Goal: Task Accomplishment & Management: Complete application form

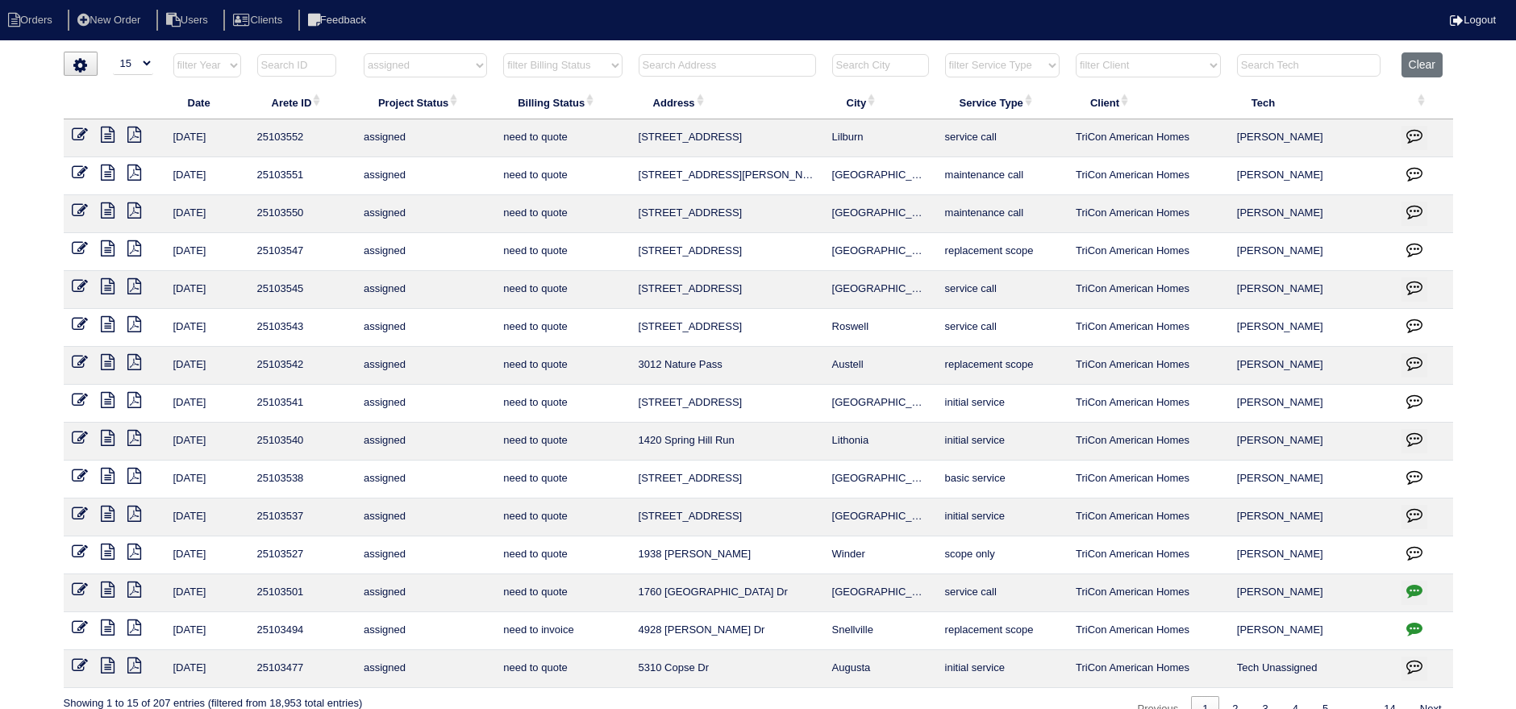
select select "15"
select select "assigned"
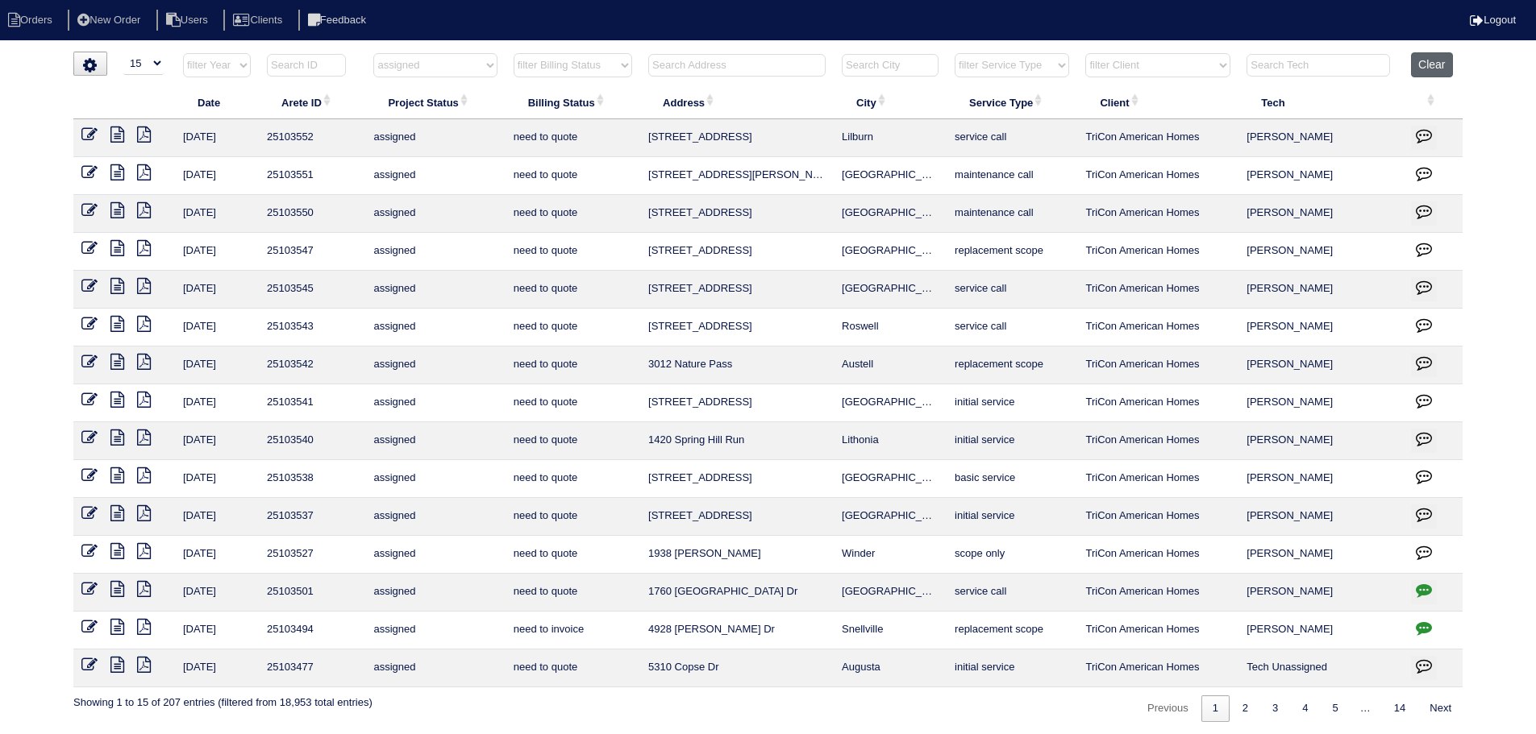
click at [1449, 64] on button "Clear" at bounding box center [1431, 64] width 41 height 25
select select
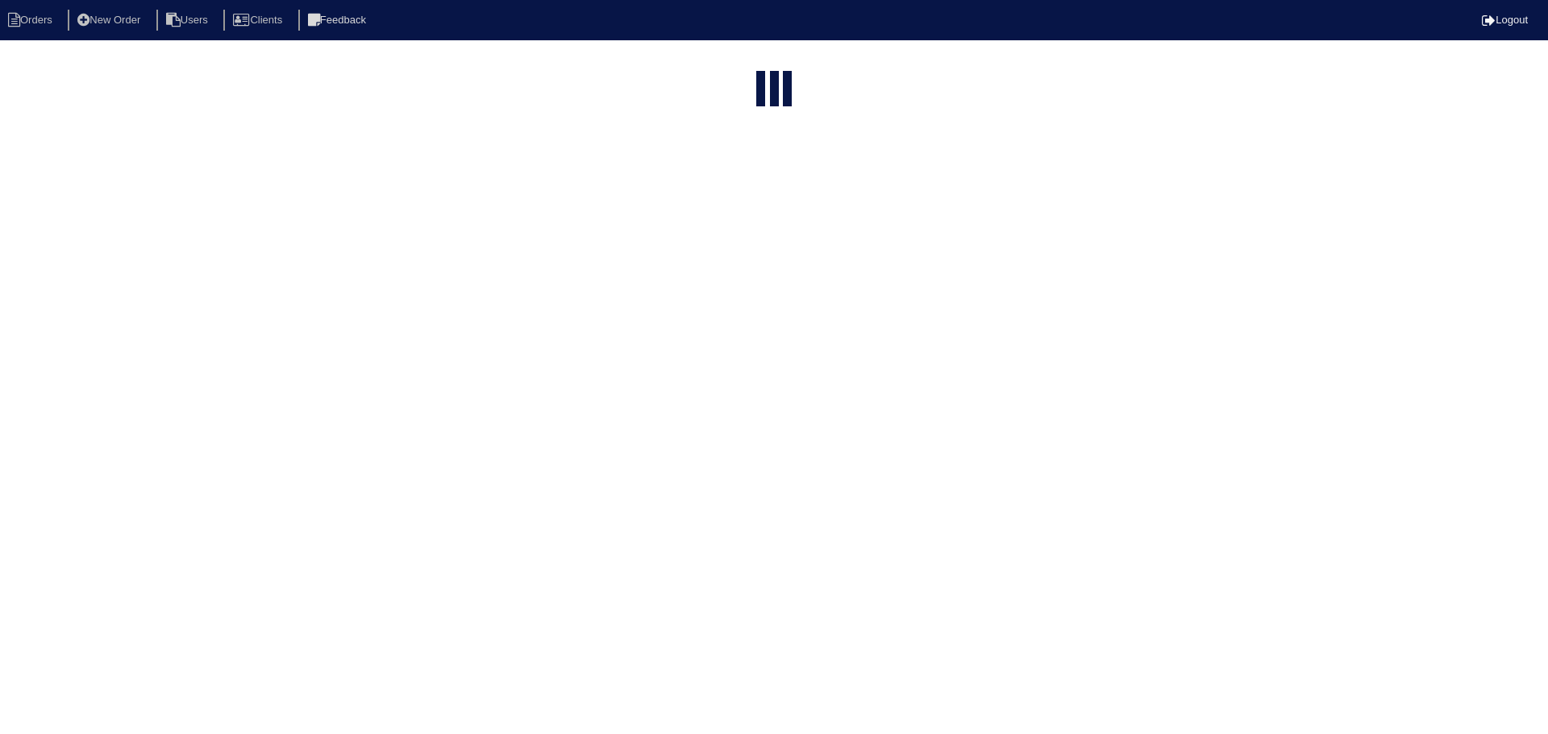
select select "15"
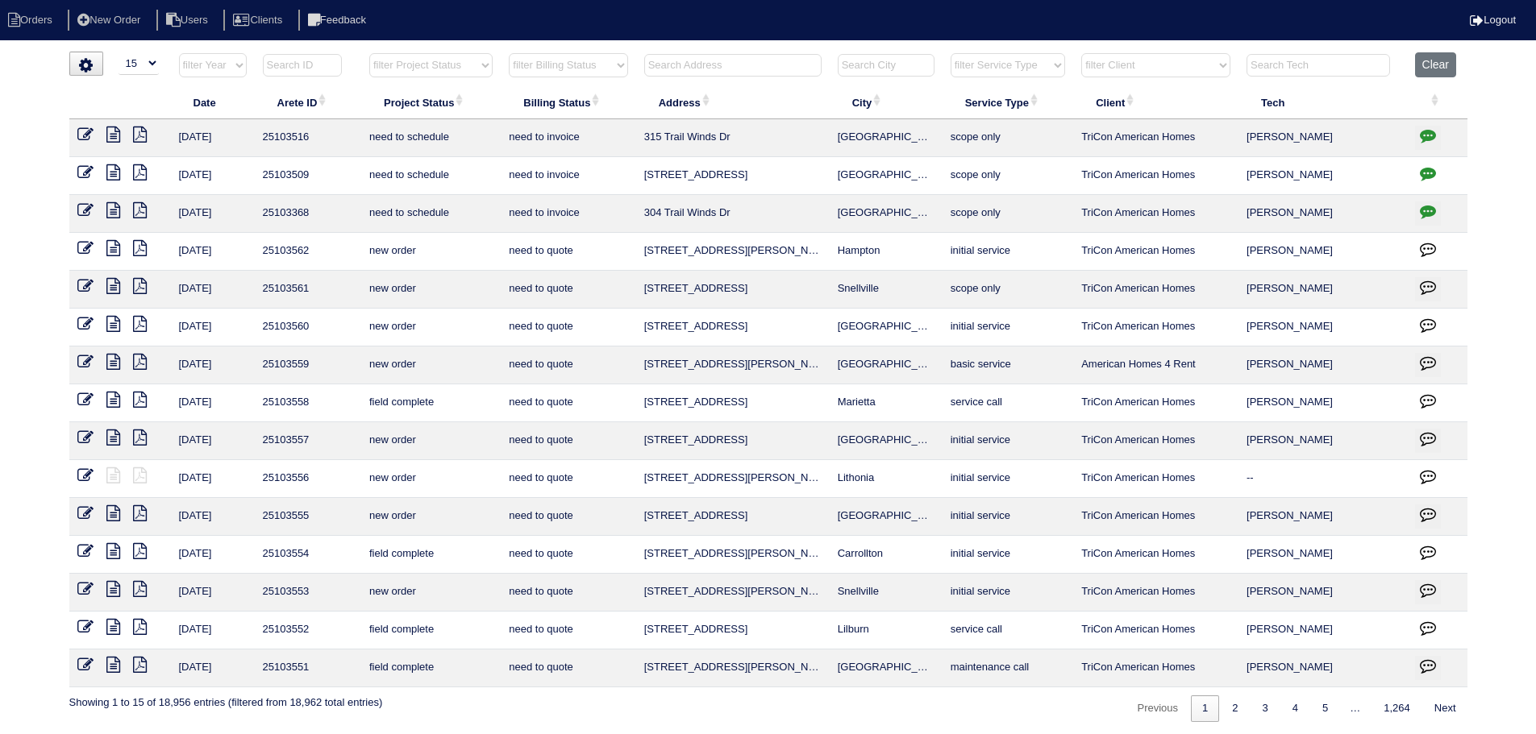
click at [688, 68] on input "text" at bounding box center [732, 65] width 177 height 23
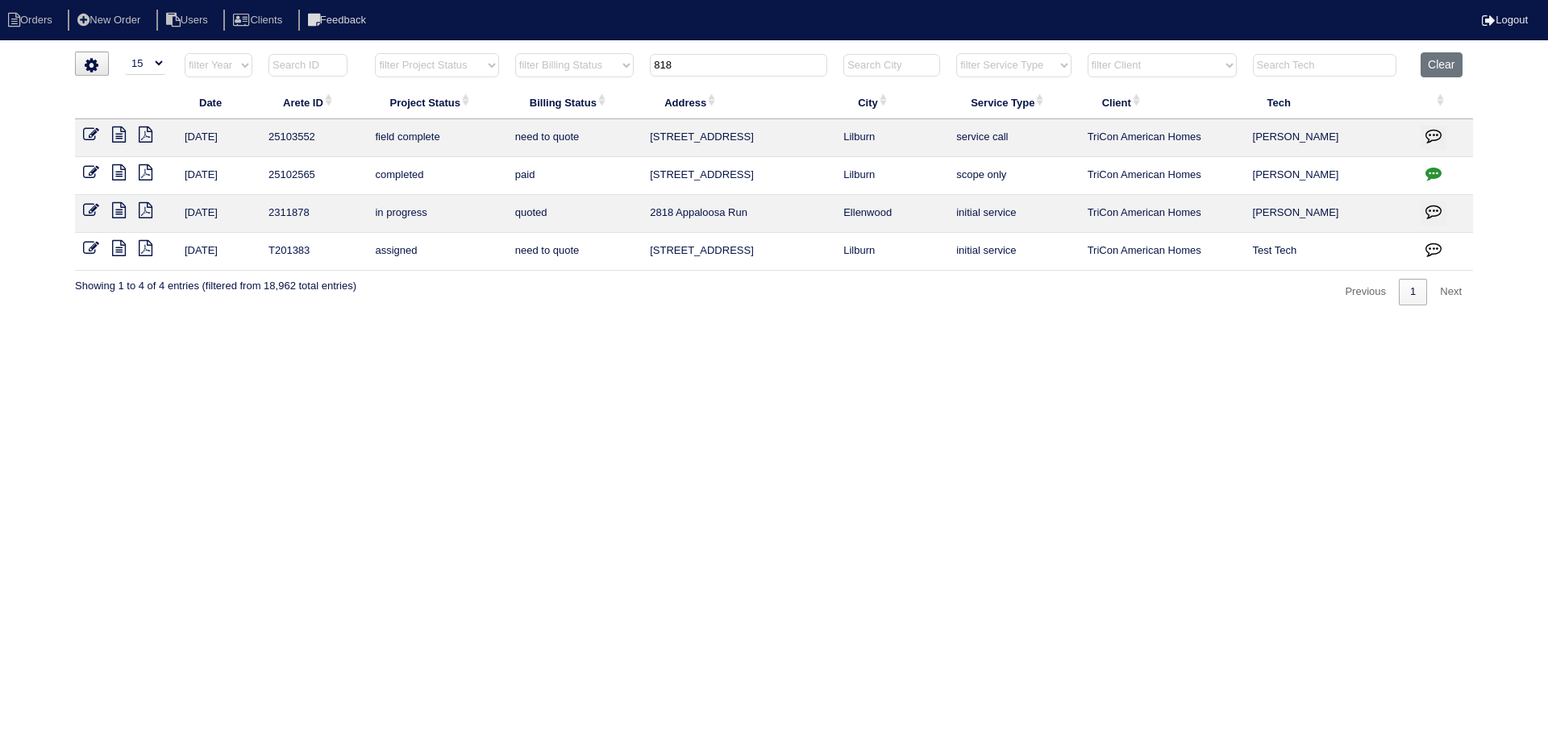
drag, startPoint x: 716, startPoint y: 63, endPoint x: 583, endPoint y: 65, distance: 133.1
click at [560, 67] on tr "filter Year -- Any Year -- 2025 2024 2023 2022 2021 2020 2019 filter Project St…" at bounding box center [774, 68] width 1398 height 33
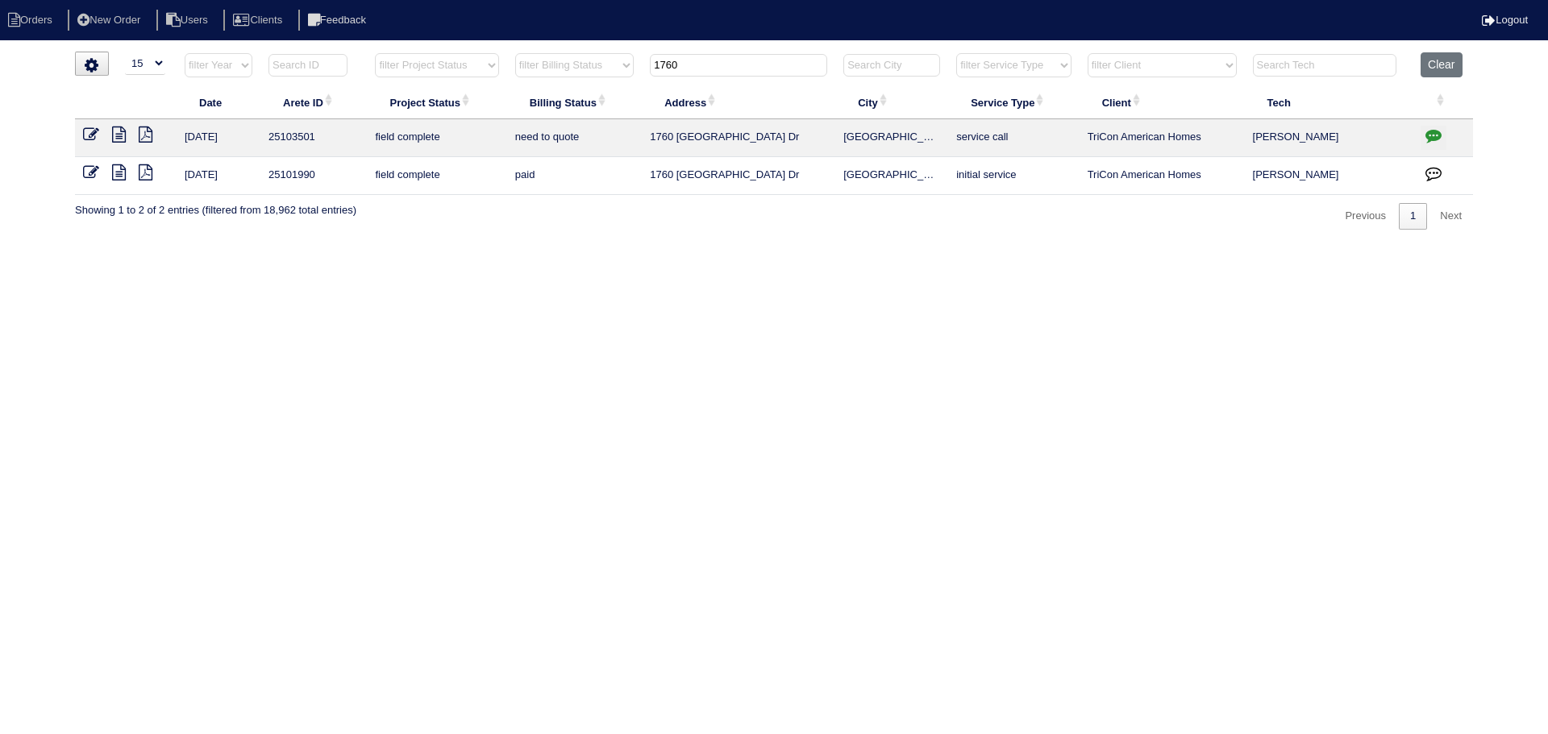
type input "1760"
click at [118, 130] on icon at bounding box center [119, 135] width 14 height 16
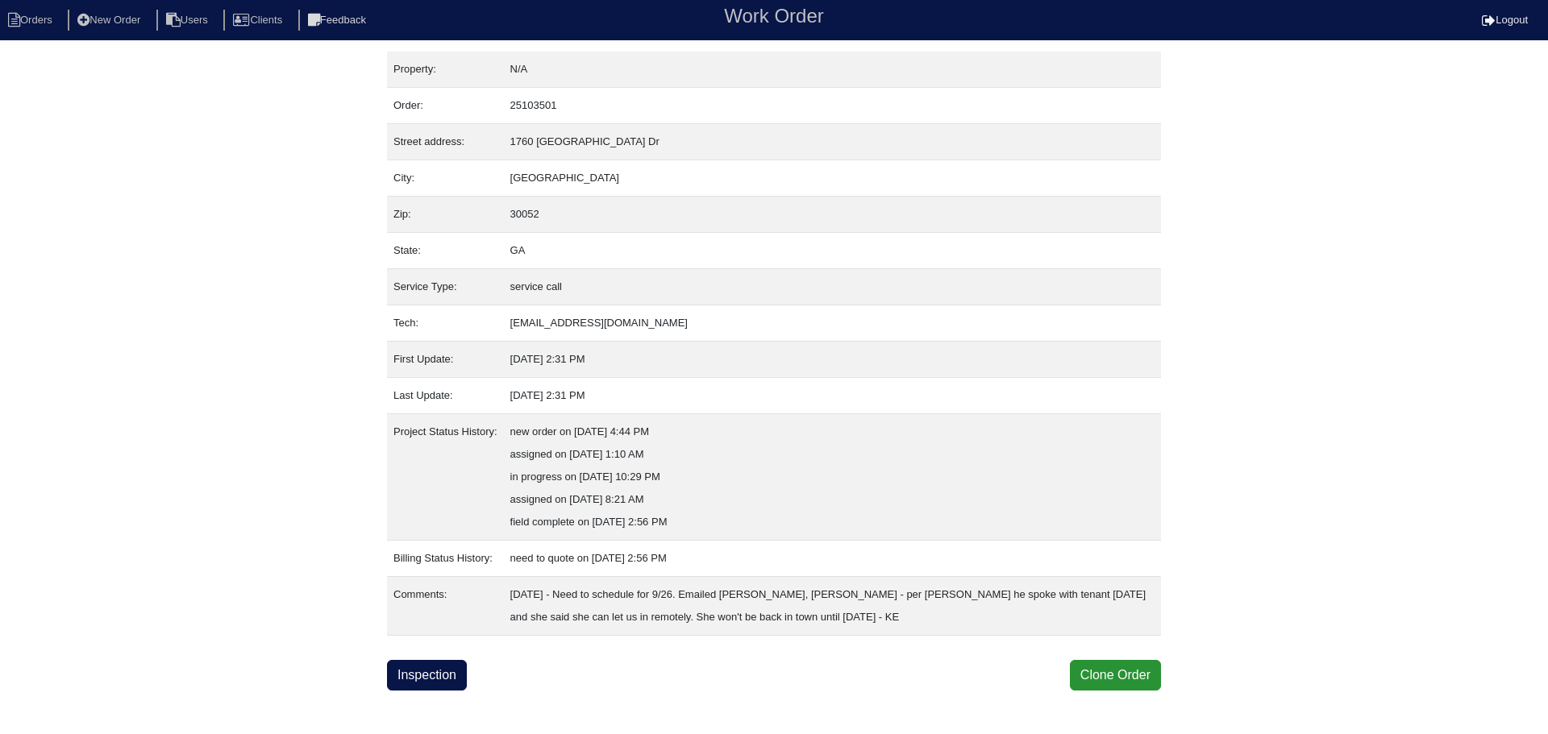
click at [438, 657] on div "Property: N/A Order: 25103501 Street address: 1760 Long Acre Dr City: Loganvill…" at bounding box center [774, 371] width 774 height 639
click at [435, 670] on link "Inspection" at bounding box center [427, 675] width 80 height 31
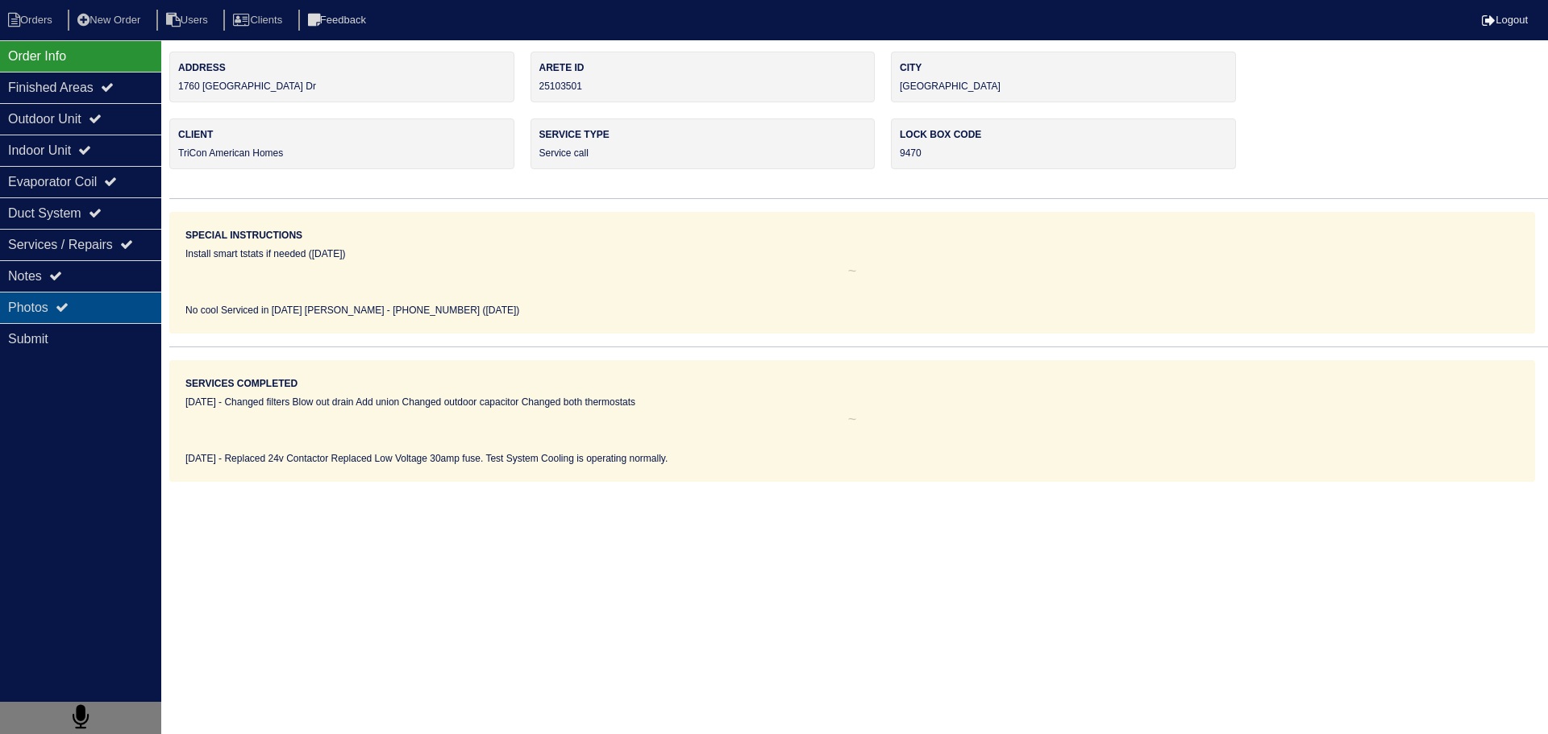
click at [69, 315] on div "Photos" at bounding box center [80, 307] width 161 height 31
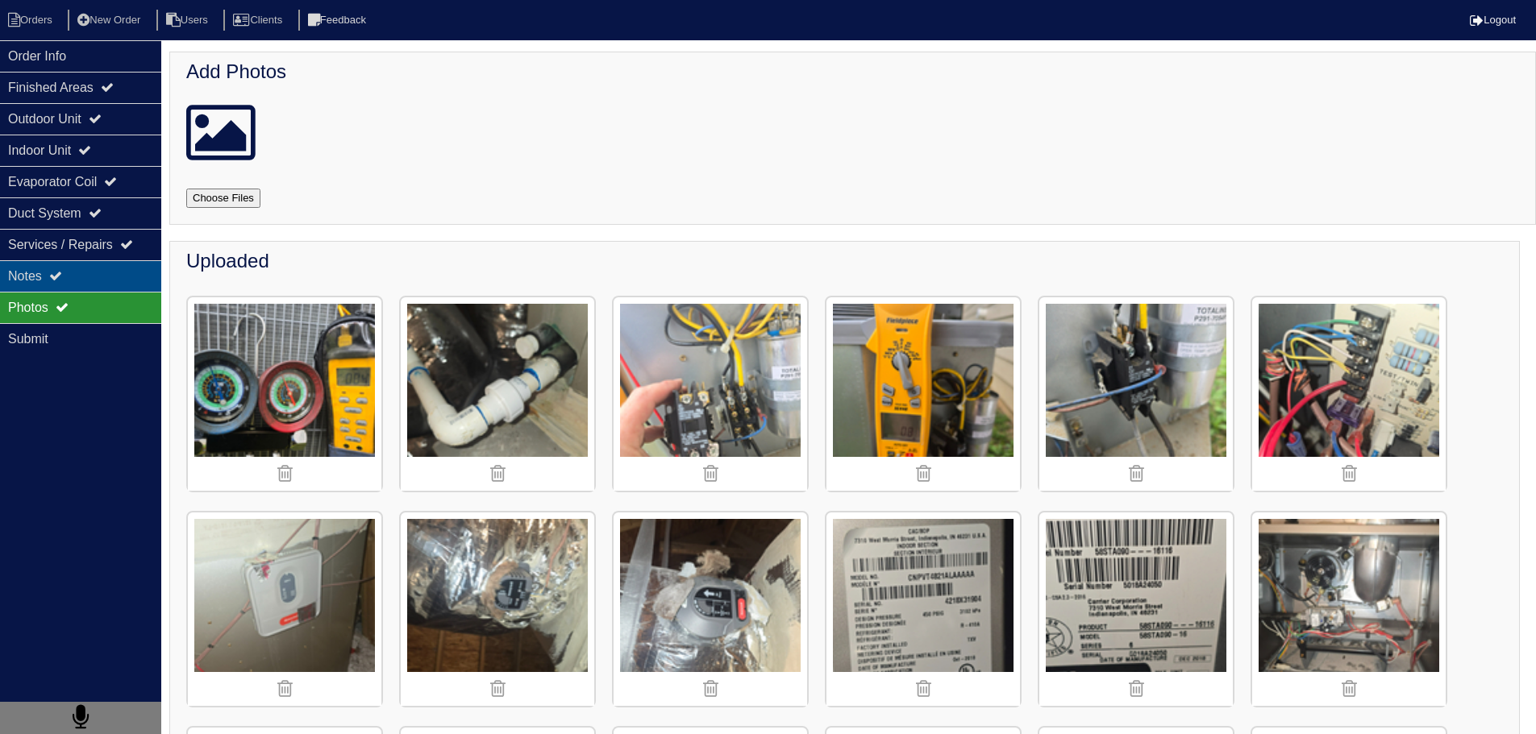
click at [62, 278] on icon at bounding box center [55, 275] width 13 height 13
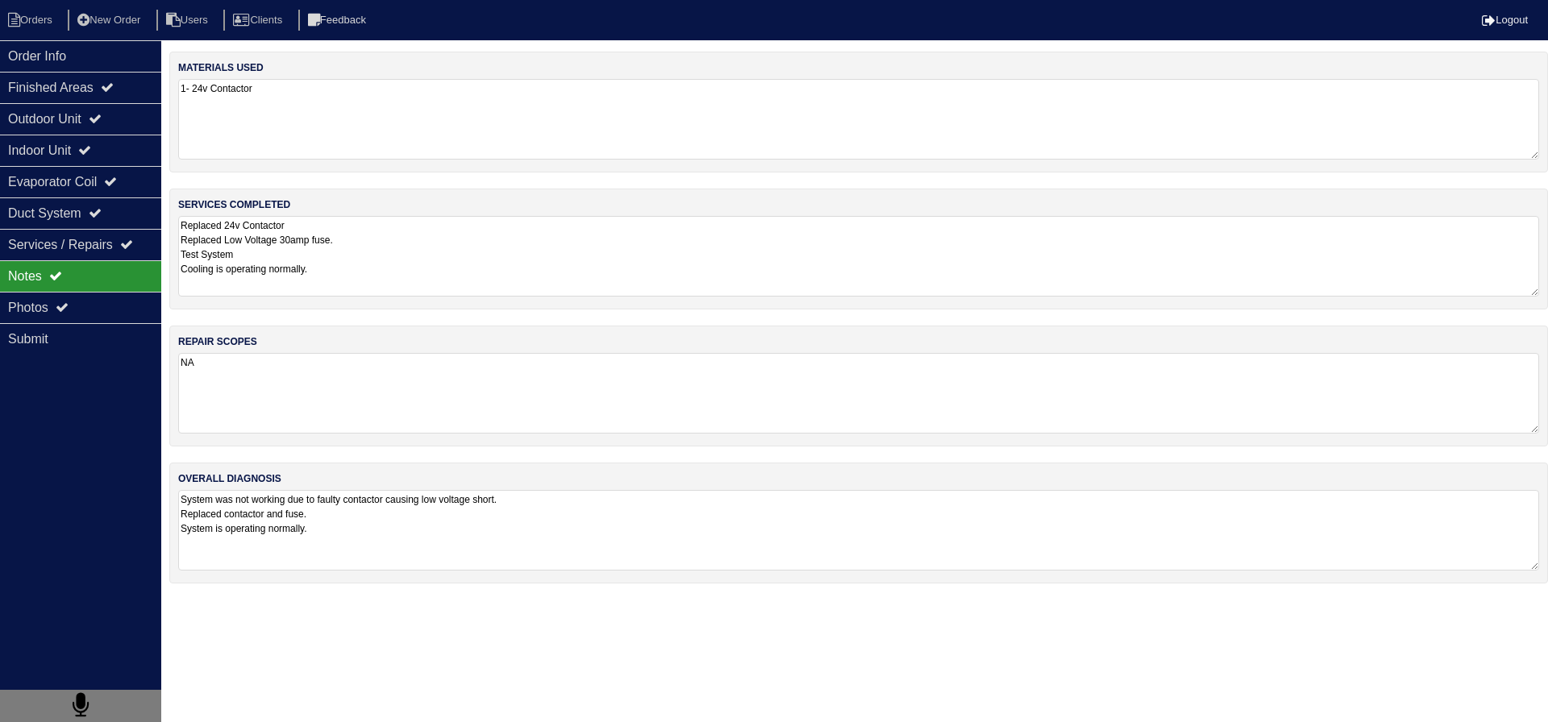
click at [417, 246] on textarea "Replaced 24v Contactor Replaced Low Voltage 30amp fuse. Test System Cooling is …" at bounding box center [858, 256] width 1361 height 81
drag, startPoint x: 105, startPoint y: 84, endPoint x: 85, endPoint y: 62, distance: 29.1
click at [104, 83] on div "Finished Areas" at bounding box center [80, 87] width 161 height 31
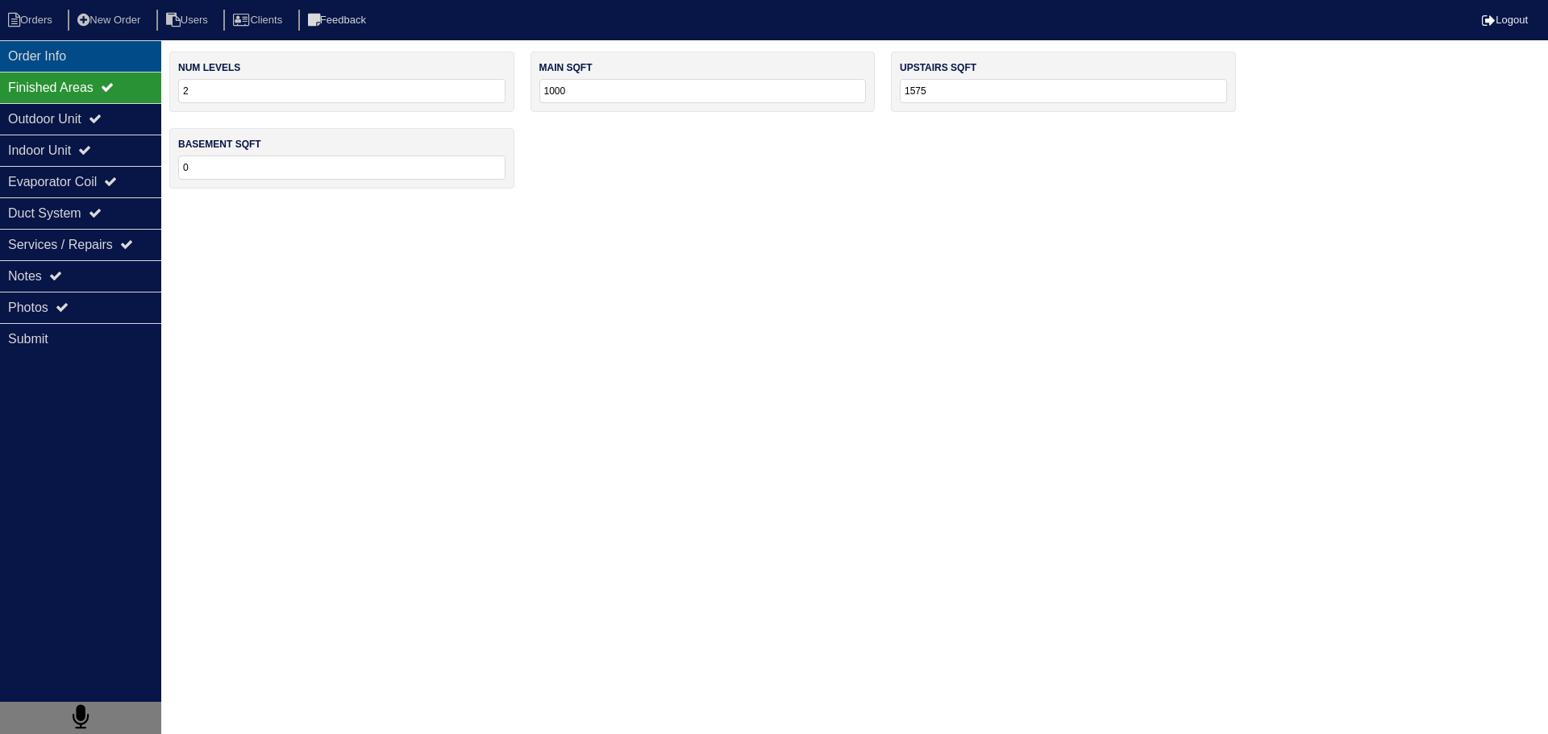
click at [77, 56] on div "Order Info" at bounding box center [80, 55] width 161 height 31
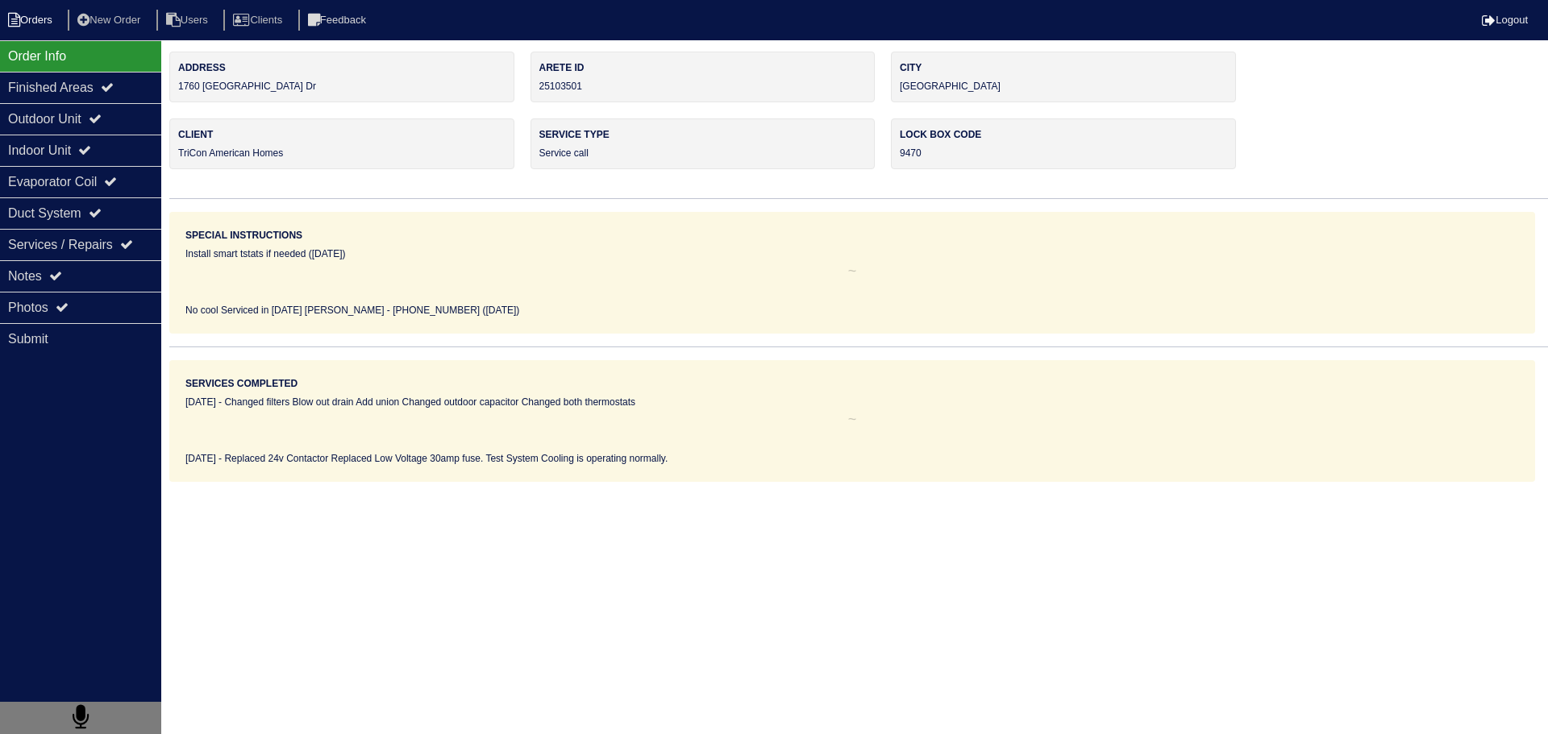
click at [27, 28] on li "Orders" at bounding box center [32, 21] width 65 height 22
select select "15"
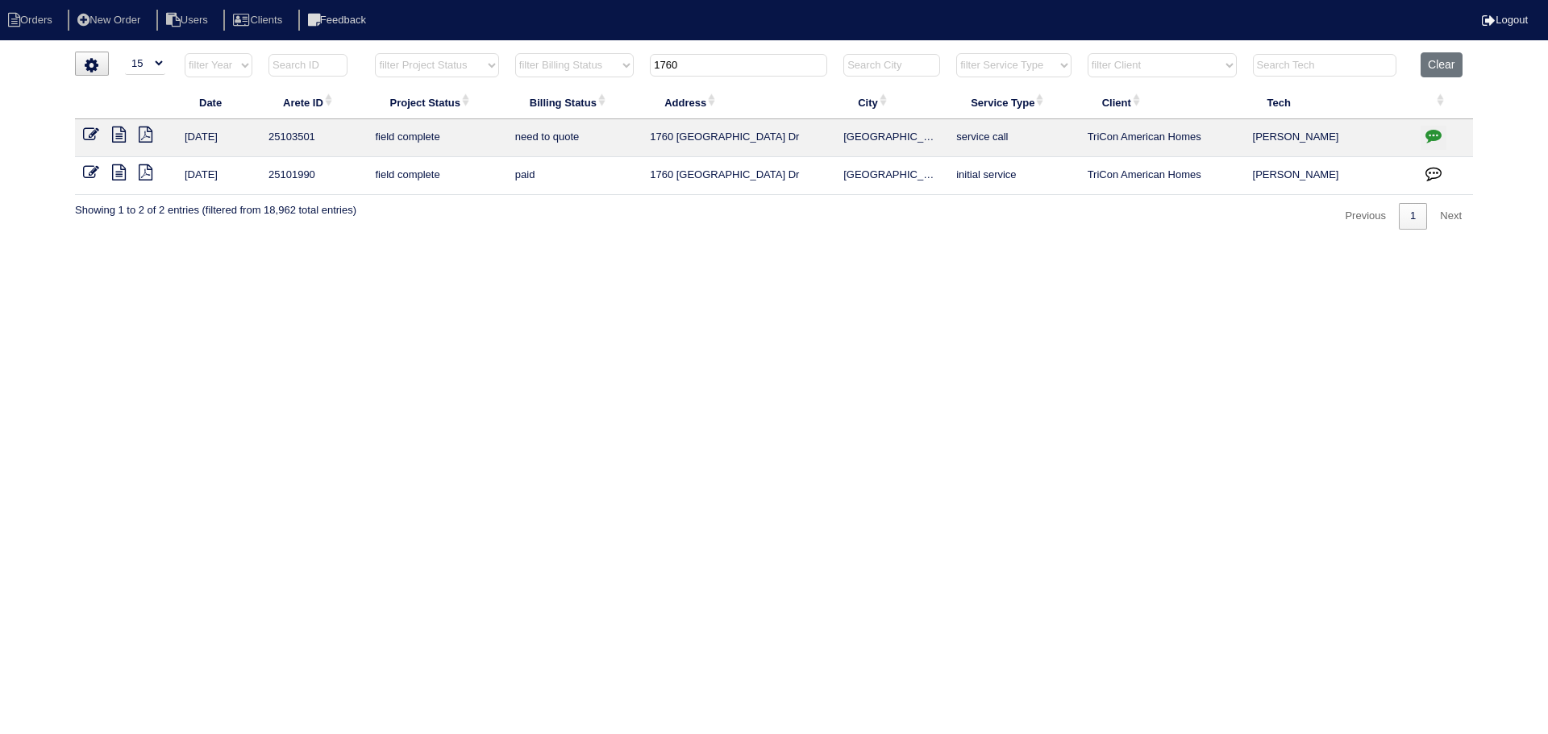
drag, startPoint x: 700, startPoint y: 75, endPoint x: 617, endPoint y: 71, distance: 83.1
click at [617, 71] on tr "filter Year -- Any Year -- 2025 2024 2023 2022 2021 2020 2019 filter Project St…" at bounding box center [774, 68] width 1398 height 33
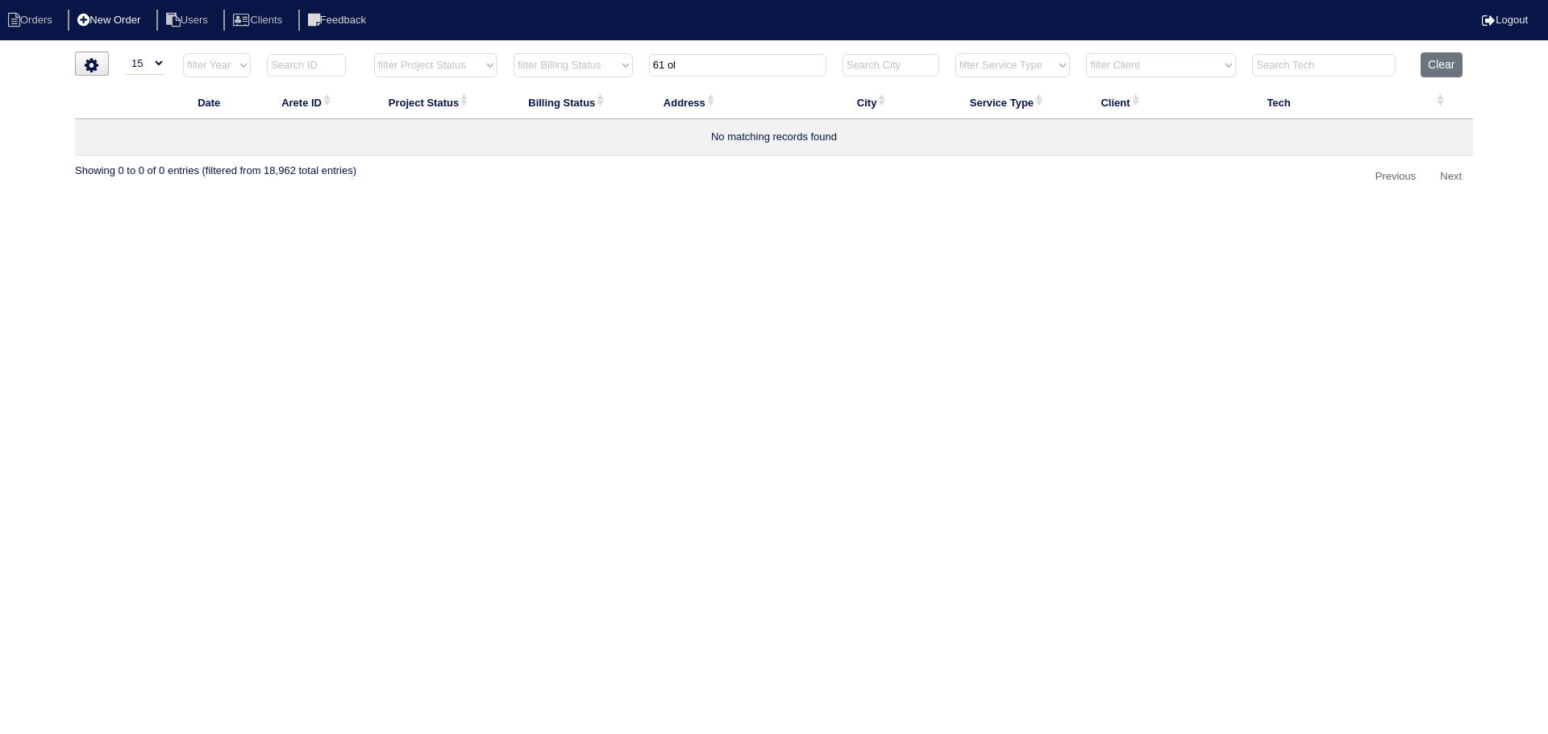
type input "61 ol"
click at [122, 30] on li "New Order" at bounding box center [110, 21] width 85 height 22
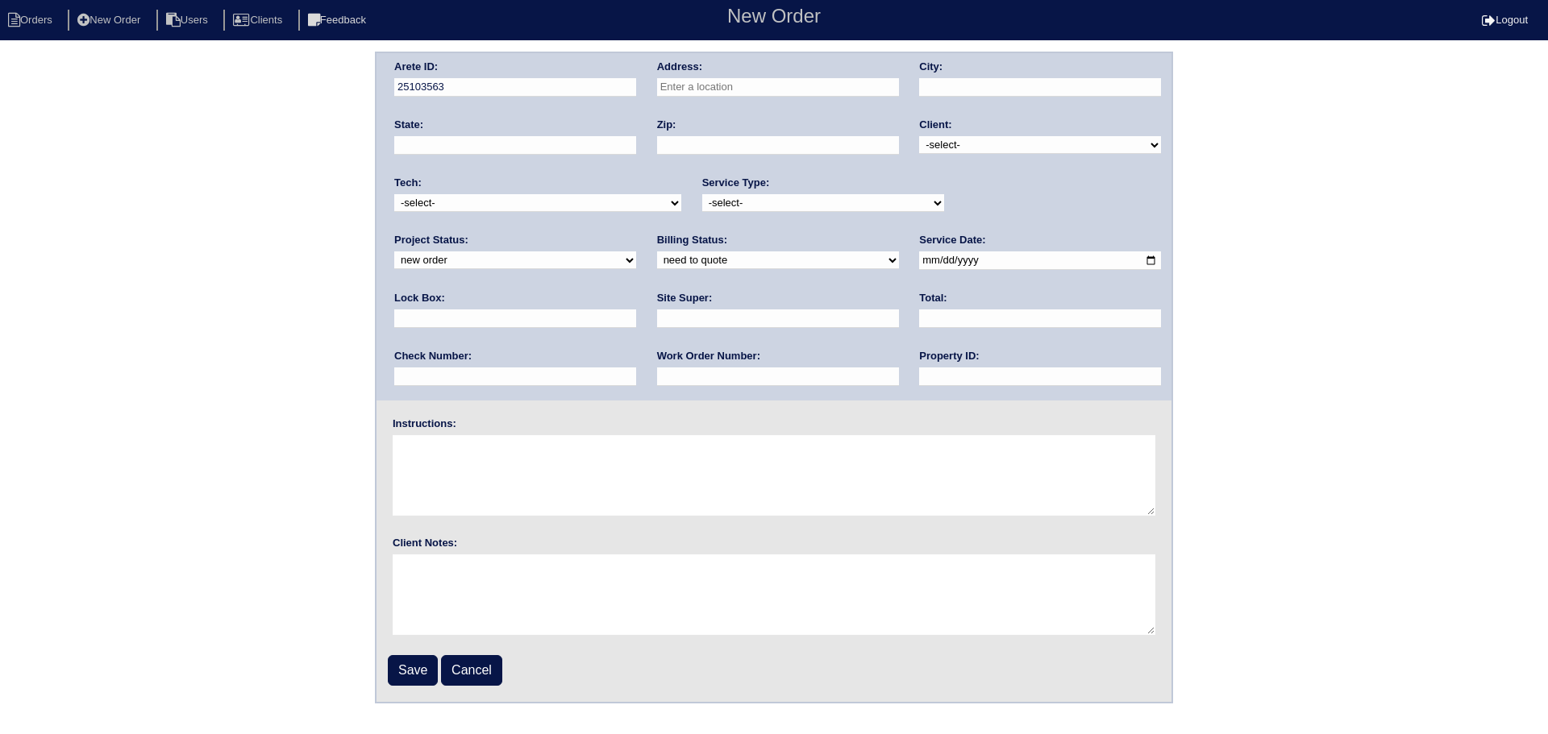
paste input "61 old hix street, Summerville"
type input "61 Old Hix St"
type input "Summerville"
type input "GA"
type input "30747"
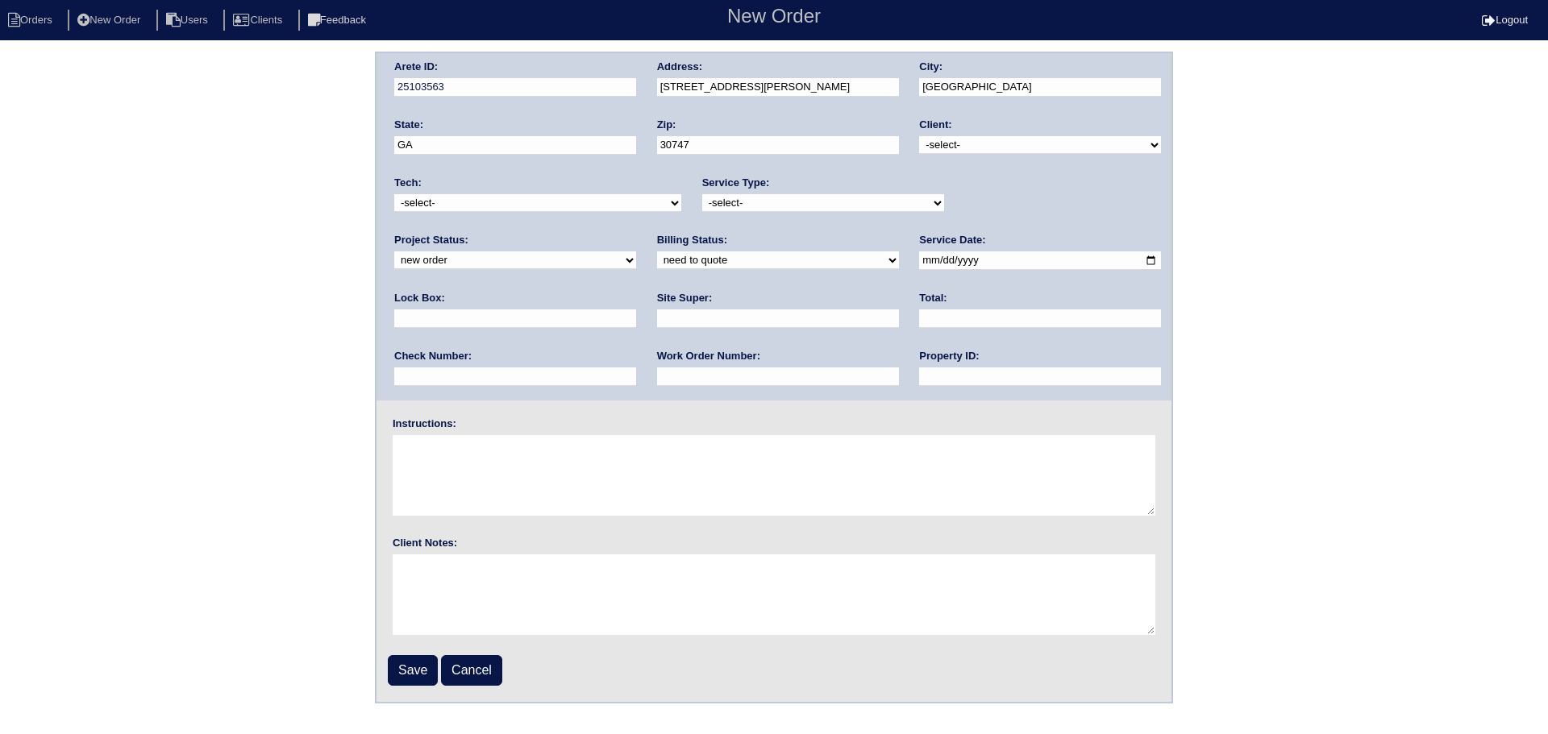
click at [969, 148] on select "-select- TriCon American Homes American Homes 4 Rent First Key Homes Zillow The…" at bounding box center [1040, 145] width 242 height 18
select select "10"
click at [921, 136] on select "-select- TriCon American Homes American Homes 4 Rent First Key Homes Zillow The…" at bounding box center [1040, 145] width 242 height 18
click at [636, 252] on select "new order assigned in progress field complete need to schedule admin review arc…" at bounding box center [515, 261] width 242 height 18
select select "assigned"
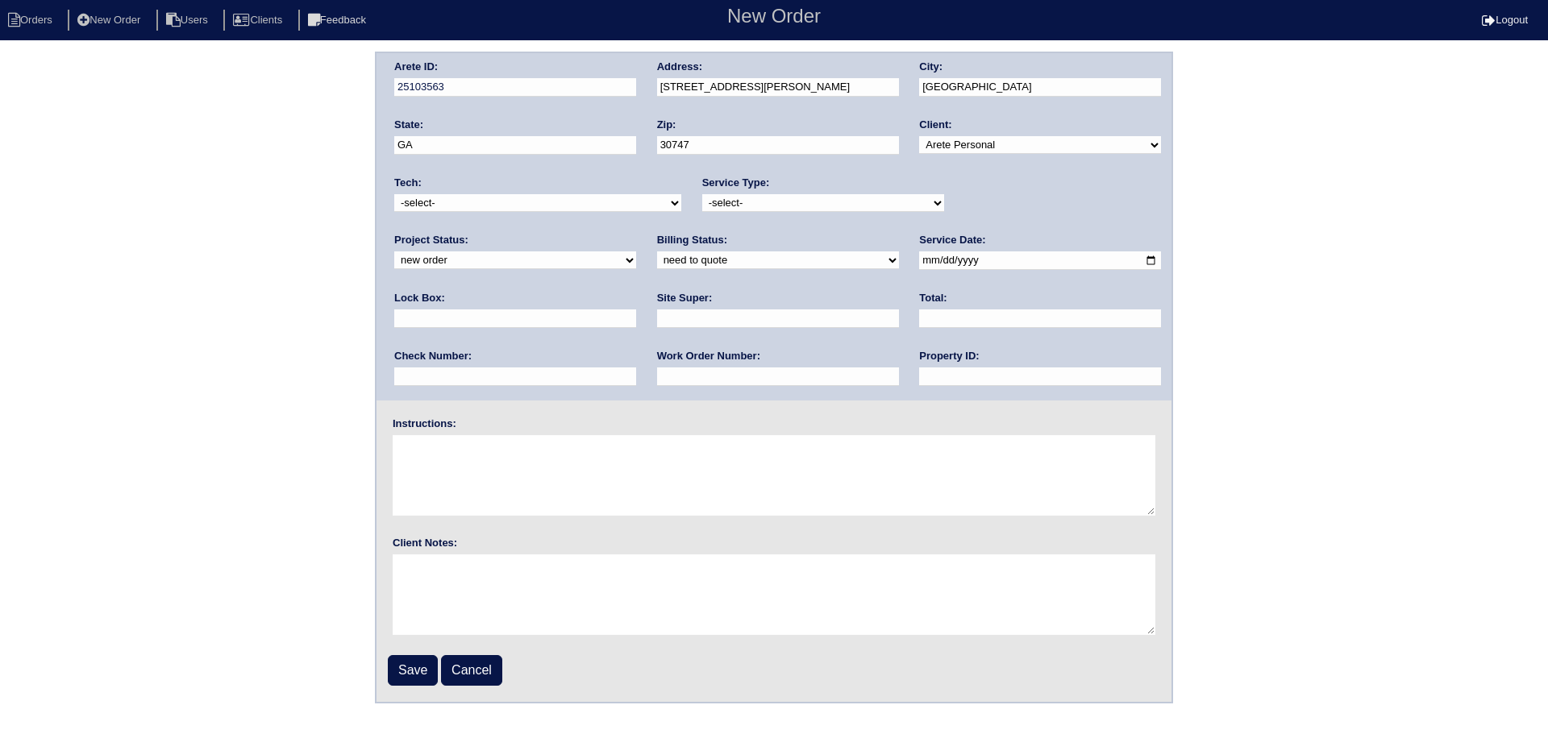
click at [636, 252] on select "new order assigned in progress field complete need to schedule admin review arc…" at bounding box center [515, 261] width 242 height 18
click at [810, 209] on select "-select- initial service basic service maintenance call replacement scope servi…" at bounding box center [823, 203] width 242 height 18
select select "service call"
click at [702, 194] on select "-select- initial service basic service maintenance call replacement scope servi…" at bounding box center [823, 203] width 242 height 18
click at [513, 203] on select "-select- aretesmg+backup-tech@gmail.com benjohnholt88@gmail.com callisonhvac@ya…" at bounding box center [537, 203] width 287 height 18
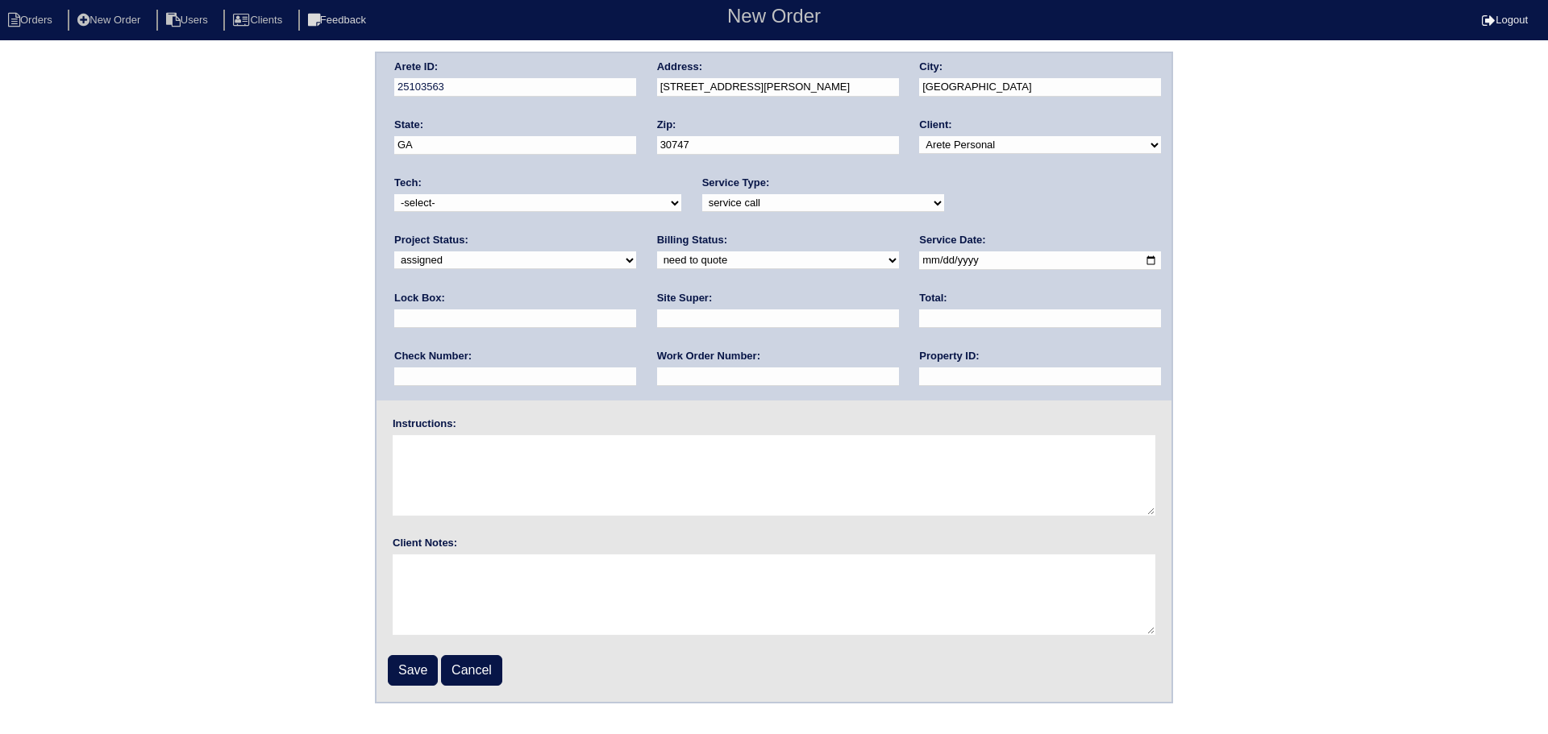
select select "75"
click at [394, 194] on select "-select- aretesmg+backup-tech@gmail.com benjohnholt88@gmail.com callisonhvac@ya…" at bounding box center [537, 203] width 287 height 18
click at [657, 262] on select "need to quote quoted need to invoice invoiced paid warranty purchase order need…" at bounding box center [778, 261] width 242 height 18
select select "in quickbooks"
click at [657, 252] on select "need to quote quoted need to invoice invoiced paid warranty purchase order need…" at bounding box center [778, 261] width 242 height 18
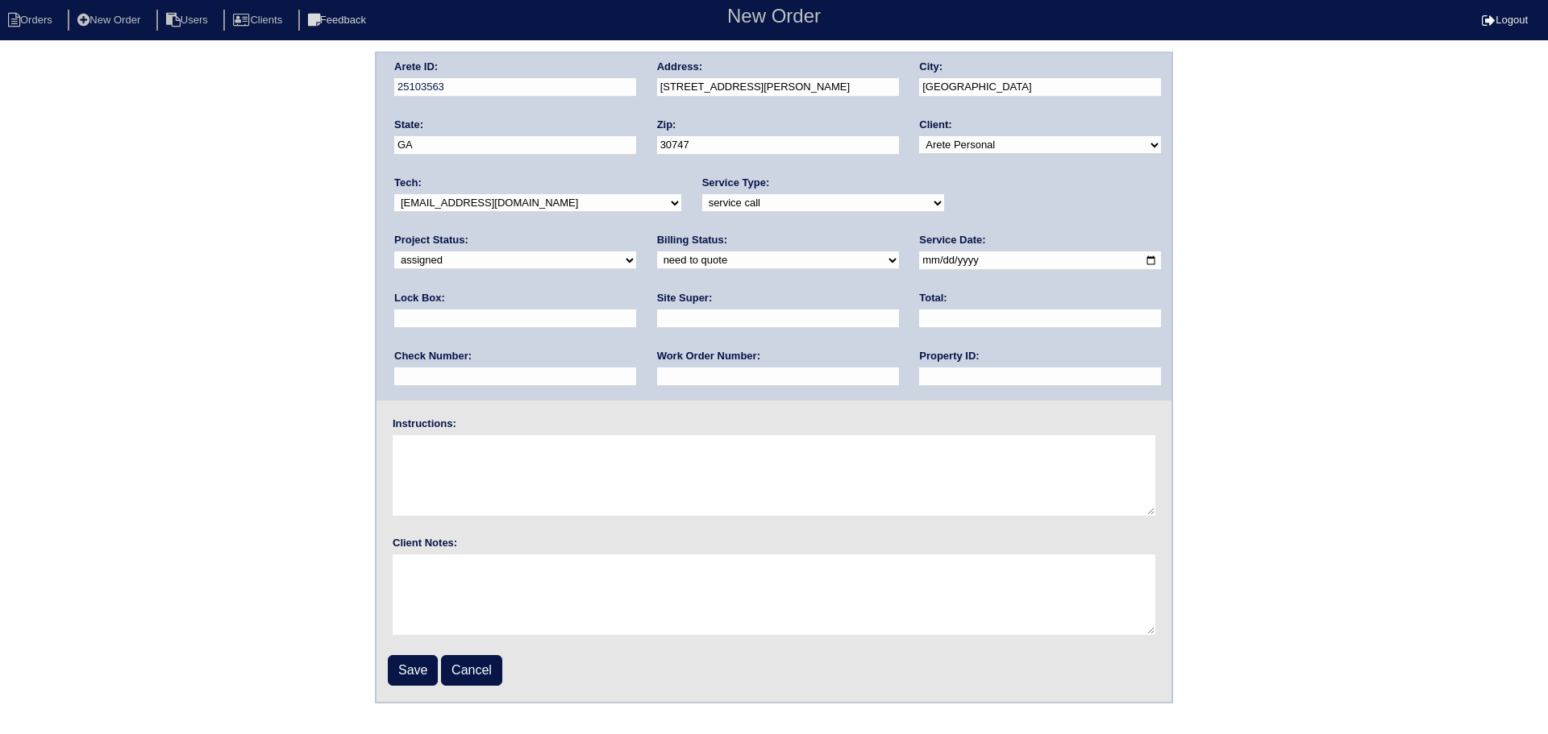
click at [919, 260] on input "date" at bounding box center [1040, 261] width 242 height 19
type input "2025-09-26"
click at [919, 360] on label "Property ID:" at bounding box center [949, 356] width 60 height 15
drag, startPoint x: 719, startPoint y: 375, endPoint x: 733, endPoint y: 397, distance: 25.7
click at [919, 375] on input "text" at bounding box center [1040, 377] width 242 height 19
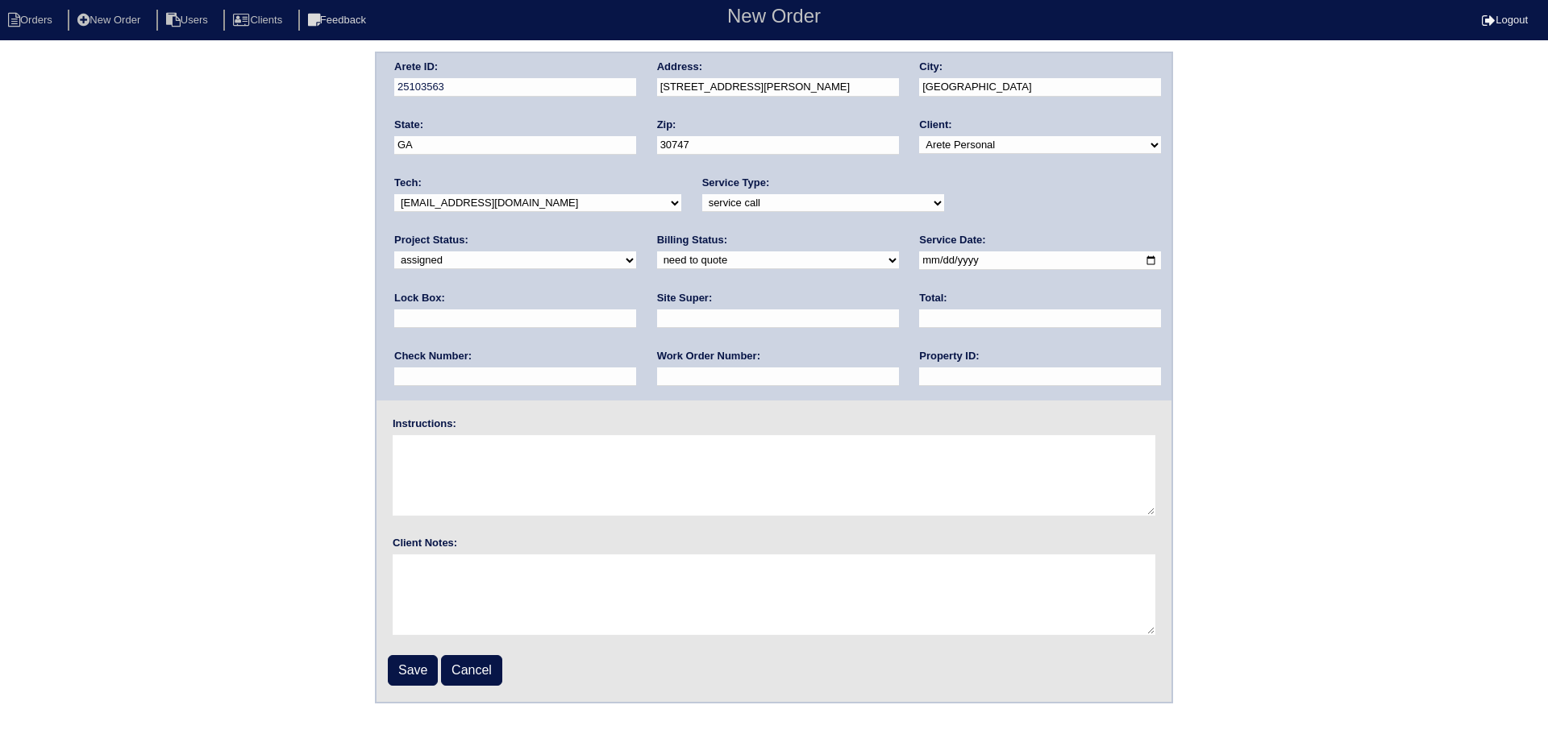
type input "NA"
click at [536, 467] on textarea at bounding box center [774, 475] width 763 height 81
click at [426, 667] on input "Save" at bounding box center [413, 670] width 50 height 31
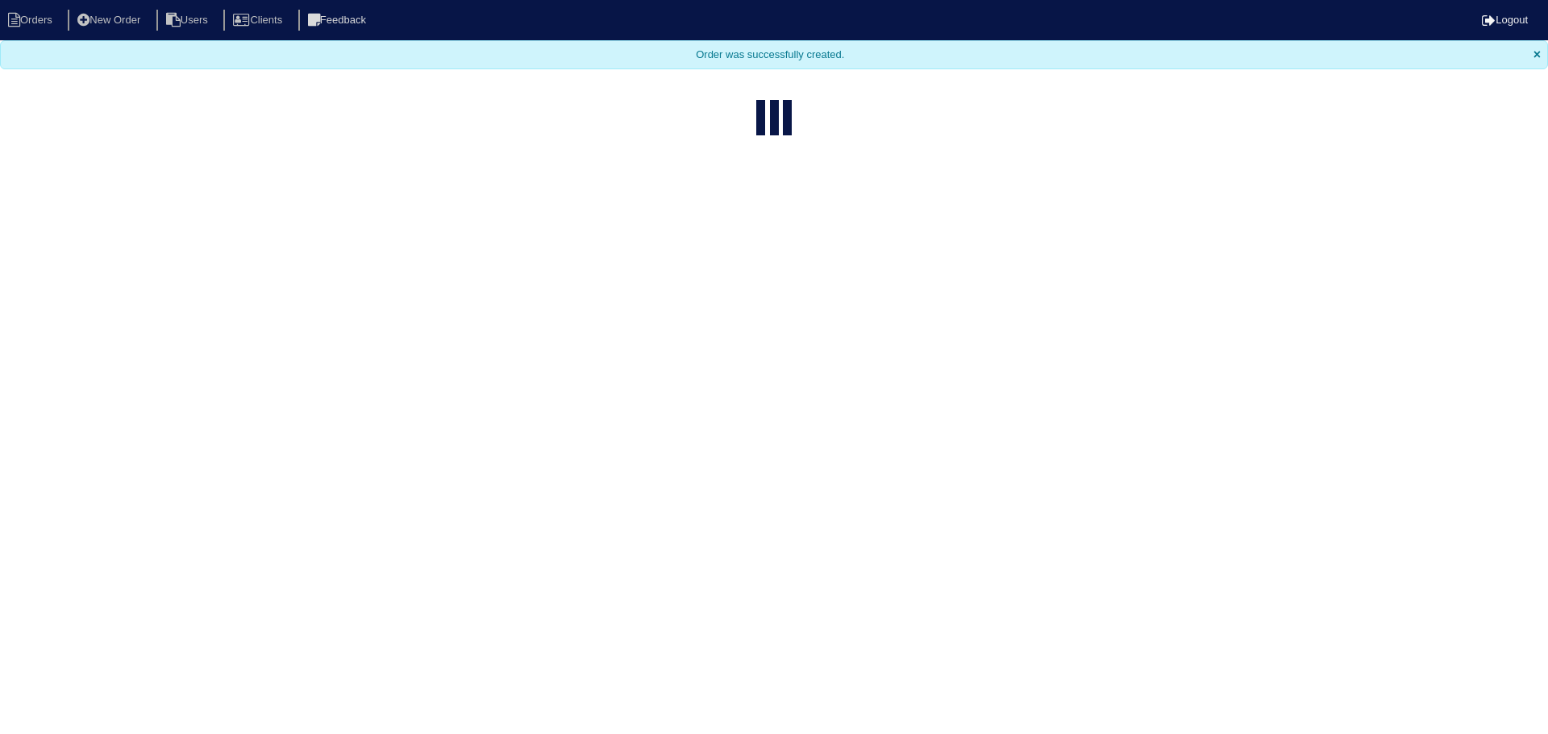
select select "15"
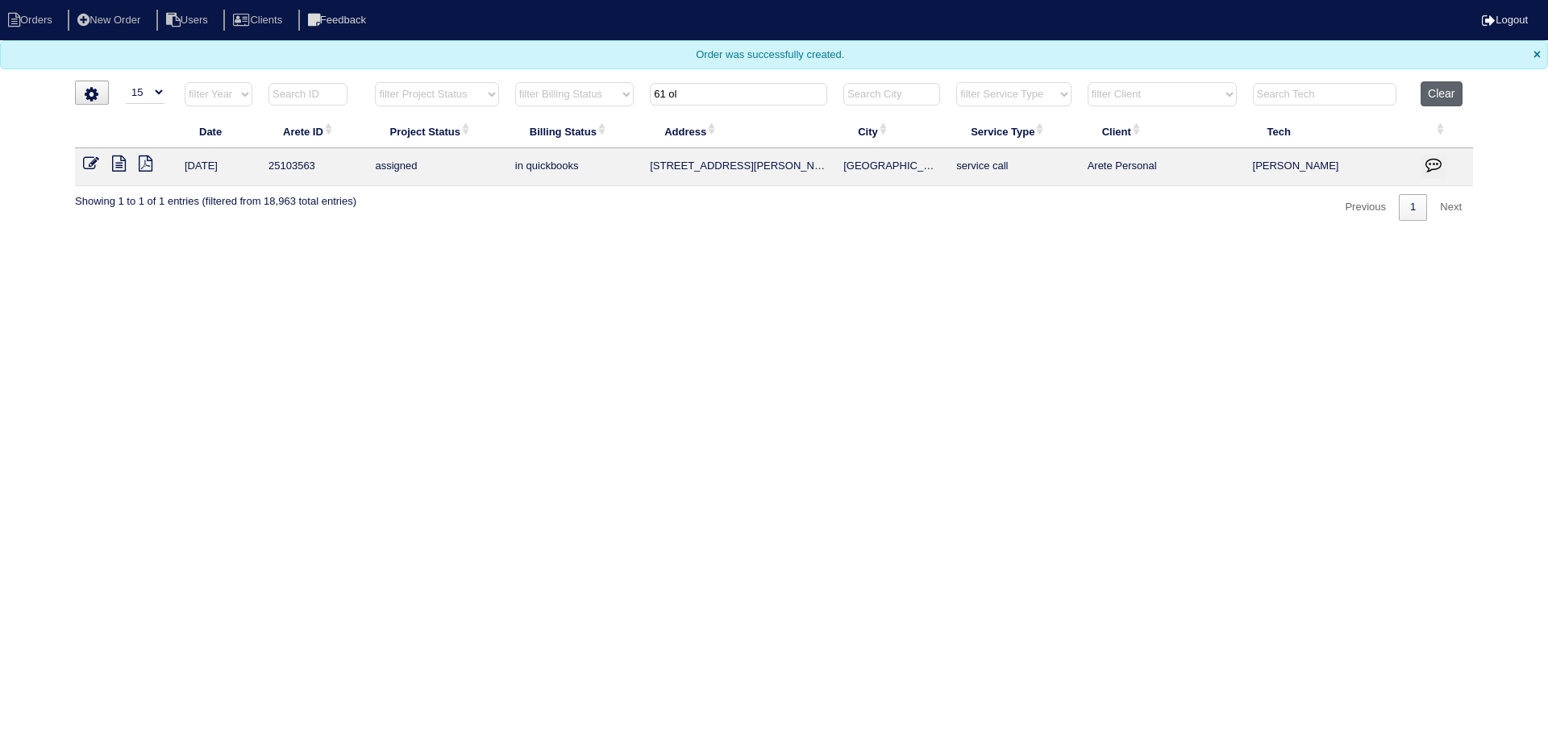
click at [1456, 83] on button "Clear" at bounding box center [1441, 93] width 41 height 25
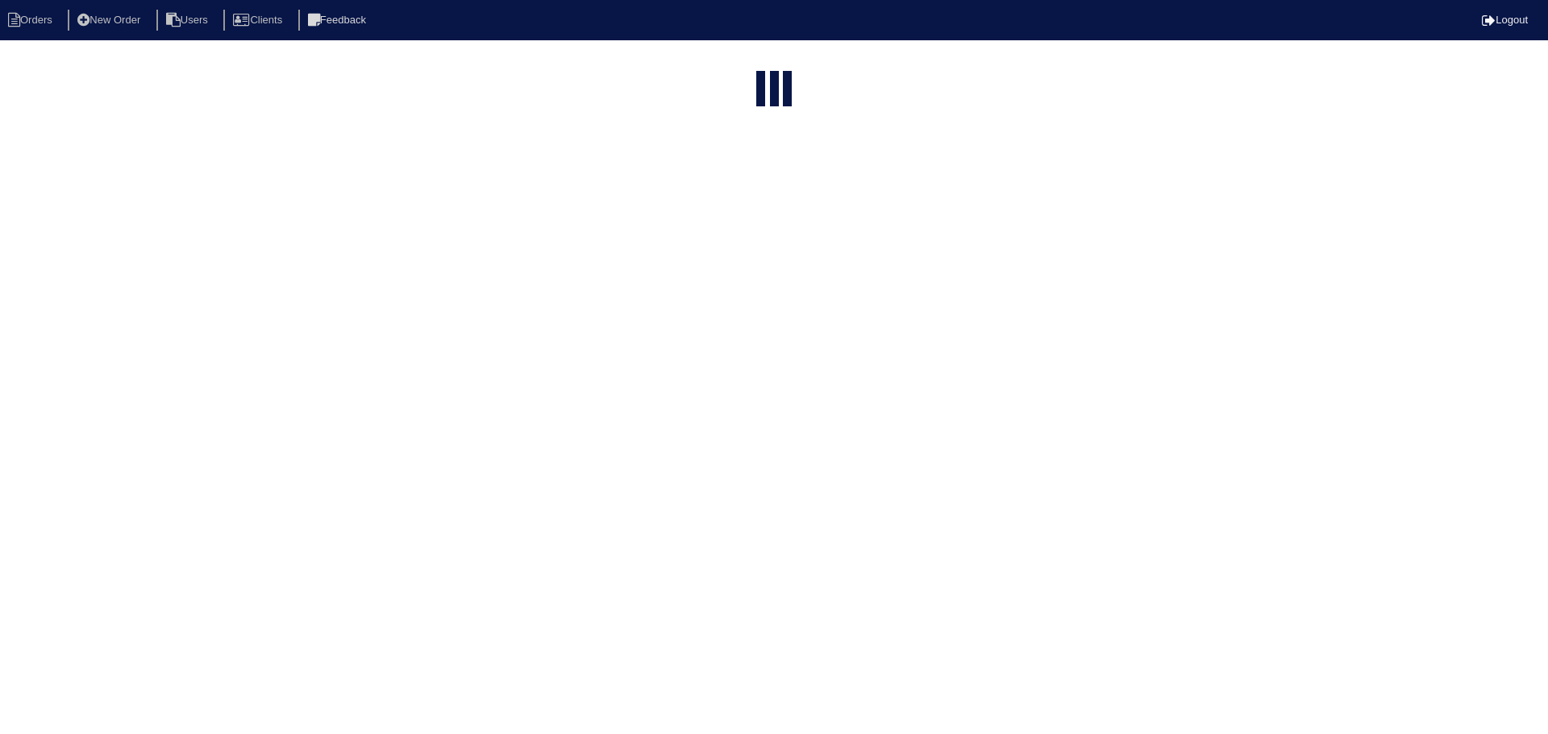
select select "15"
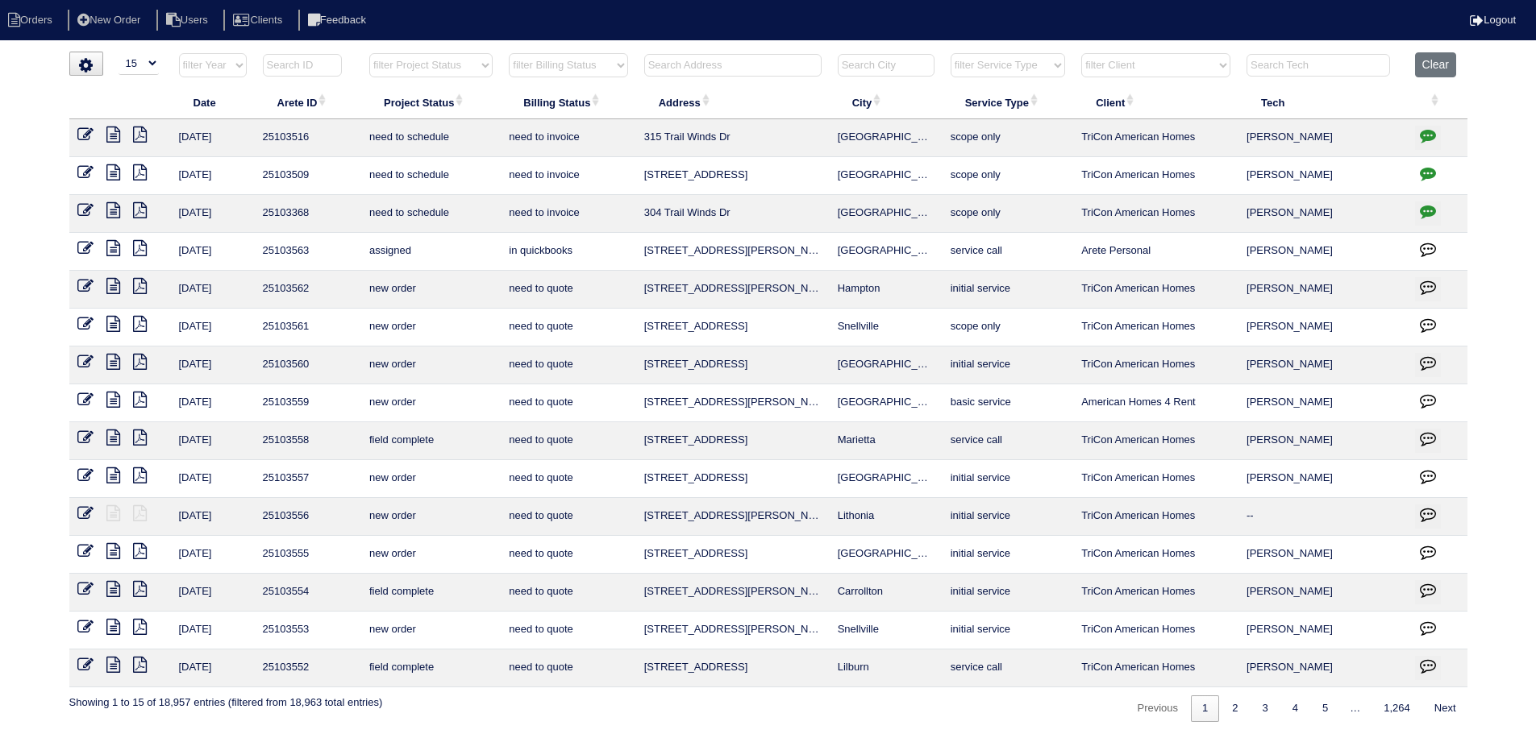
click at [402, 77] on select "filter Project Status -- Any Project Status -- new order assigned in progress f…" at bounding box center [430, 65] width 123 height 24
click at [704, 66] on input "text" at bounding box center [732, 65] width 177 height 23
click at [1433, 56] on button "Clear" at bounding box center [1435, 64] width 41 height 25
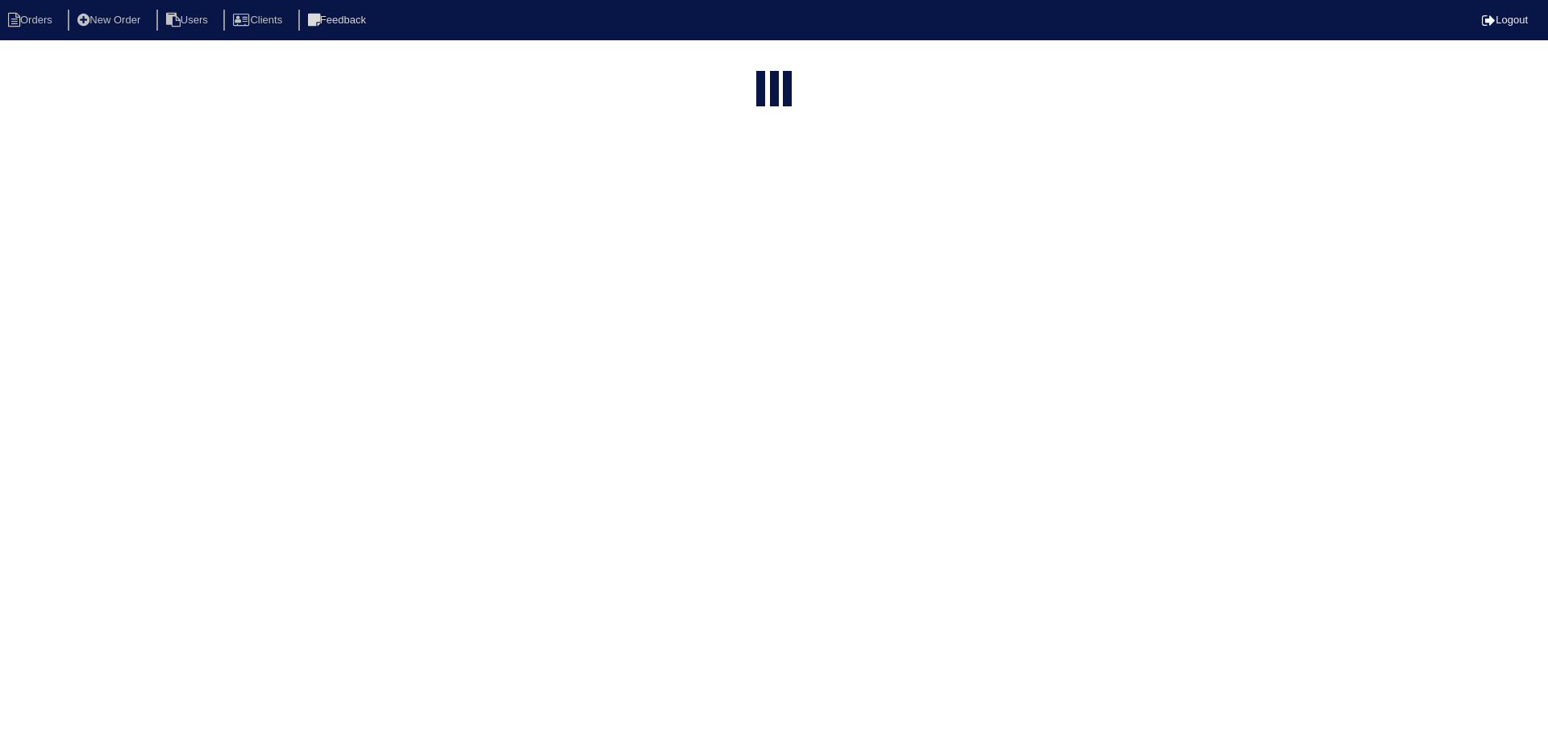
select select "15"
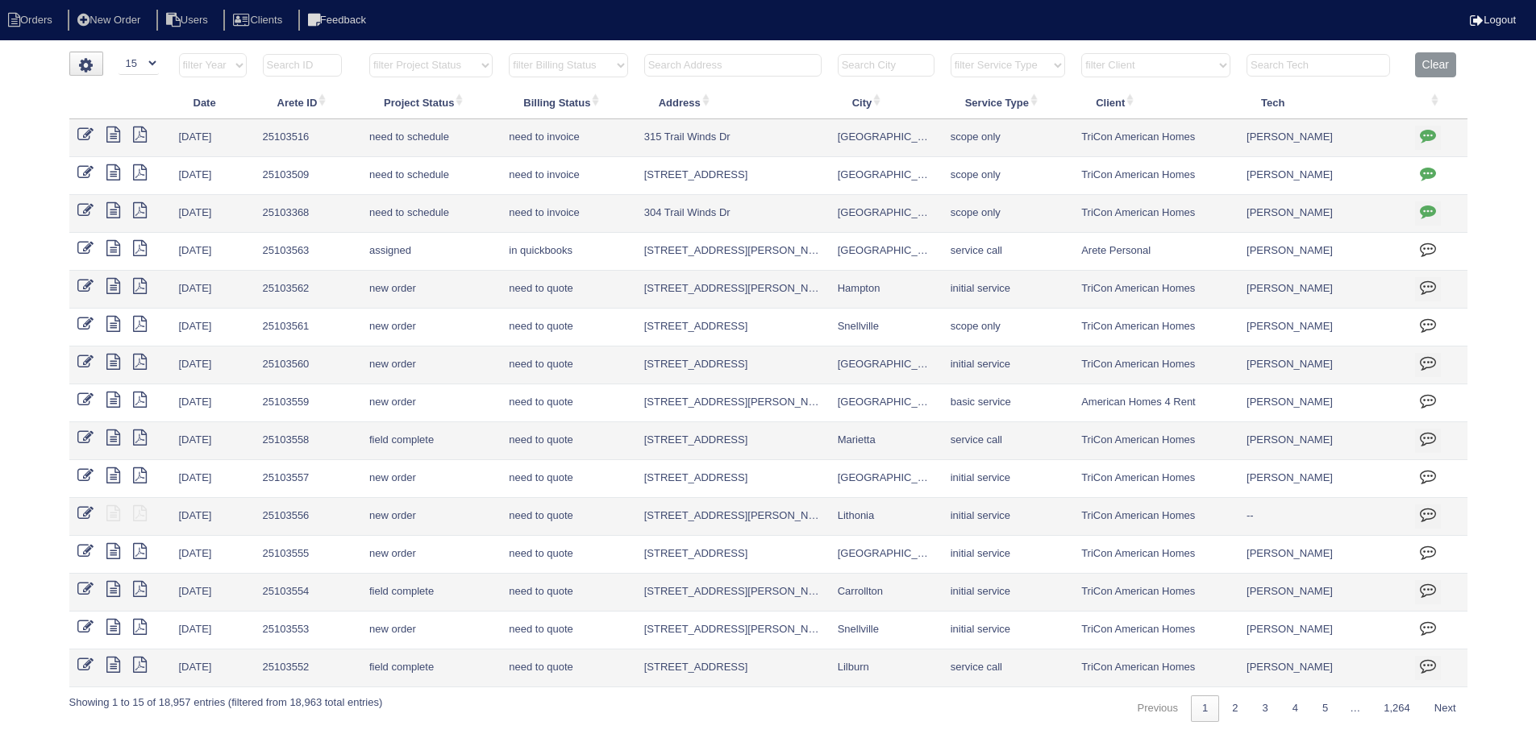
click at [402, 60] on select "filter Project Status -- Any Project Status -- new order assigned in progress f…" at bounding box center [430, 65] width 123 height 24
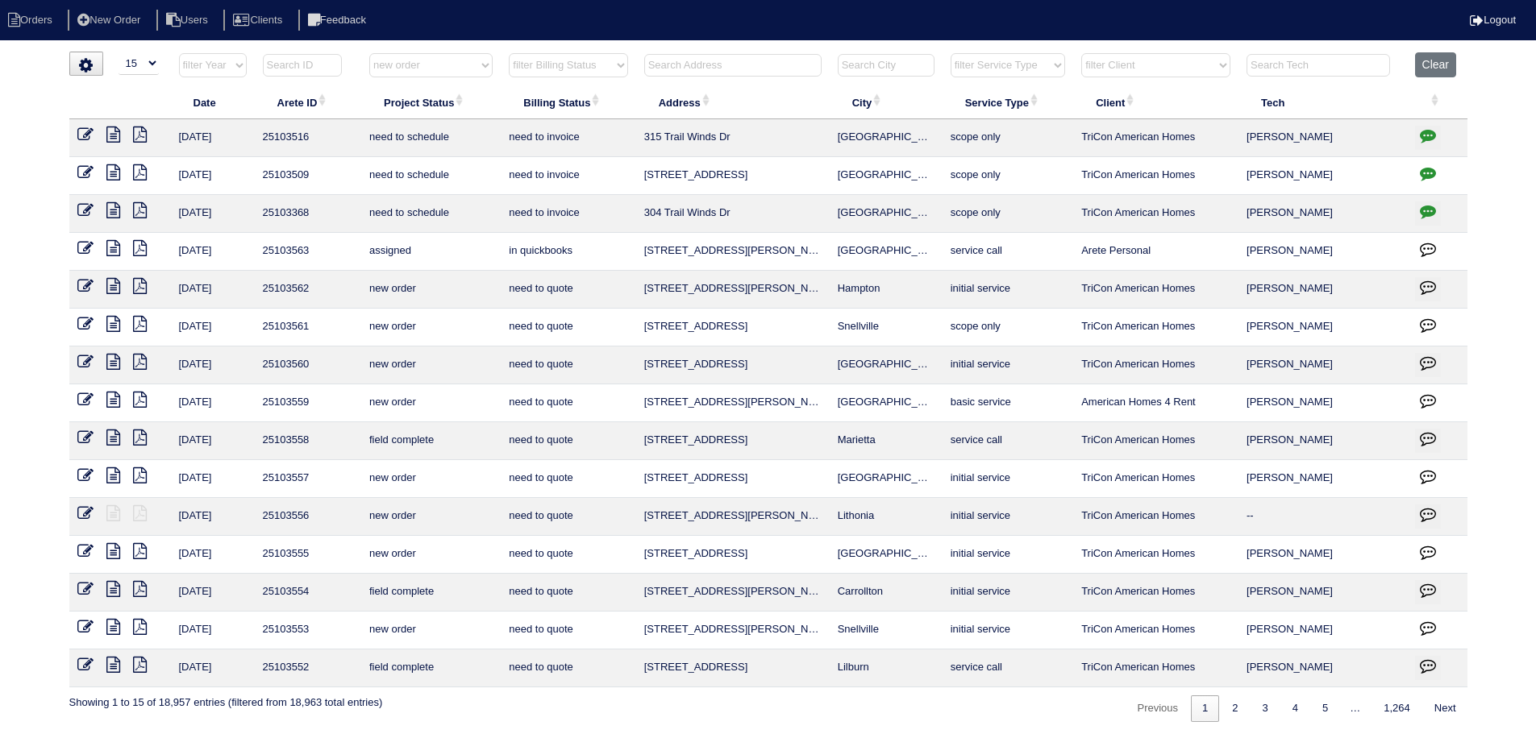
click at [369, 53] on select "filter Project Status -- Any Project Status -- new order assigned in progress f…" at bounding box center [430, 65] width 123 height 24
select select "new order"
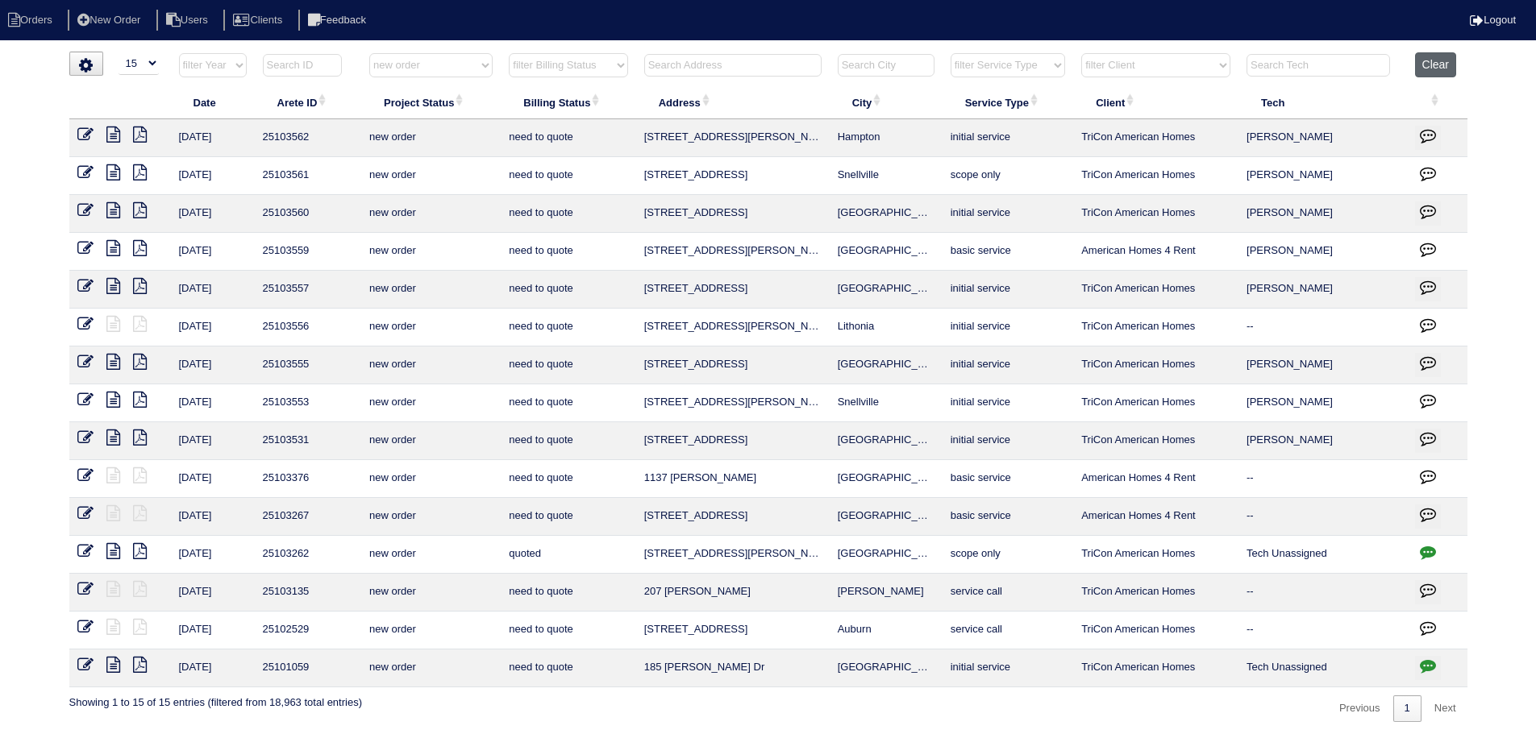
click at [1432, 60] on button "Clear" at bounding box center [1435, 64] width 41 height 25
select select
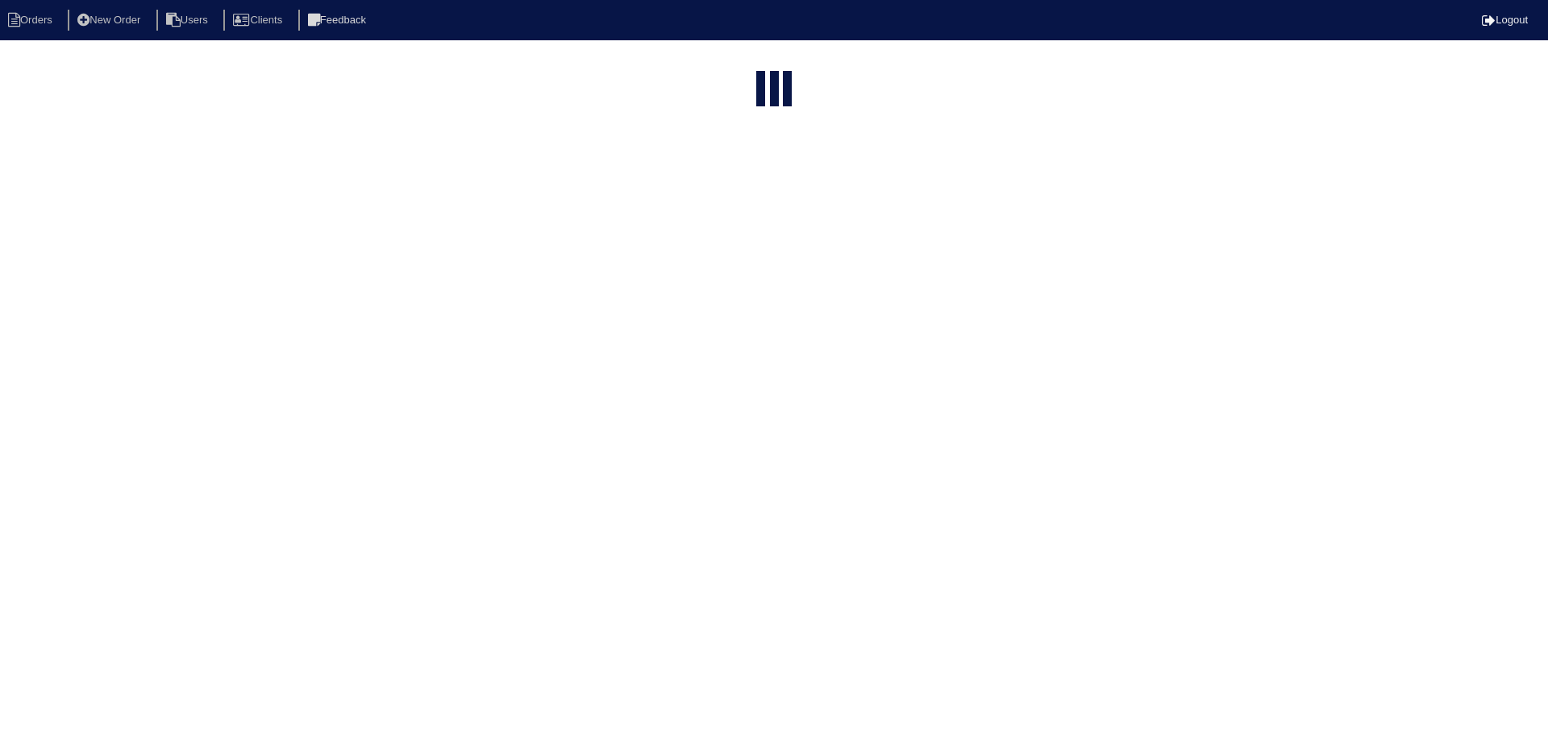
select select "15"
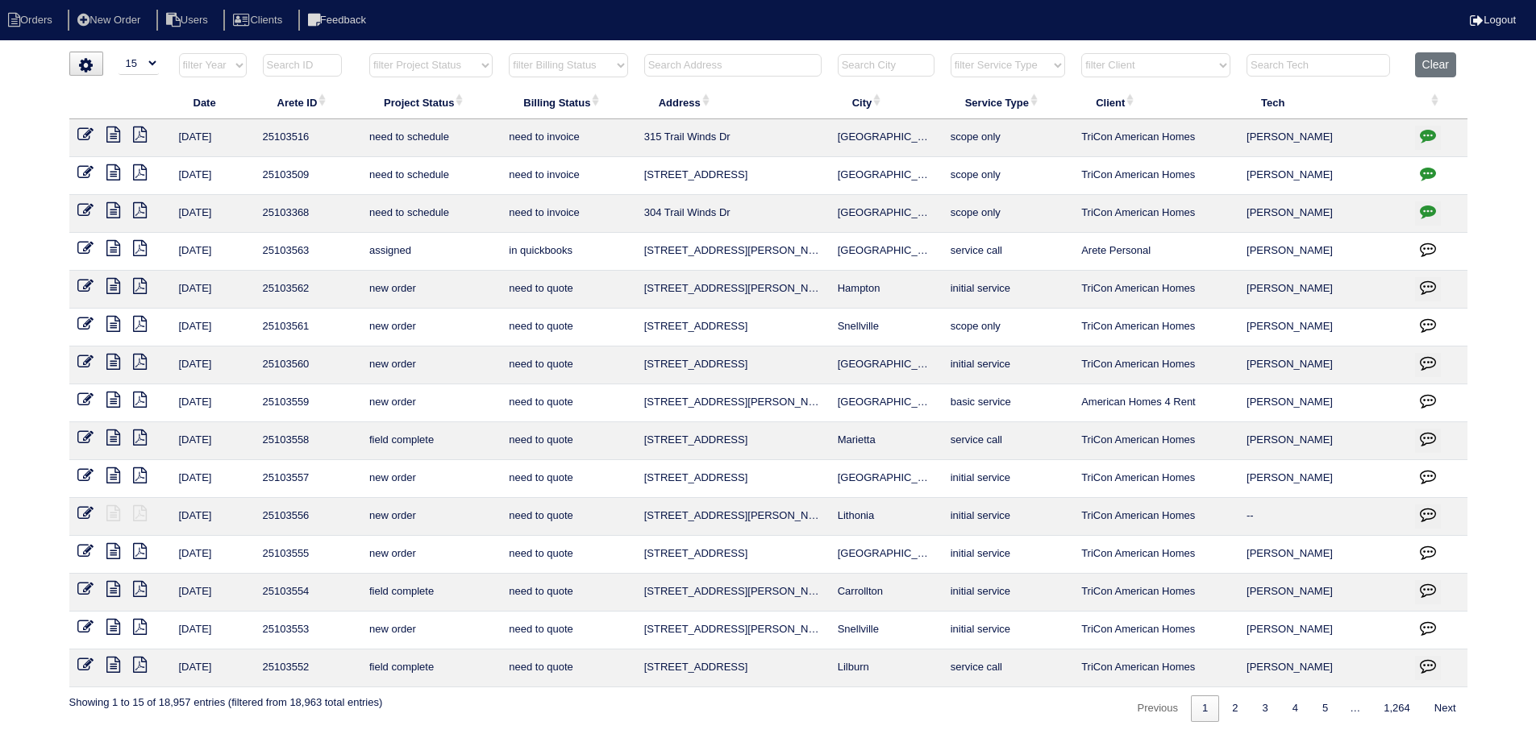
click at [719, 62] on input "text" at bounding box center [732, 65] width 177 height 23
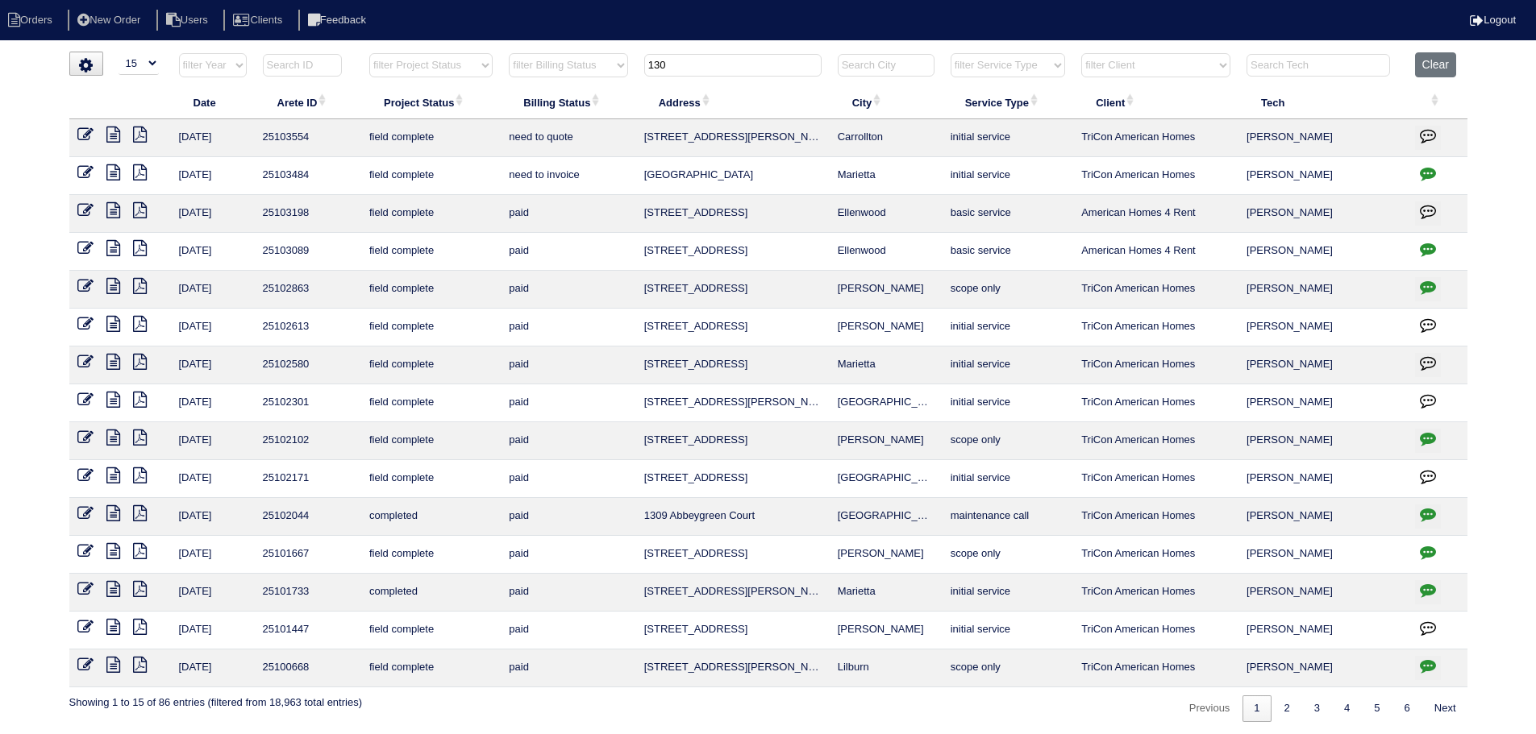
type input "130"
click at [115, 131] on icon at bounding box center [113, 135] width 14 height 16
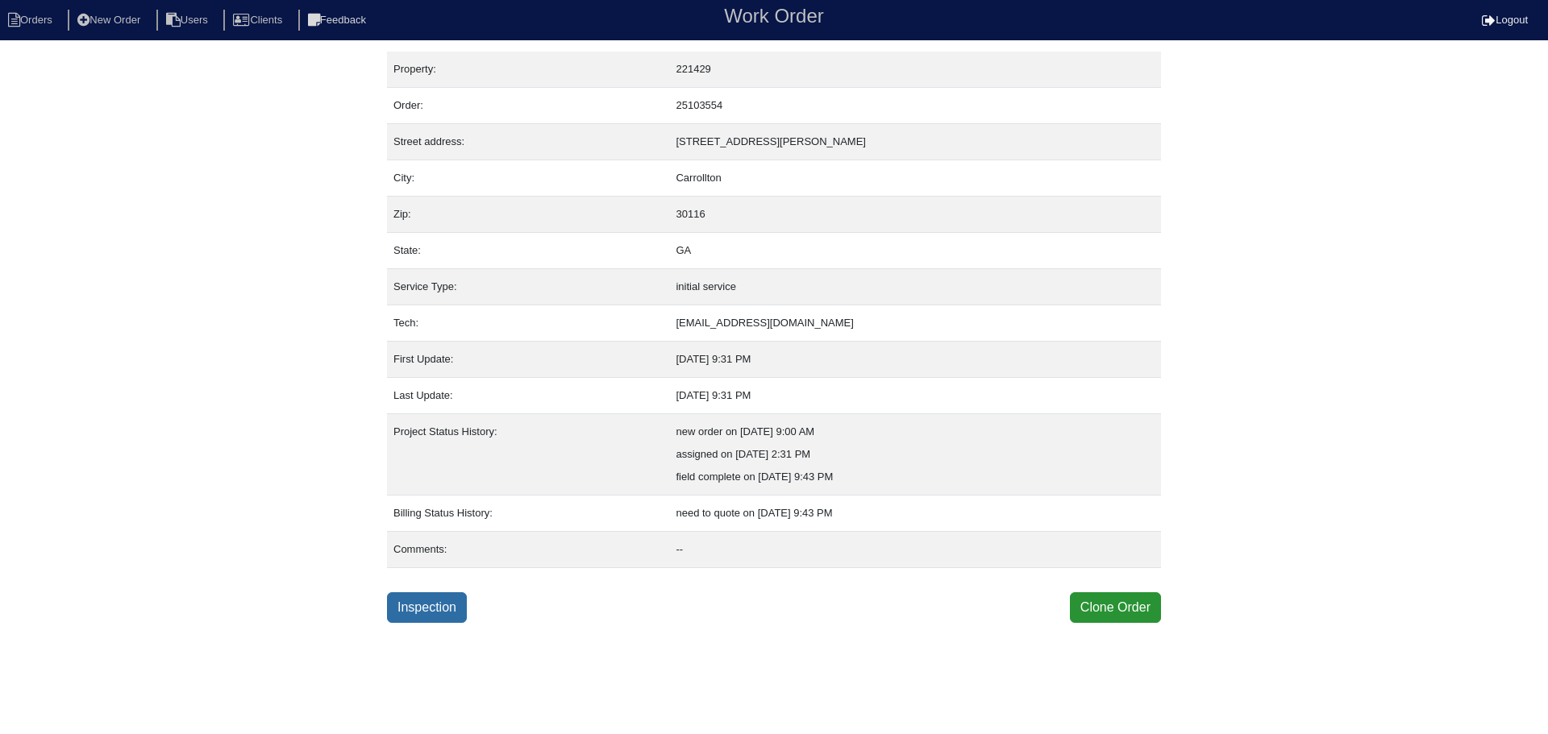
click at [461, 606] on link "Inspection" at bounding box center [427, 608] width 80 height 31
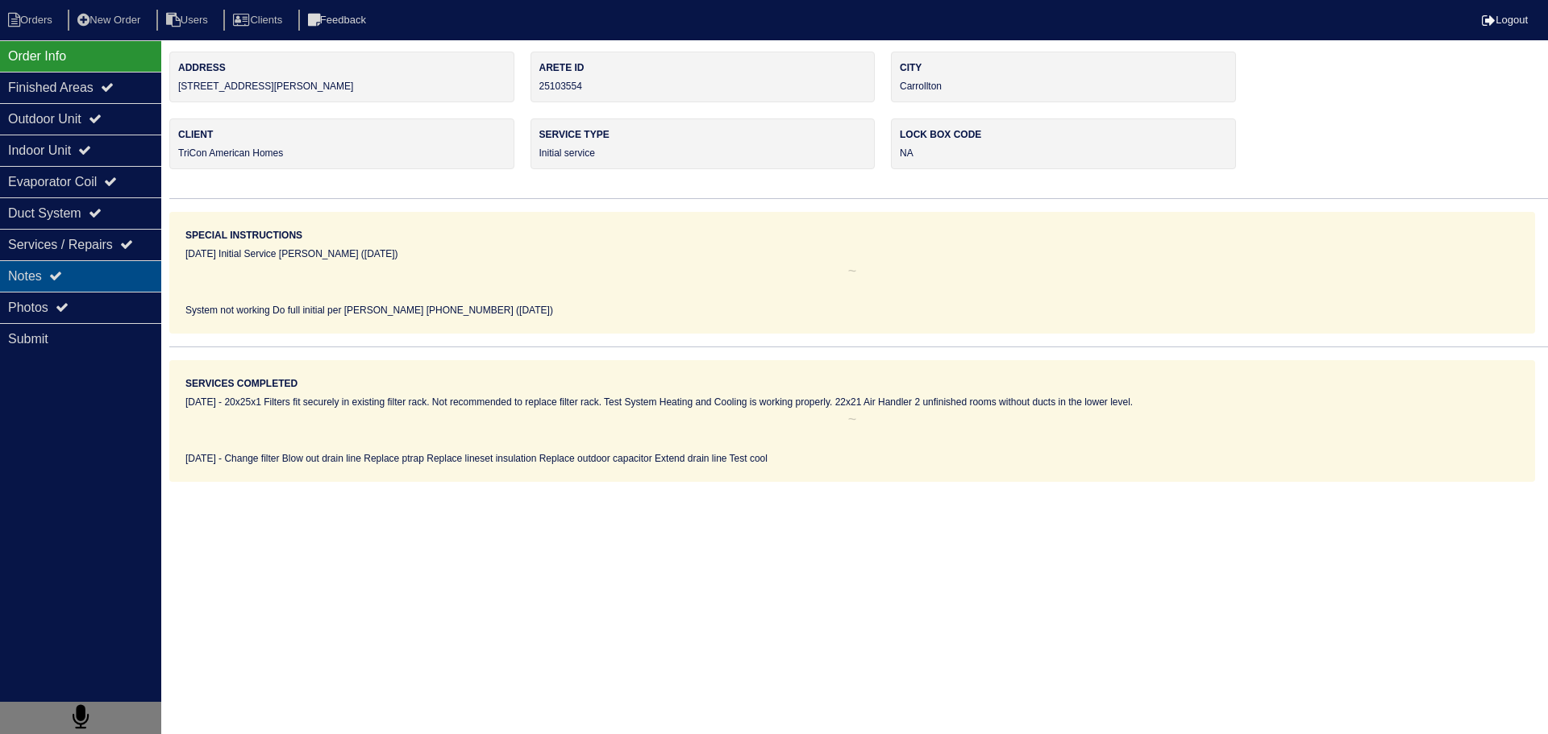
click at [113, 272] on div "Notes" at bounding box center [80, 275] width 161 height 31
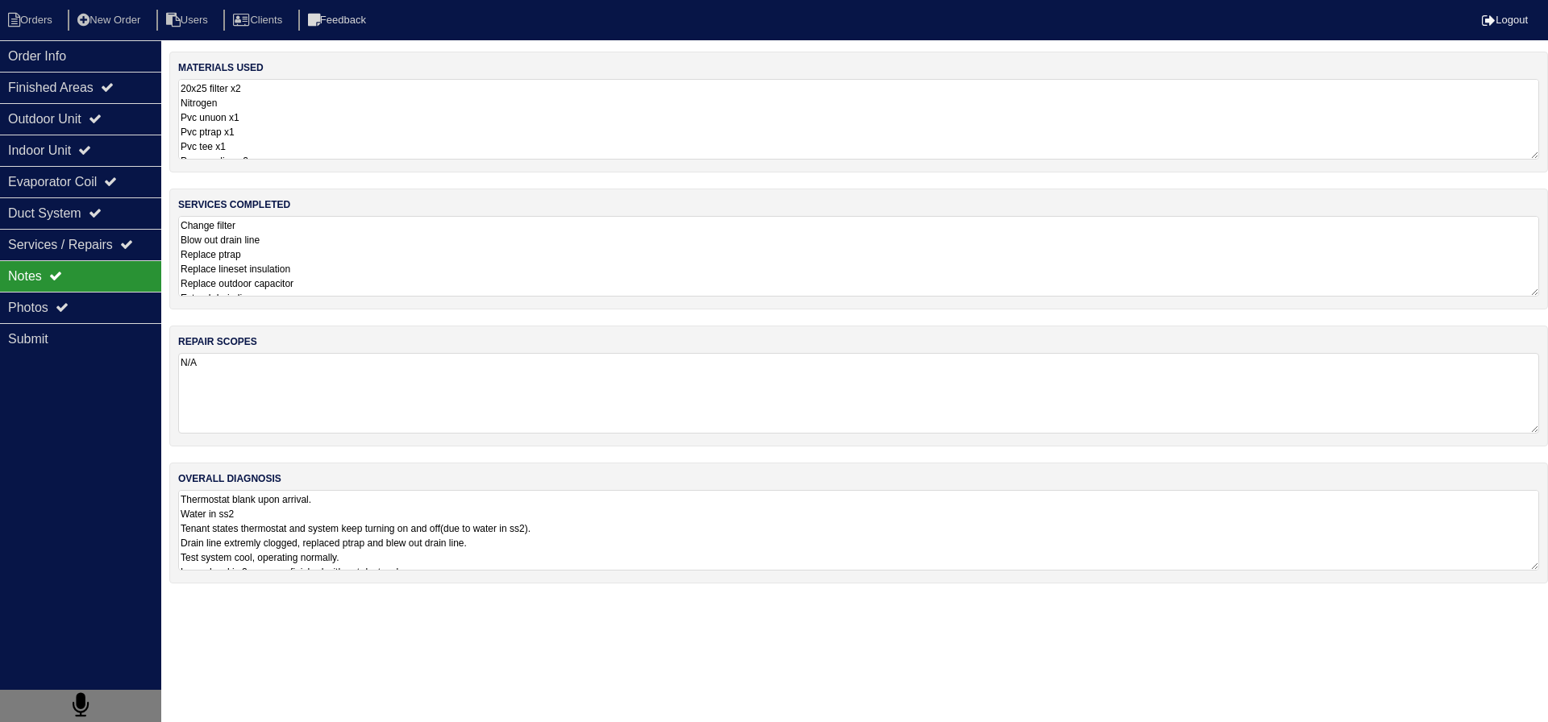
click at [324, 262] on textarea "Change filter Blow out drain line Replace ptrap Replace lineset insulation Repl…" at bounding box center [858, 256] width 1361 height 81
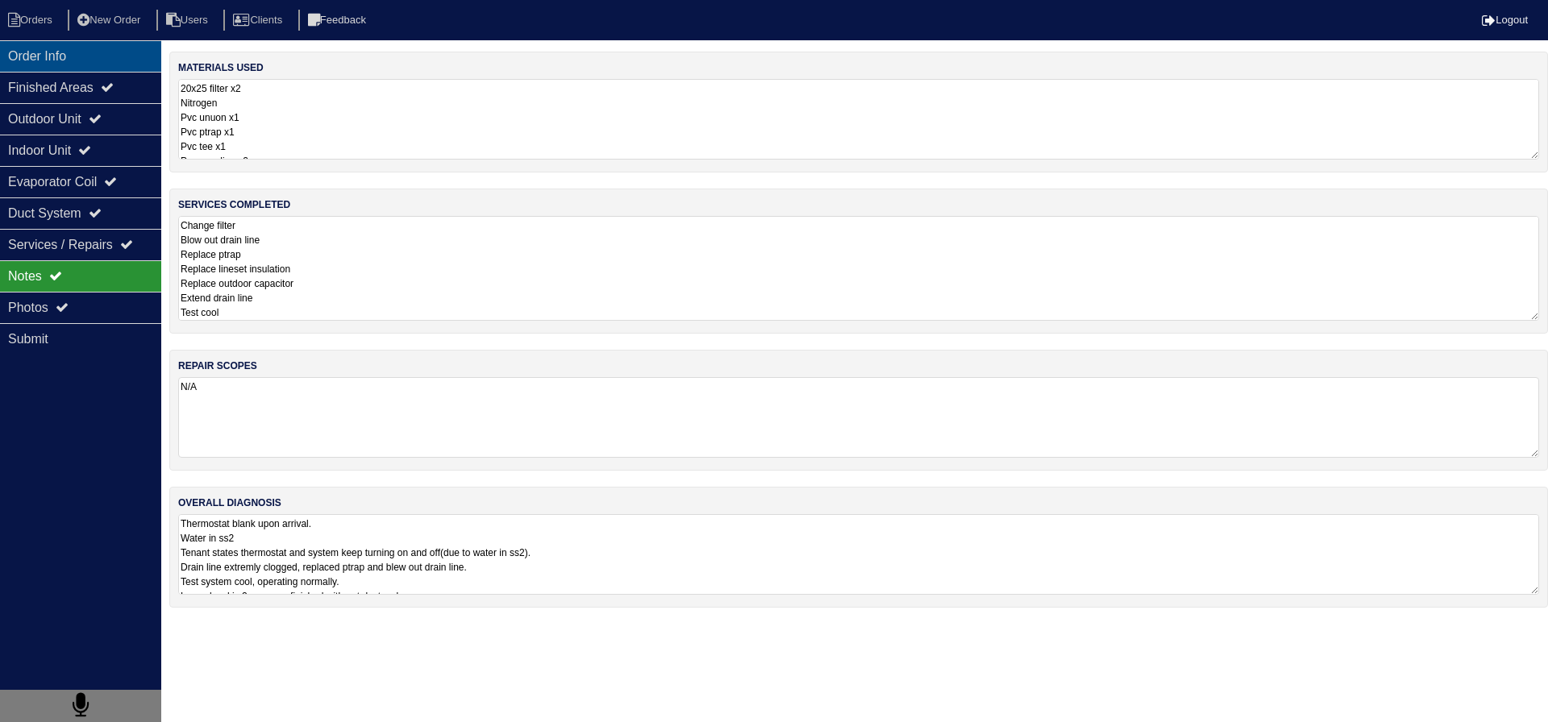
click at [83, 68] on div "Order Info" at bounding box center [80, 55] width 161 height 31
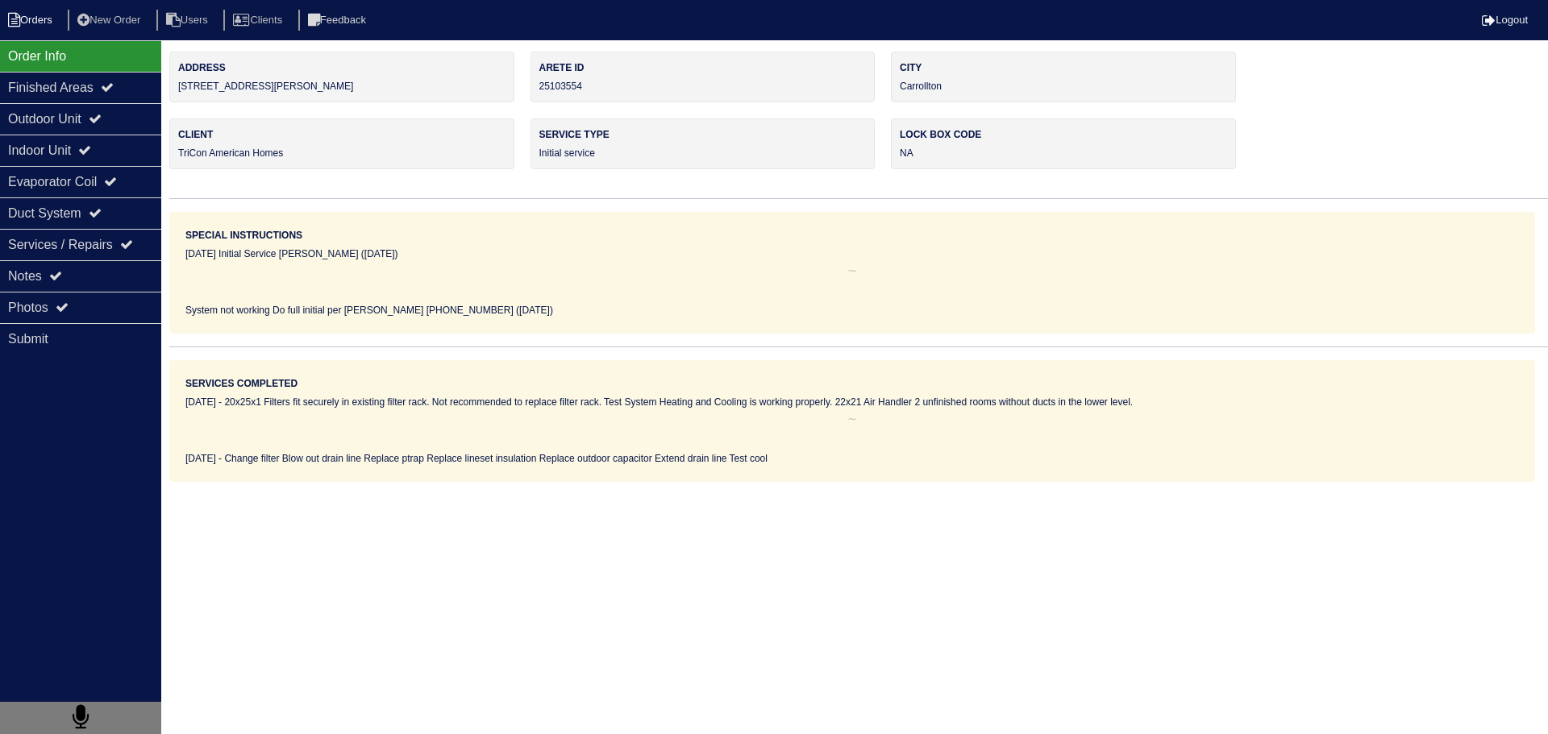
click at [32, 18] on li "Orders" at bounding box center [32, 21] width 65 height 22
select select "15"
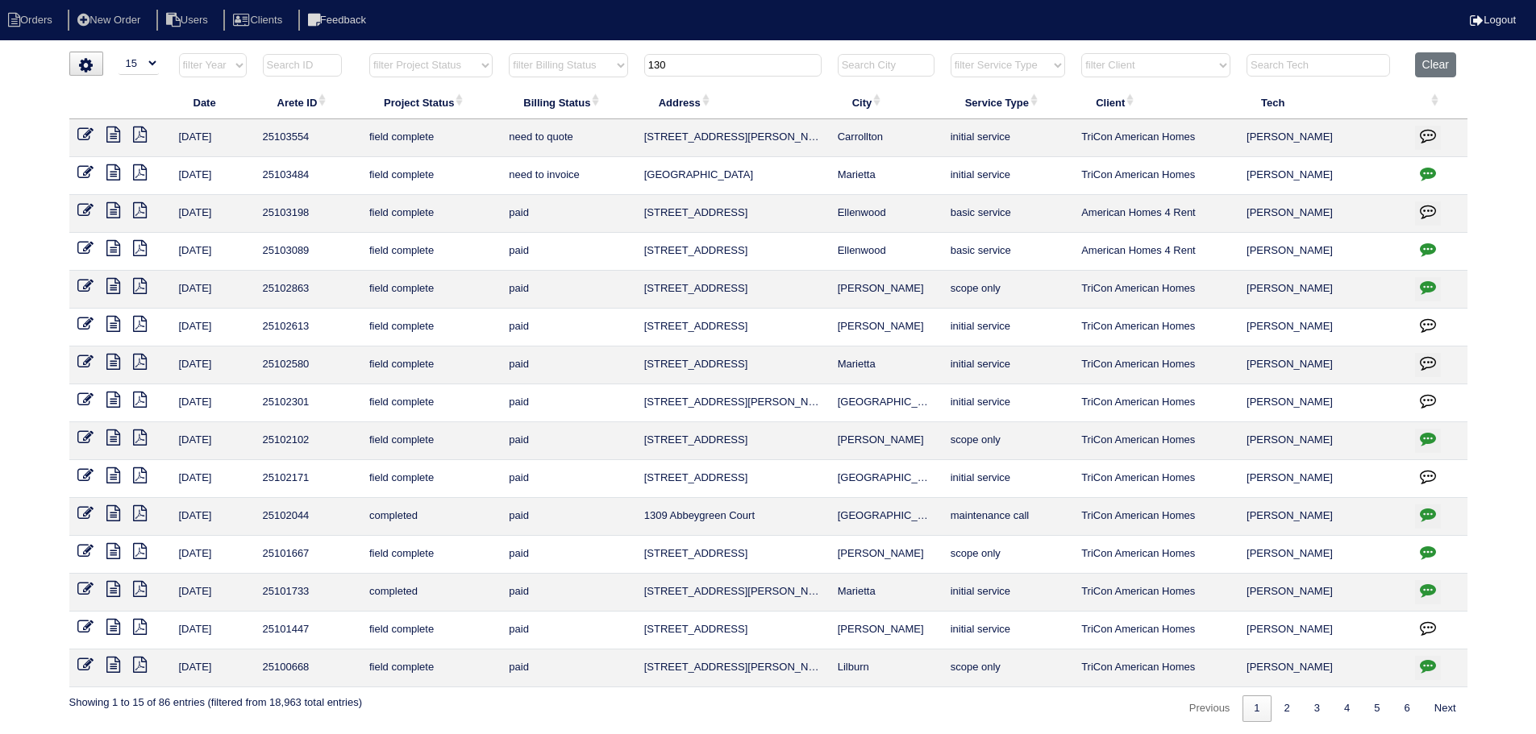
click at [701, 63] on input "130" at bounding box center [732, 65] width 177 height 23
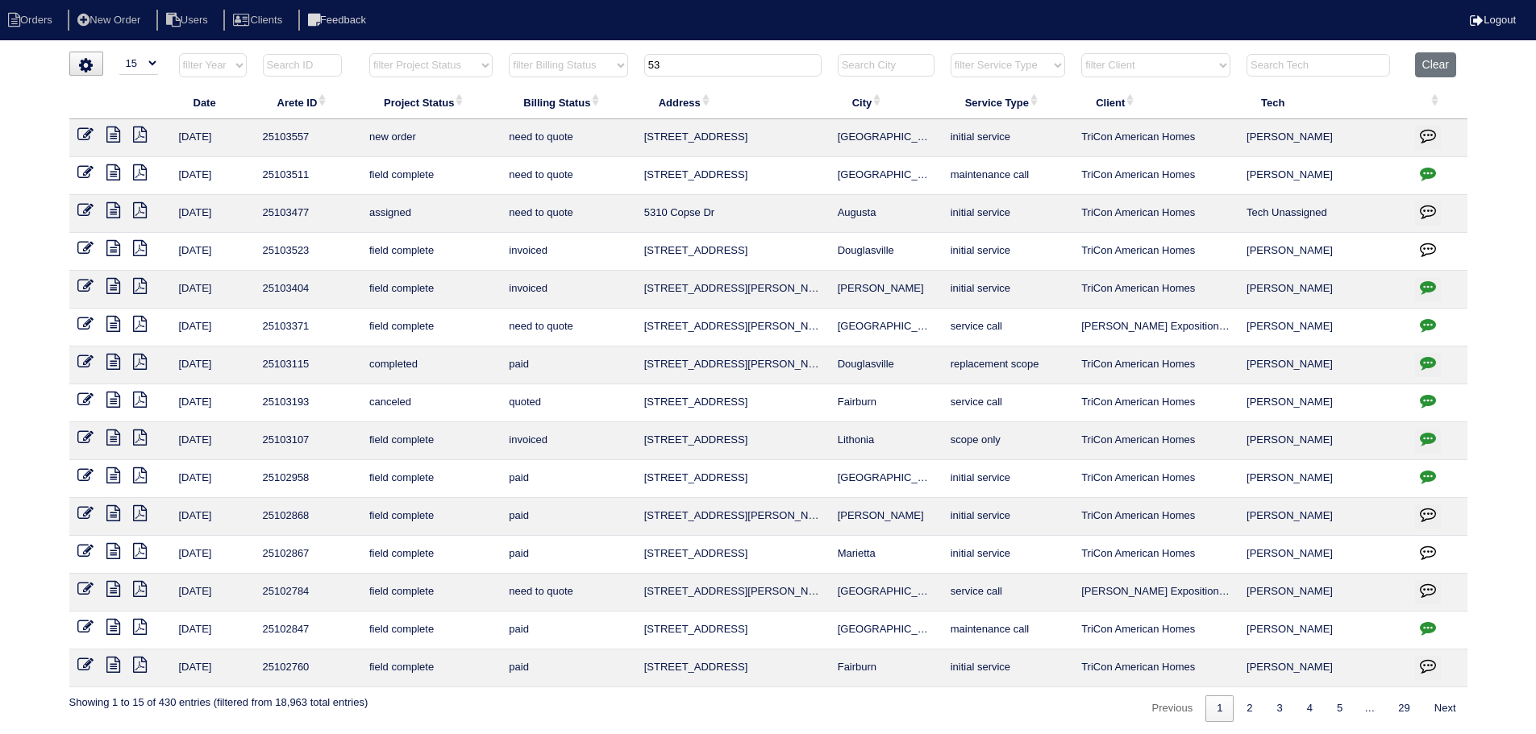
type input "53"
click at [112, 175] on icon at bounding box center [113, 172] width 14 height 16
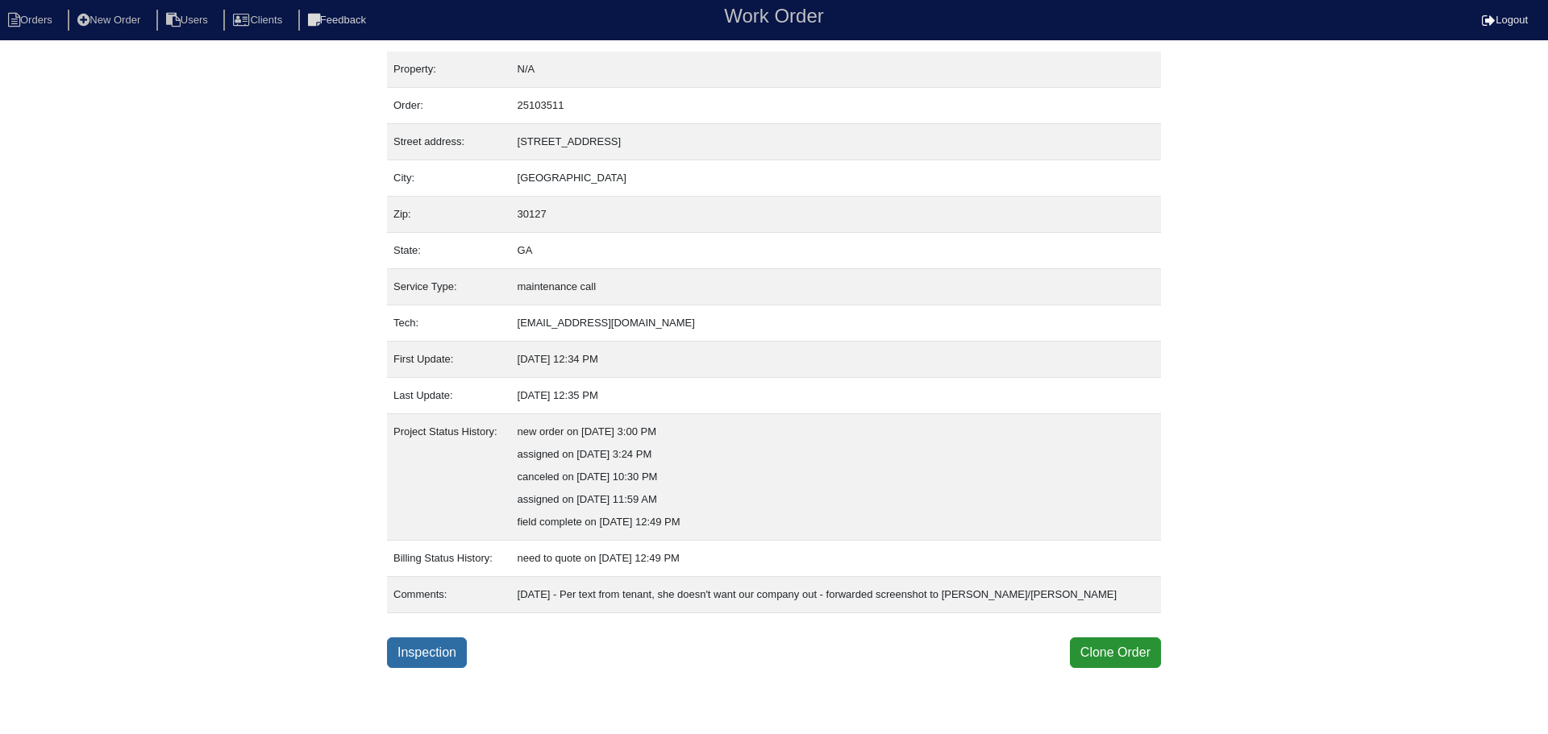
click at [437, 653] on link "Inspection" at bounding box center [427, 653] width 80 height 31
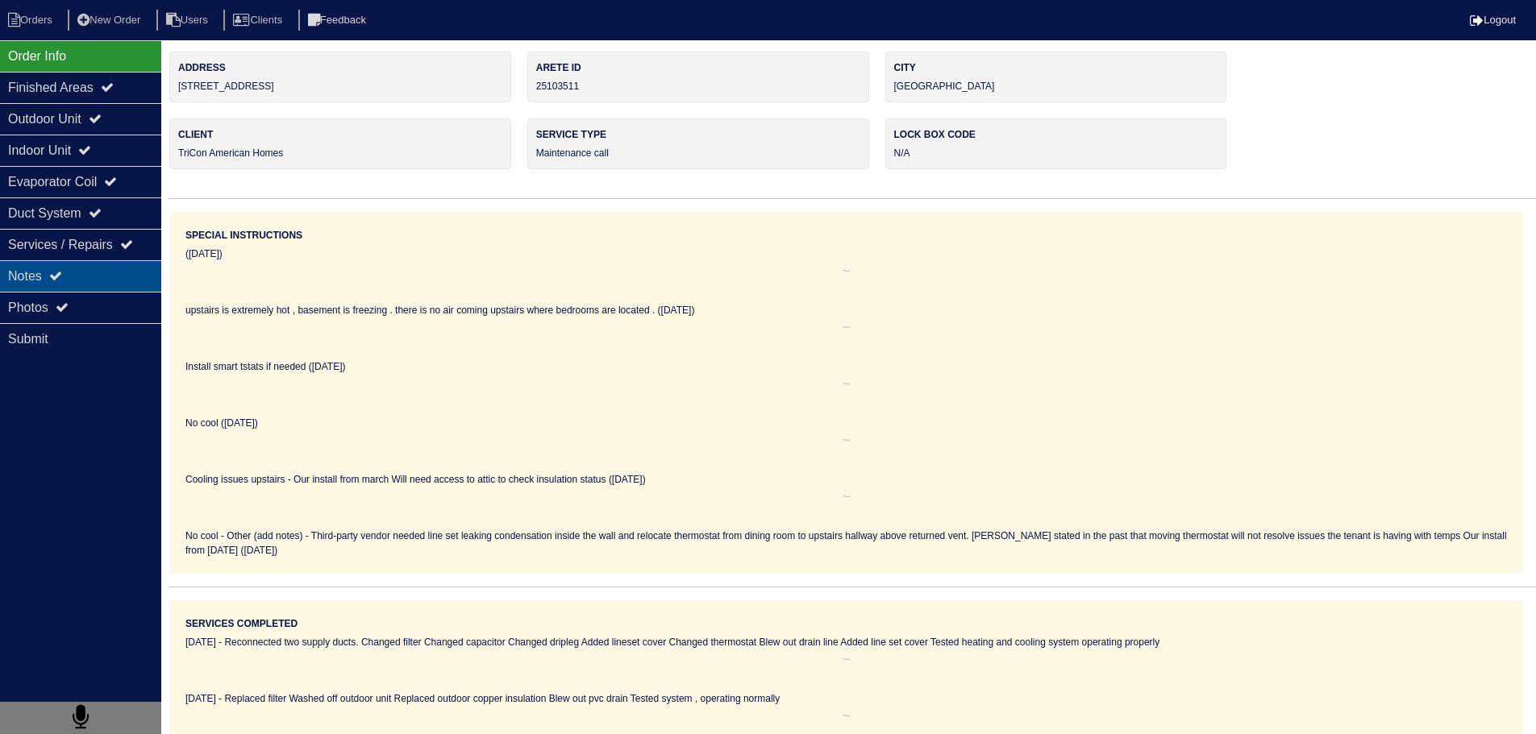
click at [77, 261] on div "Notes" at bounding box center [80, 275] width 161 height 31
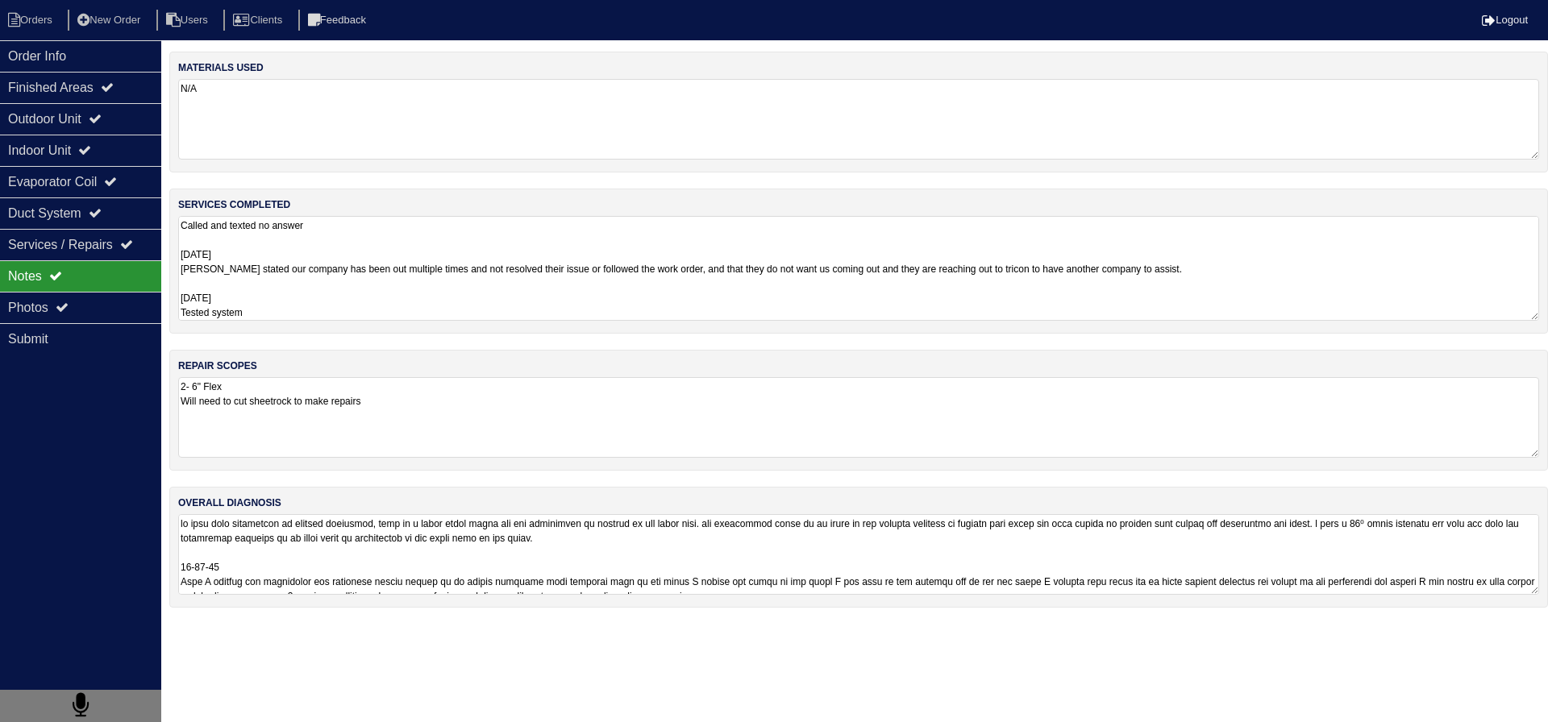
click at [313, 245] on textarea "Called and texted no answer [DATE] [PERSON_NAME] stated our company has been ou…" at bounding box center [858, 268] width 1361 height 105
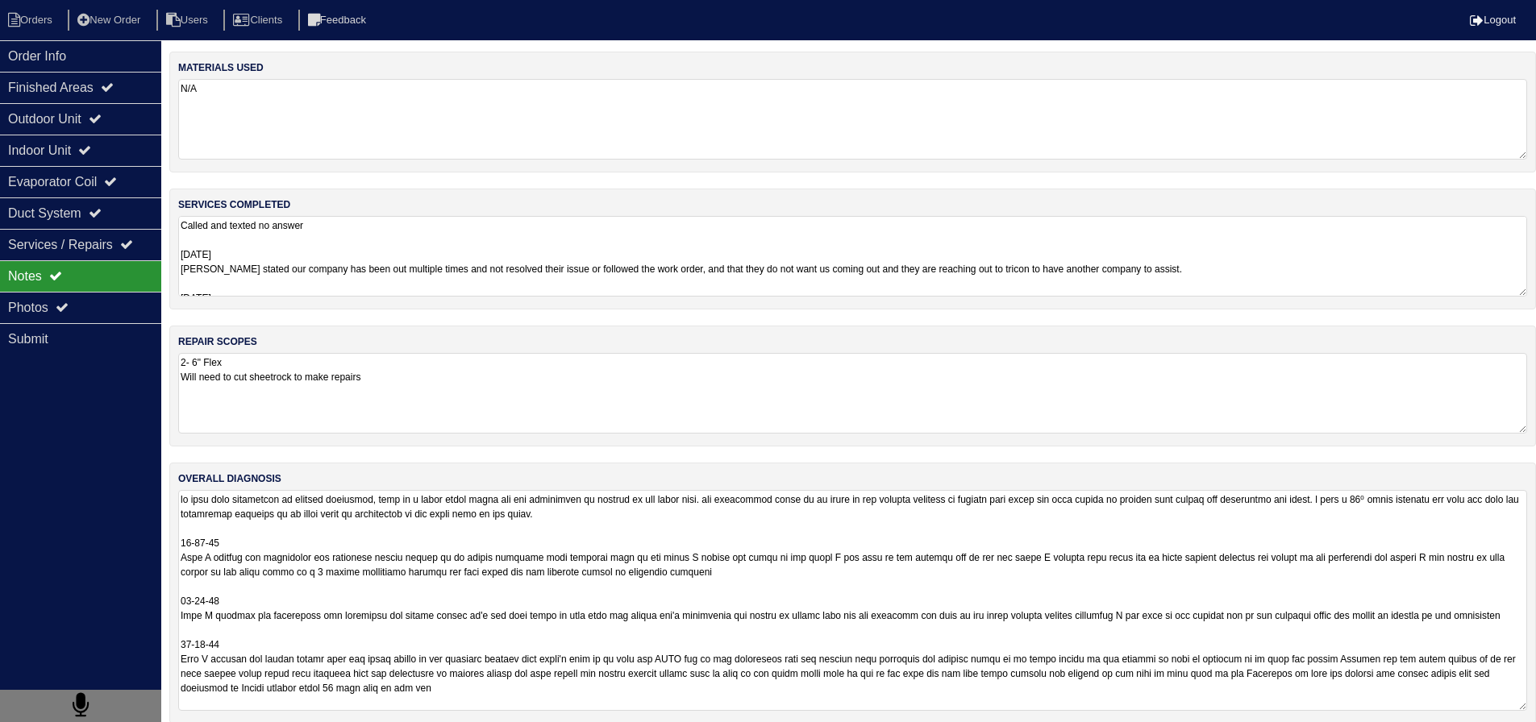
click at [298, 534] on textarea at bounding box center [852, 600] width 1349 height 221
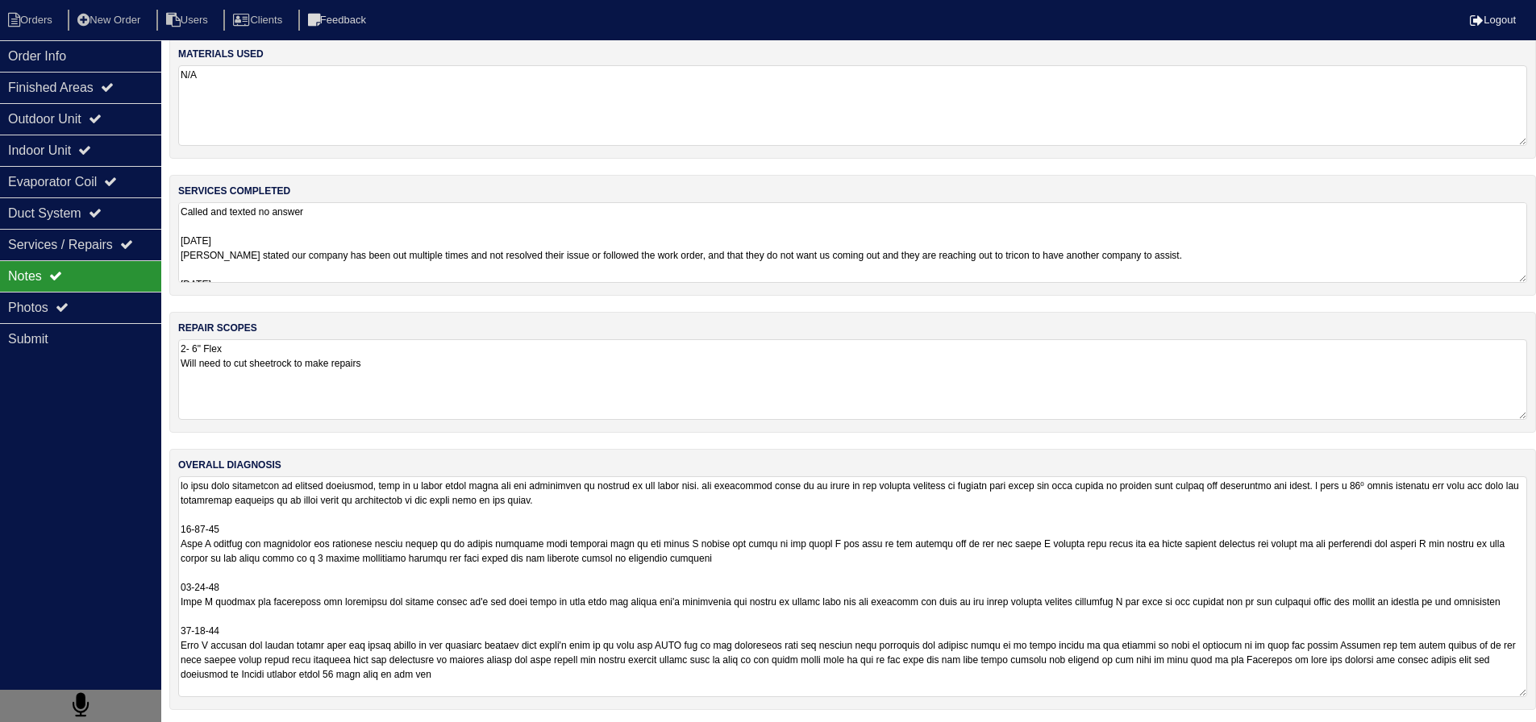
scroll to position [18, 0]
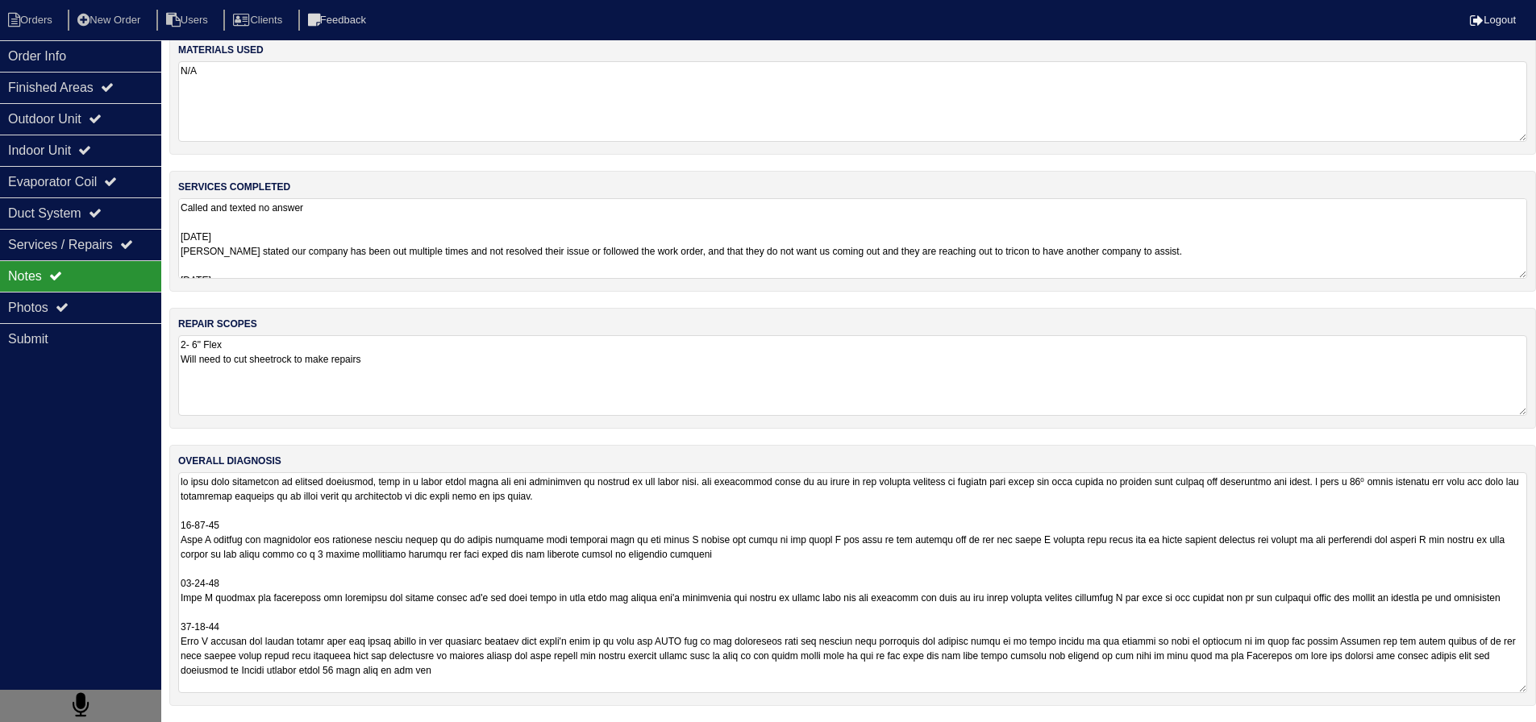
drag, startPoint x: 341, startPoint y: 542, endPoint x: 636, endPoint y: 576, distance: 297.0
click at [636, 576] on textarea at bounding box center [852, 582] width 1349 height 221
click at [623, 618] on textarea at bounding box center [852, 582] width 1349 height 221
click at [539, 622] on textarea at bounding box center [852, 582] width 1349 height 221
click at [514, 632] on textarea at bounding box center [852, 582] width 1349 height 221
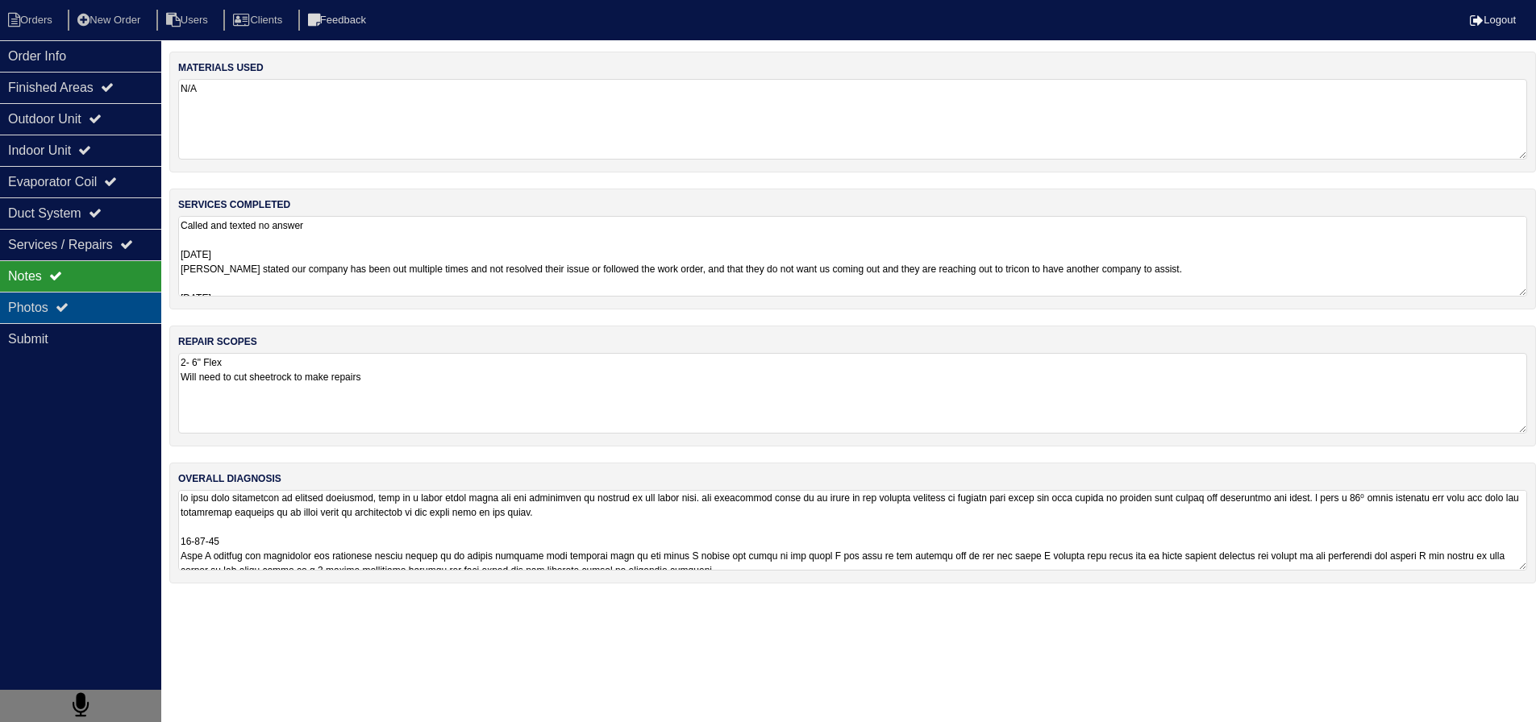
click at [62, 309] on icon at bounding box center [62, 307] width 13 height 13
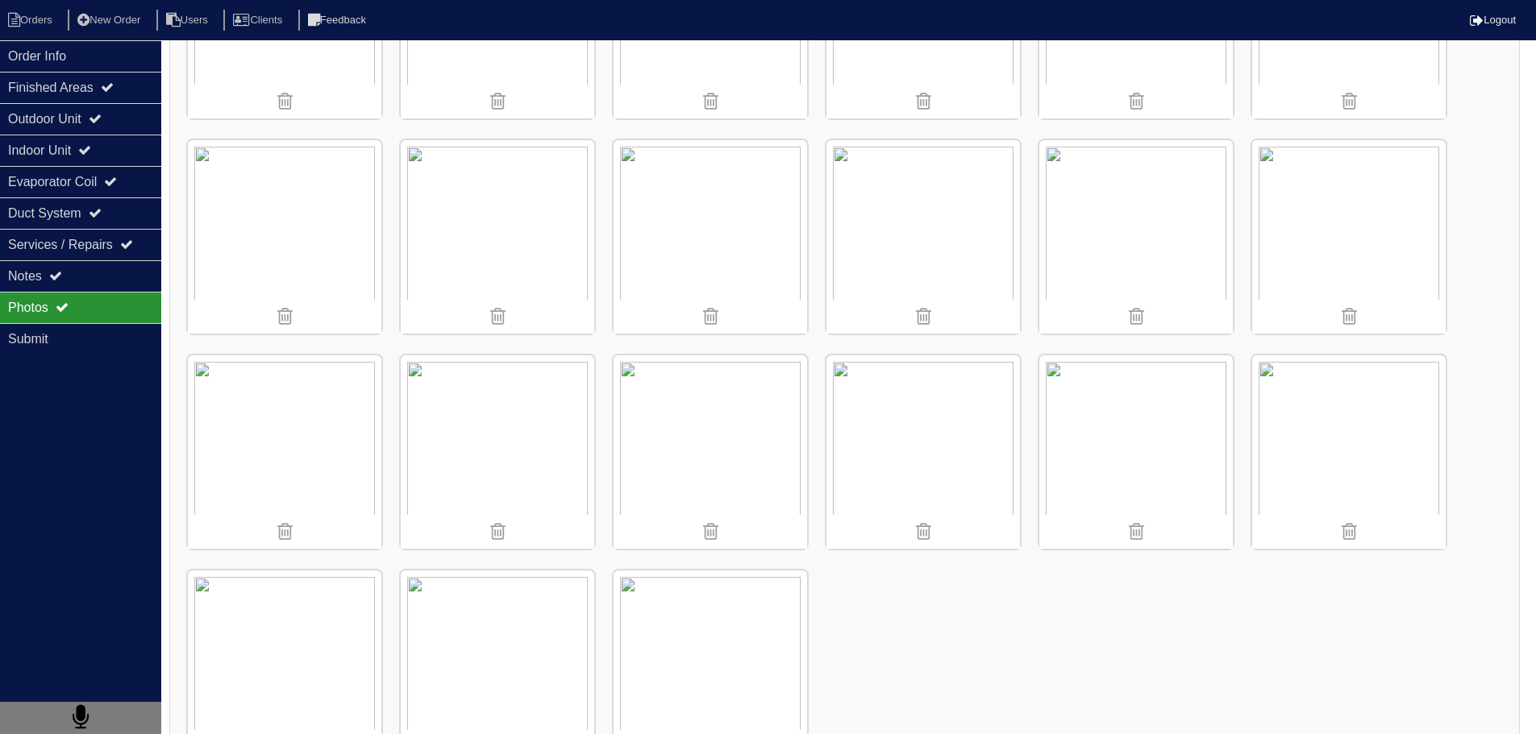
scroll to position [436, 0]
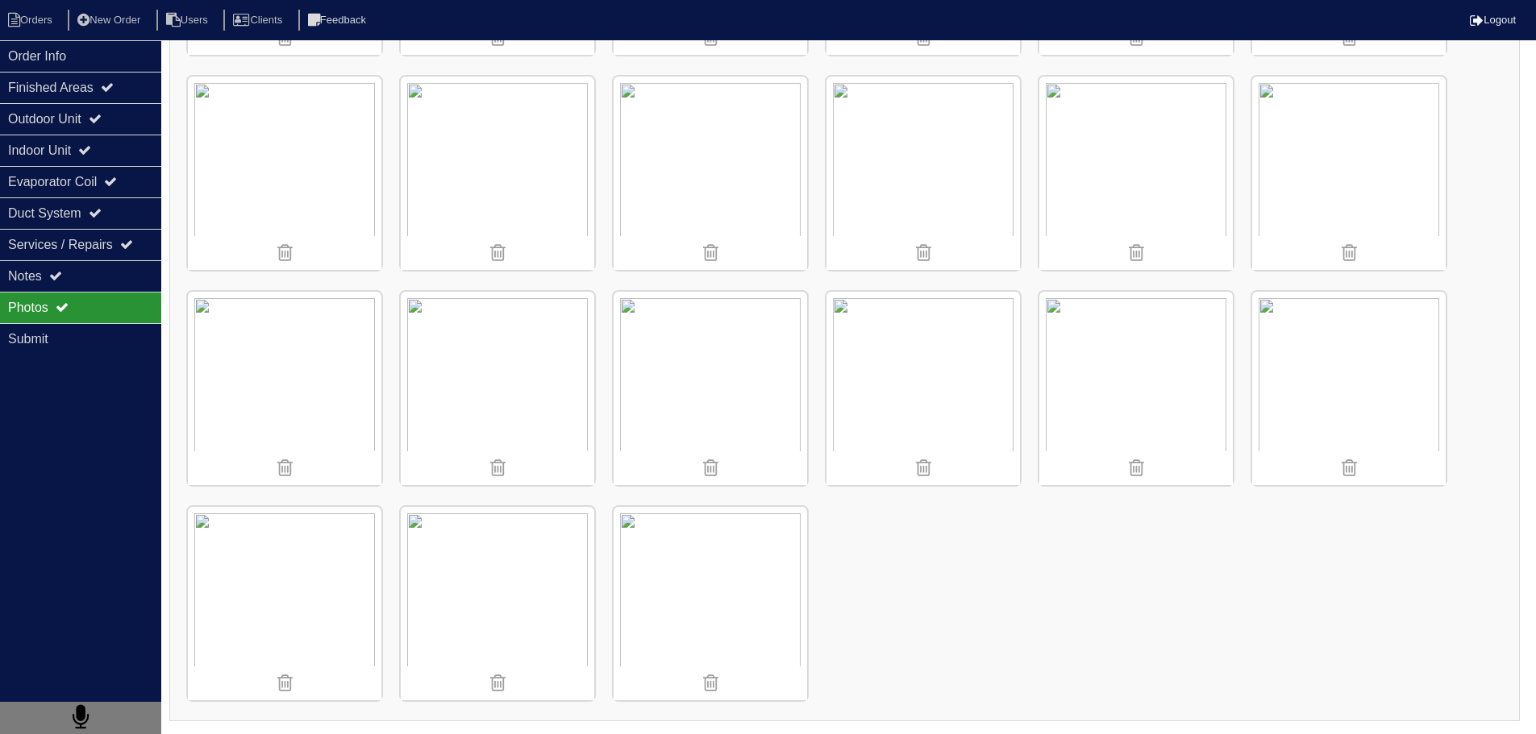
click at [106, 298] on div "Photos" at bounding box center [80, 307] width 161 height 31
drag, startPoint x: 106, startPoint y: 298, endPoint x: 118, endPoint y: 290, distance: 14.1
click at [106, 298] on div "Photos" at bounding box center [80, 307] width 161 height 31
click at [118, 290] on div "Notes" at bounding box center [80, 275] width 161 height 31
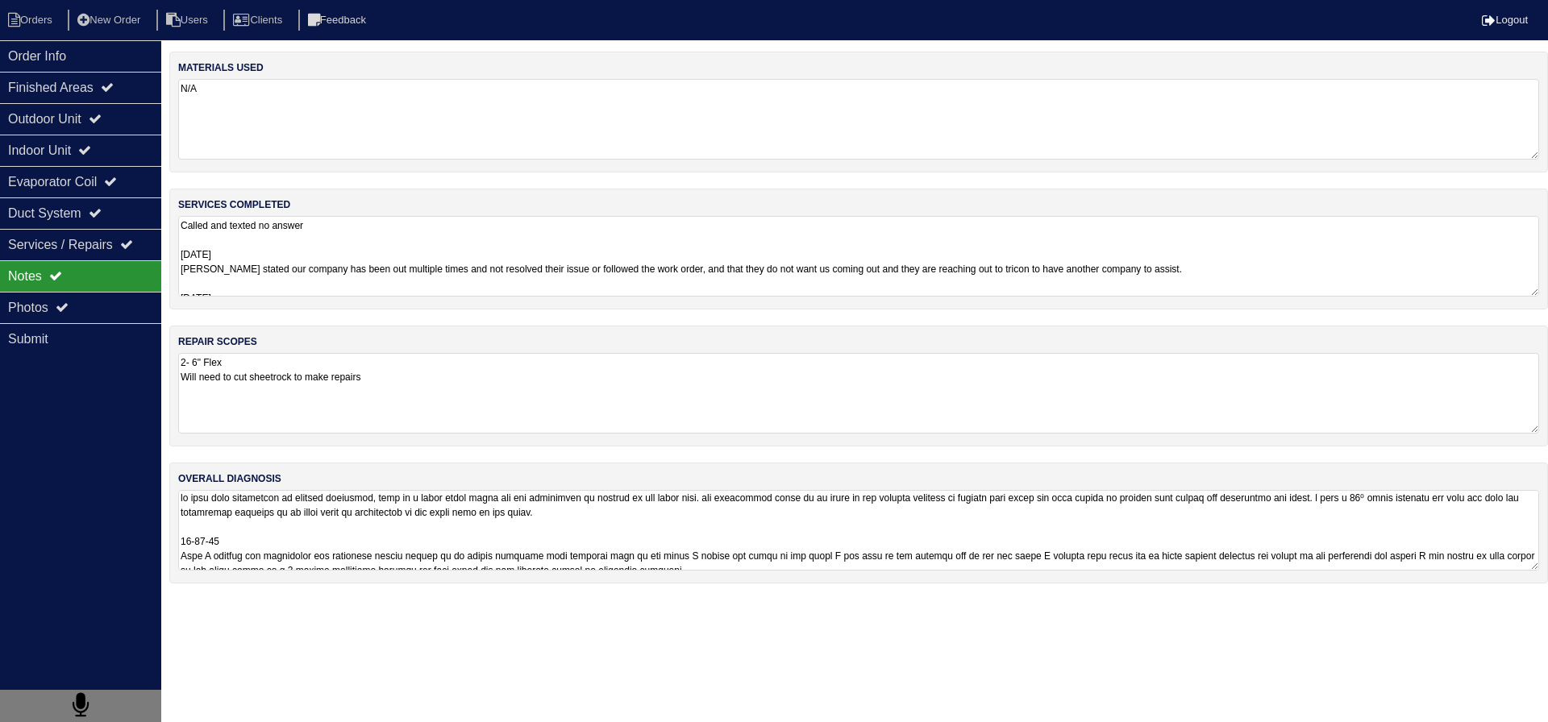
click at [354, 410] on textarea "2- 6" Flex Will need to cut sheetrock to make repairs" at bounding box center [858, 393] width 1361 height 81
click at [382, 397] on textarea "2- 6" Flex Will need to cut sheetrock to make repairs" at bounding box center [858, 392] width 1361 height 79
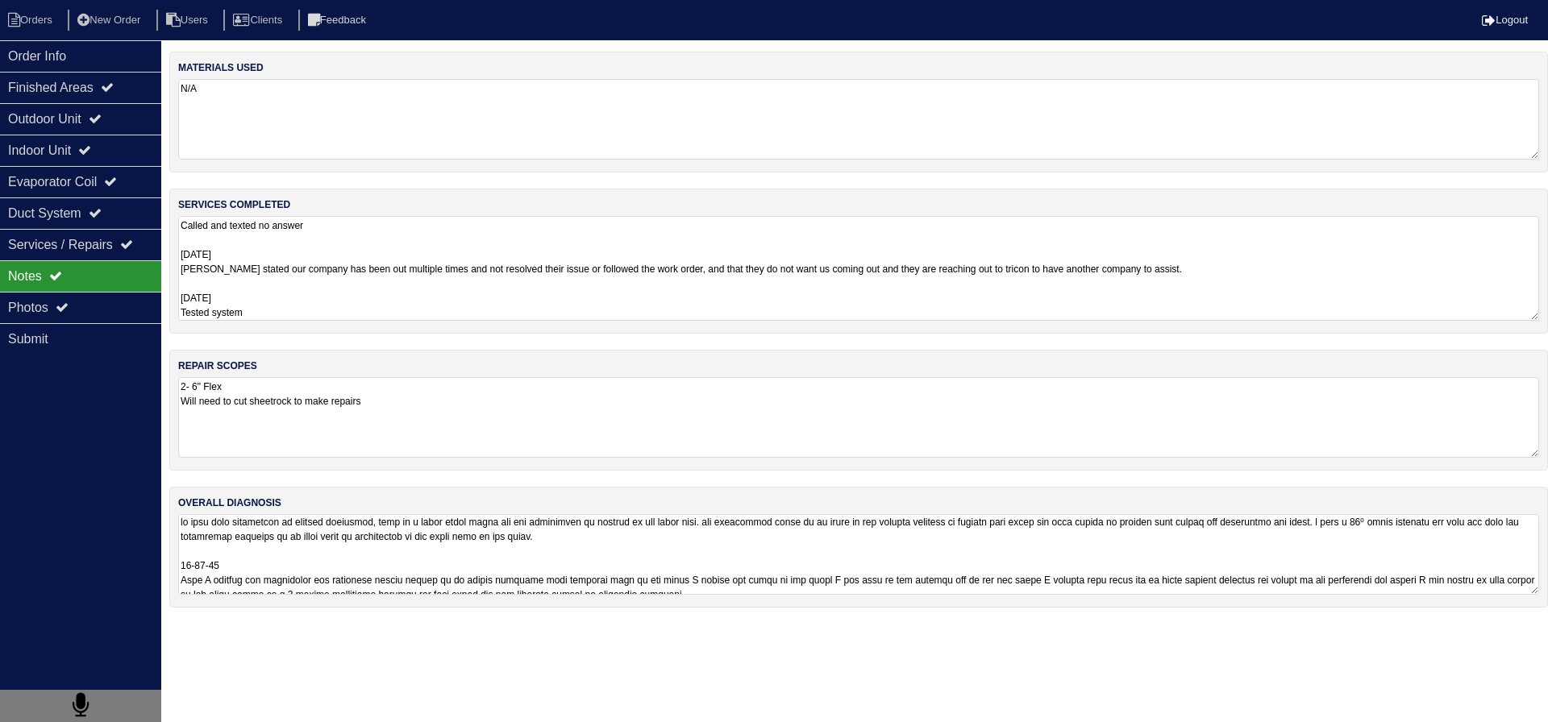
click at [377, 221] on textarea "Called and texted no answer 9/24/25 Tenant stated our company has been out mult…" at bounding box center [858, 268] width 1361 height 105
click at [0, 248] on div "Services / Repairs" at bounding box center [80, 244] width 161 height 31
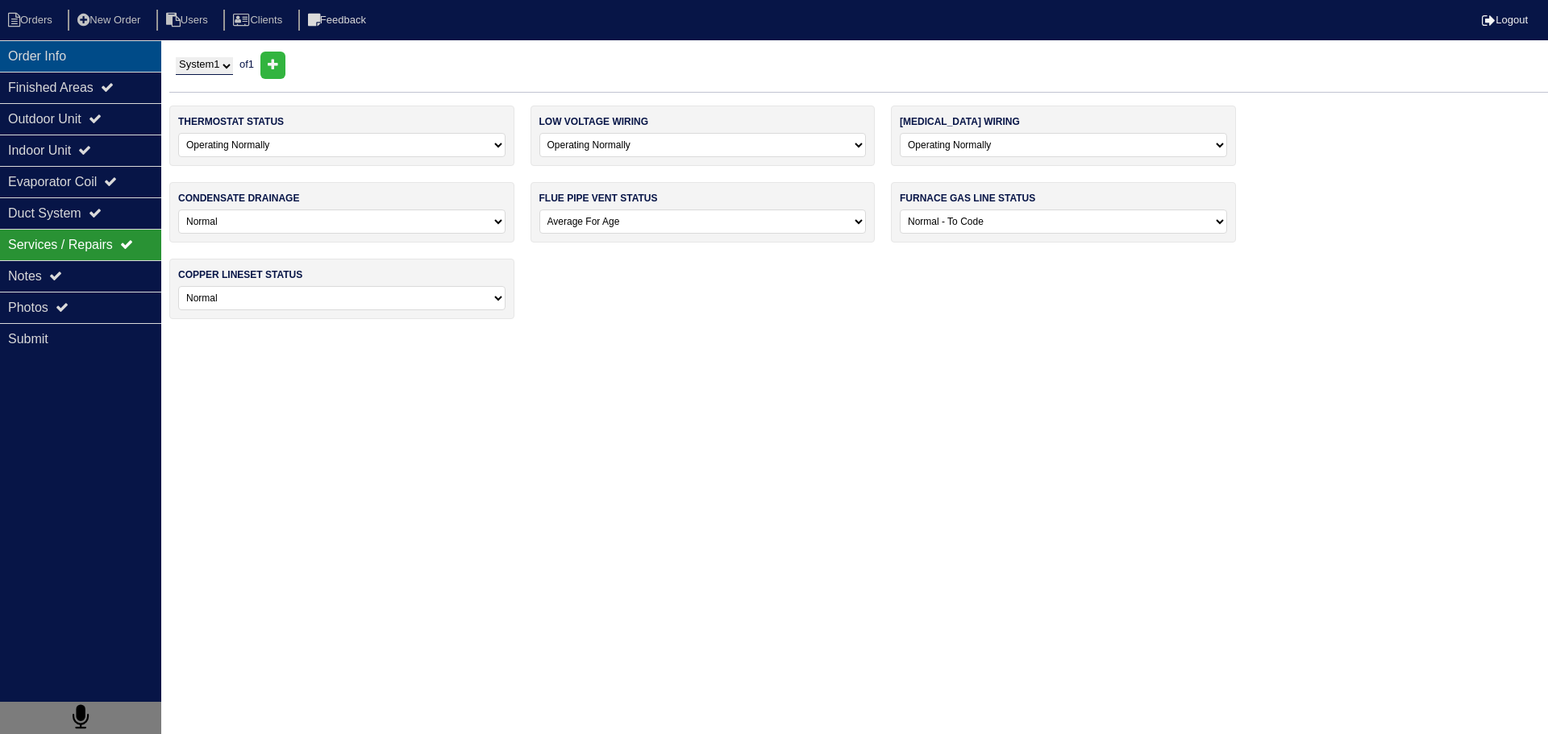
click at [85, 48] on div "Order Info" at bounding box center [80, 55] width 161 height 31
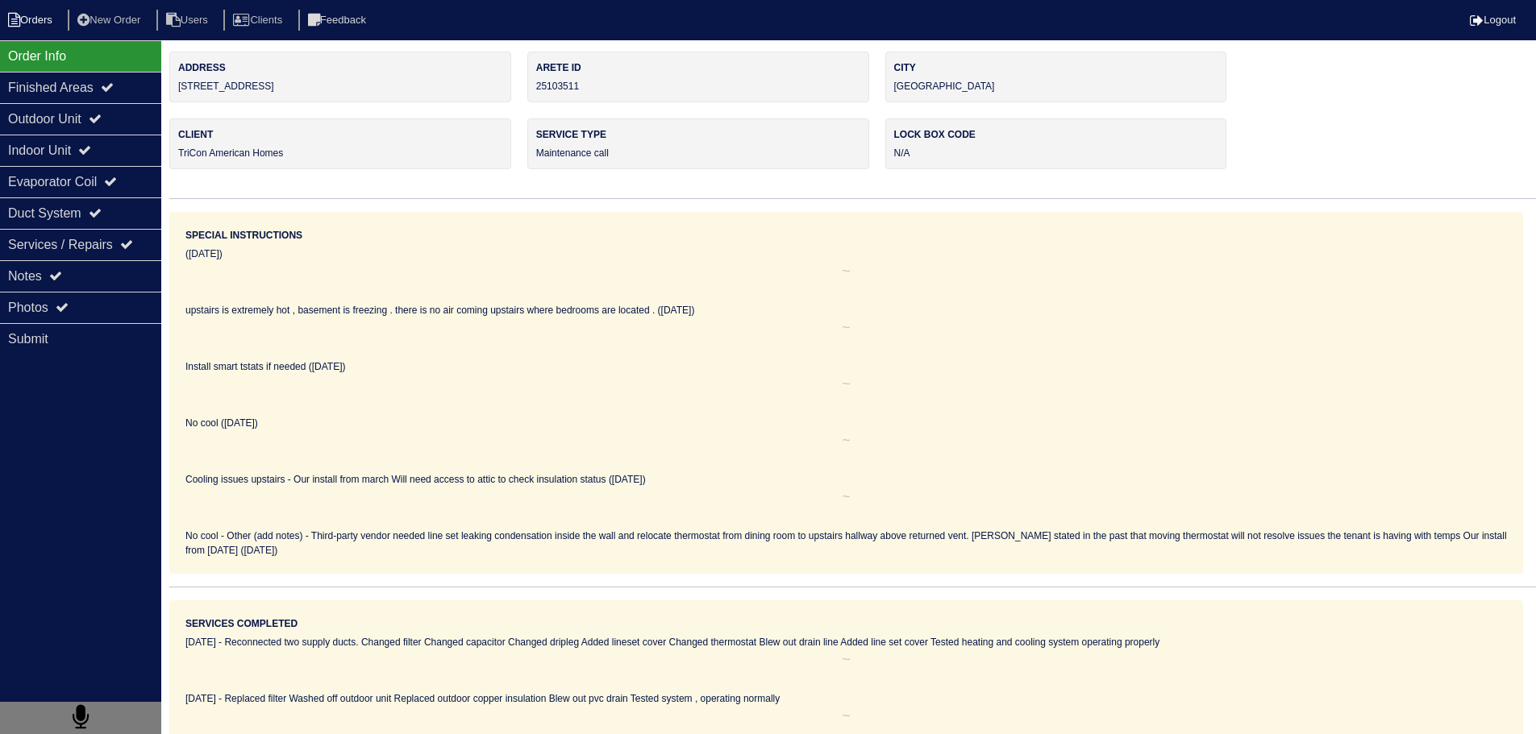
click at [31, 13] on li "Orders" at bounding box center [32, 21] width 65 height 22
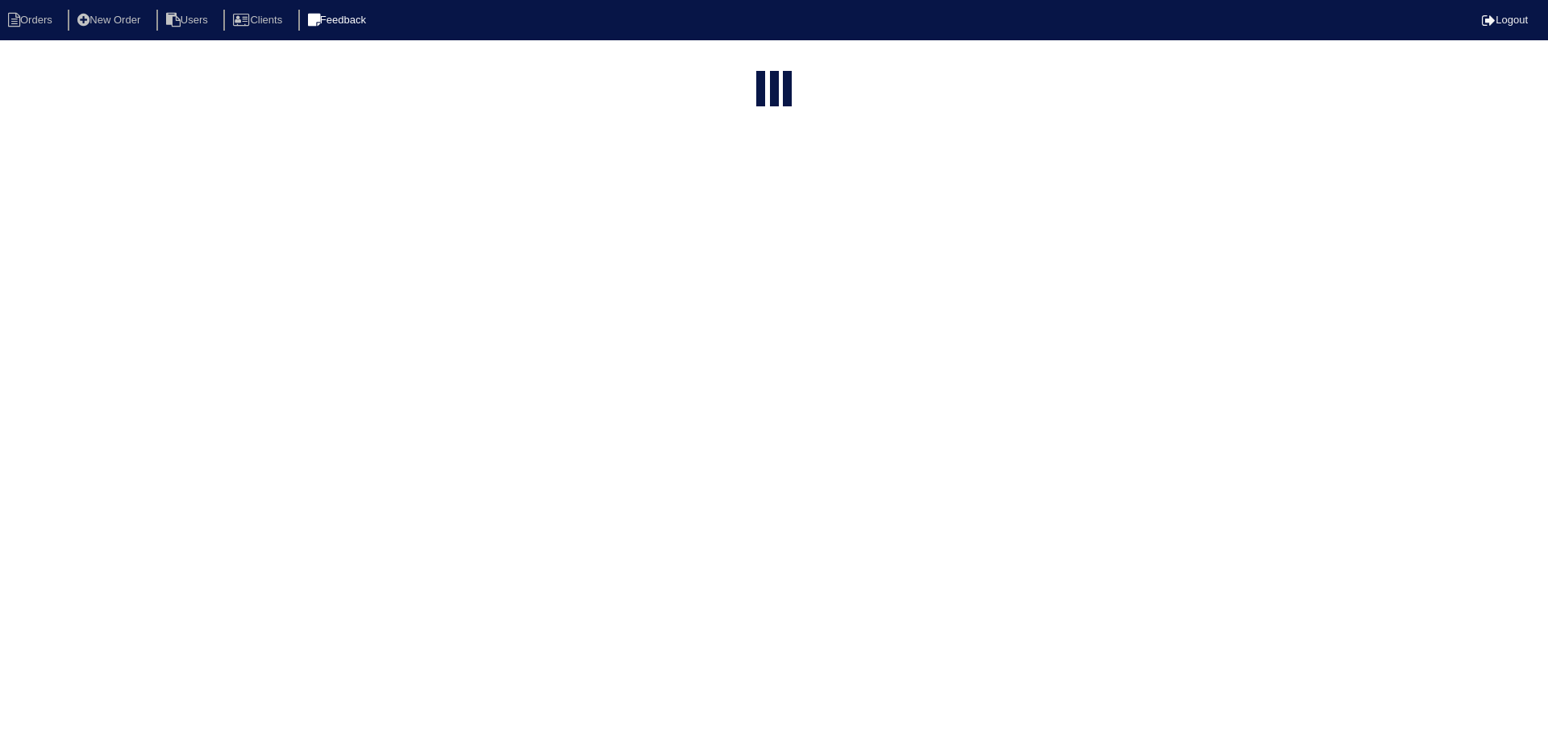
select select "15"
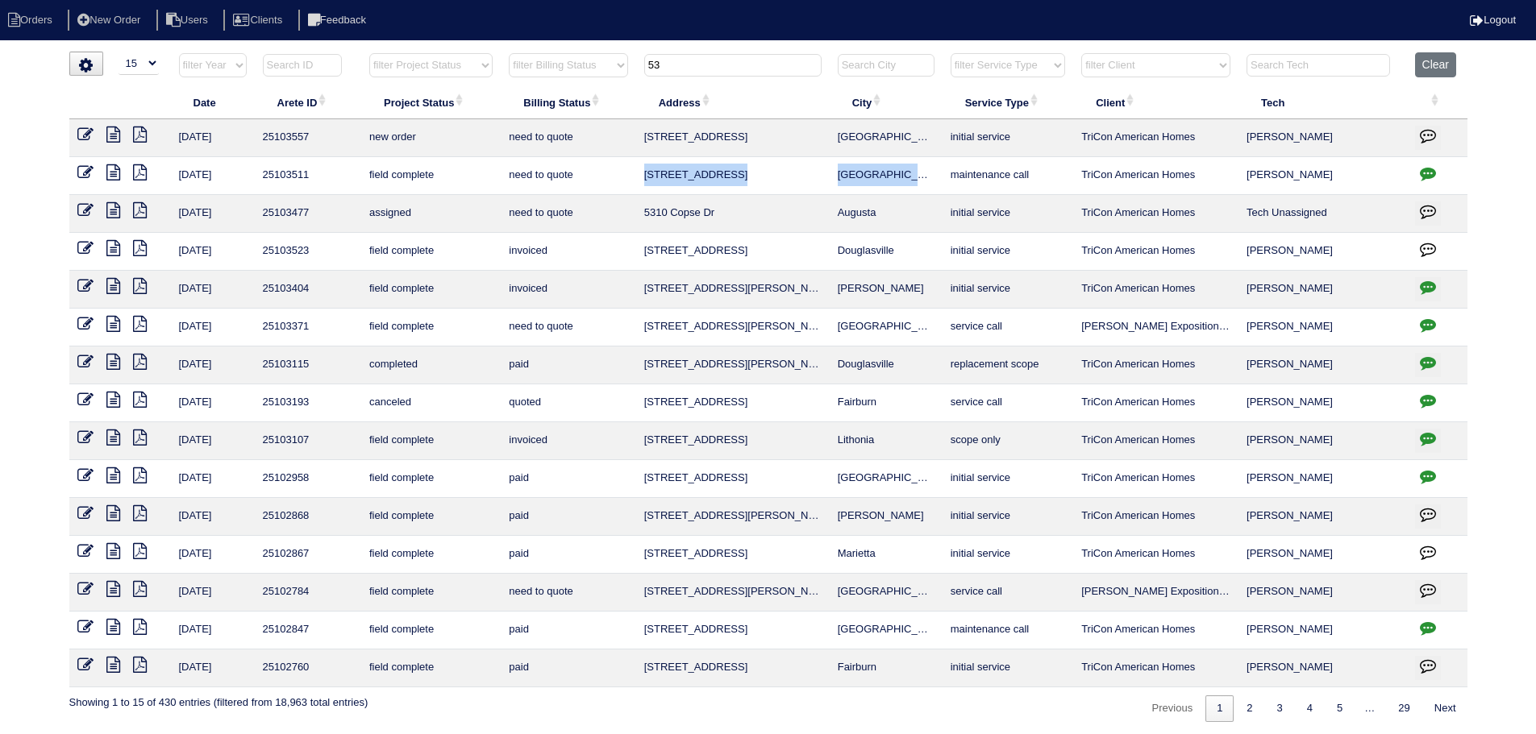
drag, startPoint x: 812, startPoint y: 174, endPoint x: 643, endPoint y: 187, distance: 169.0
click at [643, 187] on tr "9/26/25 25103511 field complete need to quote 5348 Muirwood Pl Powder Springs m…" at bounding box center [768, 176] width 1398 height 38
copy tr "5348 Muirwood Pl Powder Springs"
click at [1438, 56] on button "Clear" at bounding box center [1435, 64] width 41 height 25
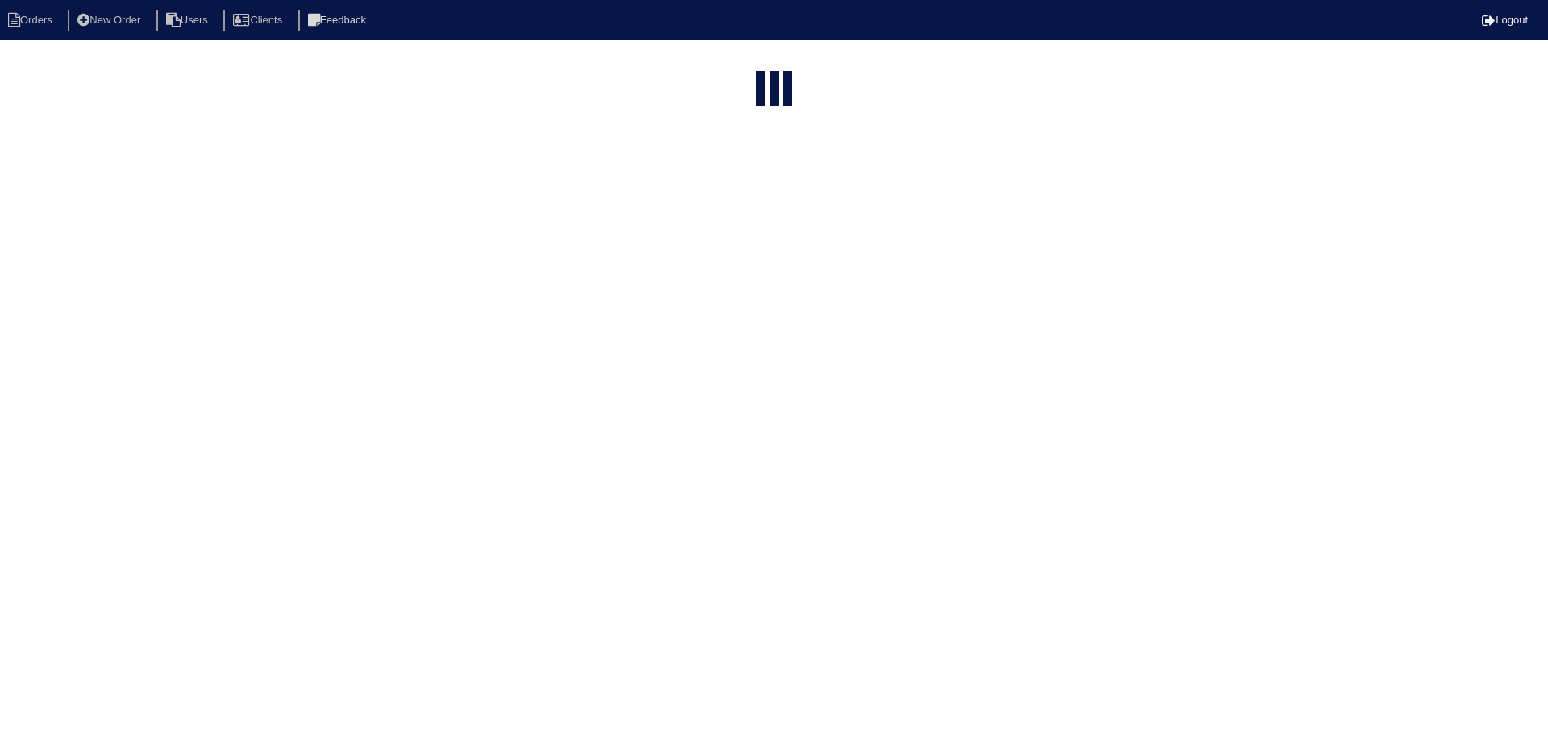
select select "15"
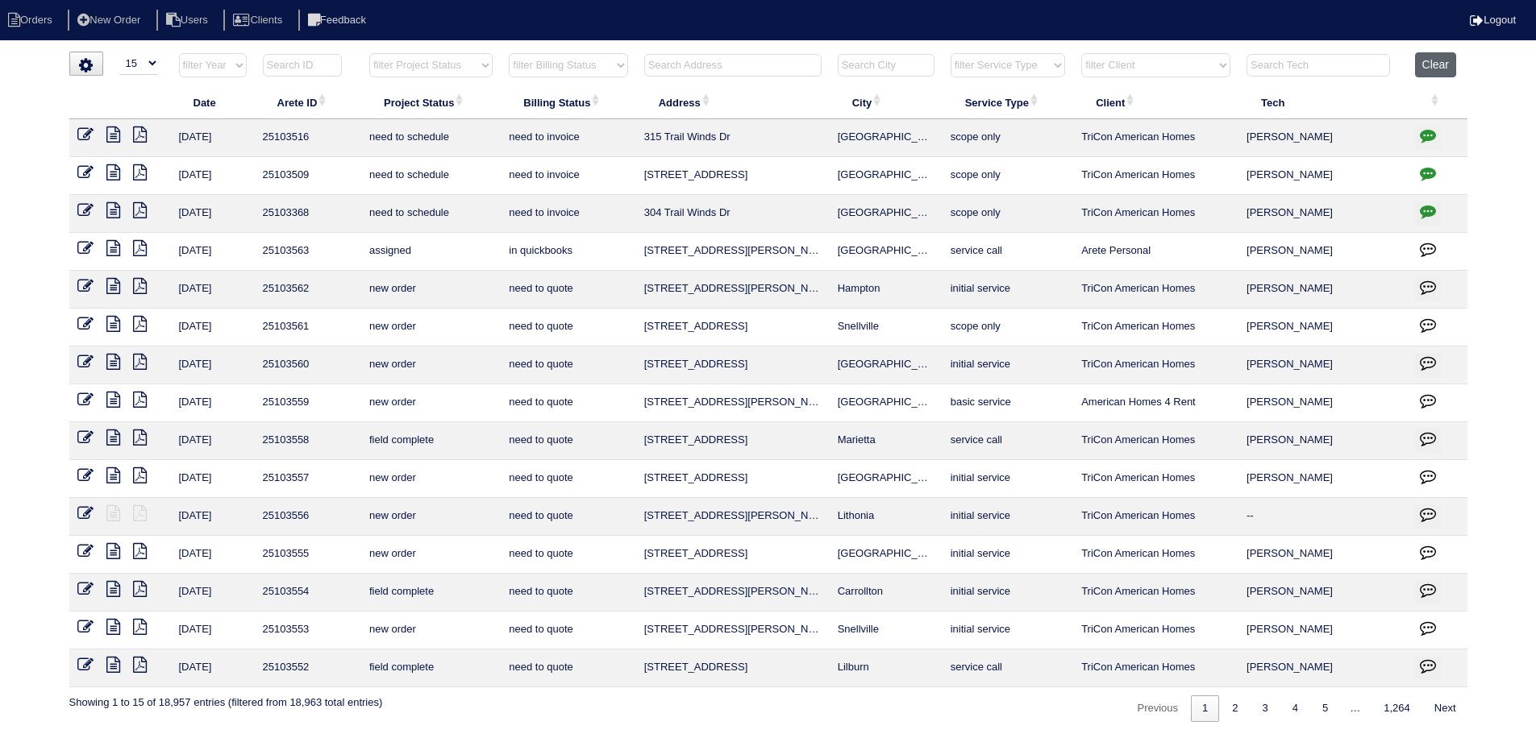
click at [1440, 74] on button "Clear" at bounding box center [1435, 64] width 41 height 25
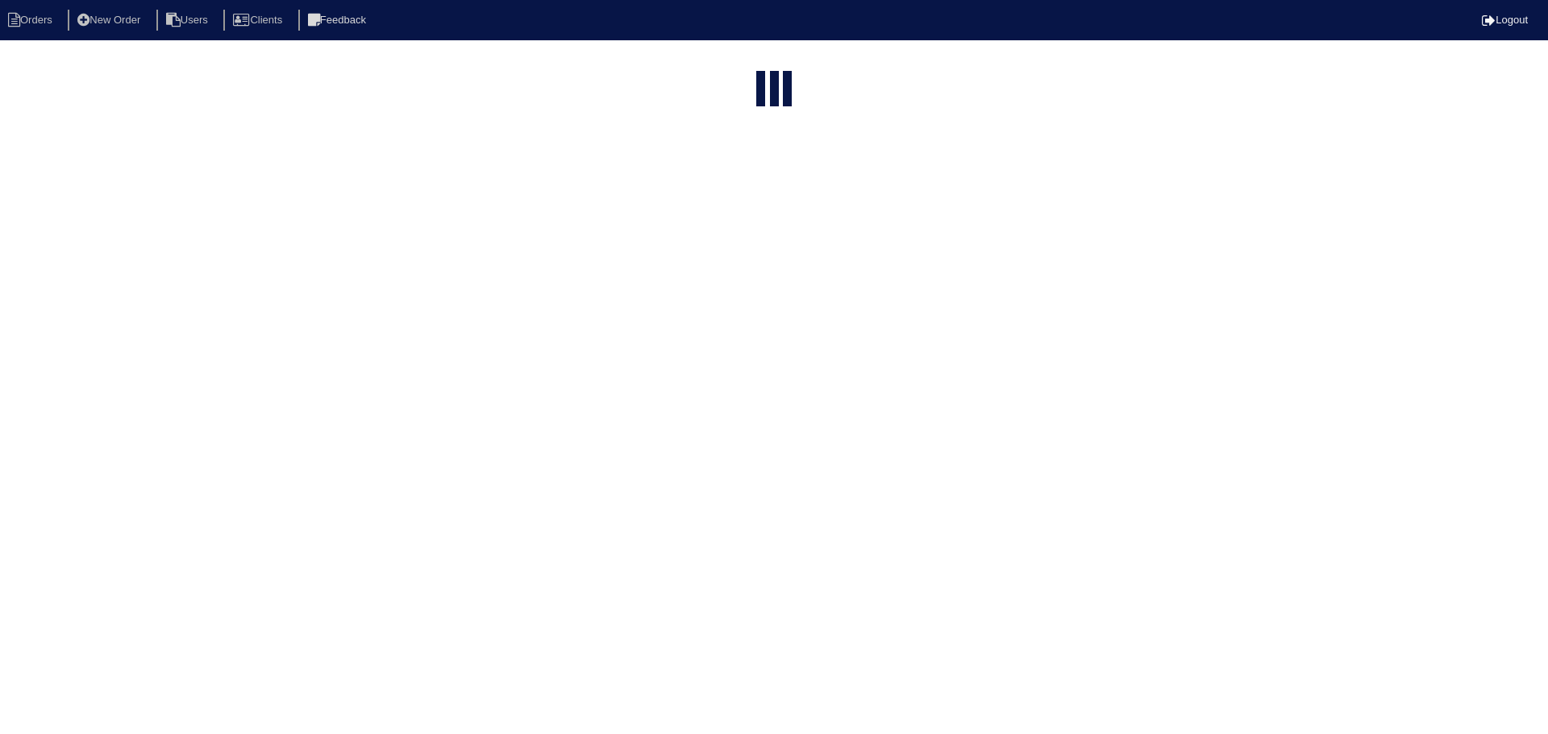
select select "15"
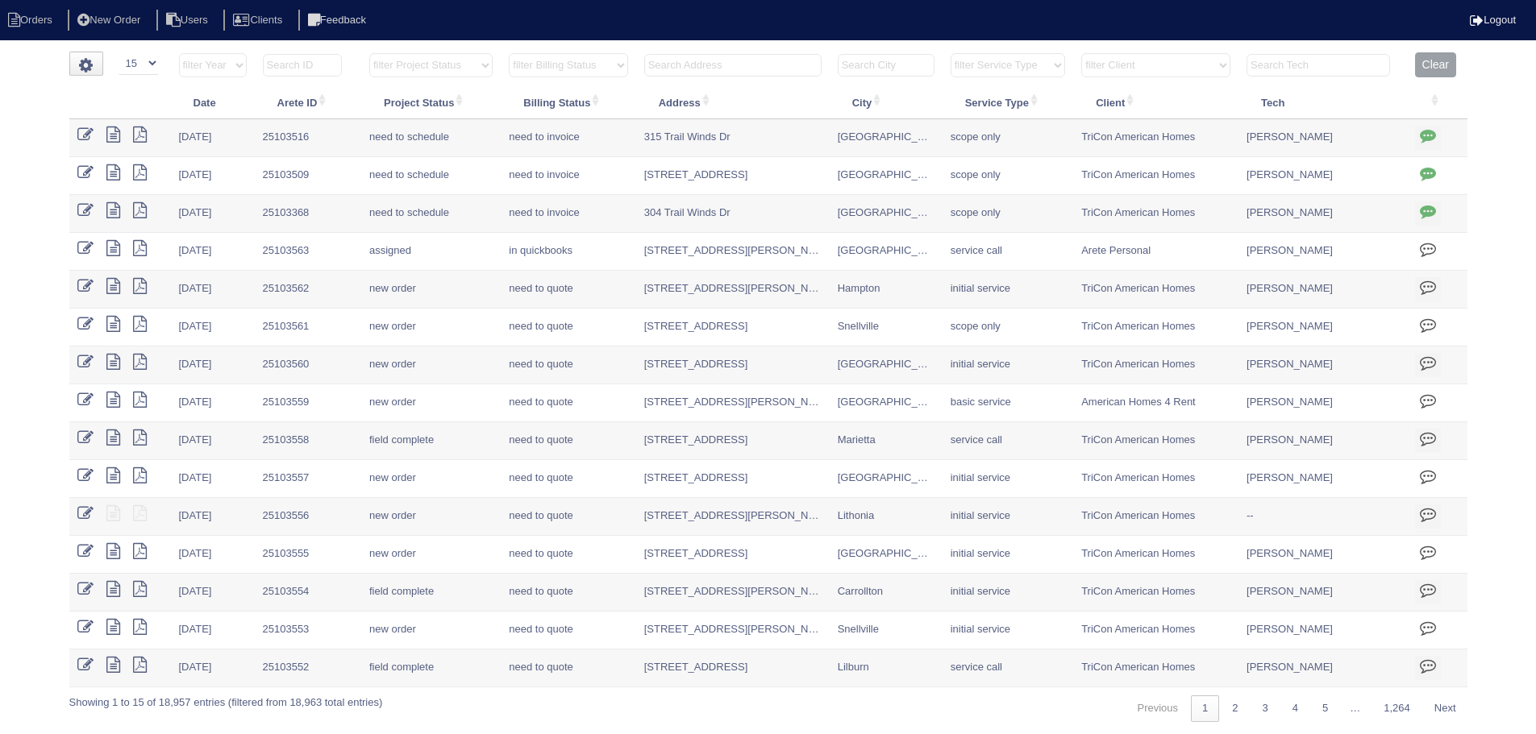
click at [335, 69] on input "text" at bounding box center [302, 65] width 79 height 23
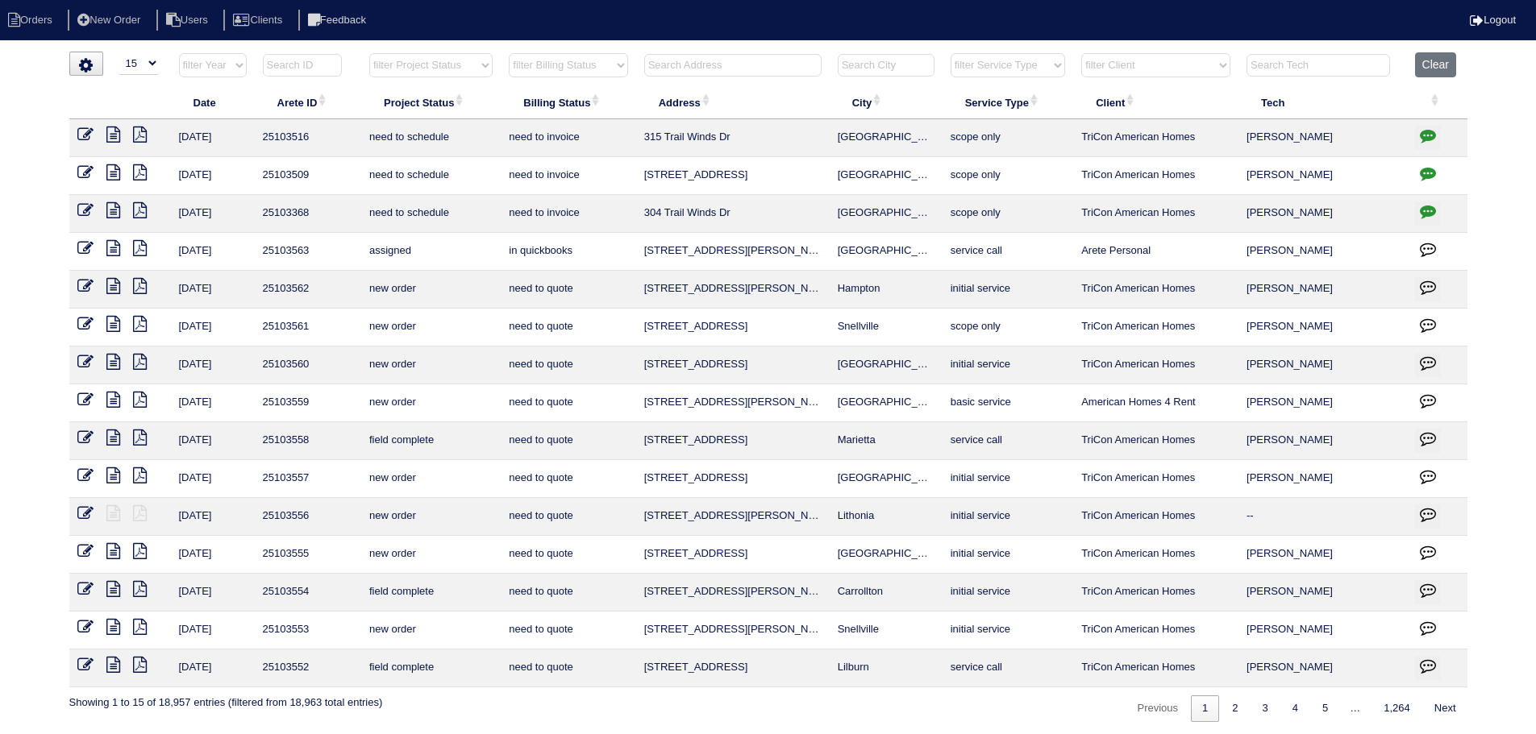
click at [406, 71] on select "filter Project Status -- Any Project Status -- new order assigned in progress f…" at bounding box center [430, 65] width 123 height 24
click at [369, 53] on select "filter Project Status -- Any Project Status -- new order assigned in progress f…" at bounding box center [430, 65] width 123 height 24
select select "assigned"
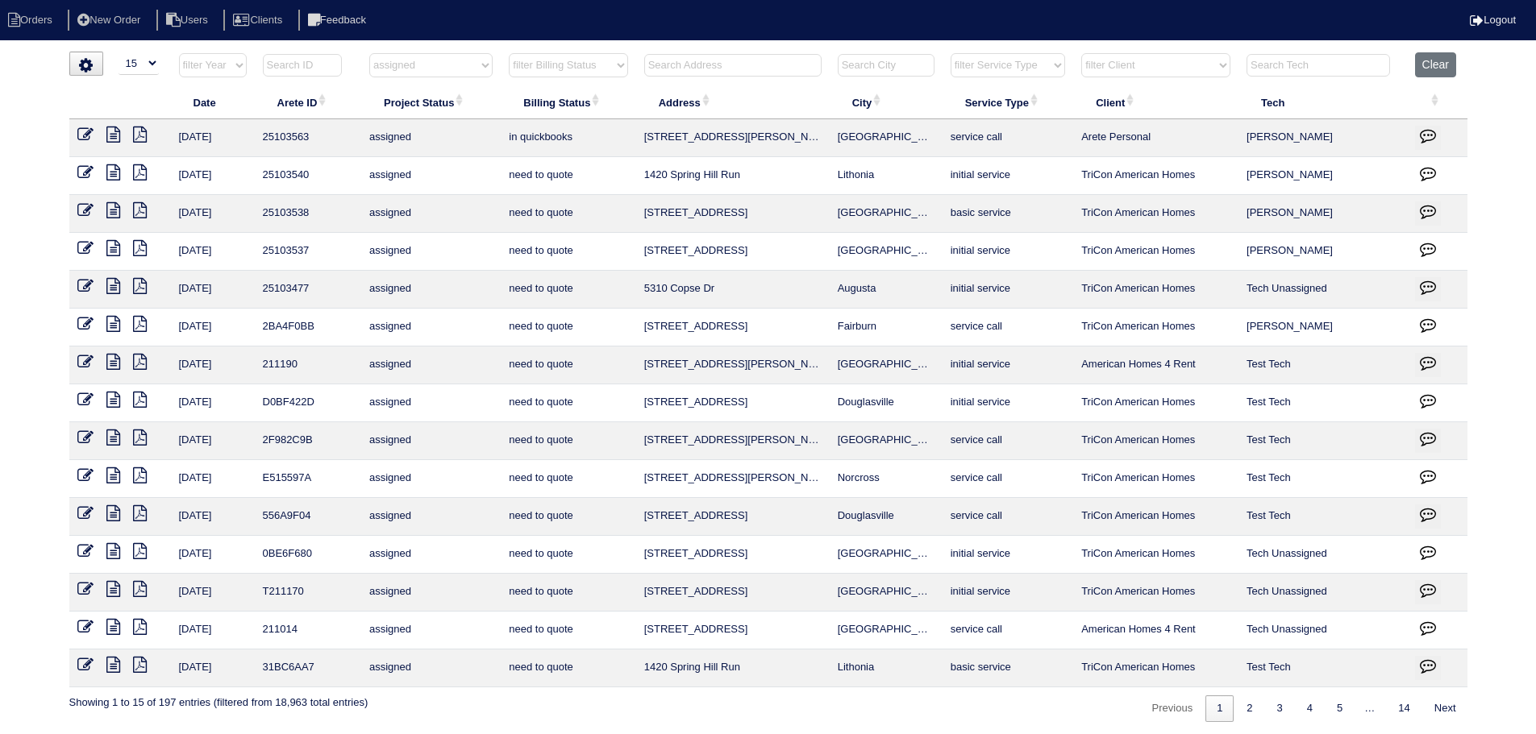
click at [114, 173] on icon at bounding box center [113, 172] width 14 height 16
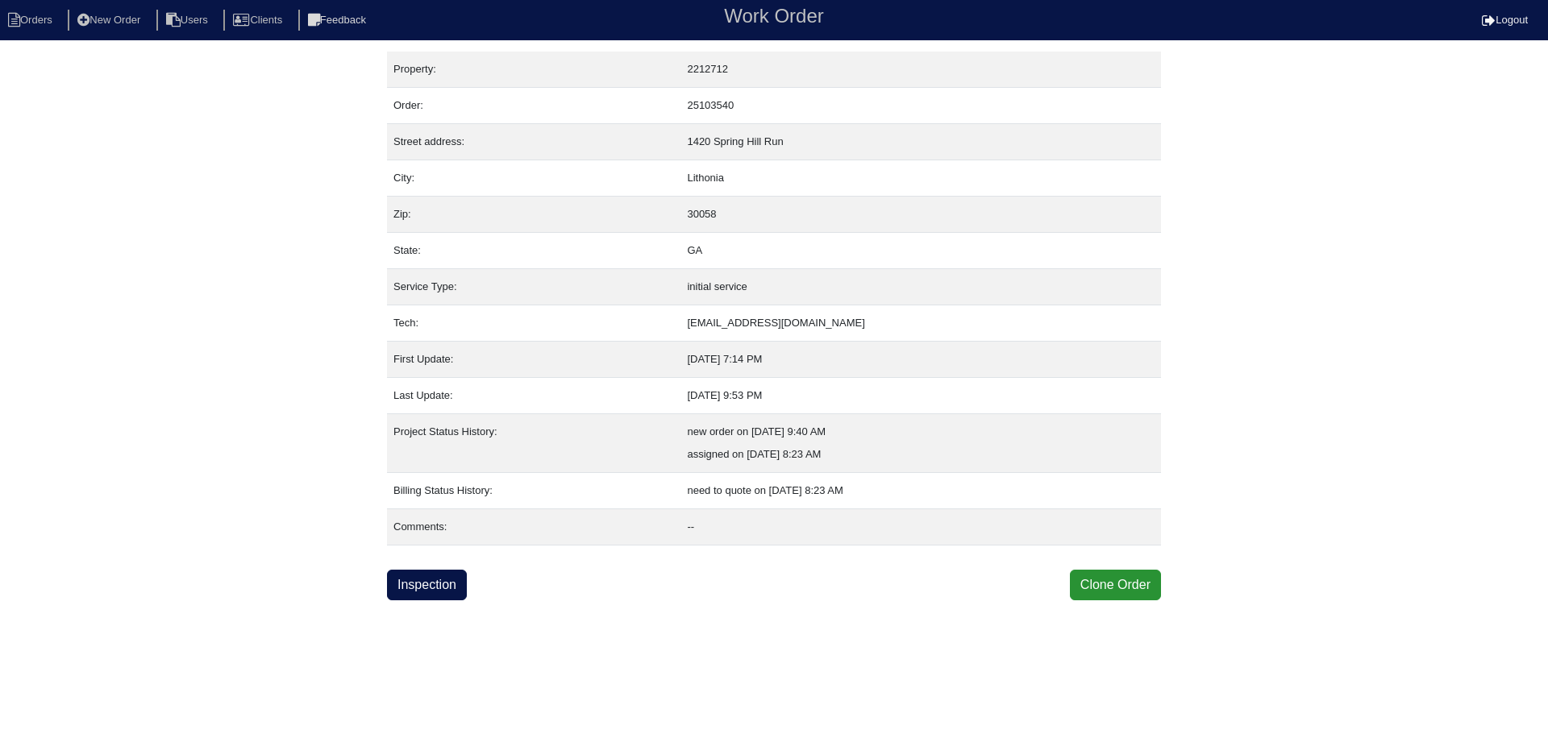
click at [431, 601] on html "Orders New Order Users Clients Feedback Work Order Logout Work Order Orders New…" at bounding box center [774, 300] width 1548 height 601
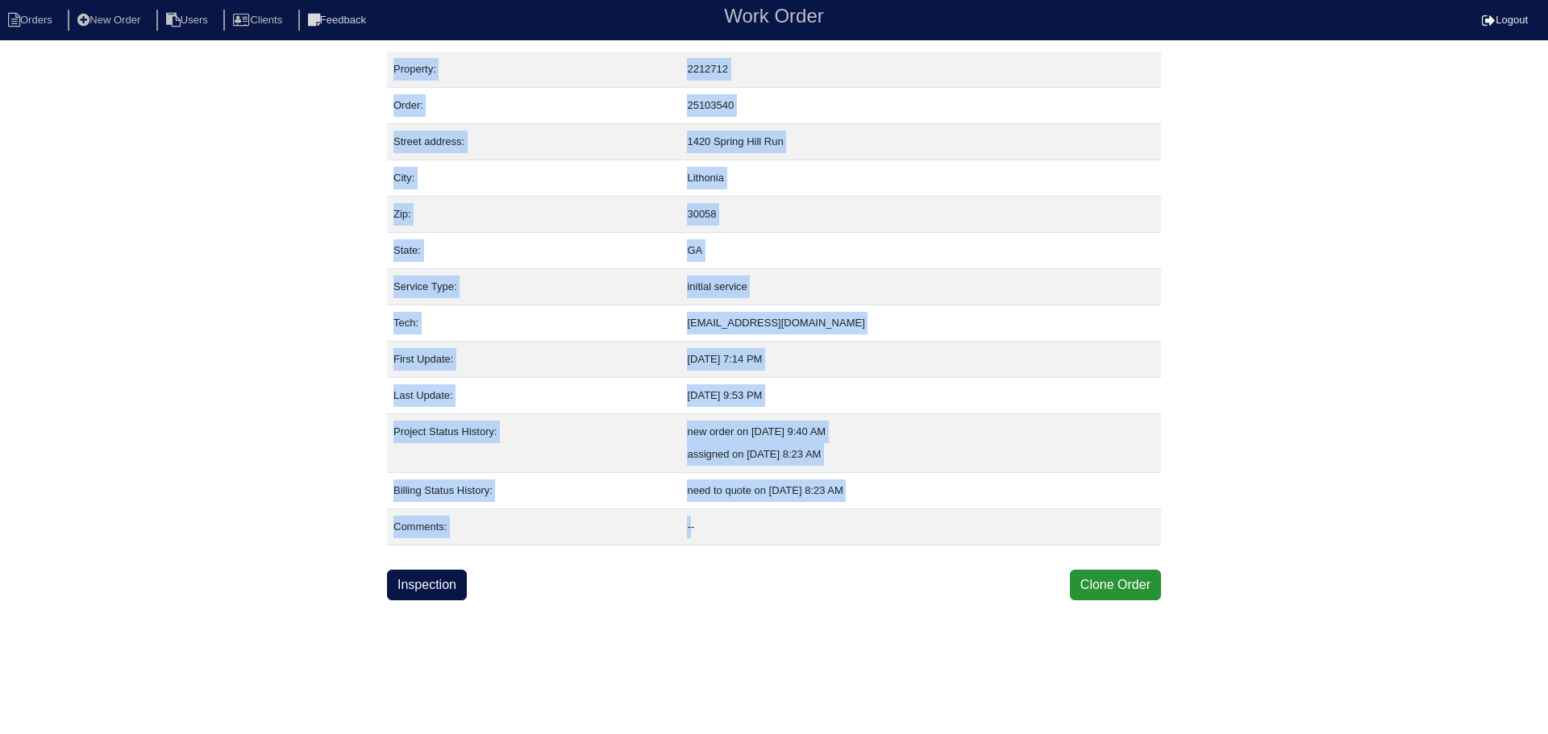
click at [431, 601] on html "Orders New Order Users Clients Feedback Work Order Logout Work Order Orders New…" at bounding box center [774, 300] width 1548 height 601
click at [431, 596] on link "Inspection" at bounding box center [427, 585] width 80 height 31
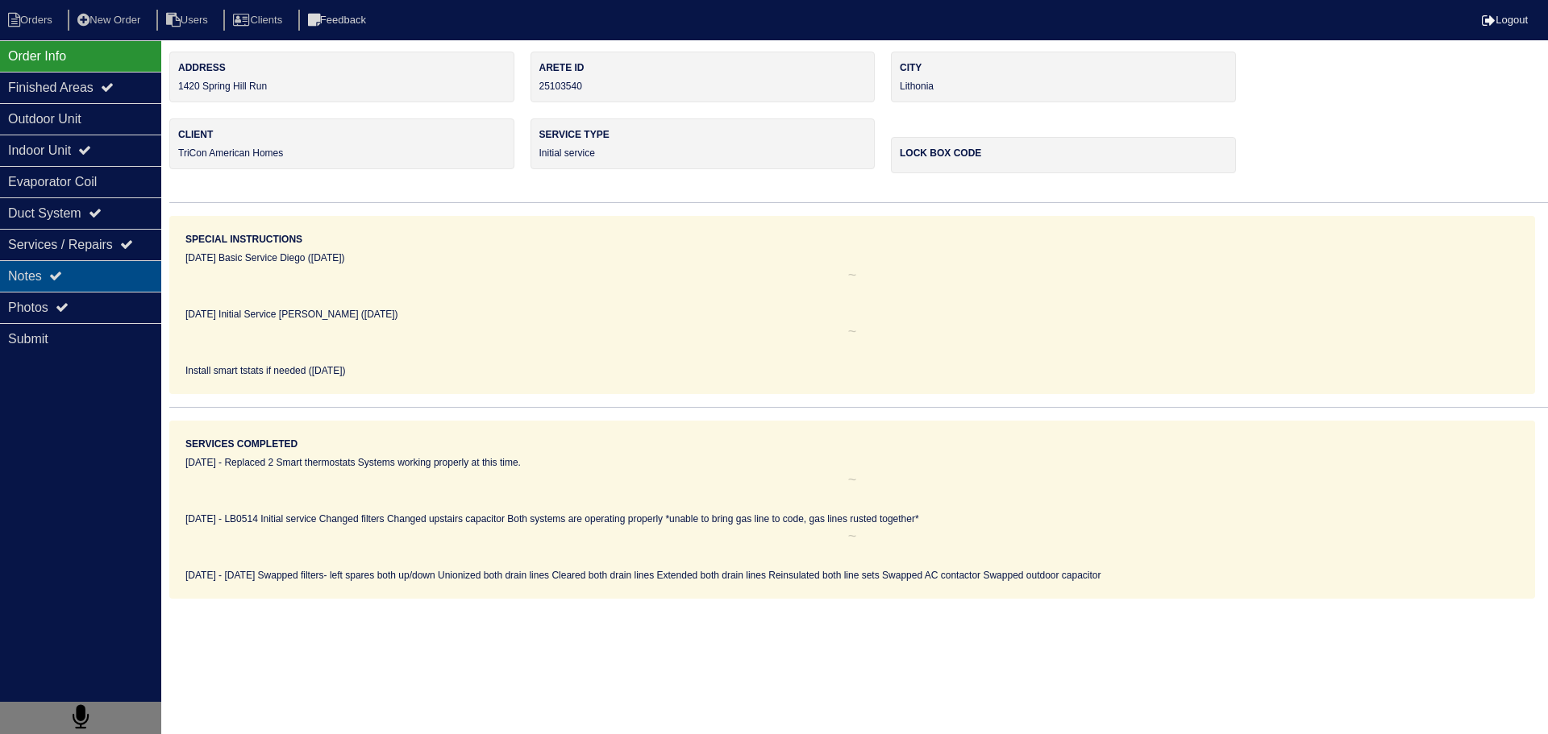
click at [121, 277] on div "Notes" at bounding box center [80, 275] width 161 height 31
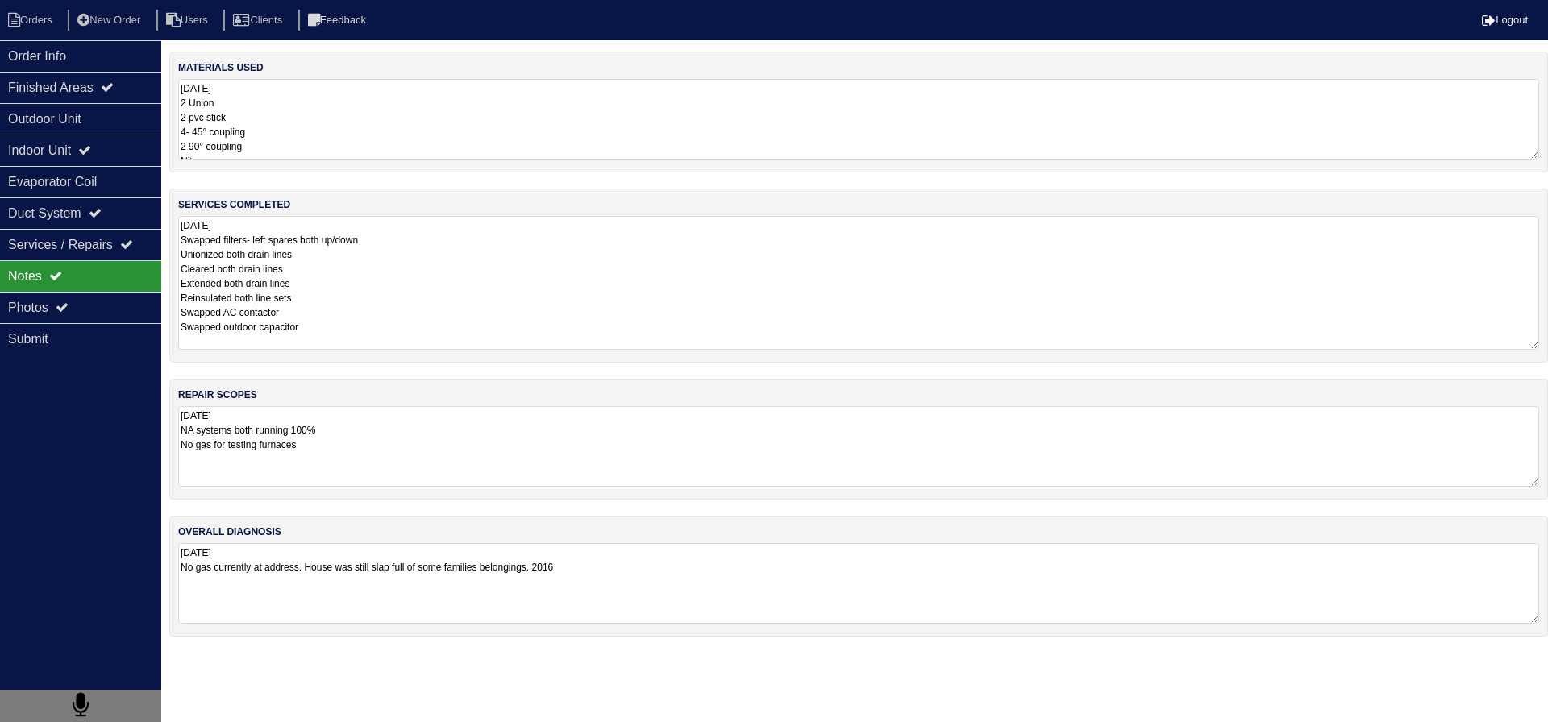
click at [390, 270] on textarea "9.26.25 Swapped filters- left spares both up/down Unionized both drain lines Cl…" at bounding box center [858, 283] width 1361 height 134
click at [97, 119] on div "Outdoor Unit" at bounding box center [80, 118] width 161 height 31
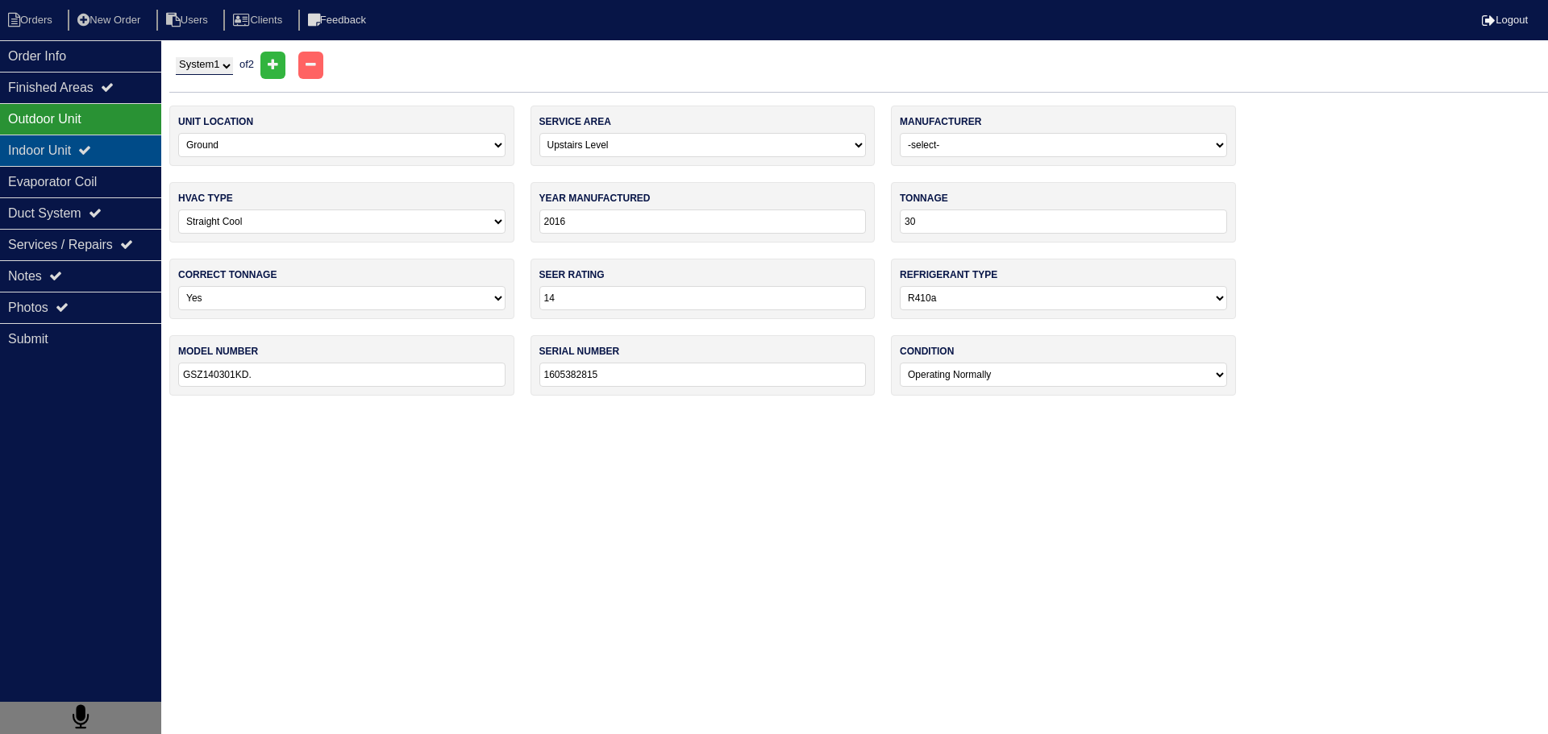
click at [82, 152] on div "Indoor Unit" at bounding box center [80, 150] width 161 height 31
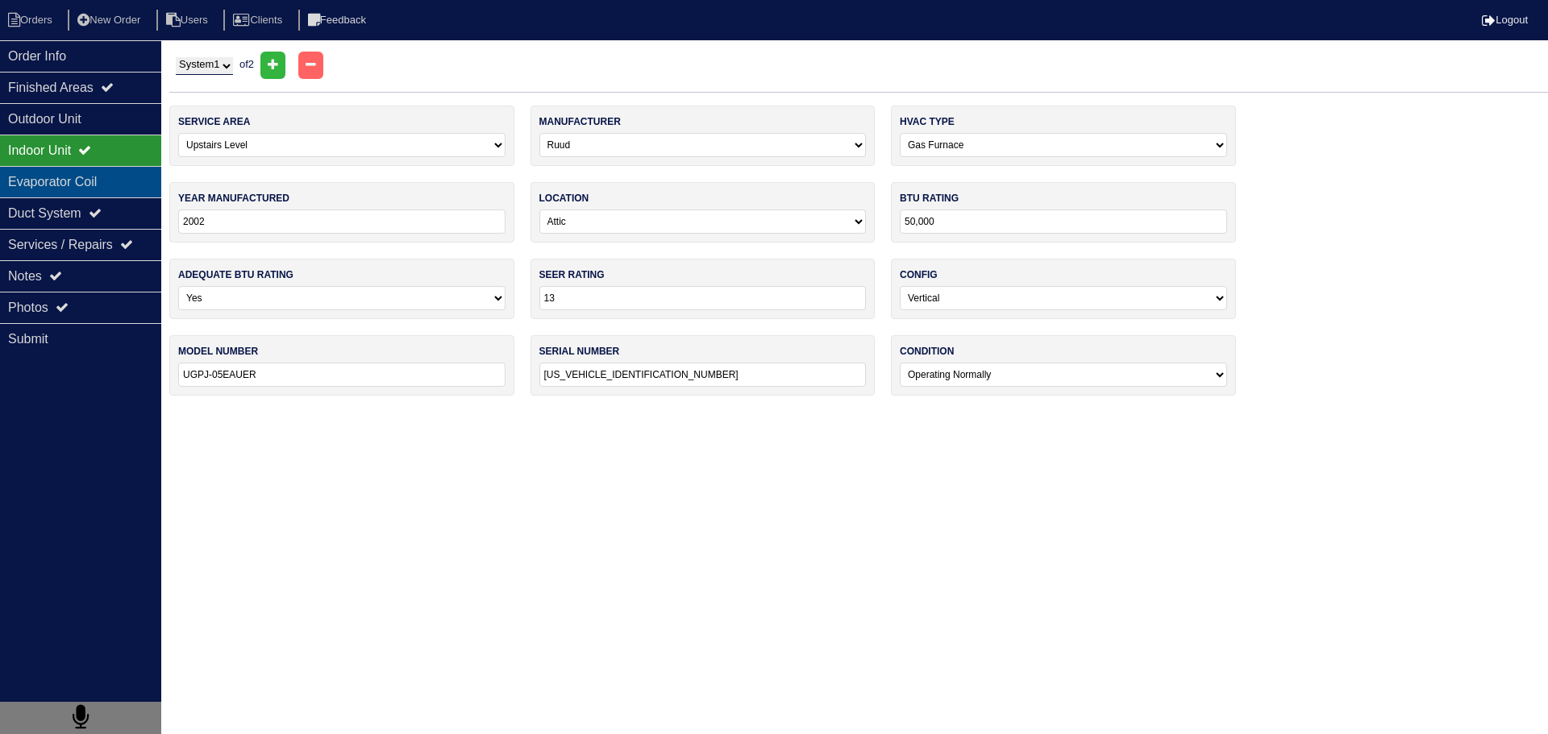
click at [81, 171] on div "Evaporator Coil" at bounding box center [80, 181] width 161 height 31
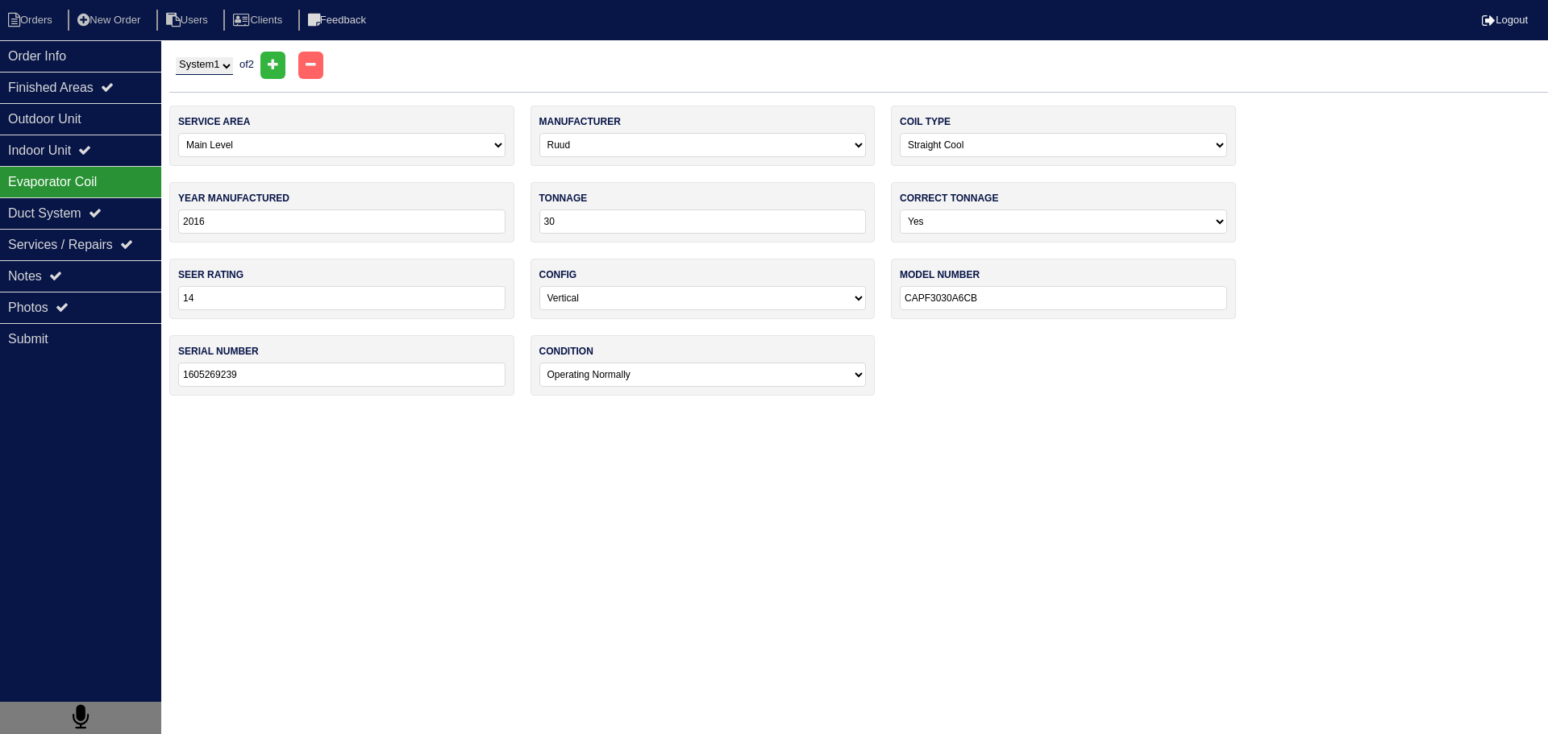
click at [233, 61] on select "System 1 System 2" at bounding box center [204, 66] width 57 height 18
select select "2"
click at [176, 57] on select "System 1 System 2" at bounding box center [204, 66] width 57 height 18
select select "1"
select select
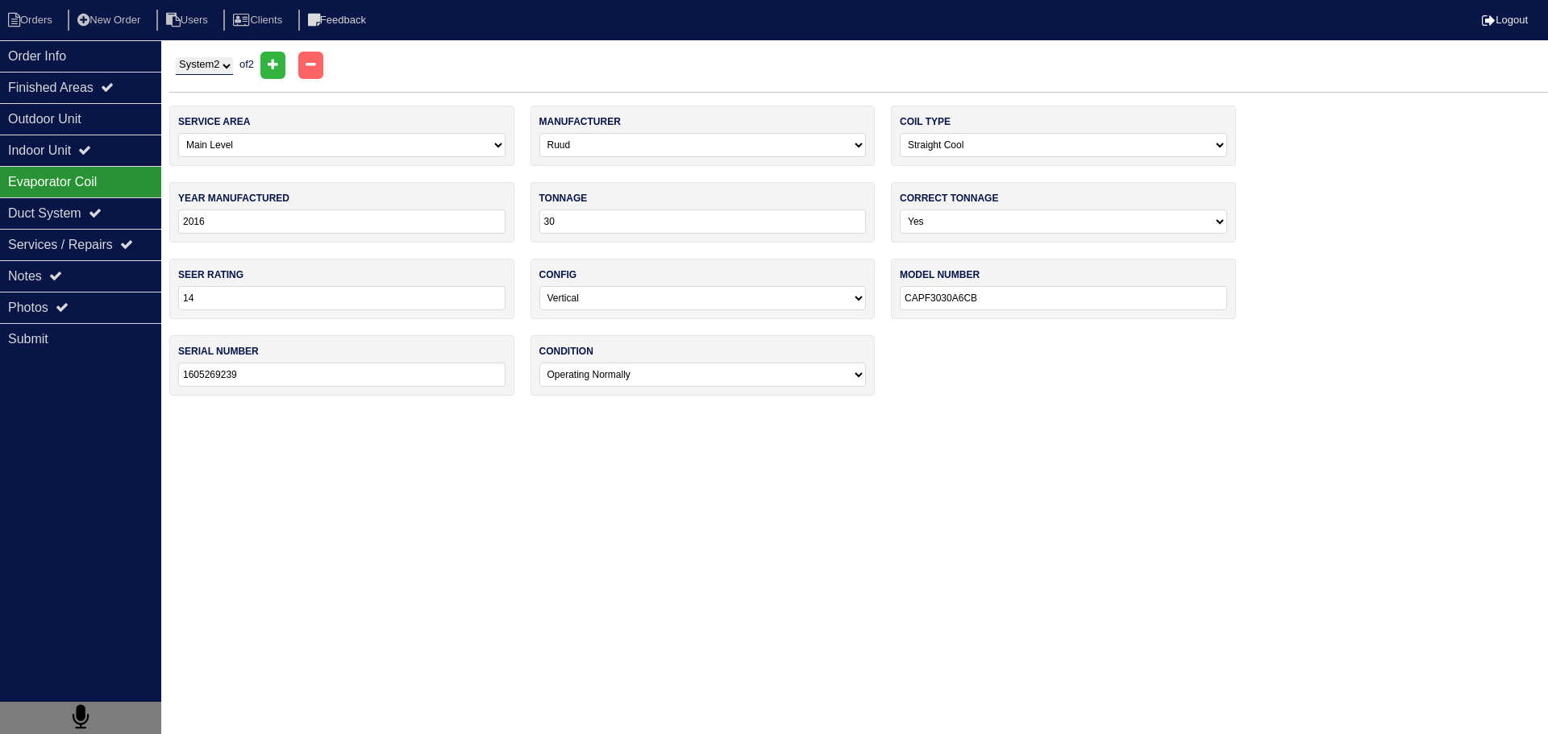
select select
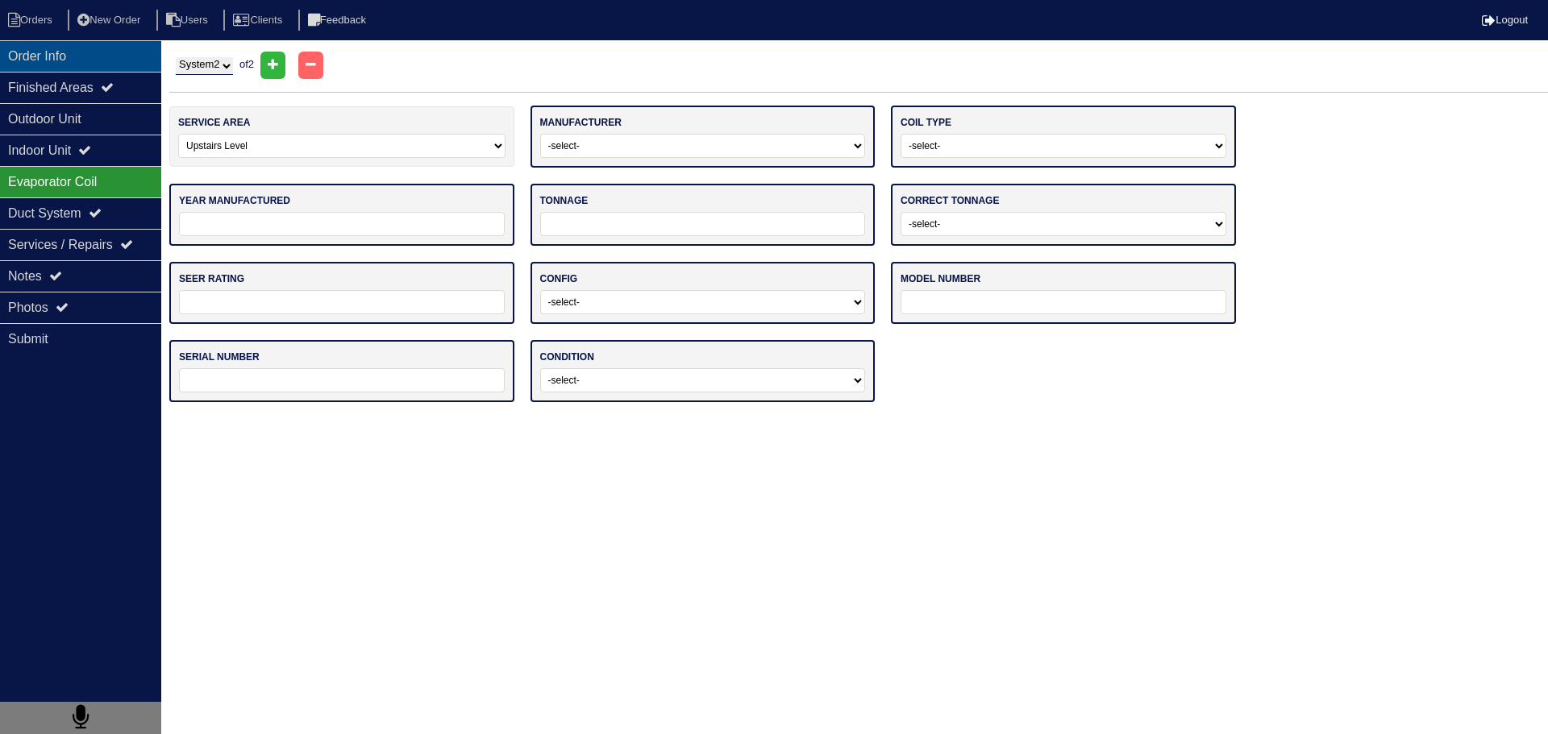
click at [104, 59] on div "Order Info" at bounding box center [80, 55] width 161 height 31
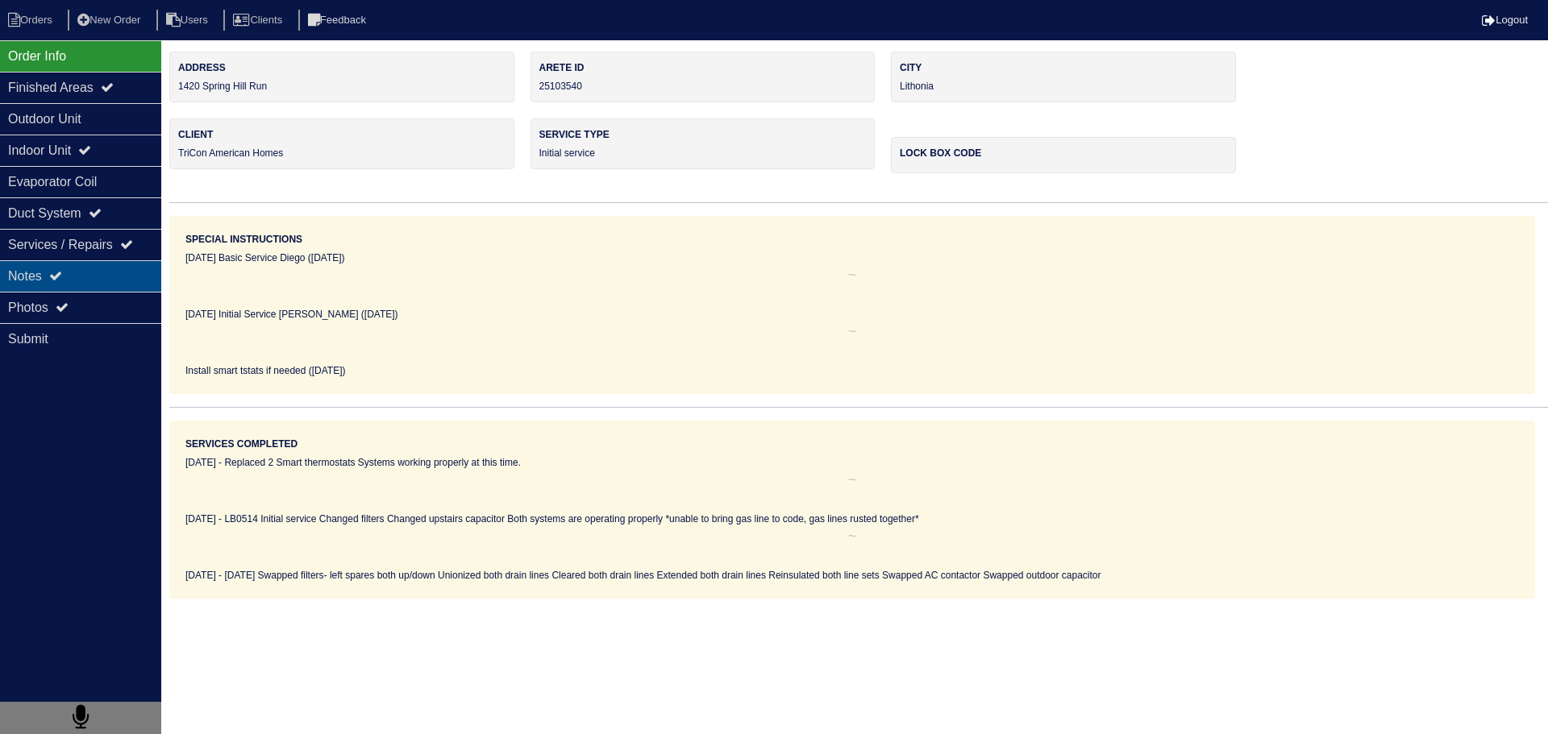
click at [108, 267] on div "Notes" at bounding box center [80, 275] width 161 height 31
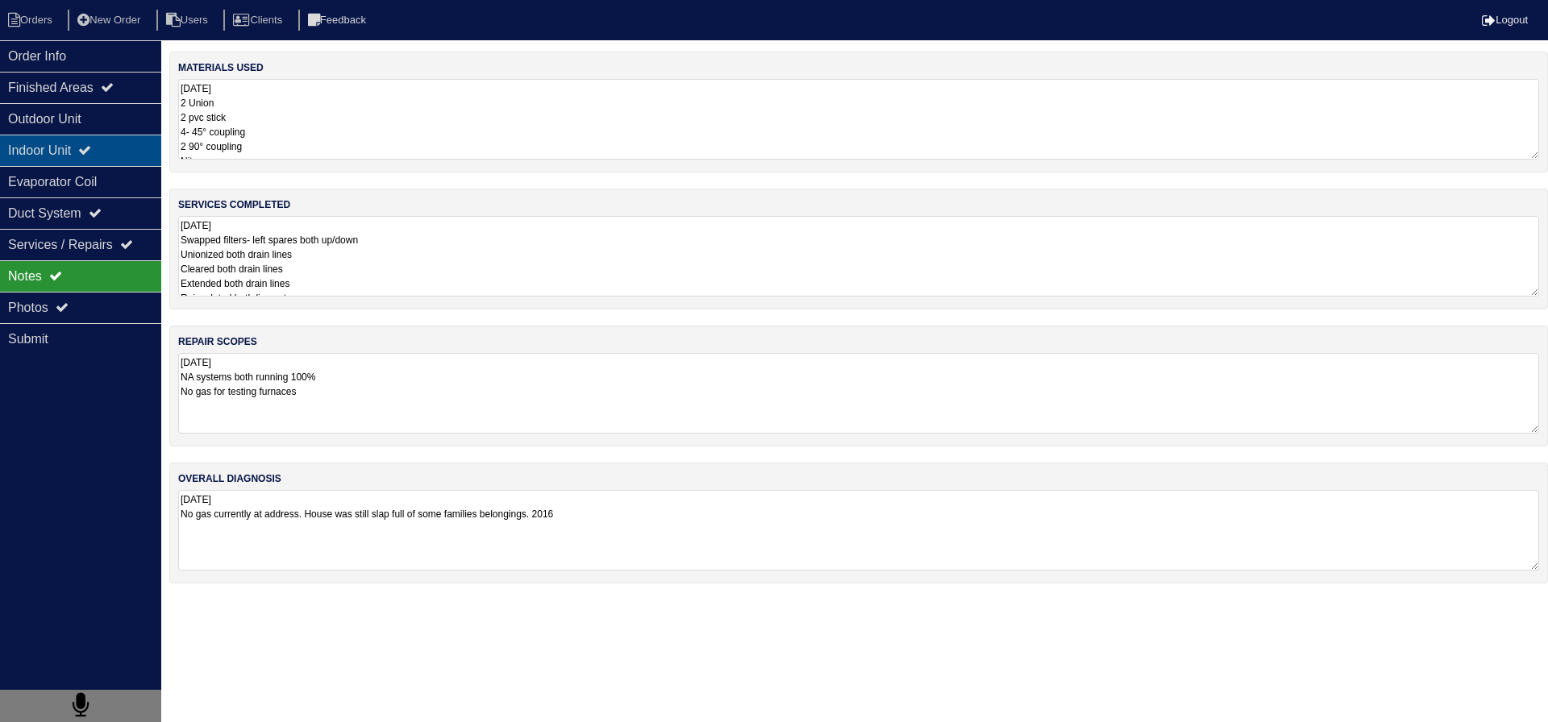
click at [112, 150] on div "Indoor Unit" at bounding box center [80, 150] width 161 height 31
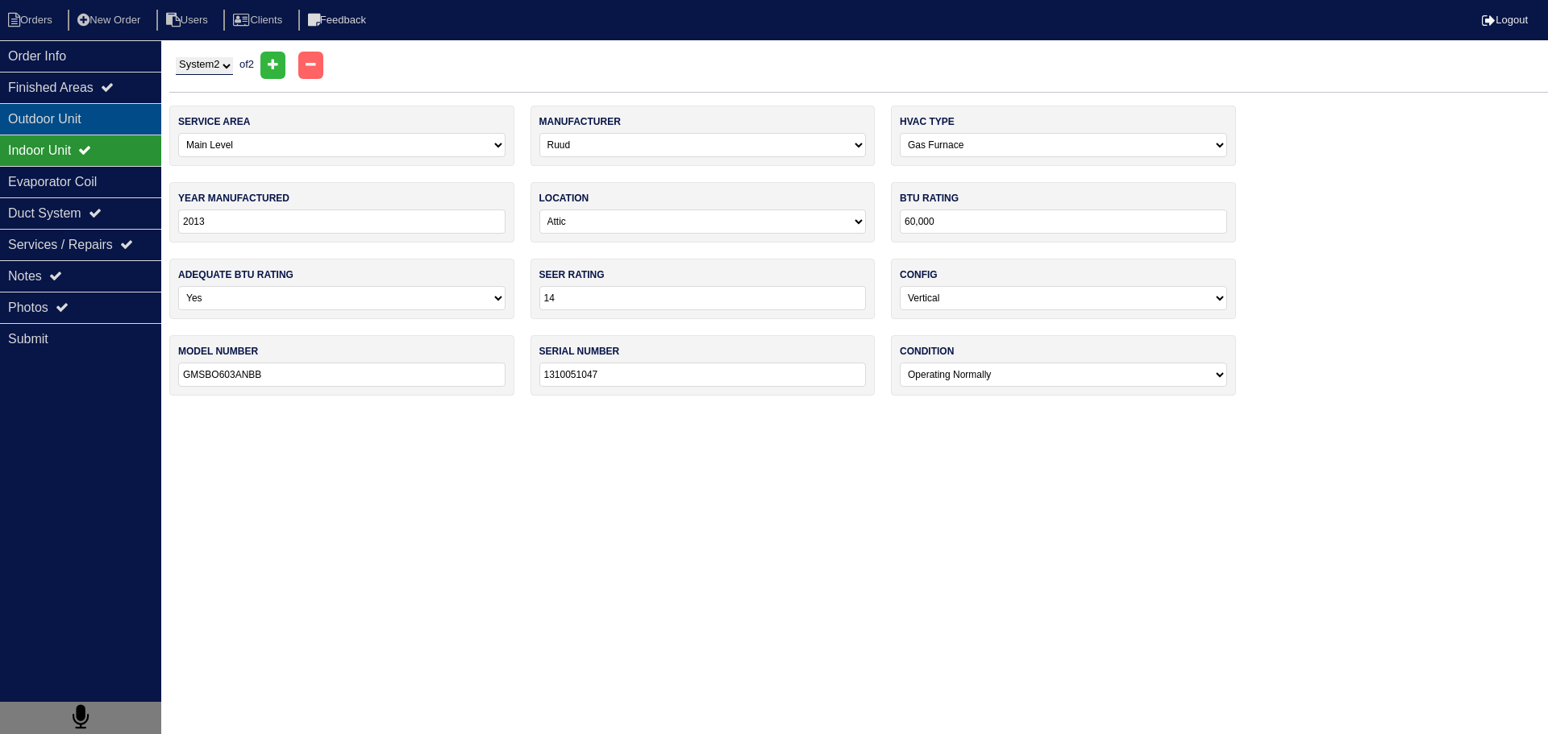
click at [110, 118] on div "Outdoor Unit" at bounding box center [80, 118] width 161 height 31
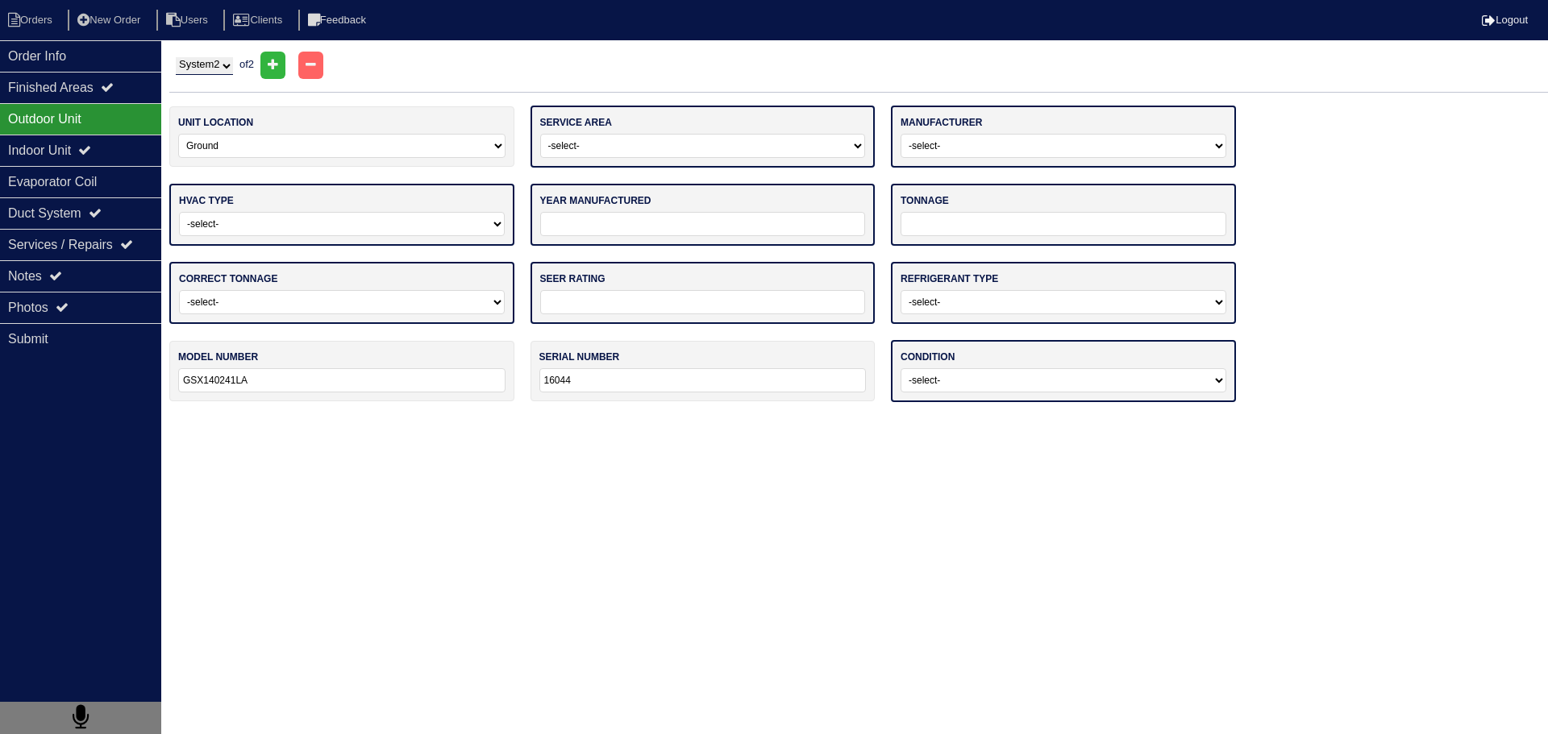
click at [206, 60] on select "System 1 System 2" at bounding box center [204, 66] width 57 height 18
select select "1"
click at [176, 57] on select "System 1 System 2" at bounding box center [204, 66] width 57 height 18
select select "1"
select select "[PERSON_NAME]"
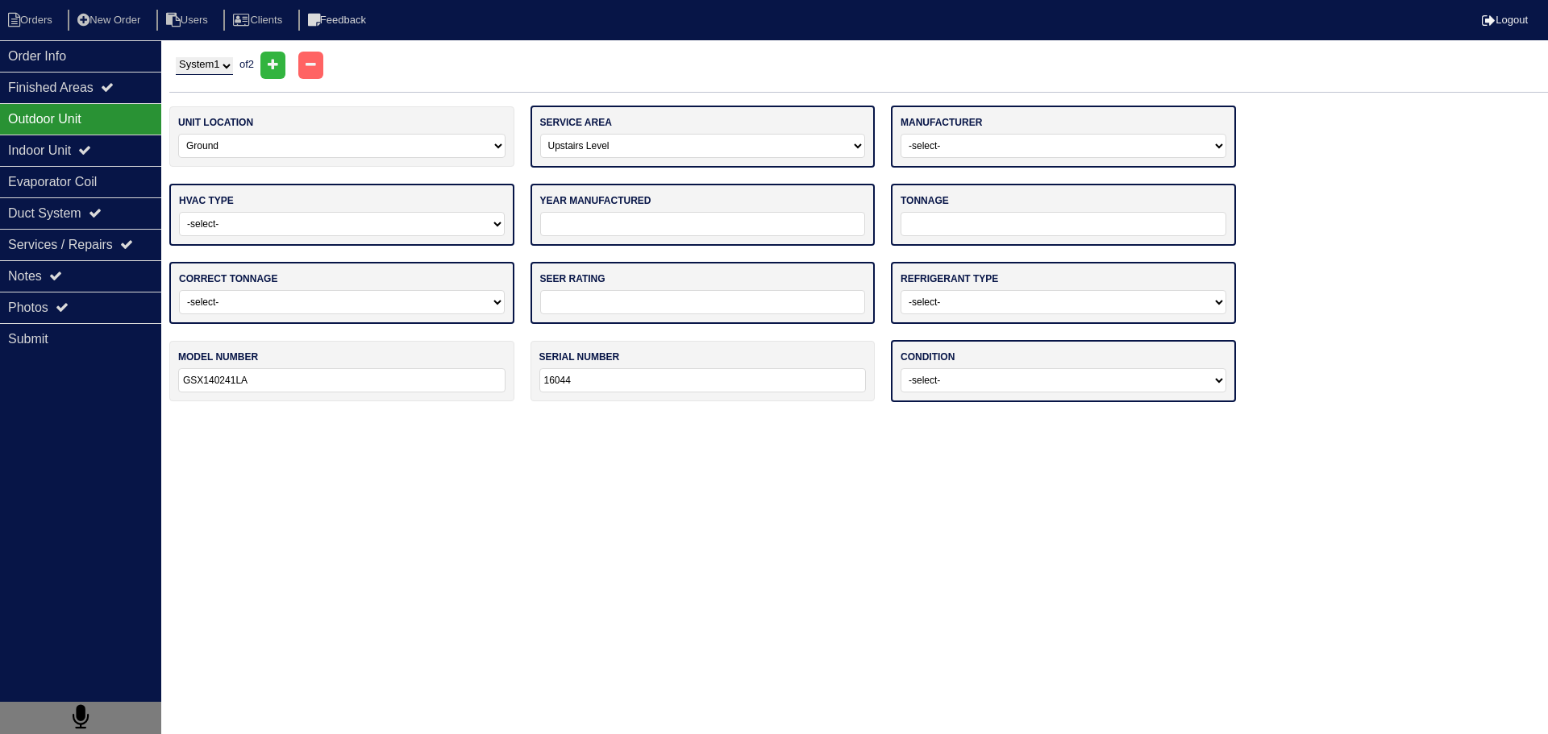
select select "0"
type input "2016"
type input "30"
select select "0"
type input "14"
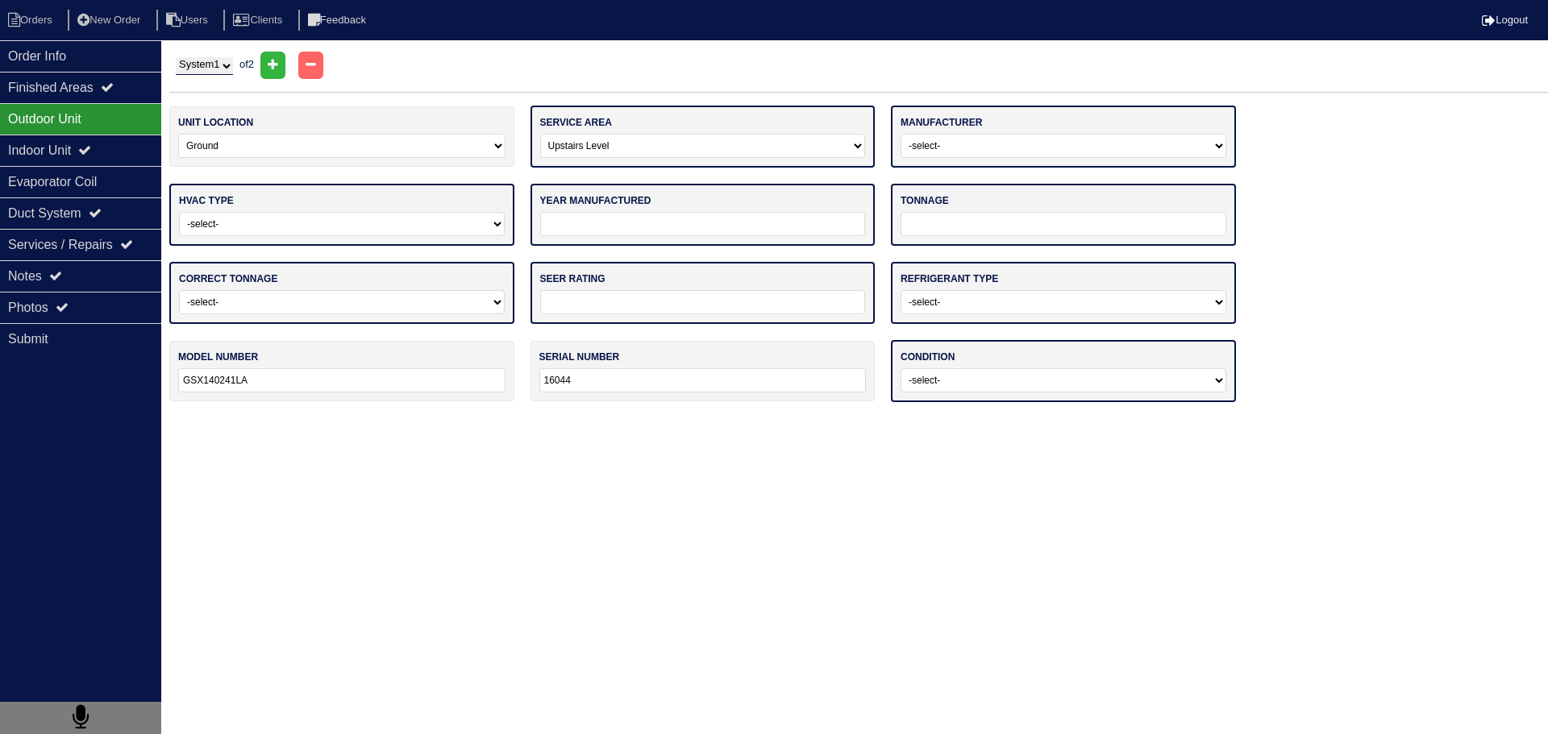
select select "1"
type input "GSZ140301KD."
type input "1605382815"
select select "0"
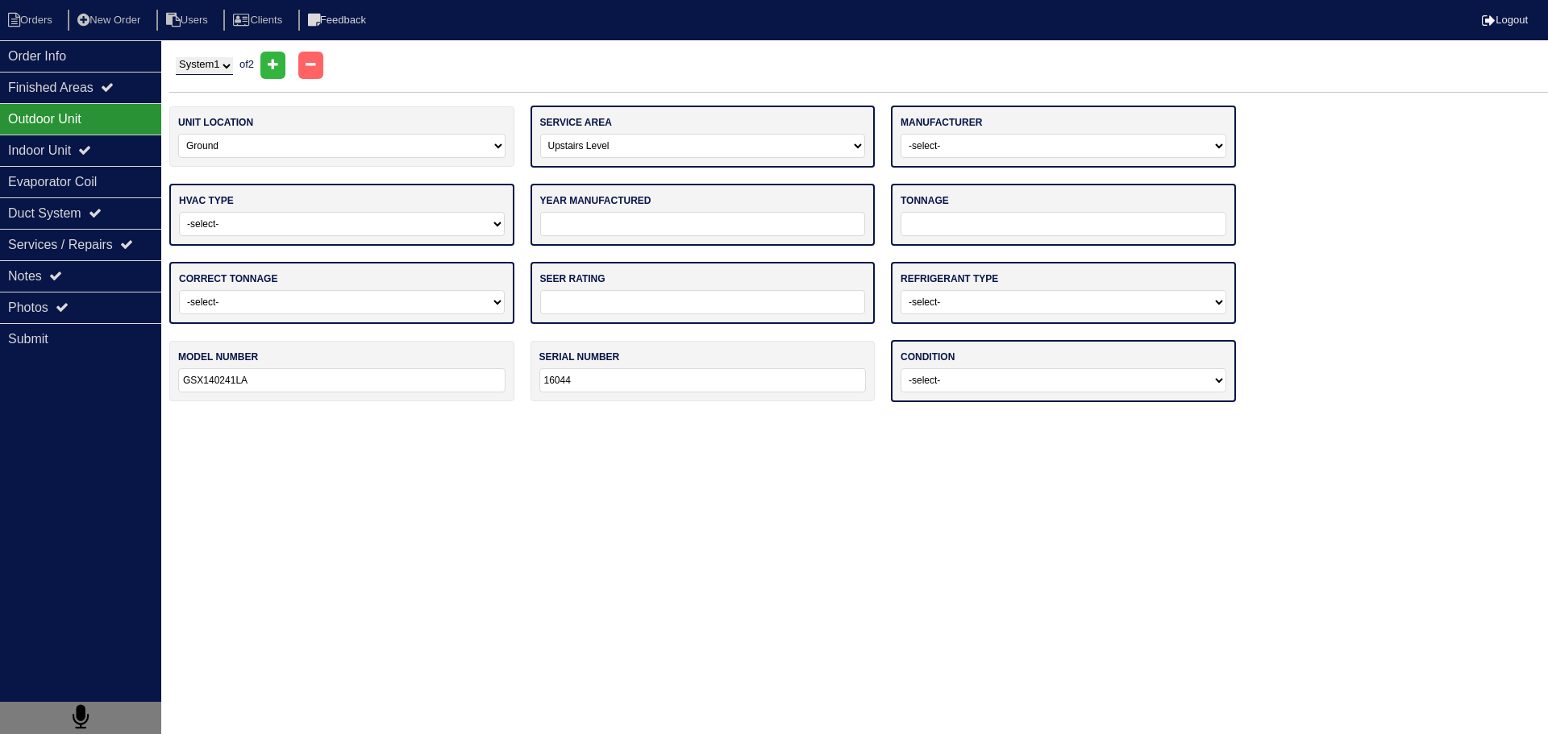
select select "Ruud"
select select "0"
type input "2016"
type input "30"
select select "0"
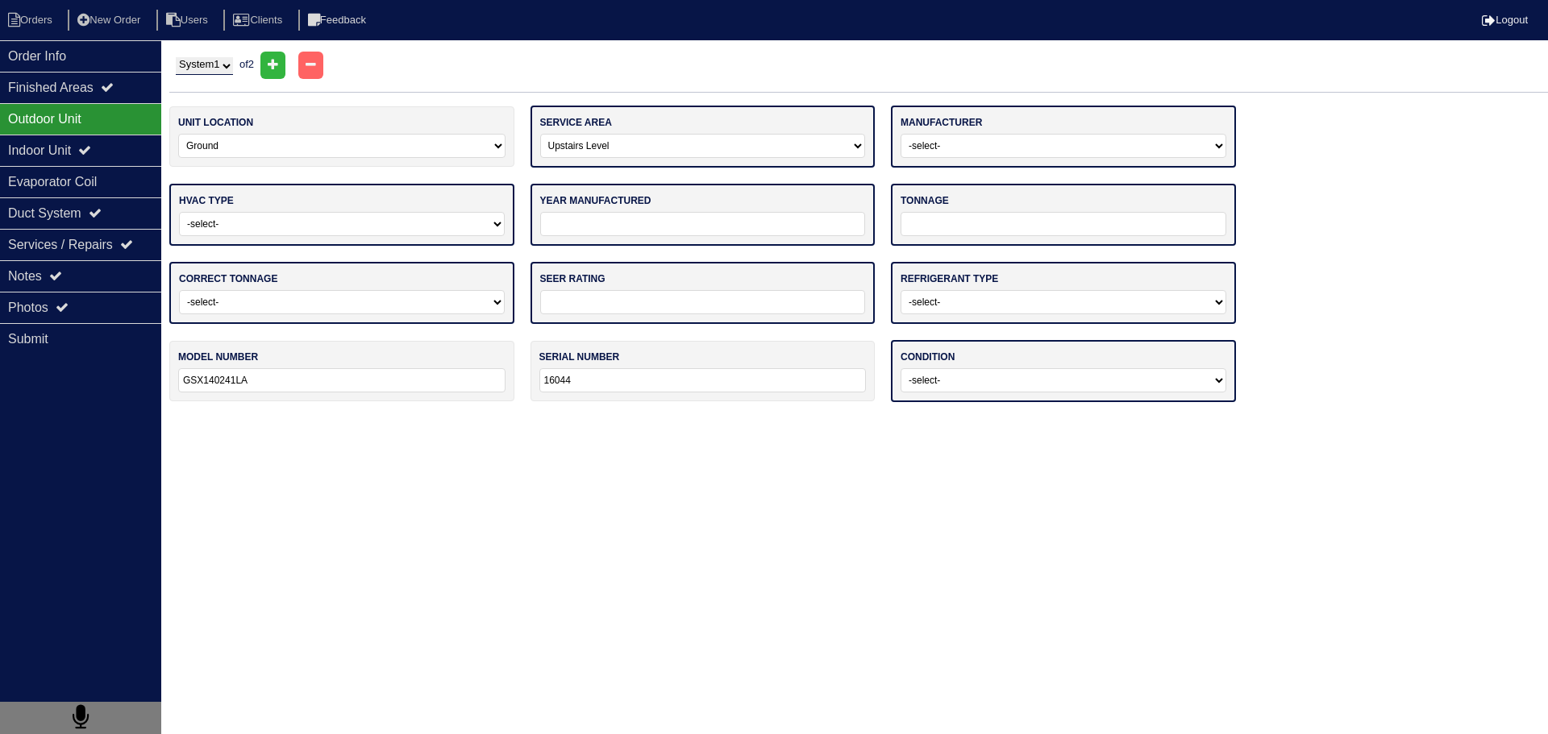
type input "14"
select select "0"
type input "CAPF3030A6CB"
type input "1605269239"
select select "0"
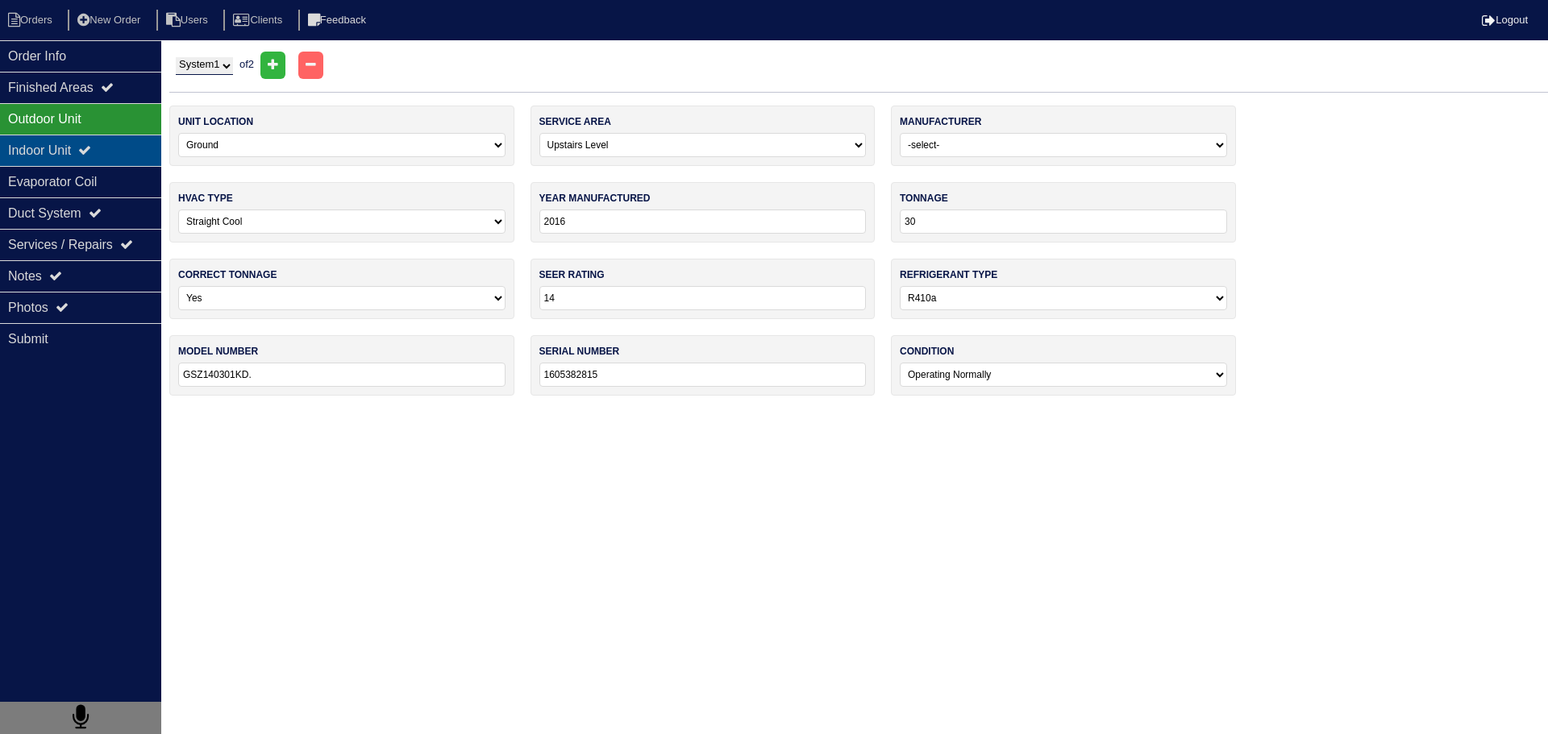
click at [91, 150] on icon at bounding box center [84, 150] width 13 height 13
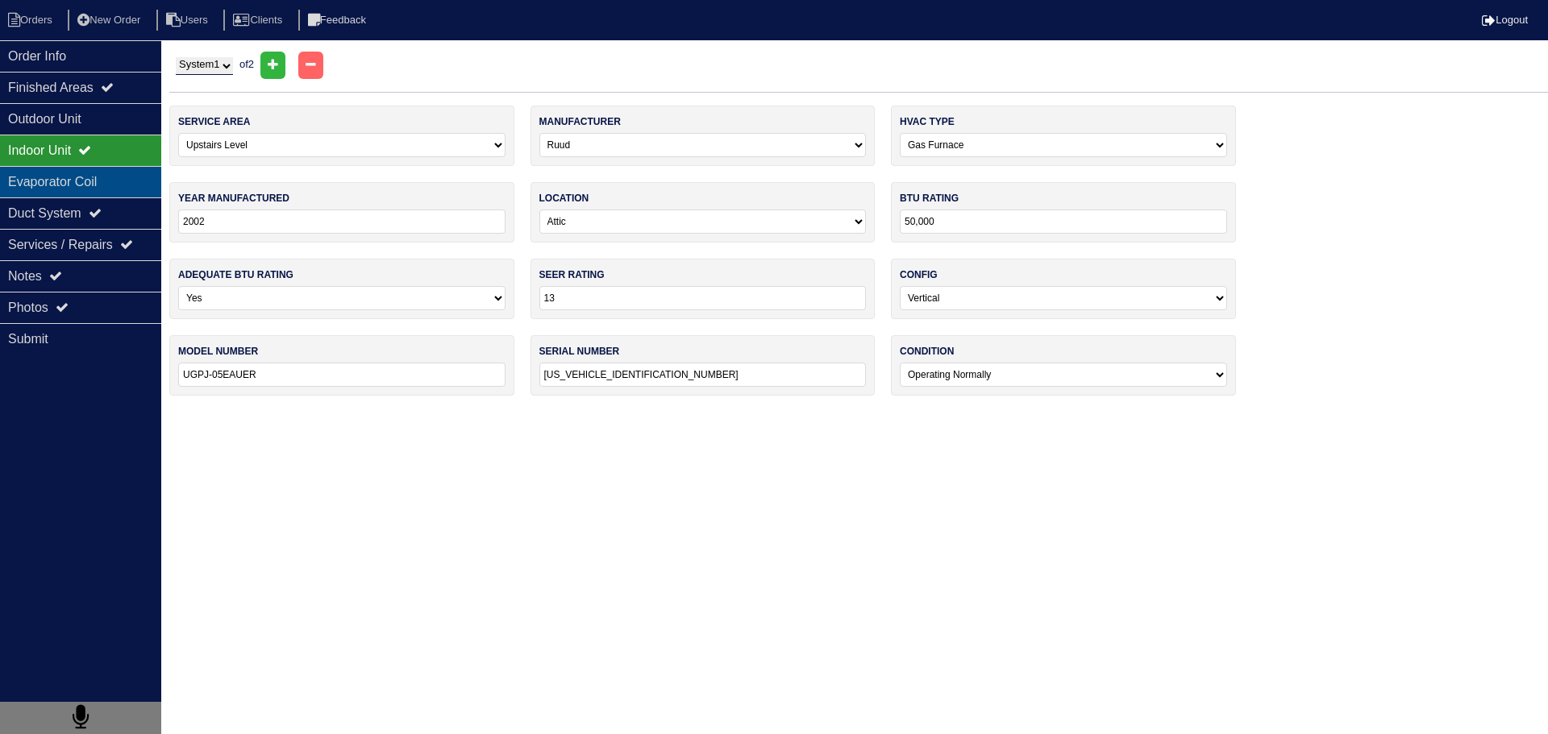
click at [88, 185] on div "Evaporator Coil" at bounding box center [80, 181] width 161 height 31
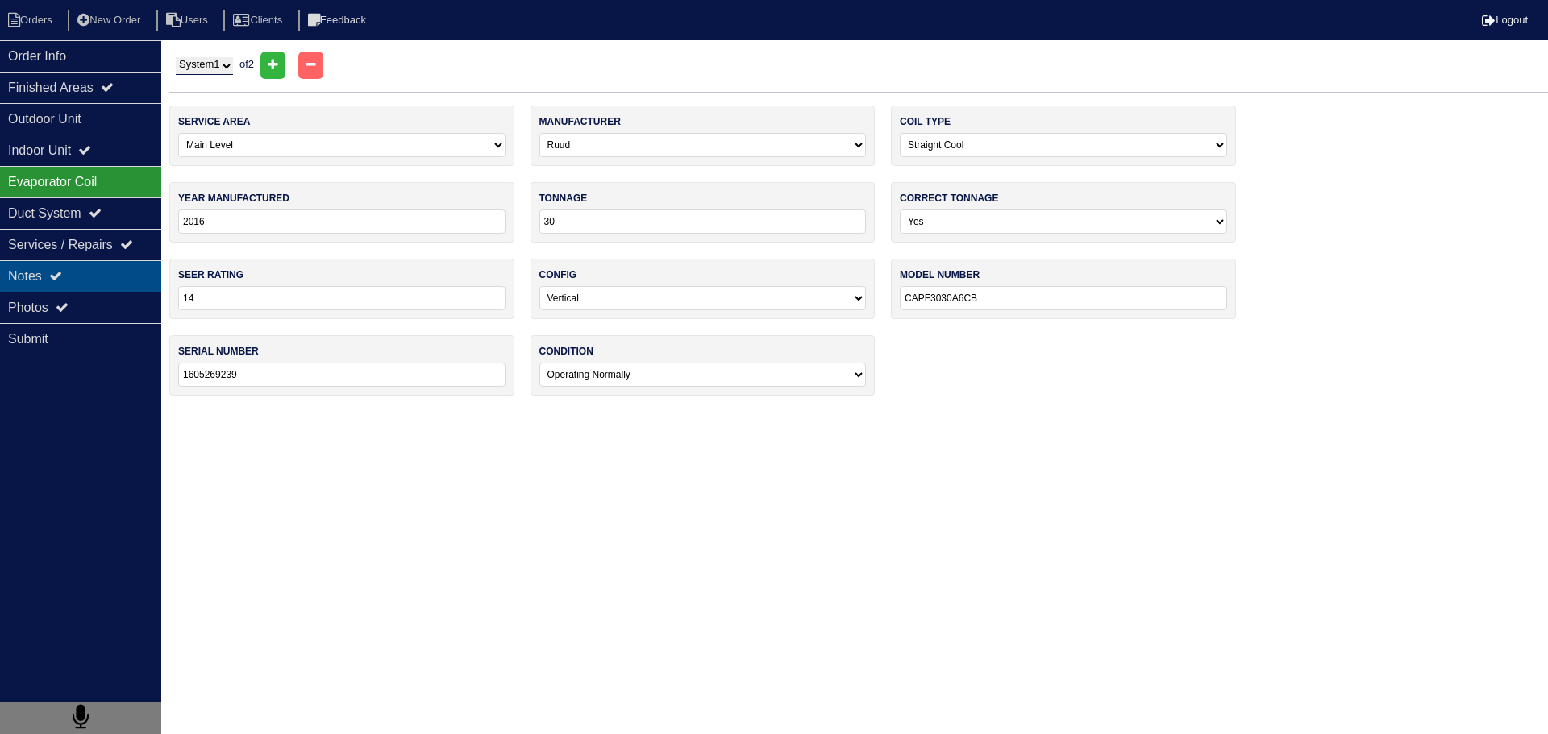
click at [103, 267] on div "Notes" at bounding box center [80, 275] width 161 height 31
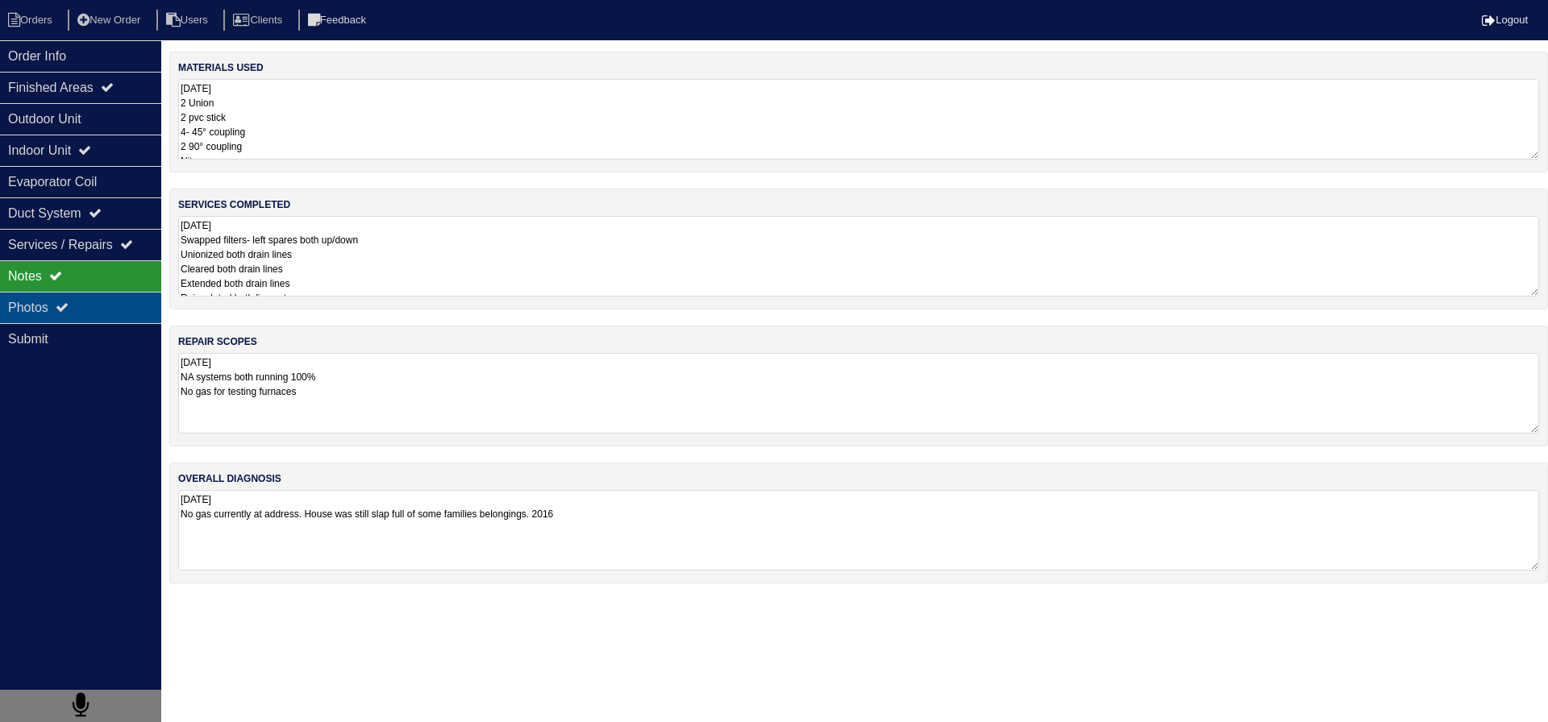
click at [89, 308] on div "Photos" at bounding box center [80, 307] width 161 height 31
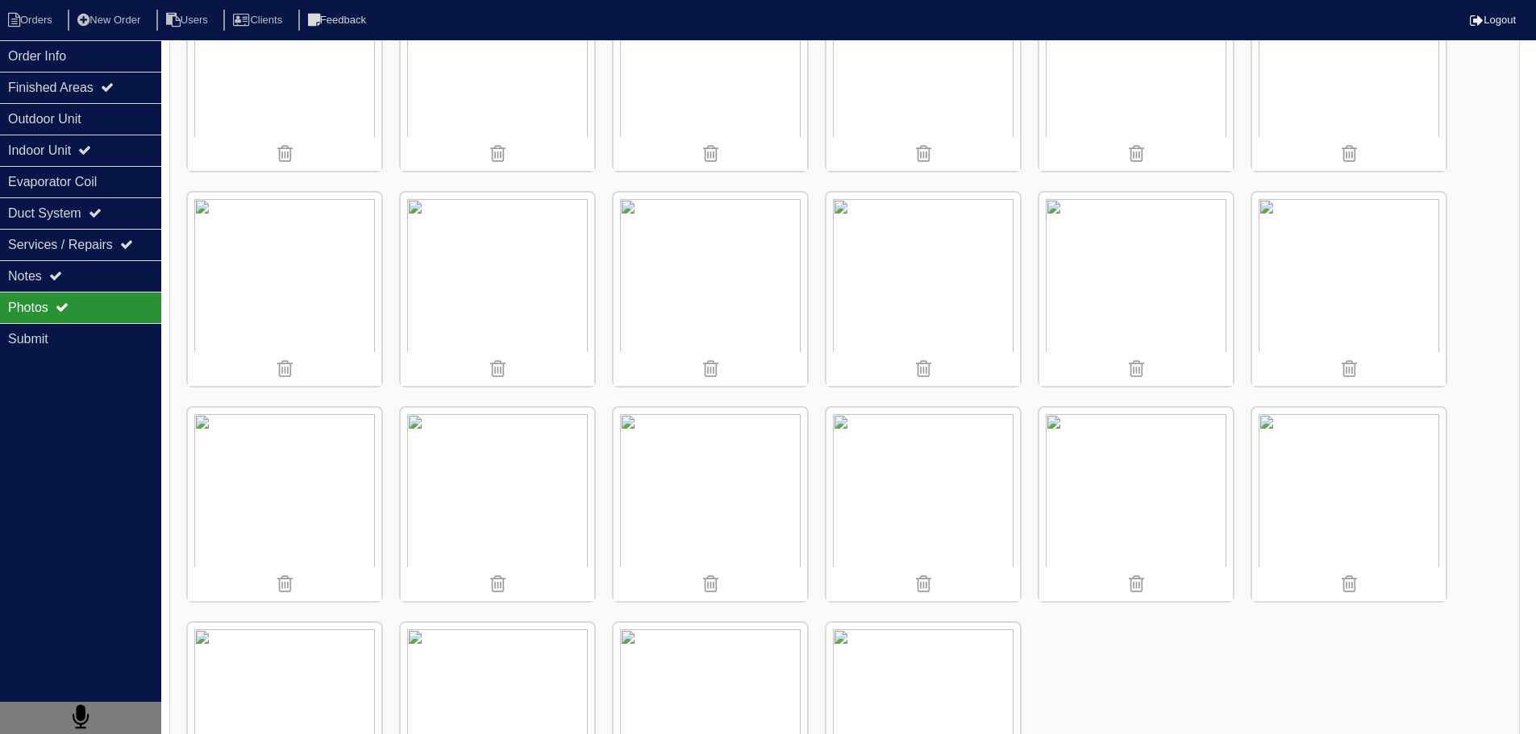
scroll to position [2366, 0]
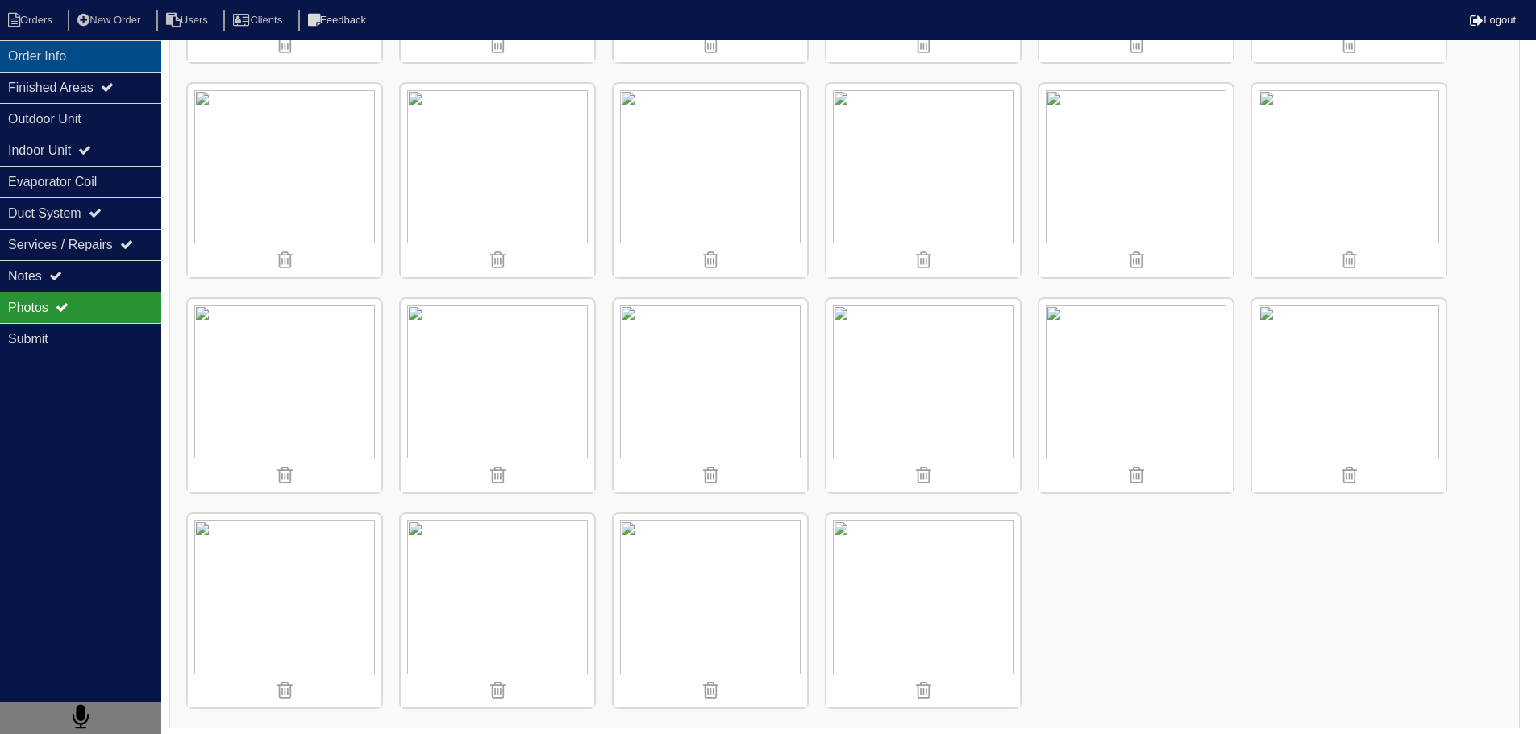
click at [99, 63] on div "Order Info" at bounding box center [80, 55] width 161 height 31
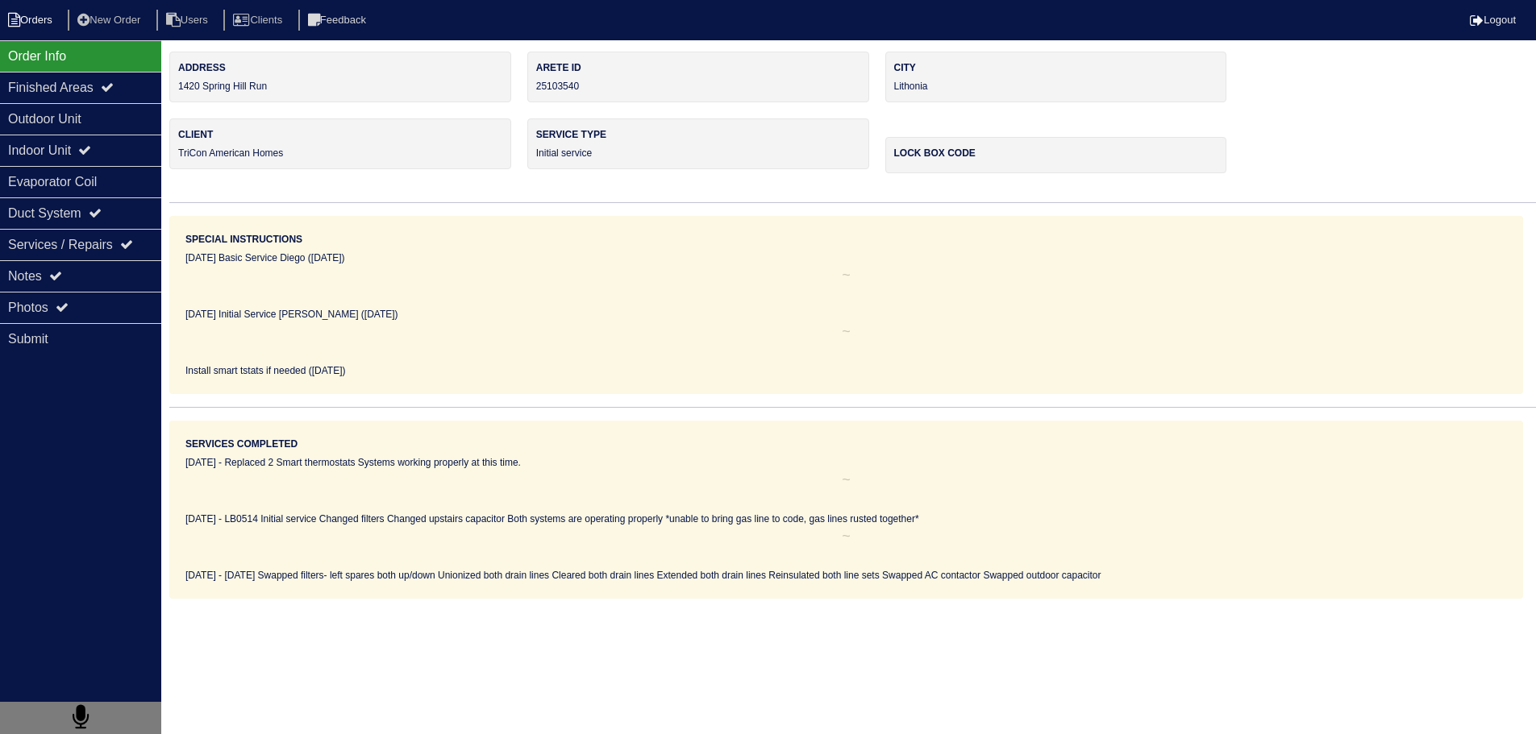
scroll to position [0, 0]
click at [32, 21] on li "Orders" at bounding box center [32, 21] width 65 height 22
select select "15"
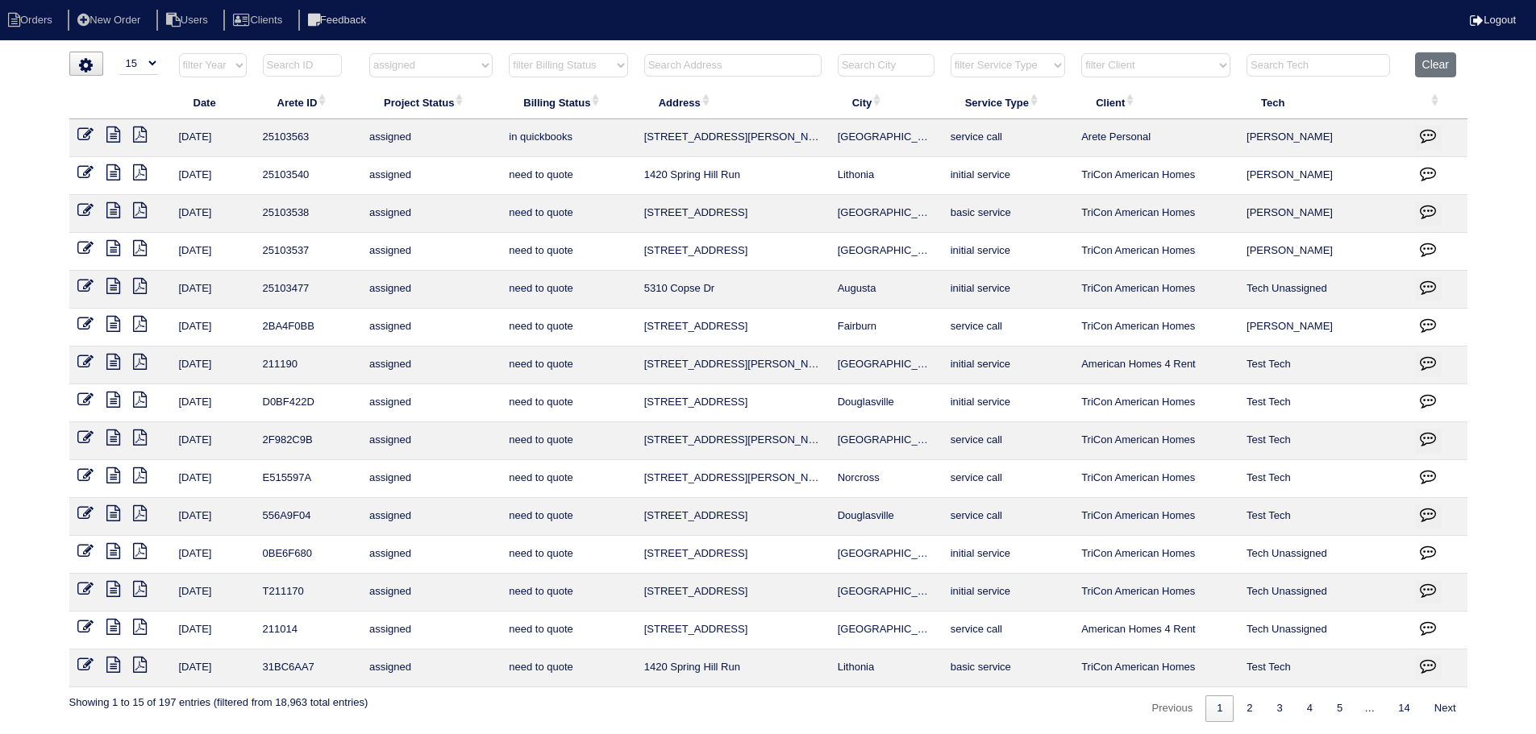
click at [412, 61] on select "filter Project Status -- Any Project Status -- new order assigned in progress f…" at bounding box center [430, 65] width 123 height 24
click at [369, 53] on select "filter Project Status -- Any Project Status -- new order assigned in progress f…" at bounding box center [430, 65] width 123 height 24
select select "new order"
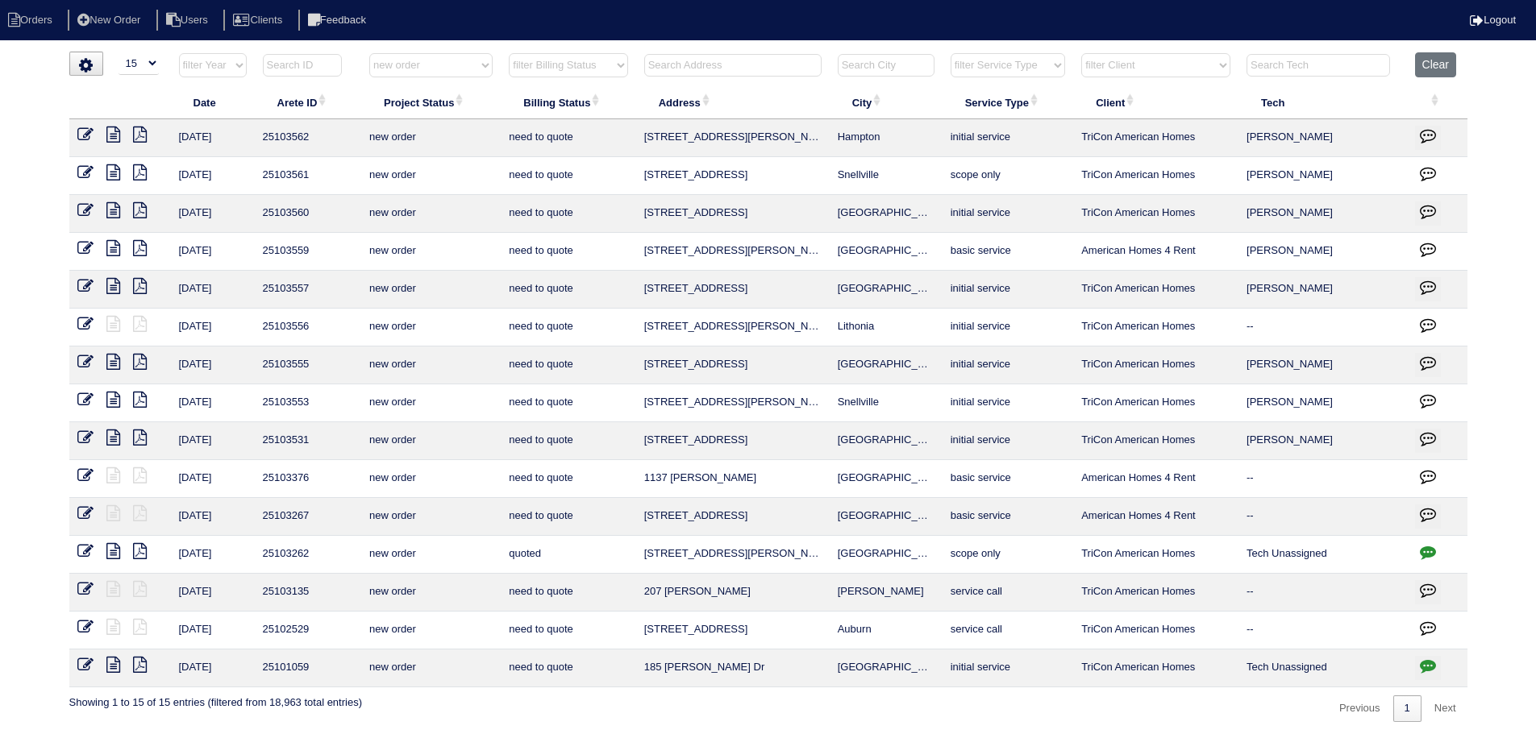
click at [1164, 69] on select "filter Client -- Any Client -- Alan Luther American Homes 4 Rent Arete Personal…" at bounding box center [1155, 65] width 149 height 24
click at [1192, 39] on nav "Orders New Order Users Clients Feedback Logout" at bounding box center [768, 20] width 1536 height 40
click at [1023, 70] on select "filter Service Type -- Any Service Type -- initial service basic service mainte…" at bounding box center [1008, 65] width 114 height 24
click at [452, 80] on th "filter Project Status -- Any Project Status -- new order assigned in progress f…" at bounding box center [430, 68] width 139 height 33
click at [1422, 64] on button "Clear" at bounding box center [1435, 64] width 41 height 25
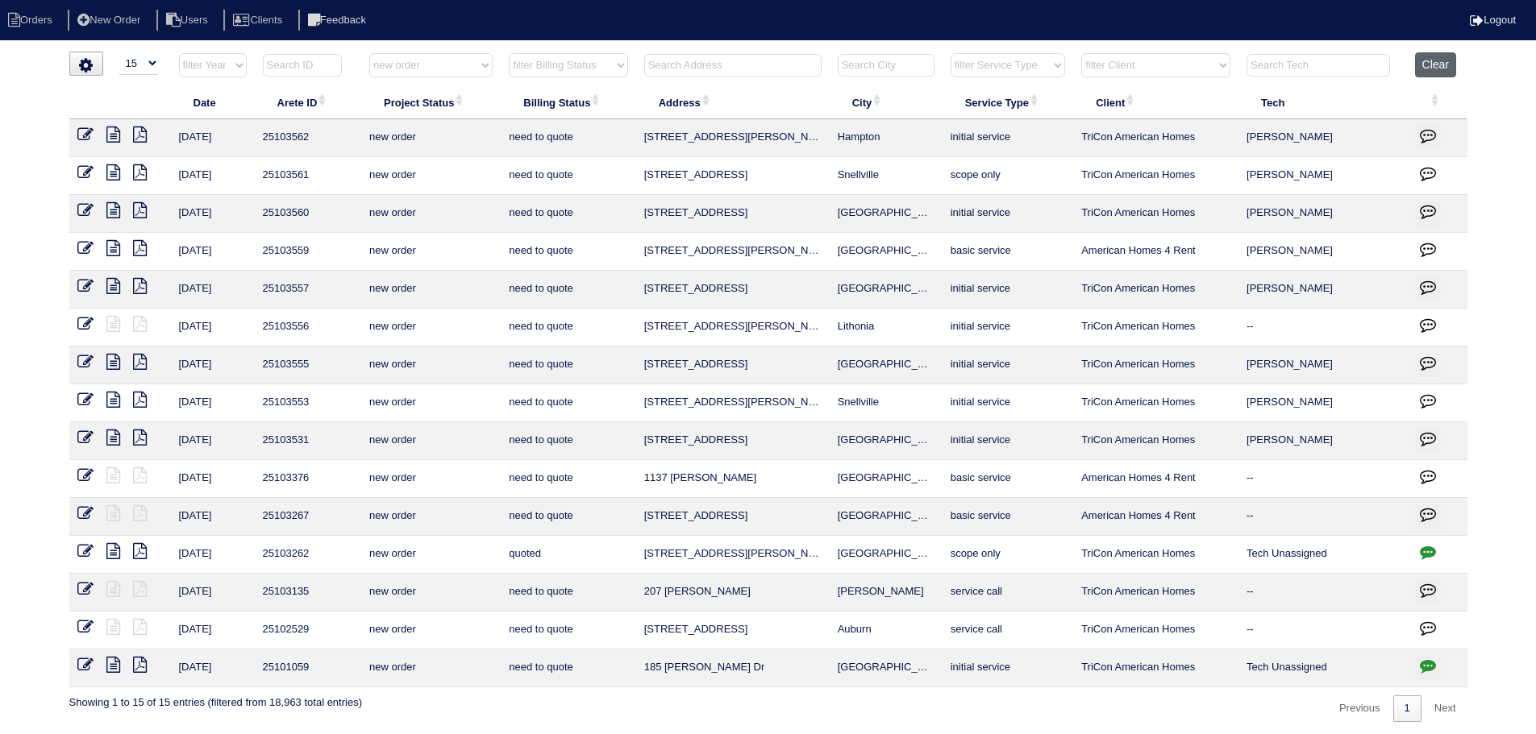
select select
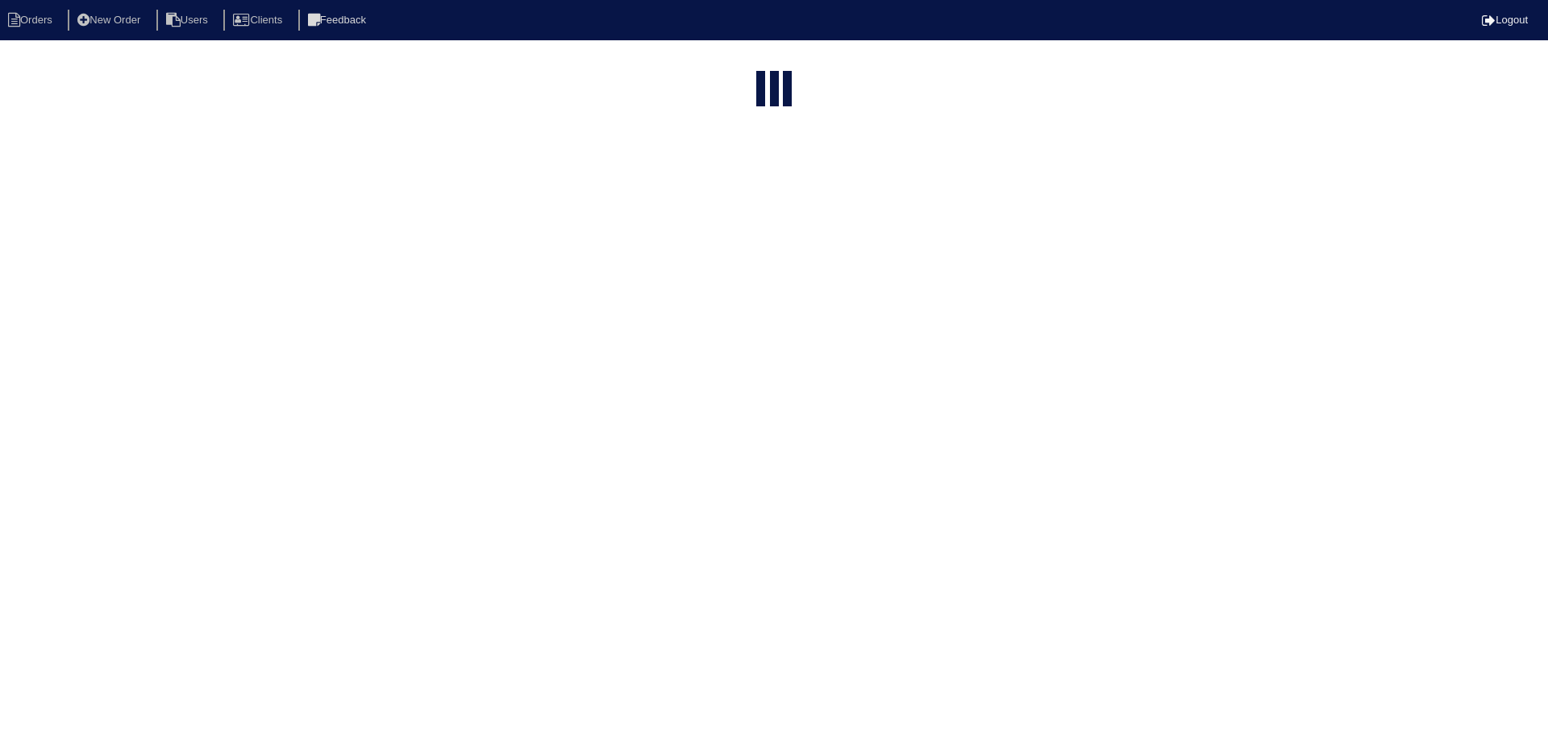
select select "15"
click at [1061, 68] on select "filter Service Type -- Any Service Type -- initial service basic service mainte…" at bounding box center [1008, 65] width 114 height 24
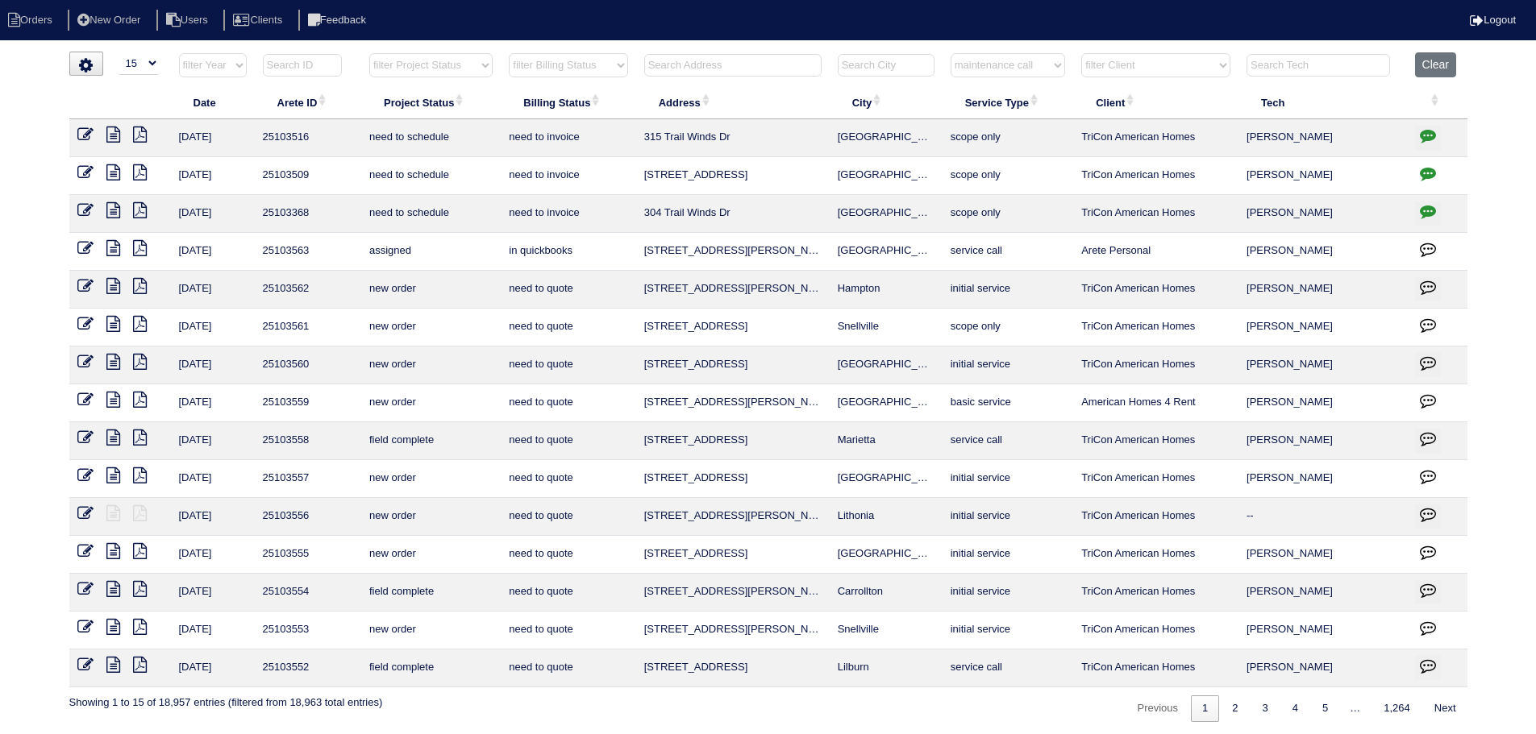
click at [951, 53] on select "filter Service Type -- Any Service Type -- initial service basic service mainte…" at bounding box center [1008, 65] width 114 height 24
select select "maintenance call"
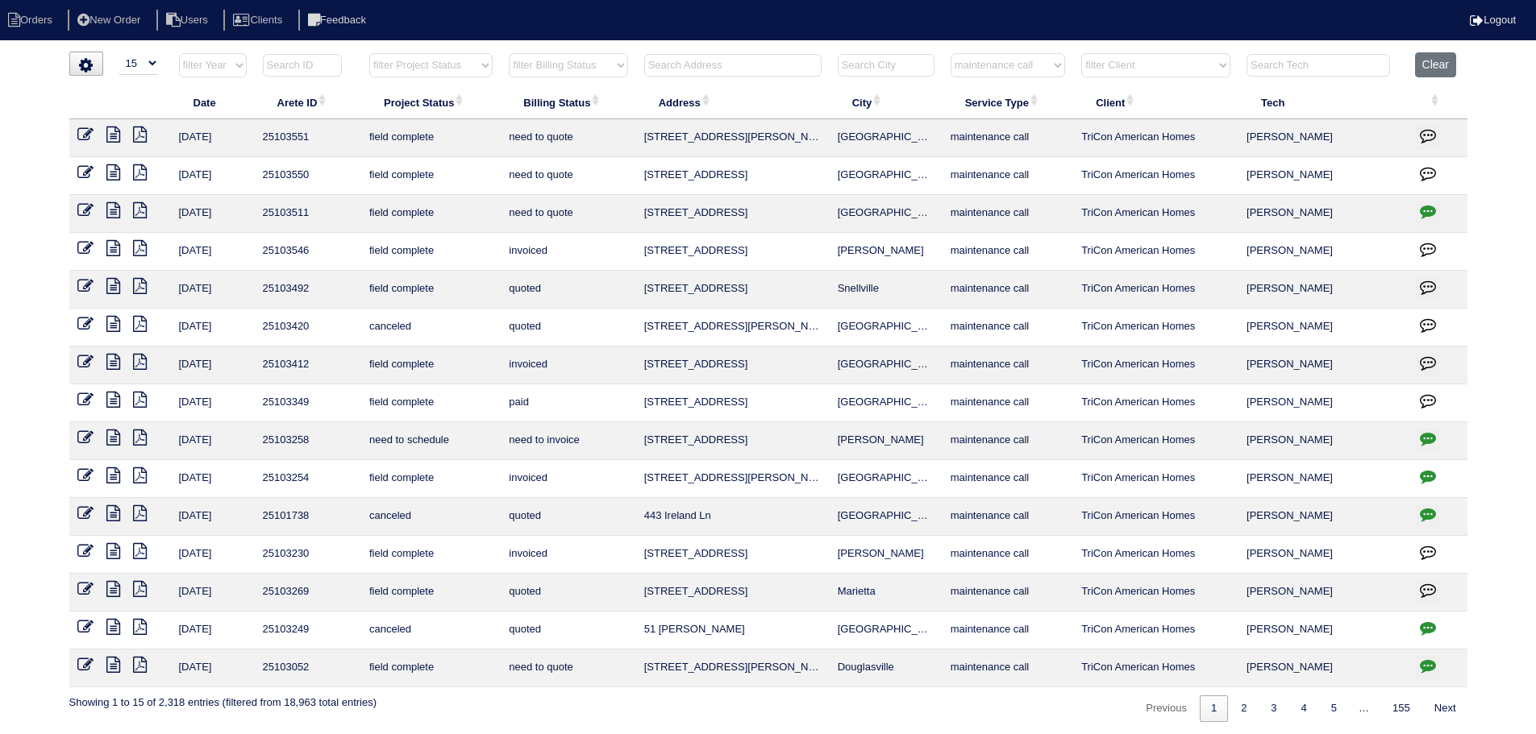
click at [106, 170] on icon at bounding box center [113, 172] width 14 height 16
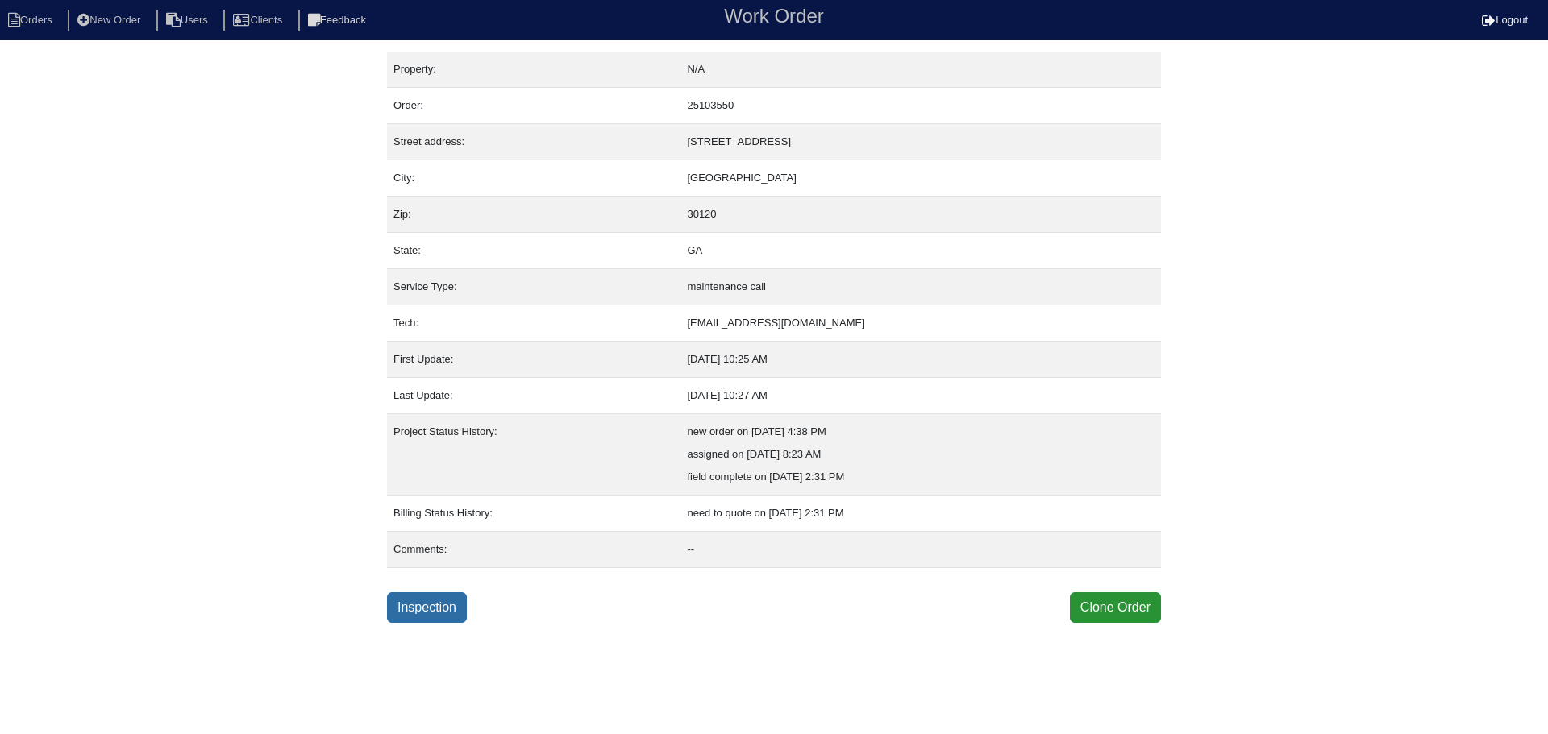
click at [415, 606] on link "Inspection" at bounding box center [427, 608] width 80 height 31
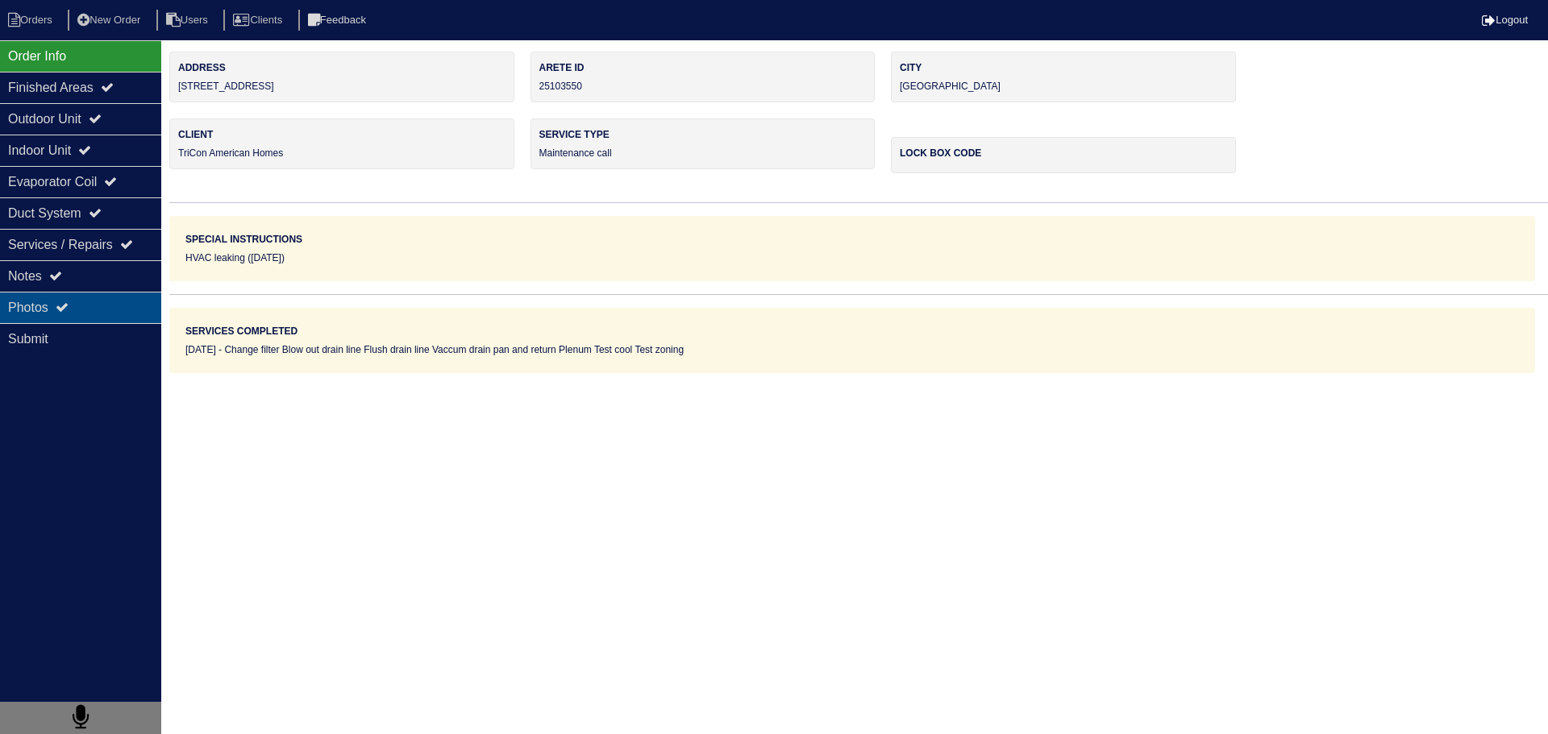
click at [155, 296] on div "Photos" at bounding box center [80, 307] width 161 height 31
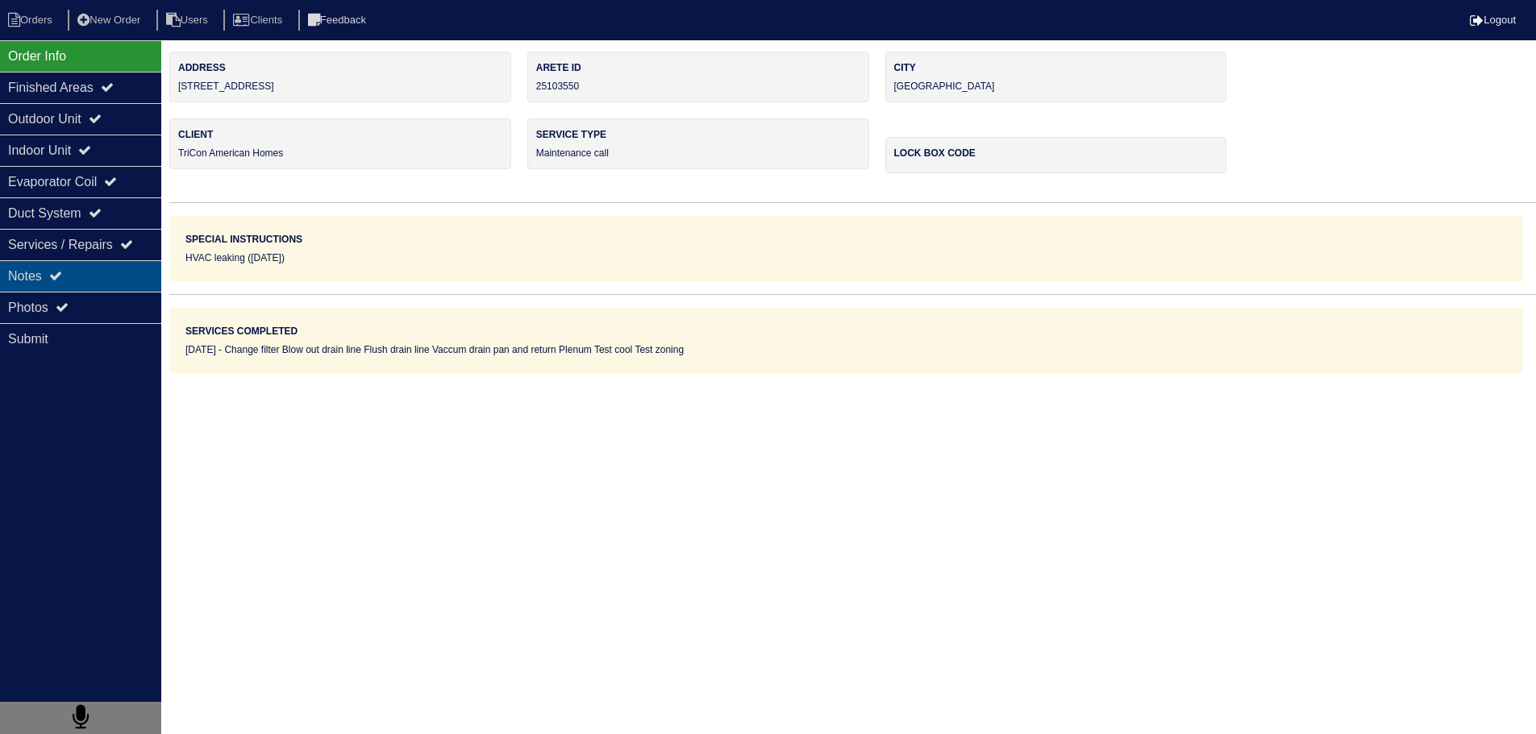
click at [136, 276] on div "Notes" at bounding box center [80, 275] width 161 height 31
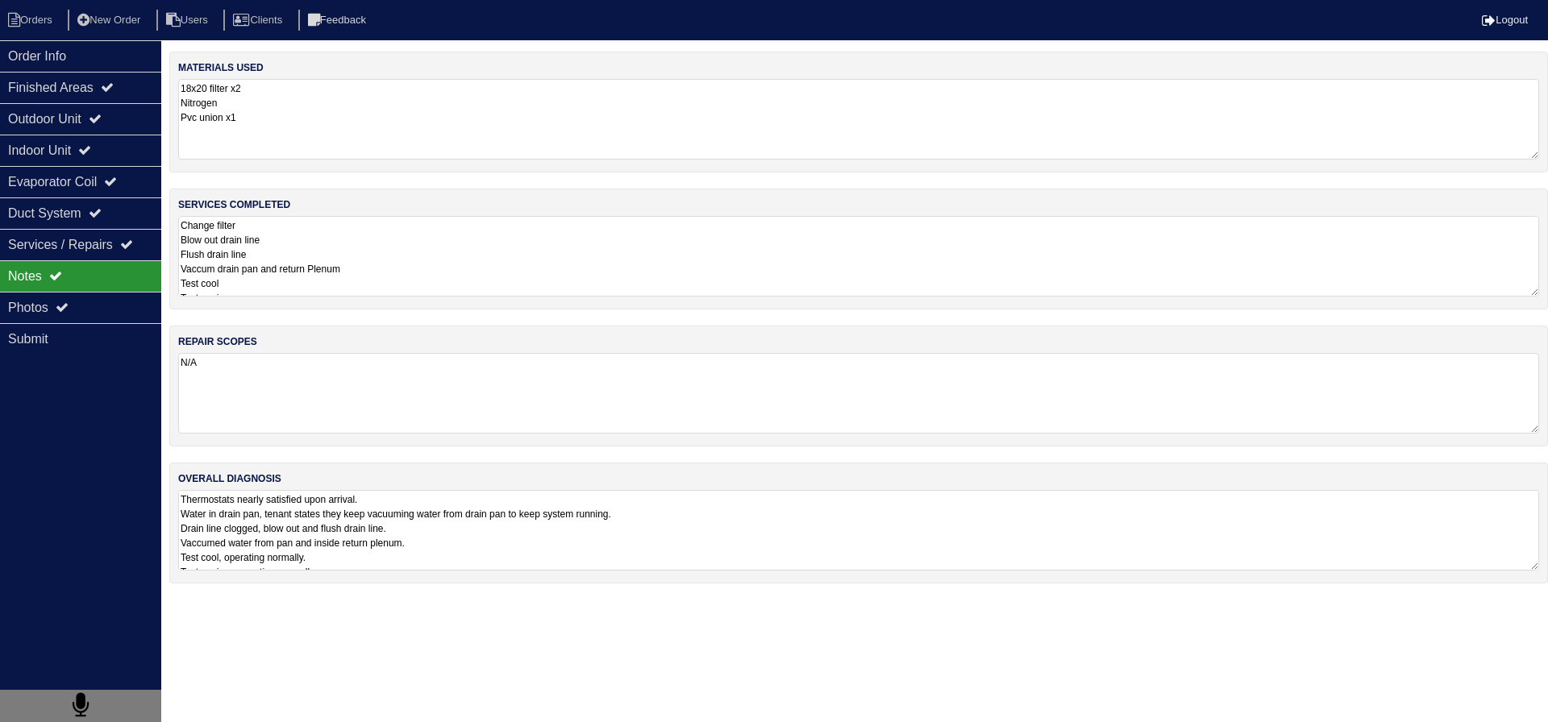
click at [41, 6] on nav "Orders New Order Users Clients Feedback Logout" at bounding box center [774, 20] width 1548 height 40
click at [36, 12] on li "Orders" at bounding box center [32, 21] width 65 height 22
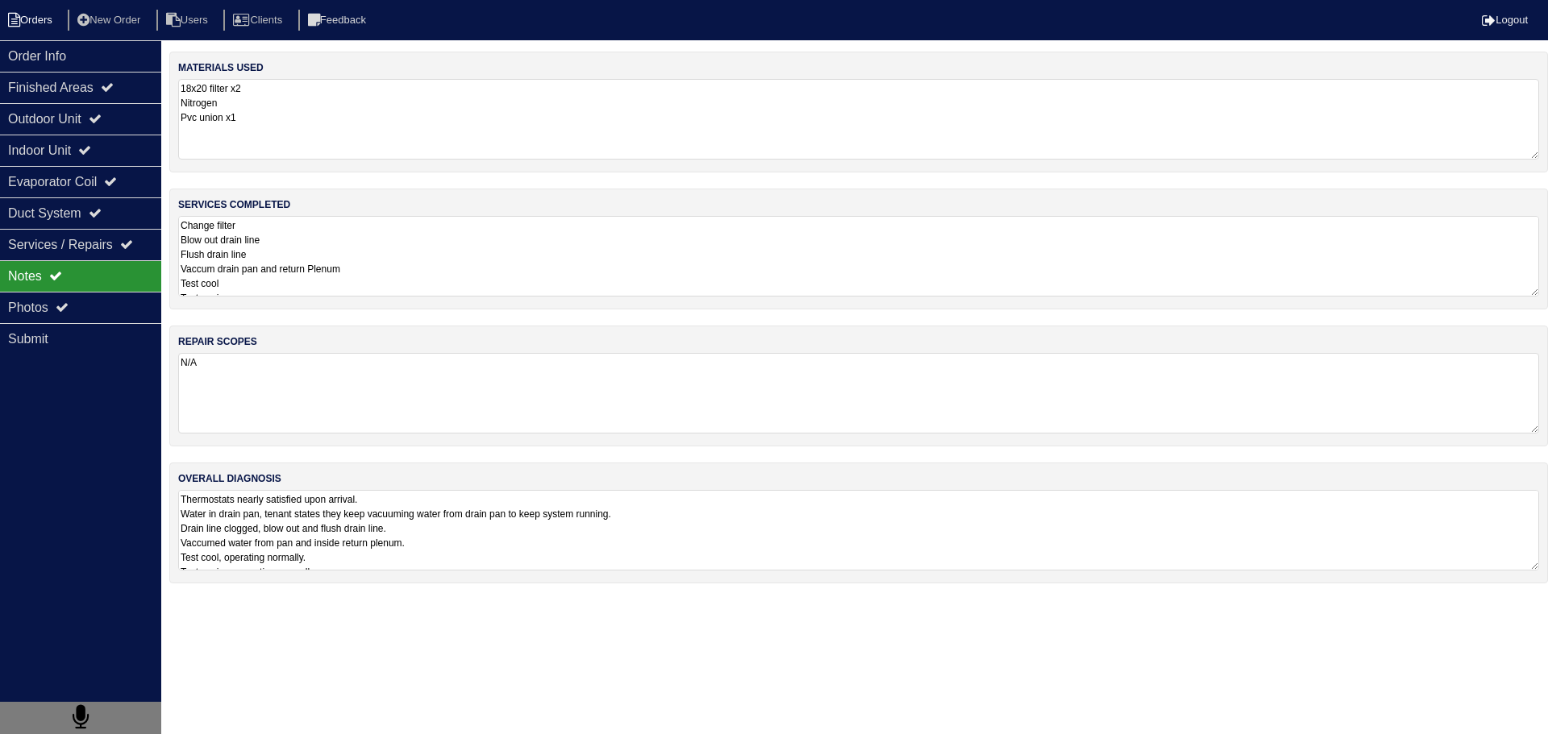
select select "15"
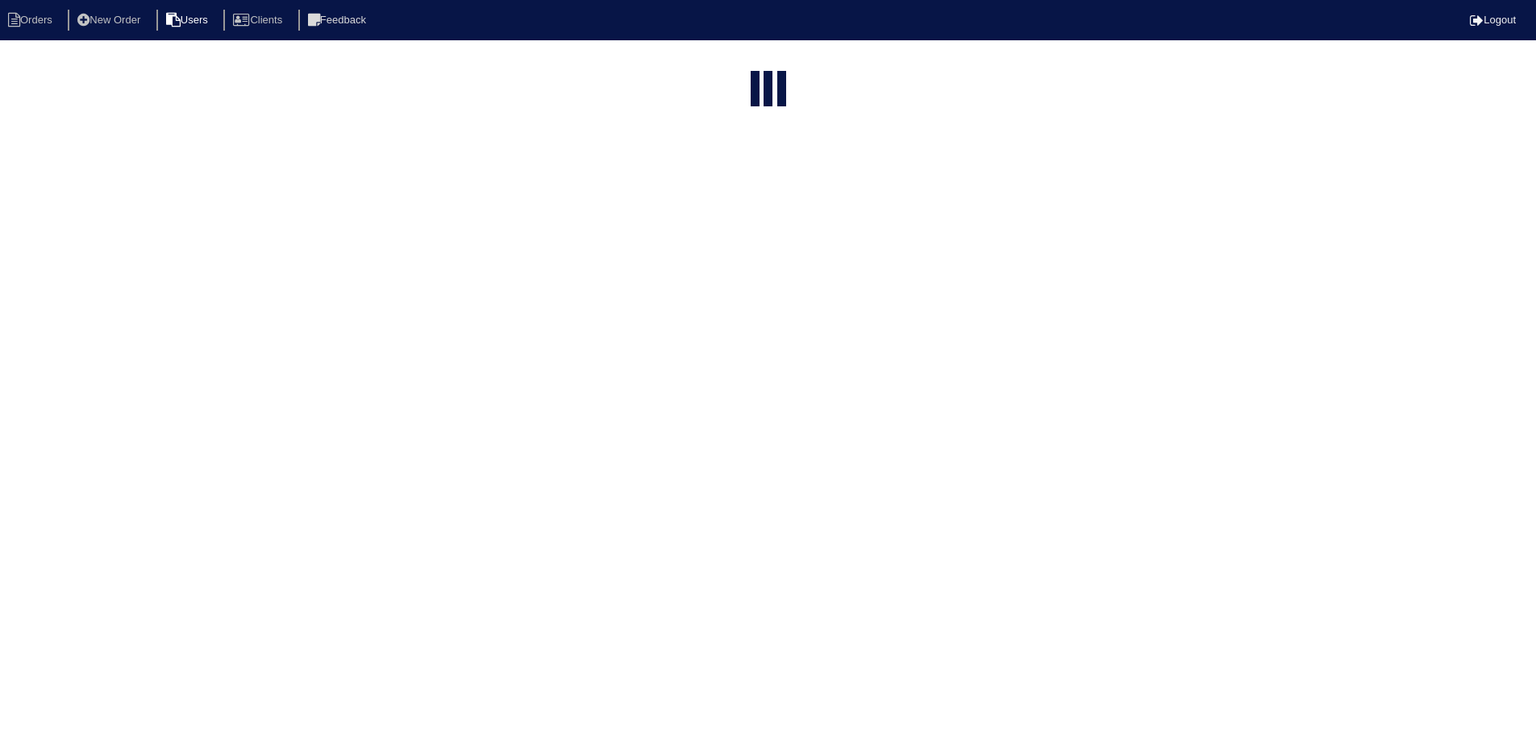
select select "maintenance call"
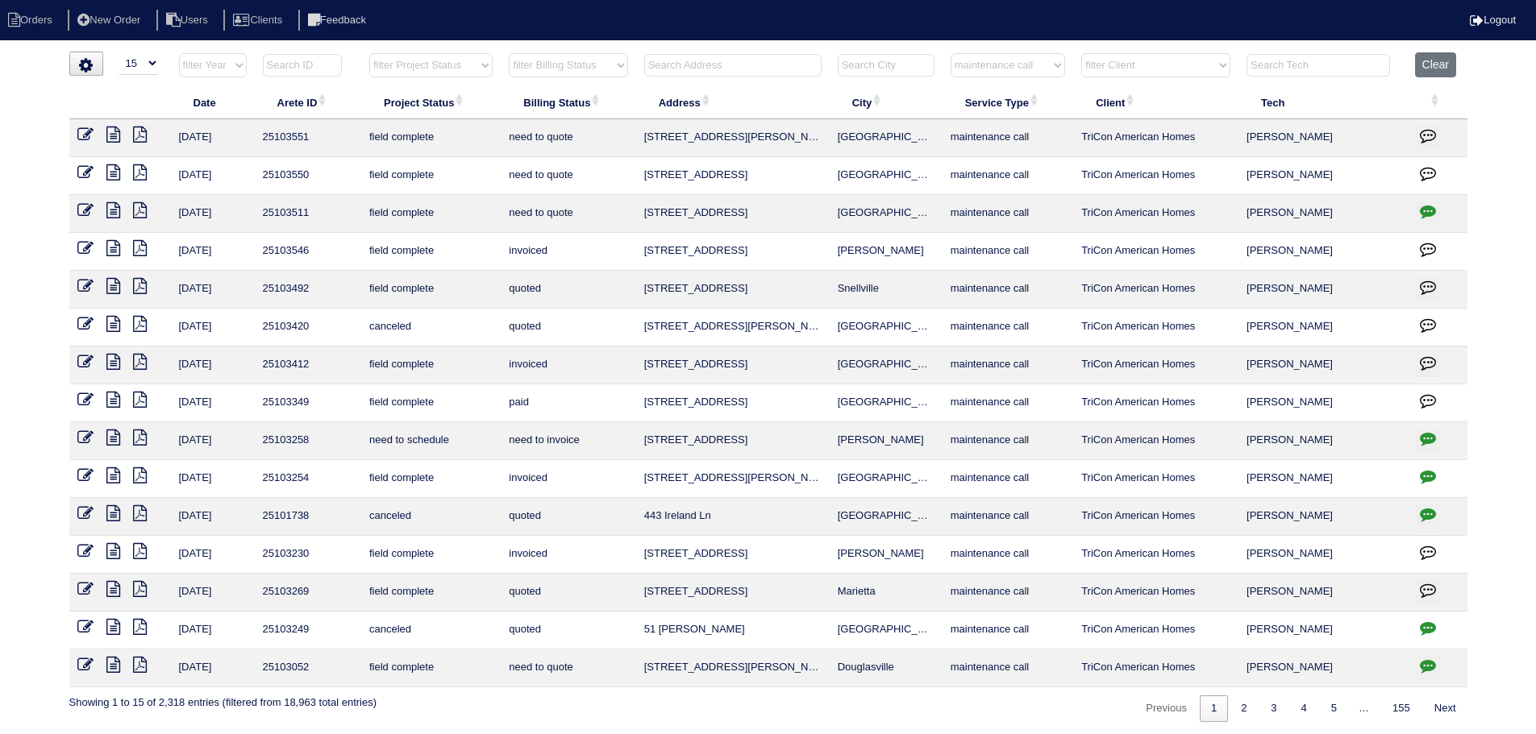
click at [114, 131] on icon at bounding box center [113, 135] width 14 height 16
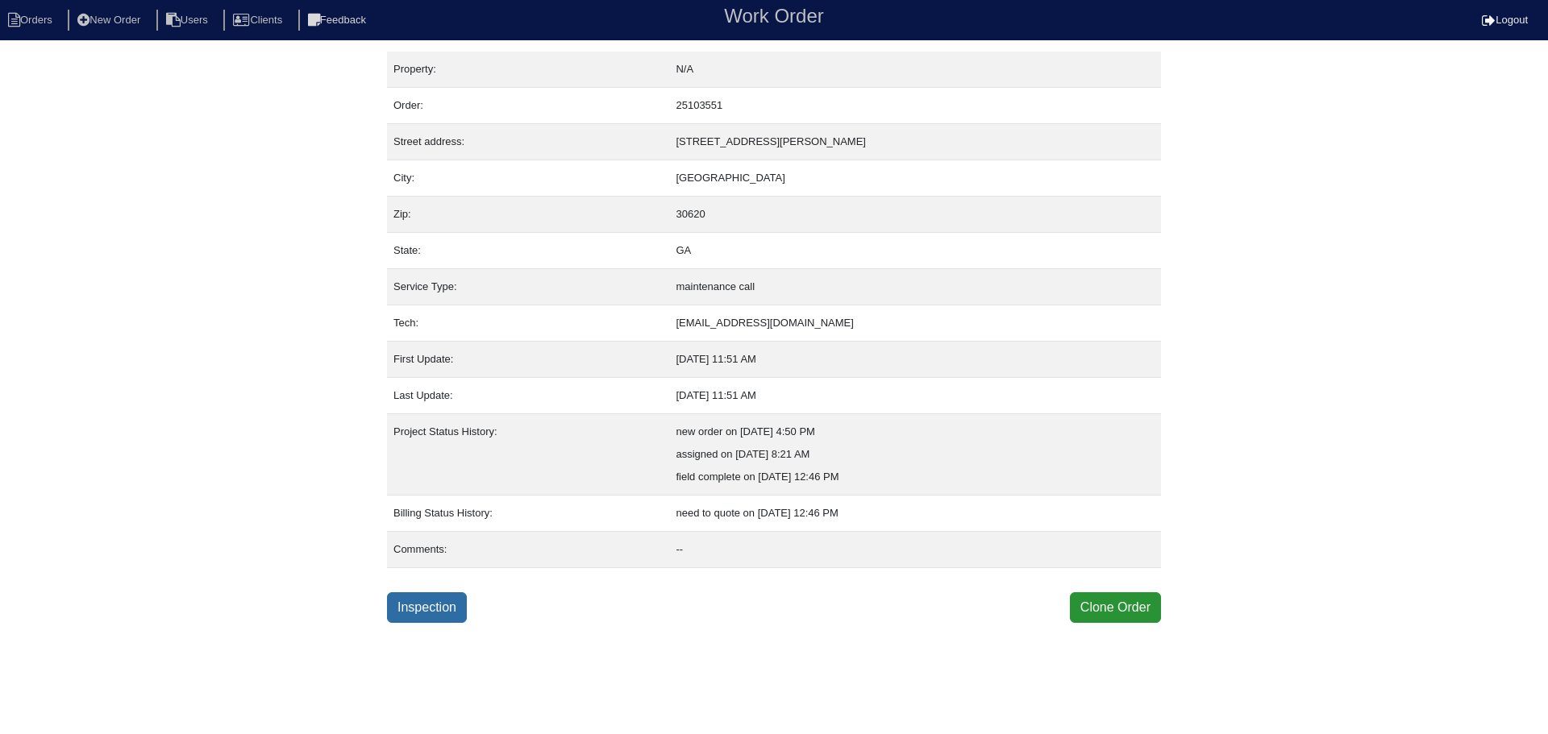
drag, startPoint x: 441, startPoint y: 618, endPoint x: 425, endPoint y: 613, distance: 16.8
click at [439, 618] on link "Inspection" at bounding box center [427, 608] width 80 height 31
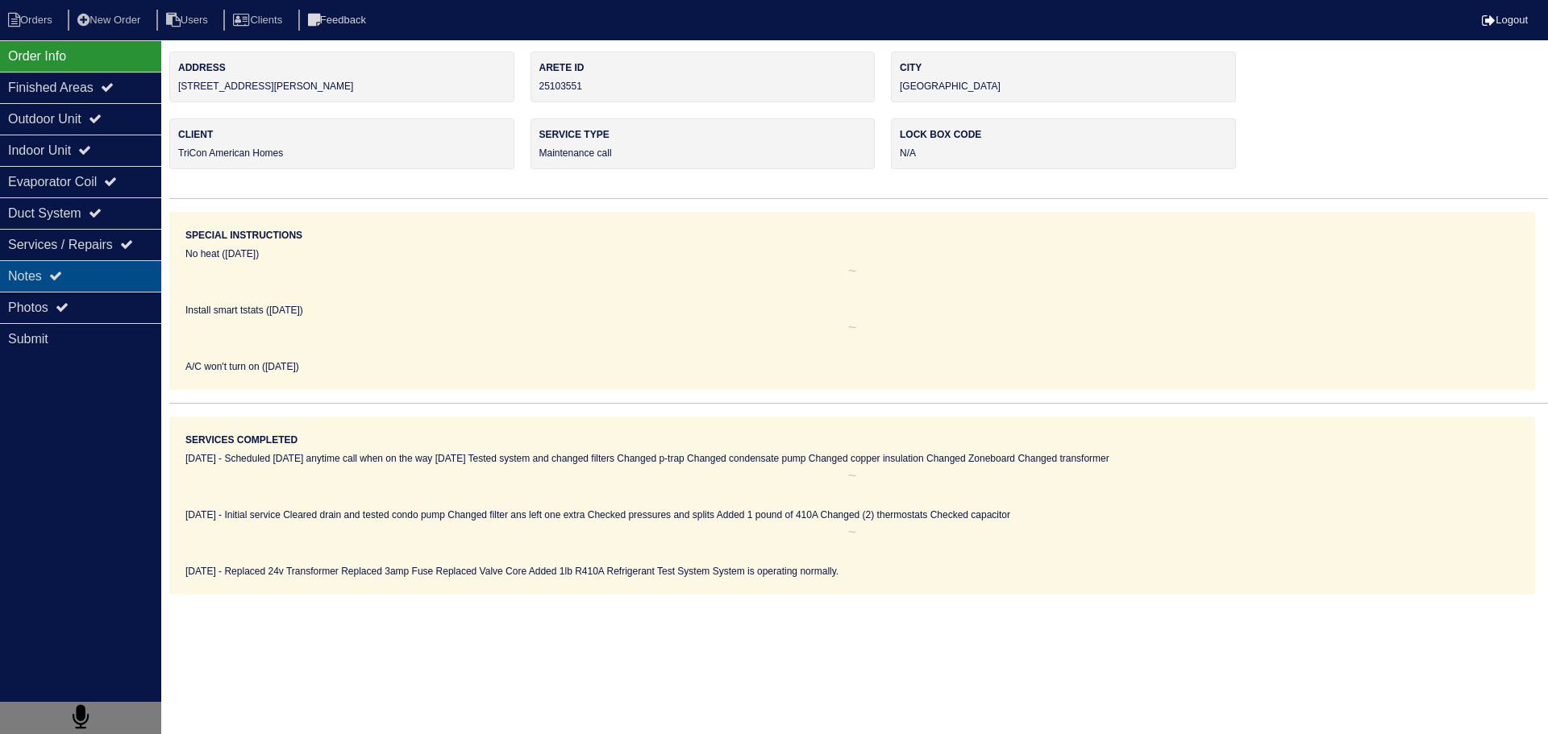
click at [87, 285] on div "Notes" at bounding box center [80, 275] width 161 height 31
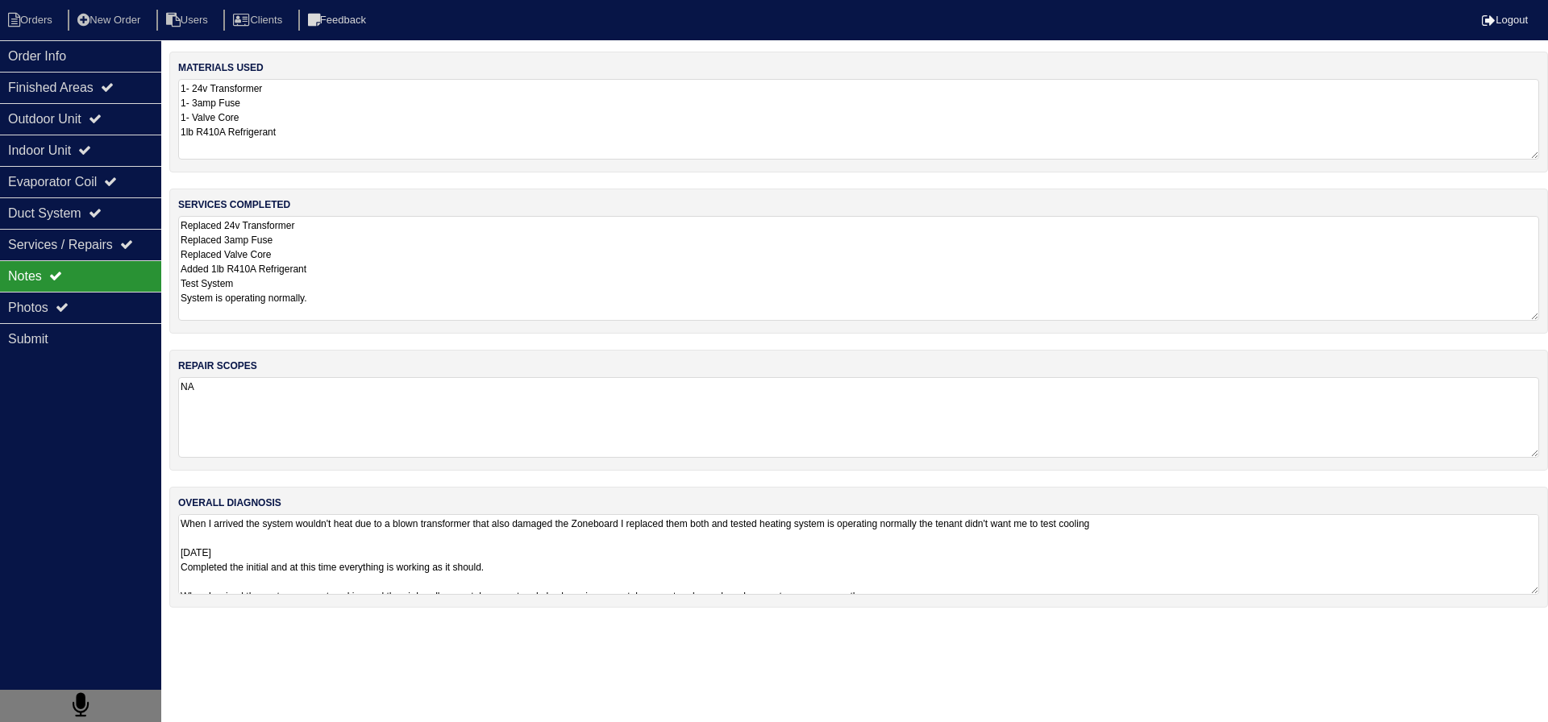
click at [306, 273] on textarea "Replaced 24v Transformer Replaced 3amp Fuse Replaced Valve Core Added 1lb R410A…" at bounding box center [858, 268] width 1361 height 105
click at [60, 52] on div "Order Info" at bounding box center [80, 55] width 161 height 31
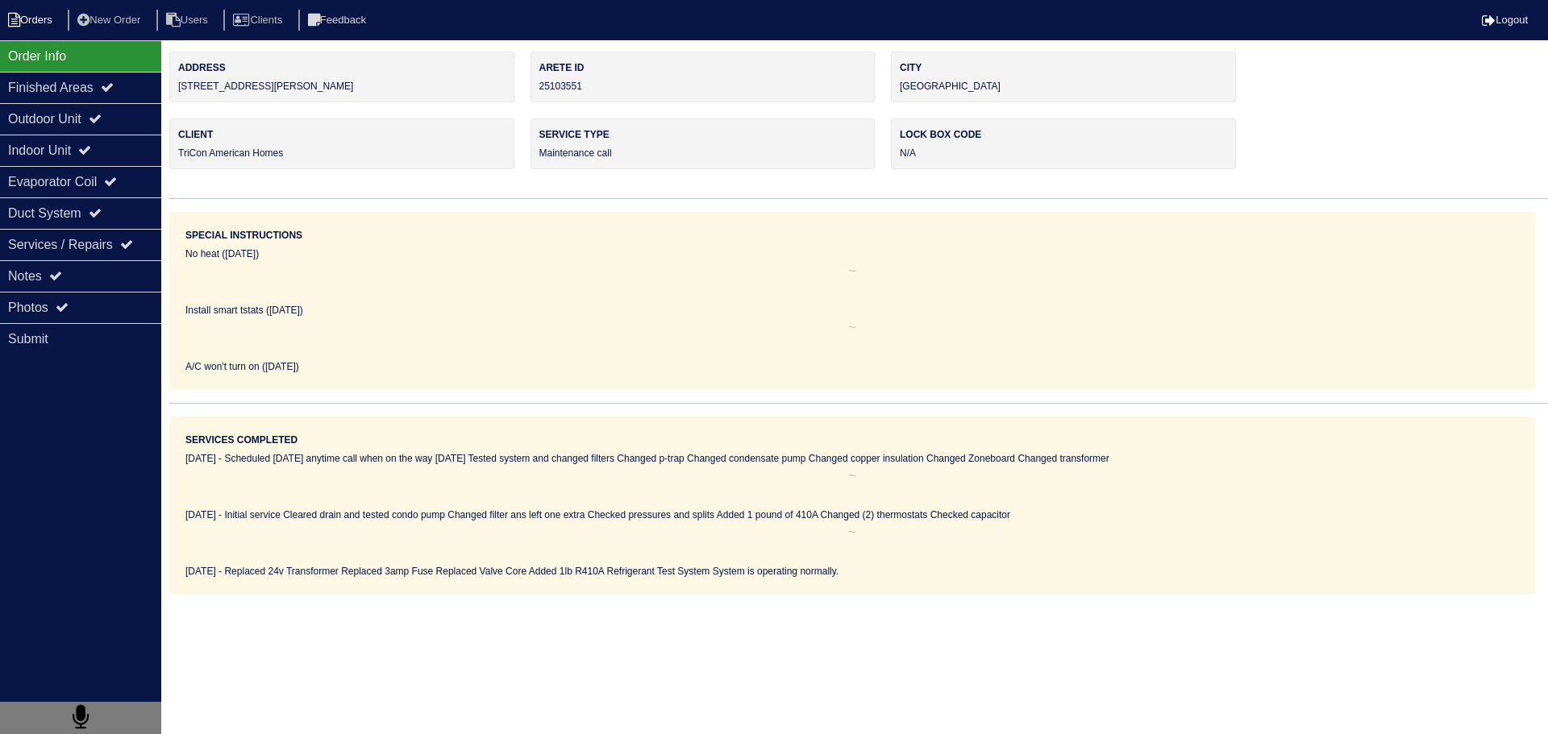
click at [27, 23] on li "Orders" at bounding box center [32, 21] width 65 height 22
select select "15"
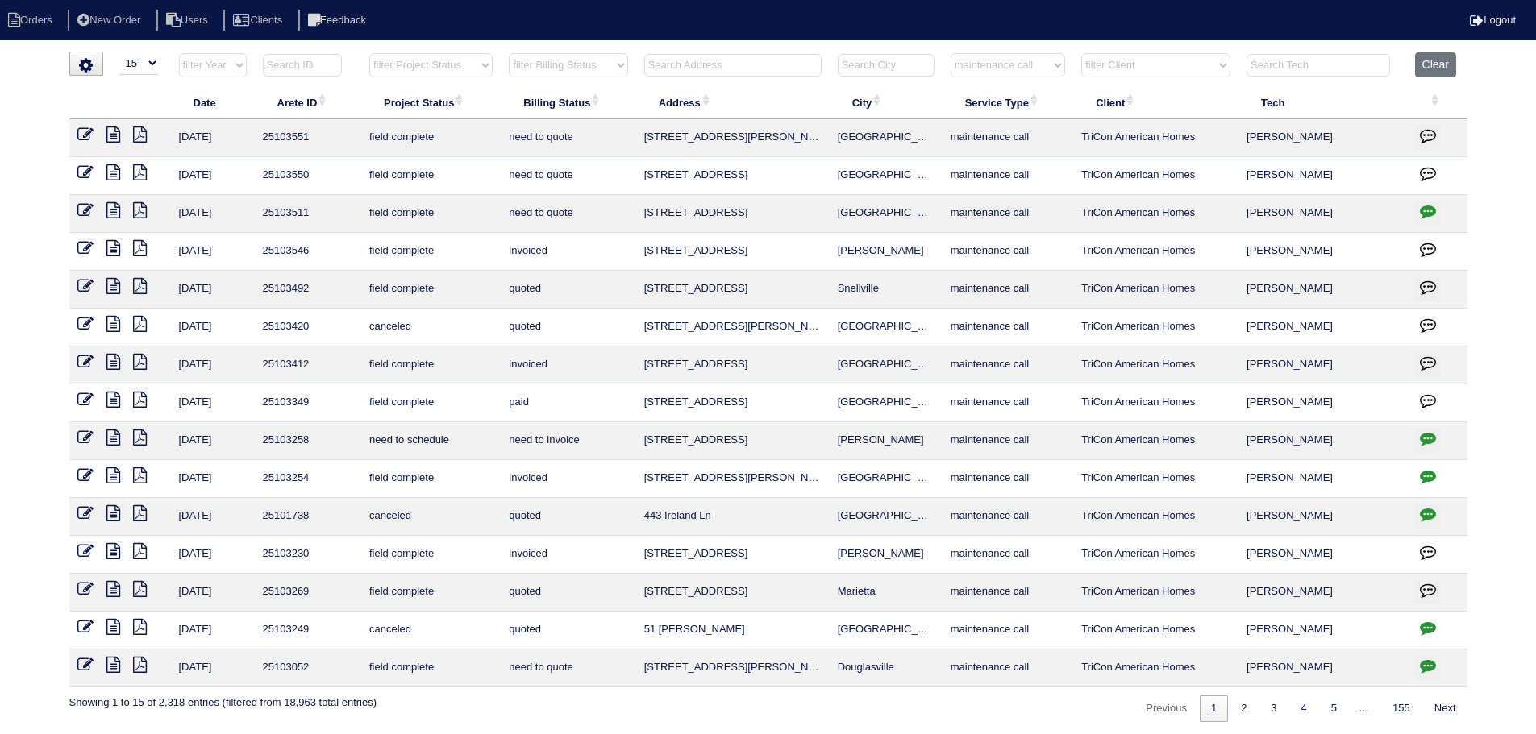
click at [1024, 60] on select "filter Service Type -- Any Service Type -- initial service basic service mainte…" at bounding box center [1008, 65] width 114 height 24
click at [951, 53] on select "filter Service Type -- Any Service Type -- initial service basic service mainte…" at bounding box center [1008, 65] width 114 height 24
select select "service call"
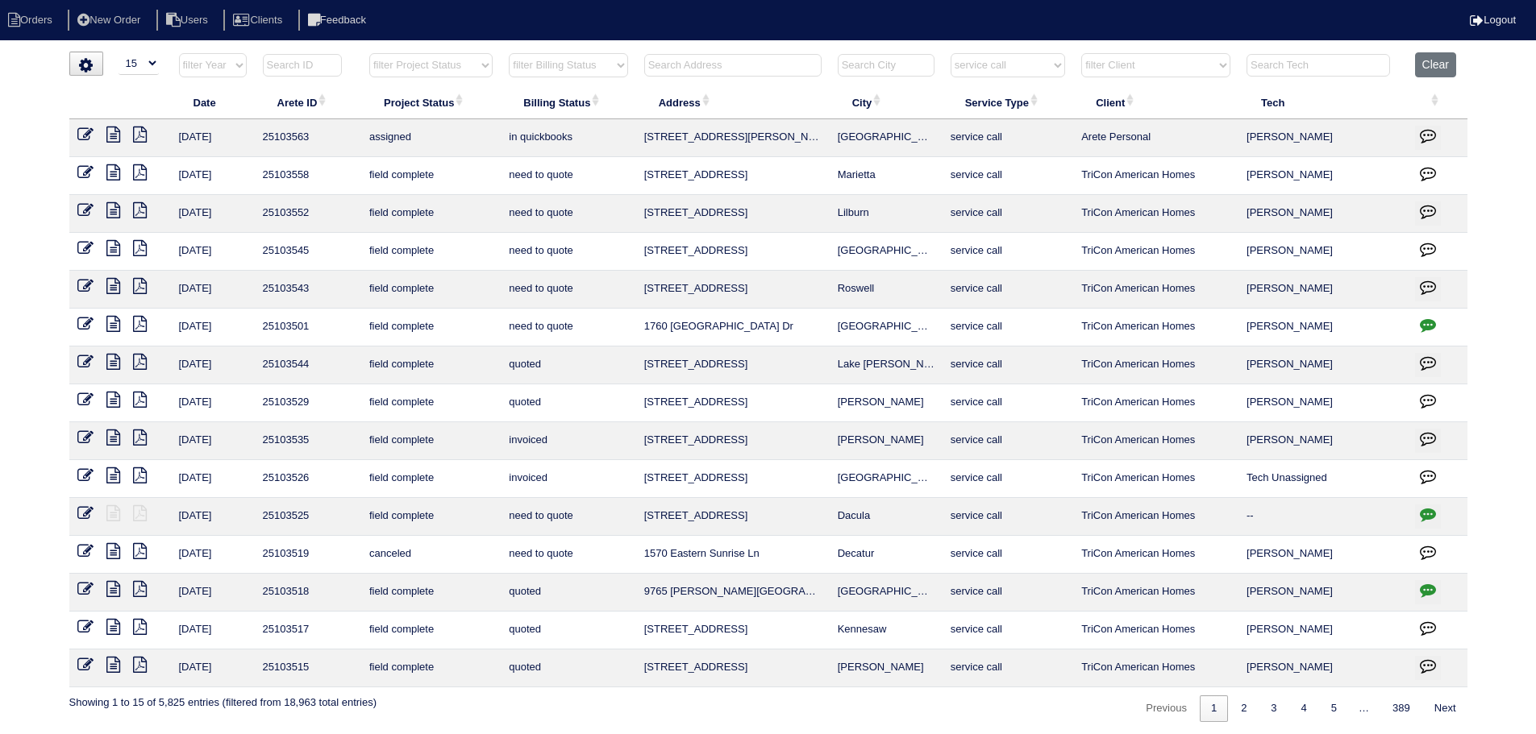
click at [117, 284] on icon at bounding box center [113, 286] width 14 height 16
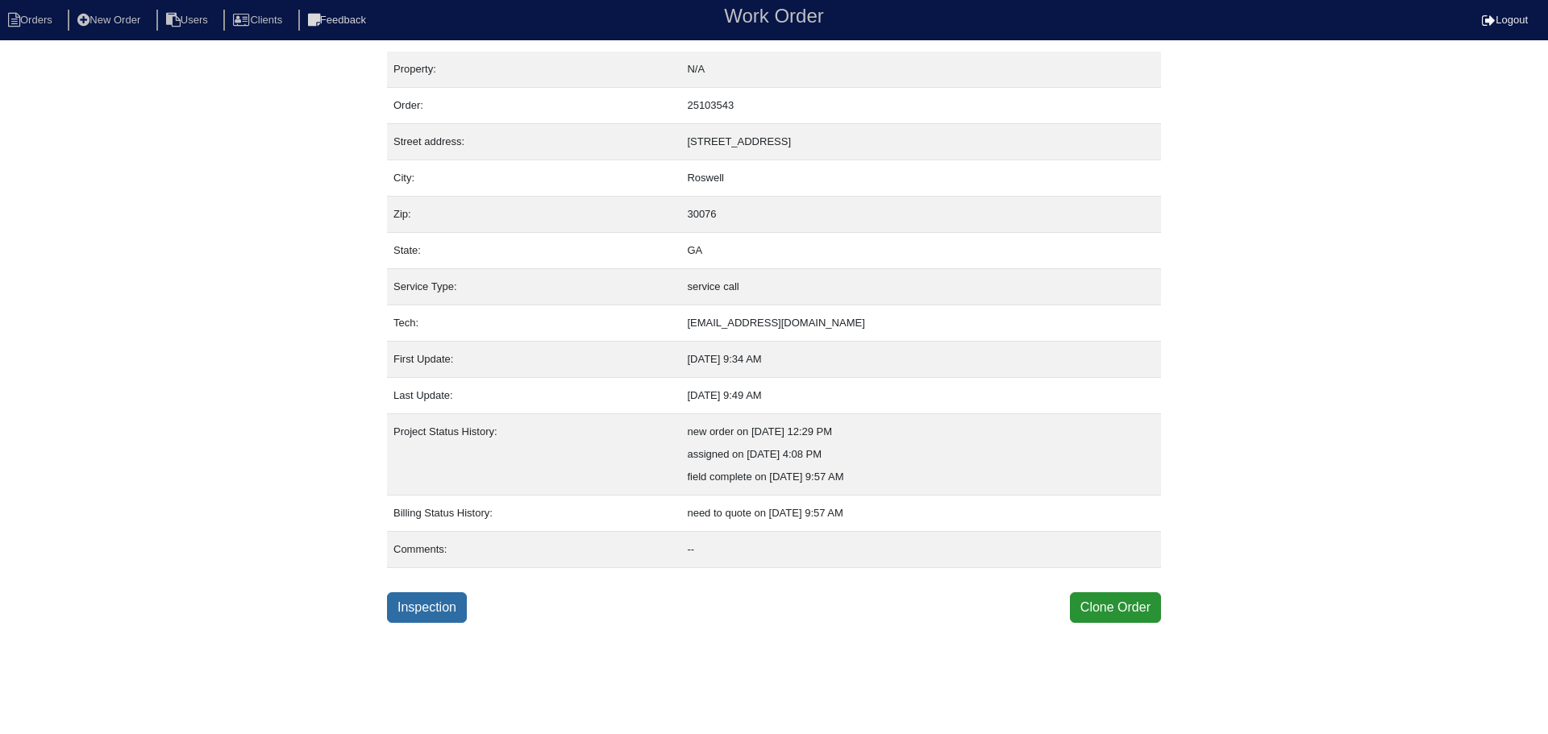
click at [441, 605] on link "Inspection" at bounding box center [427, 608] width 80 height 31
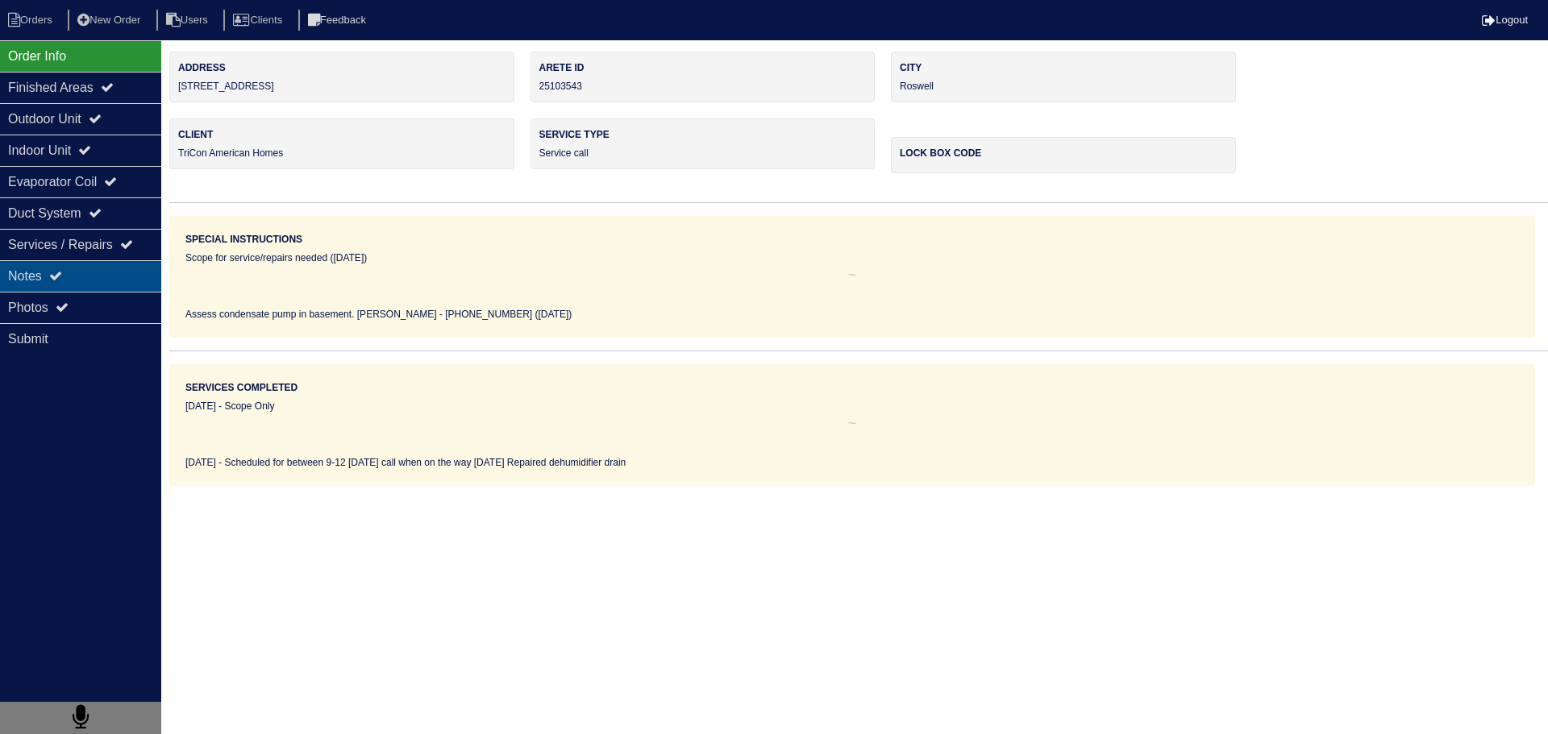
click at [77, 270] on div "Notes" at bounding box center [80, 275] width 161 height 31
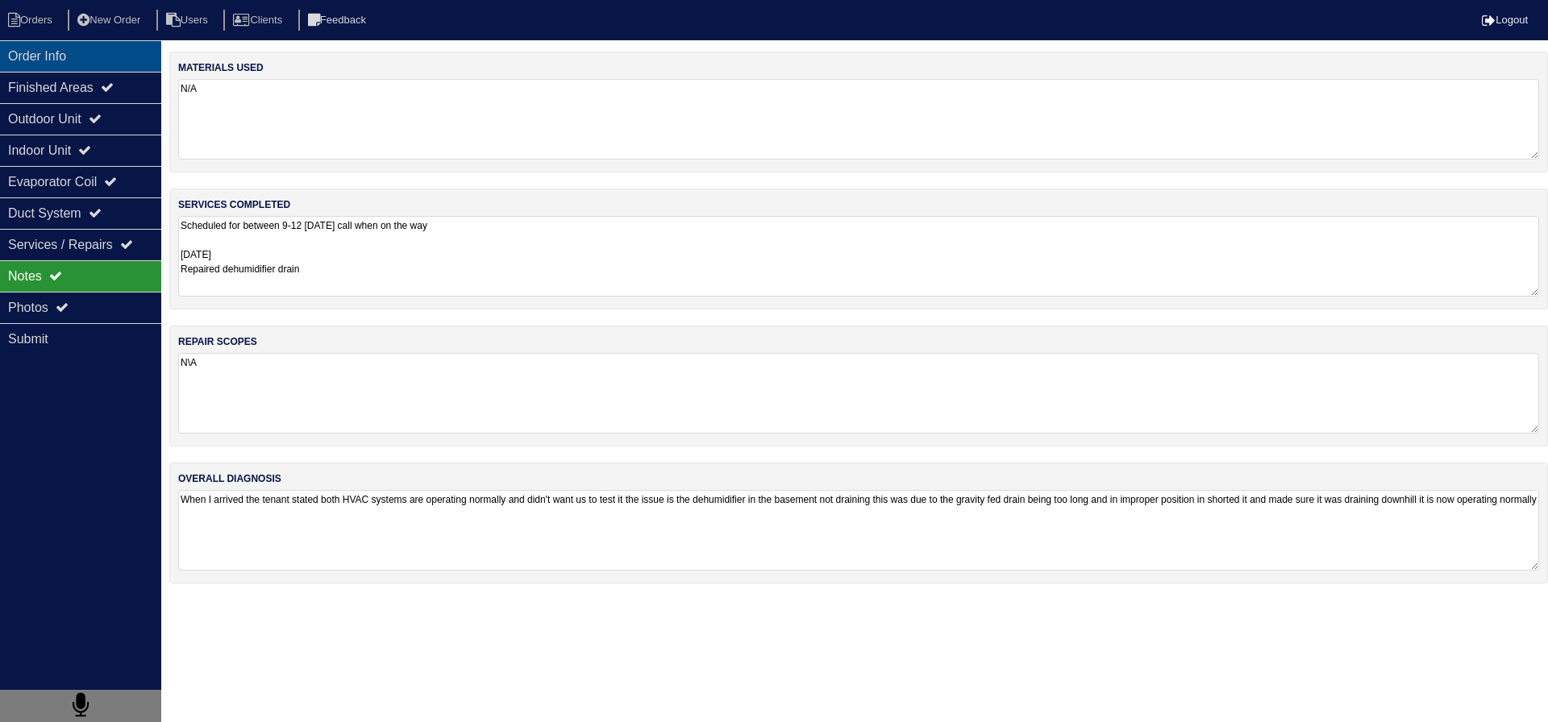
click at [52, 48] on div "Order Info" at bounding box center [80, 55] width 161 height 31
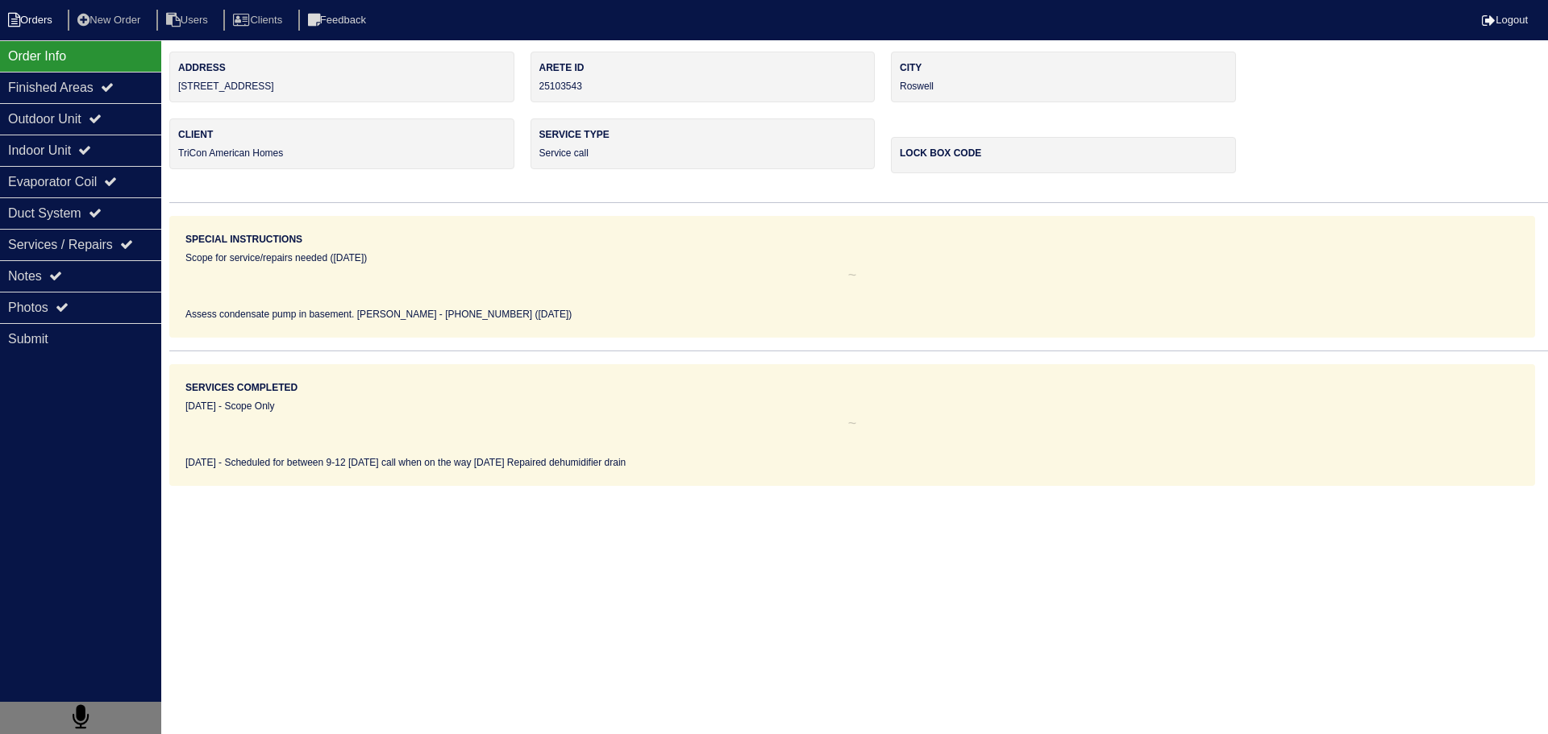
click at [36, 10] on li "Orders" at bounding box center [32, 21] width 65 height 22
select select "15"
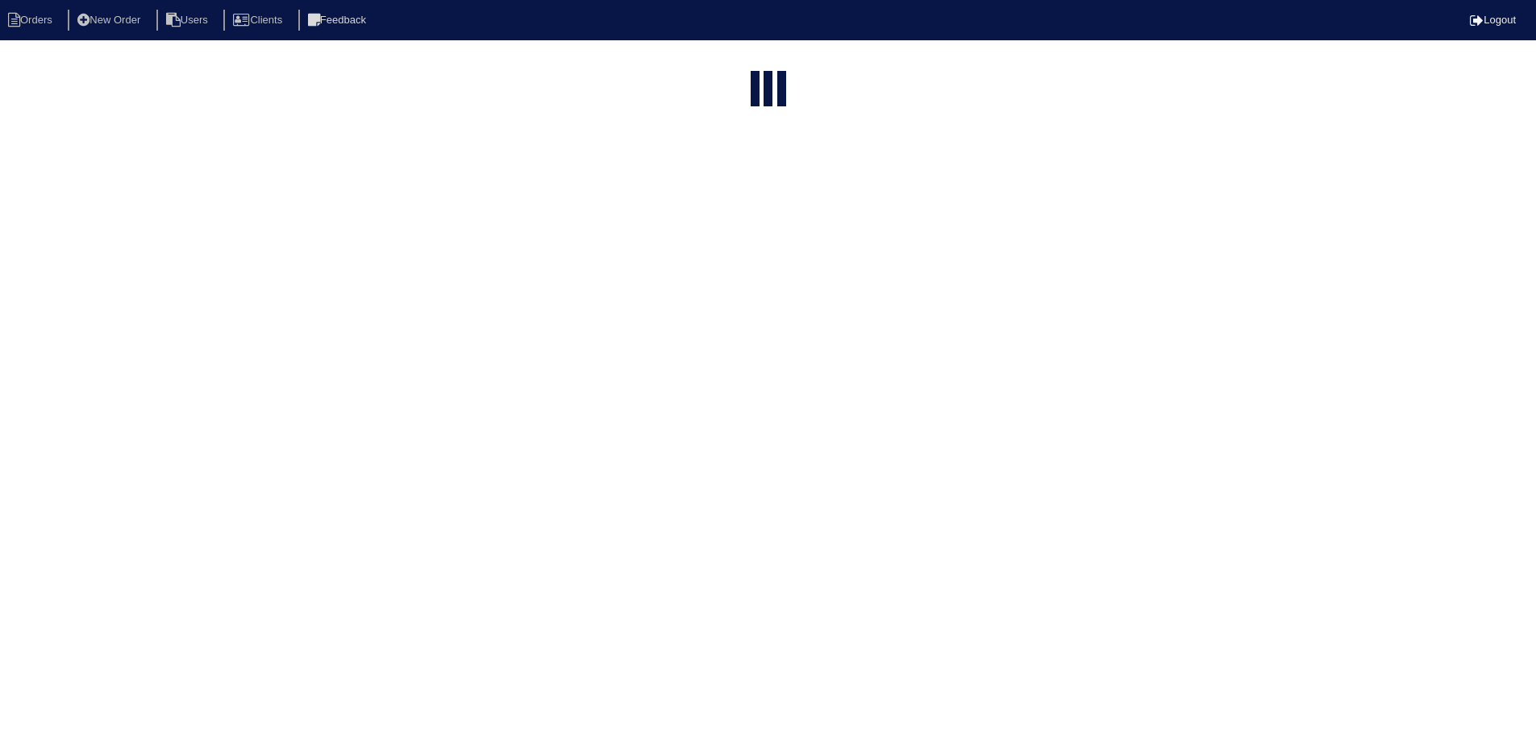
select select "service call"
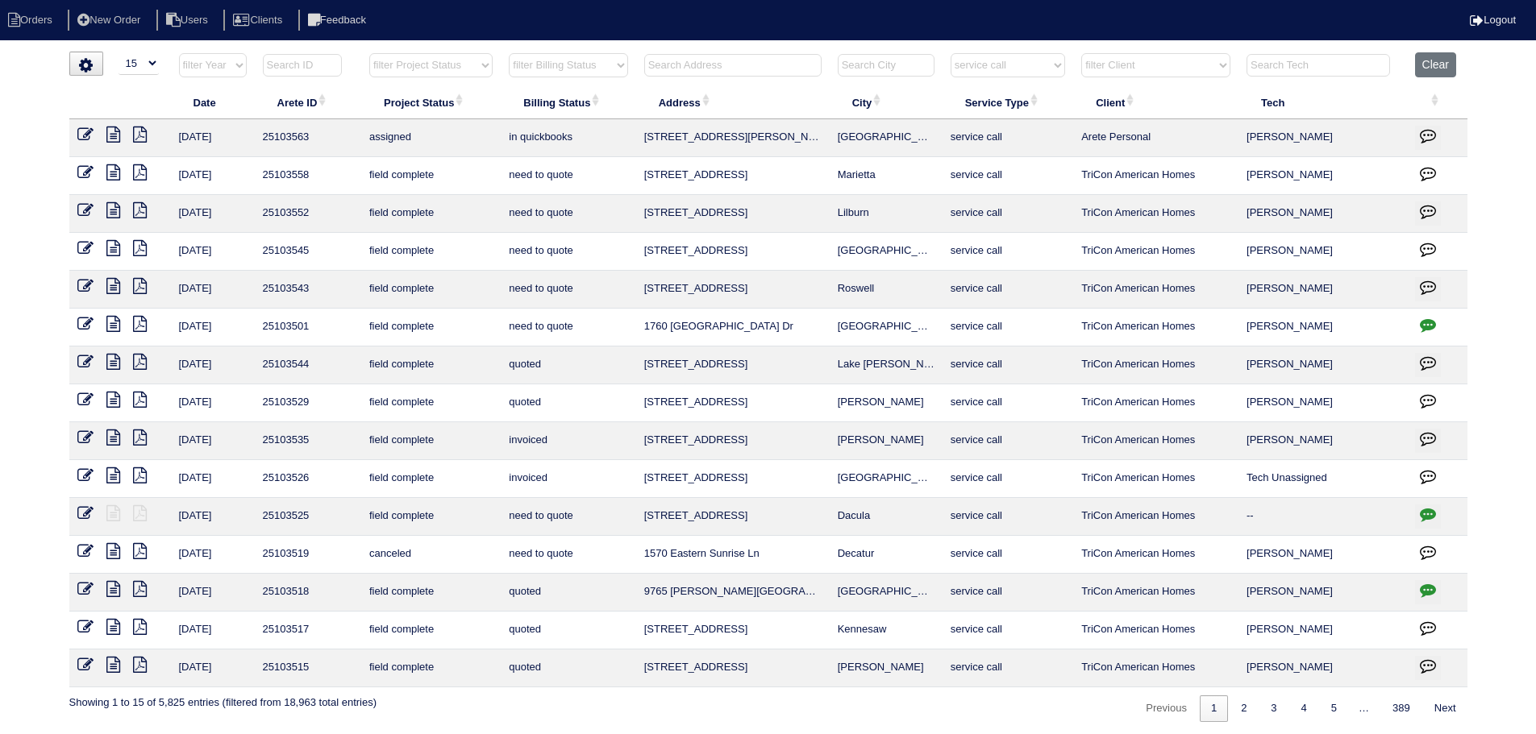
click at [112, 247] on icon at bounding box center [113, 248] width 14 height 16
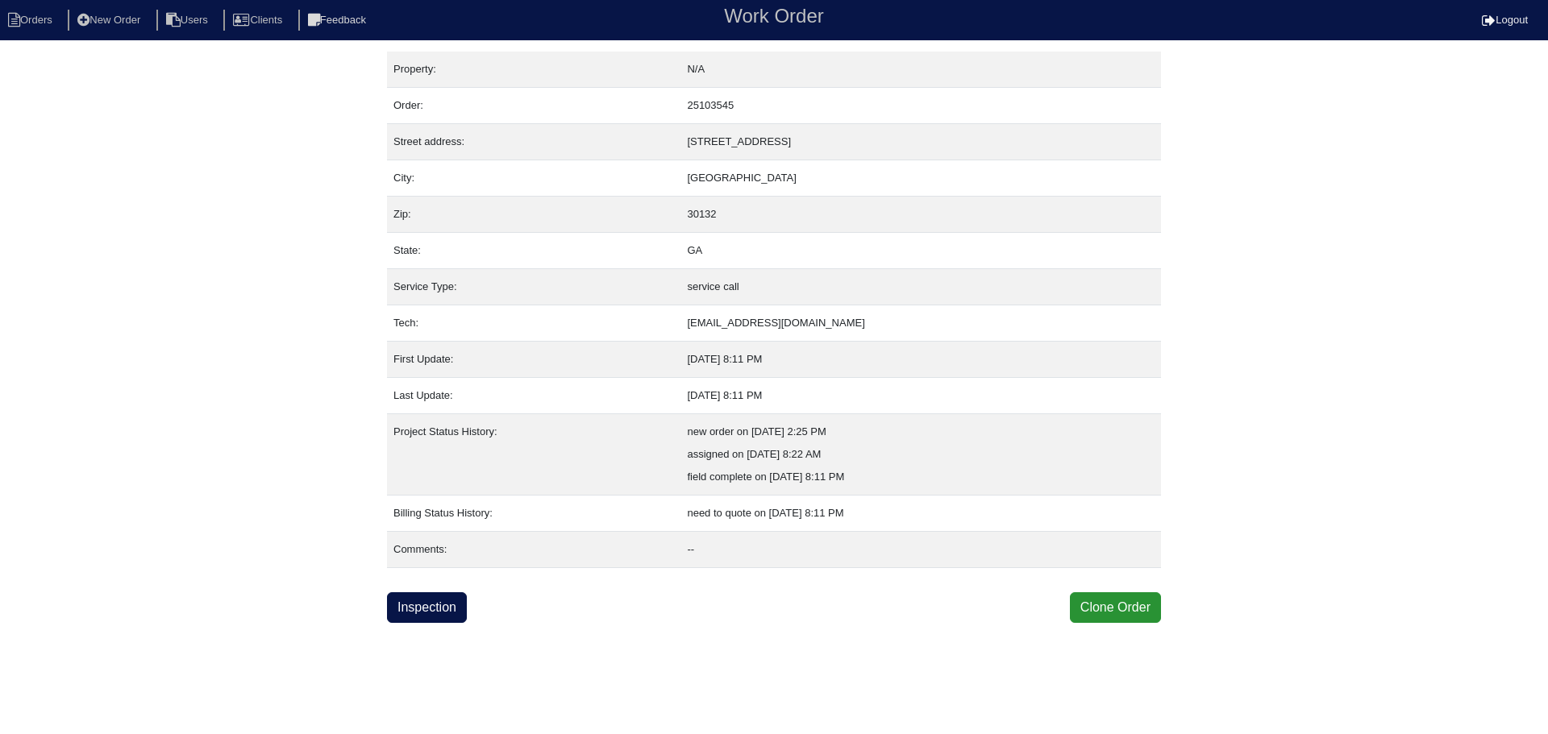
click at [436, 623] on html "Orders New Order Users Clients Feedback Work Order Logout Work Order Orders New…" at bounding box center [774, 311] width 1548 height 623
click at [435, 623] on html "Orders New Order Users Clients Feedback Work Order Logout Work Order Orders New…" at bounding box center [774, 311] width 1548 height 623
click at [432, 616] on link "Inspection" at bounding box center [427, 608] width 80 height 31
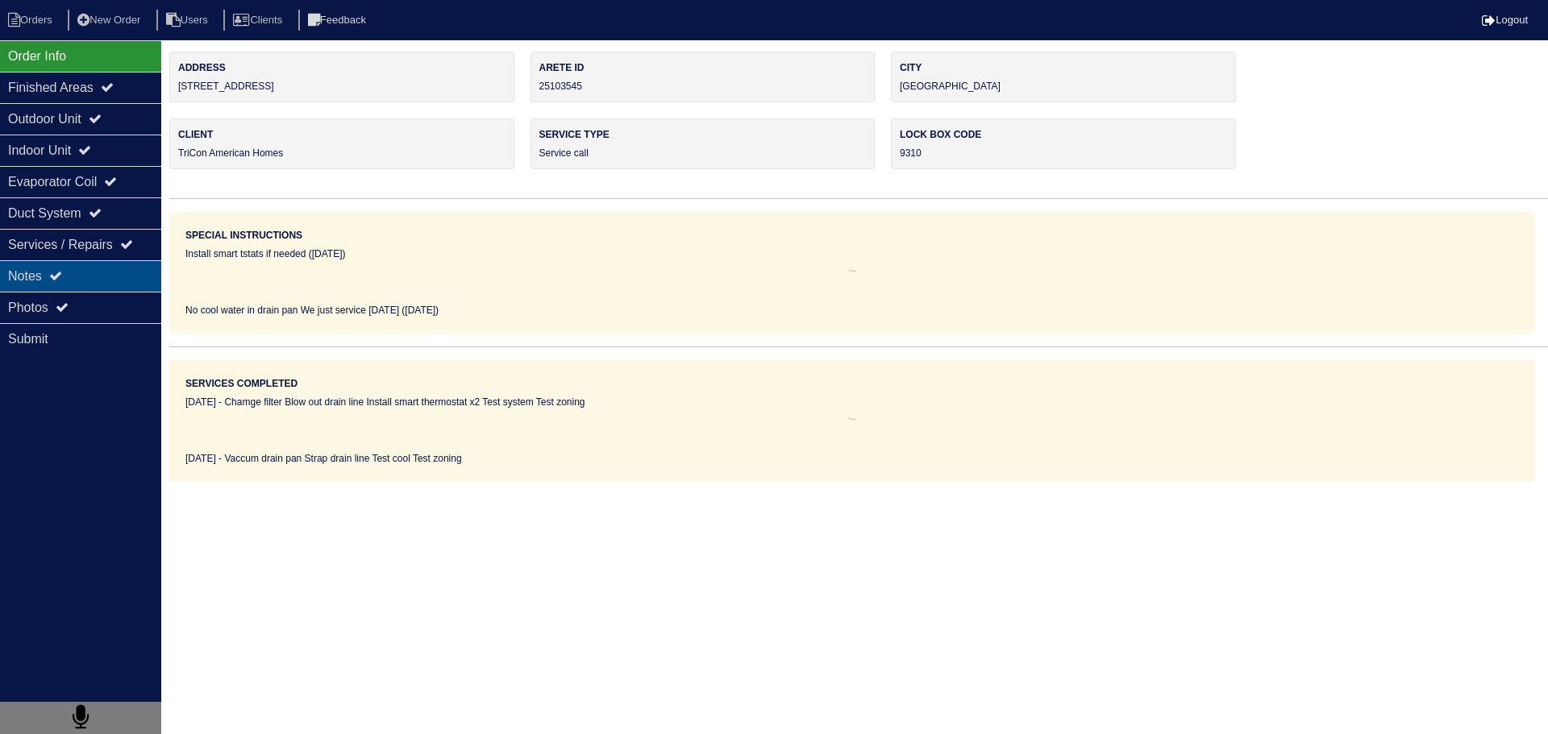
click at [89, 277] on div "Notes" at bounding box center [80, 275] width 161 height 31
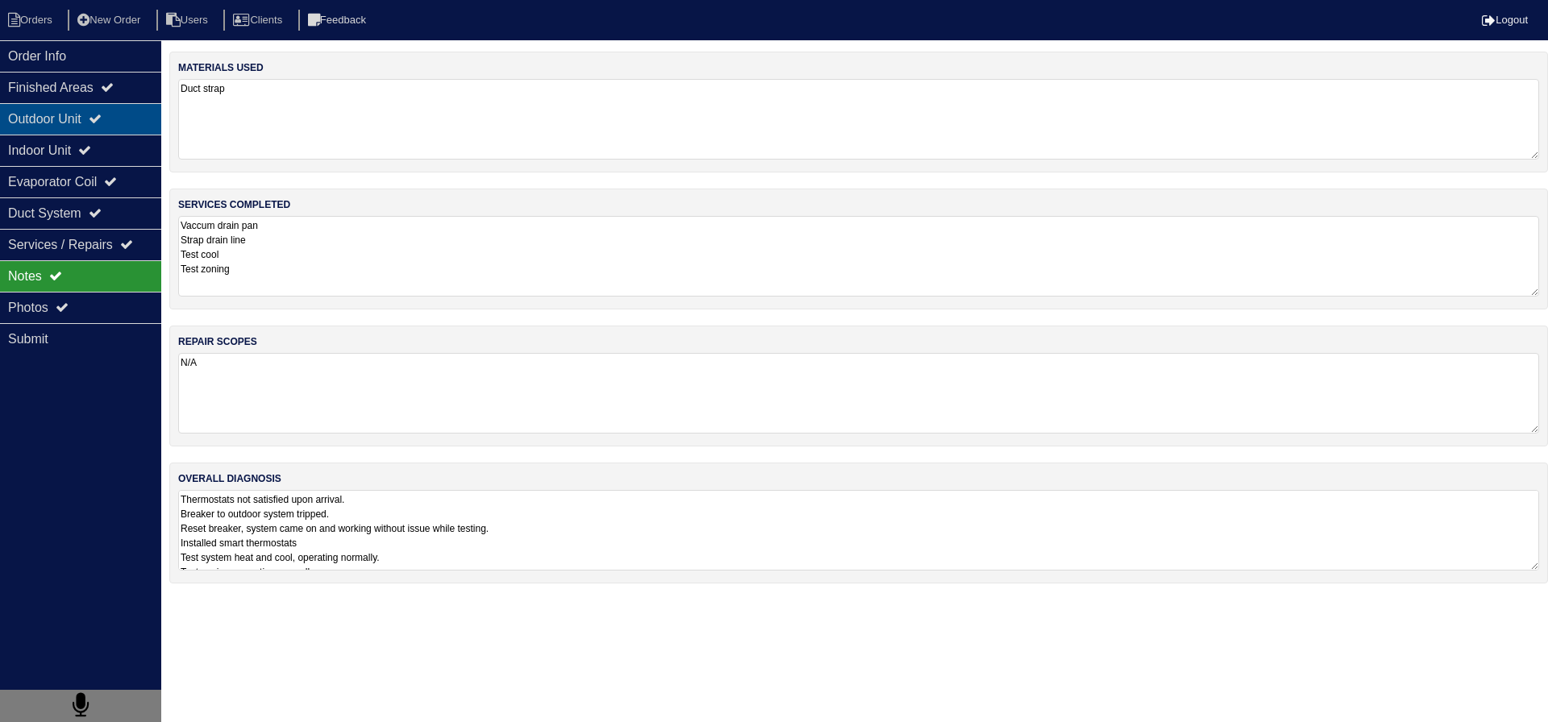
click at [72, 119] on div "Outdoor Unit" at bounding box center [80, 118] width 161 height 31
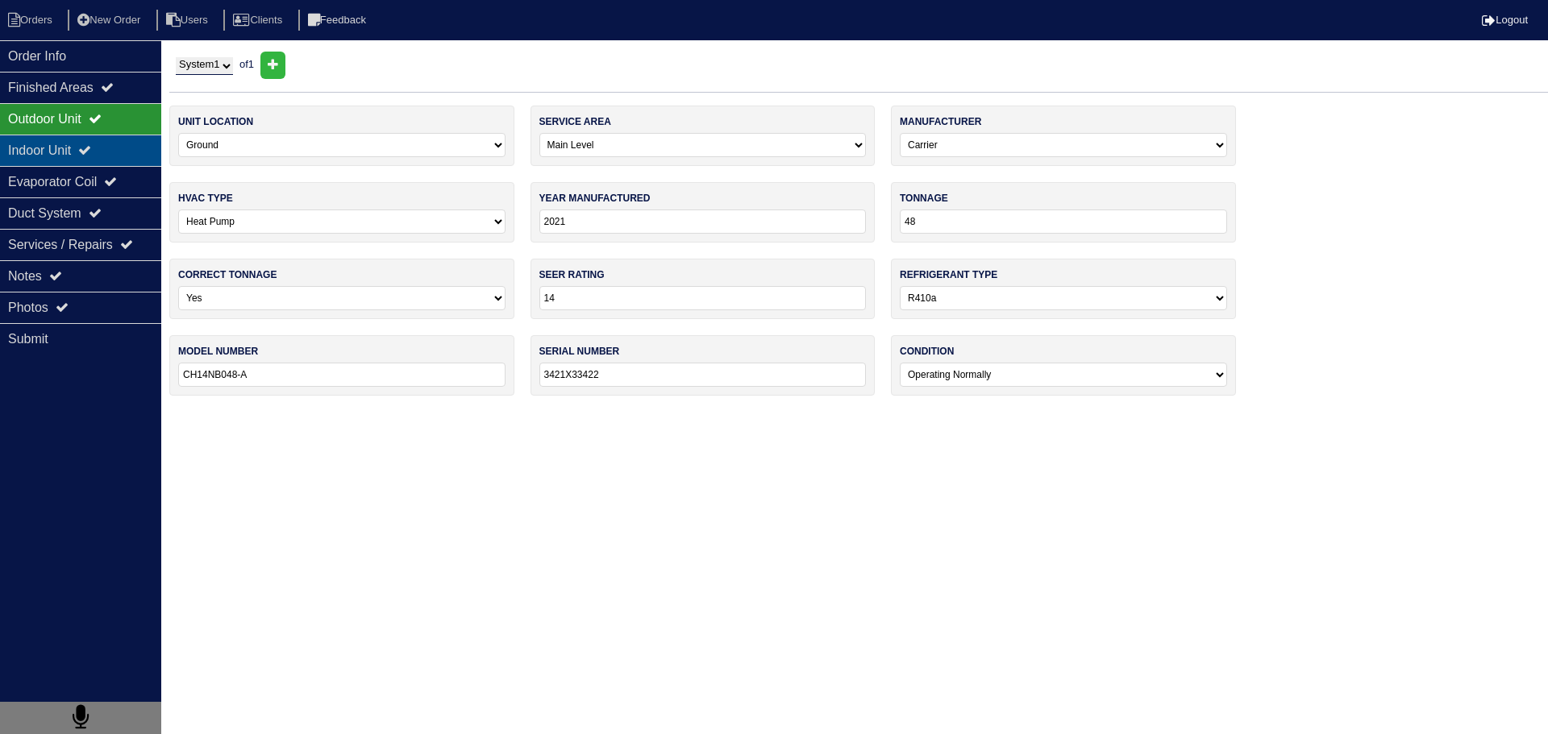
click at [64, 149] on div "Indoor Unit" at bounding box center [80, 150] width 161 height 31
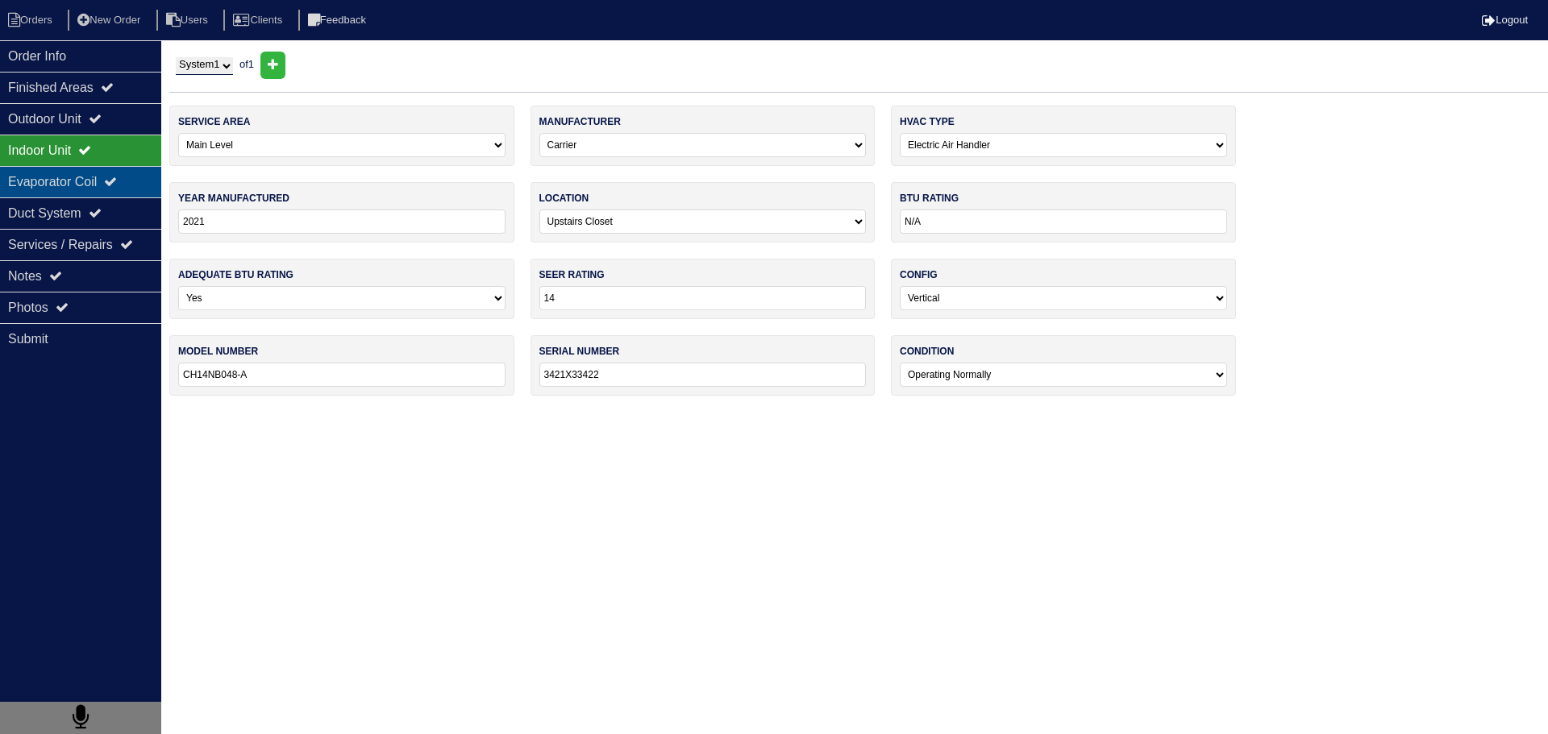
click at [59, 175] on div "Evaporator Coil" at bounding box center [80, 181] width 161 height 31
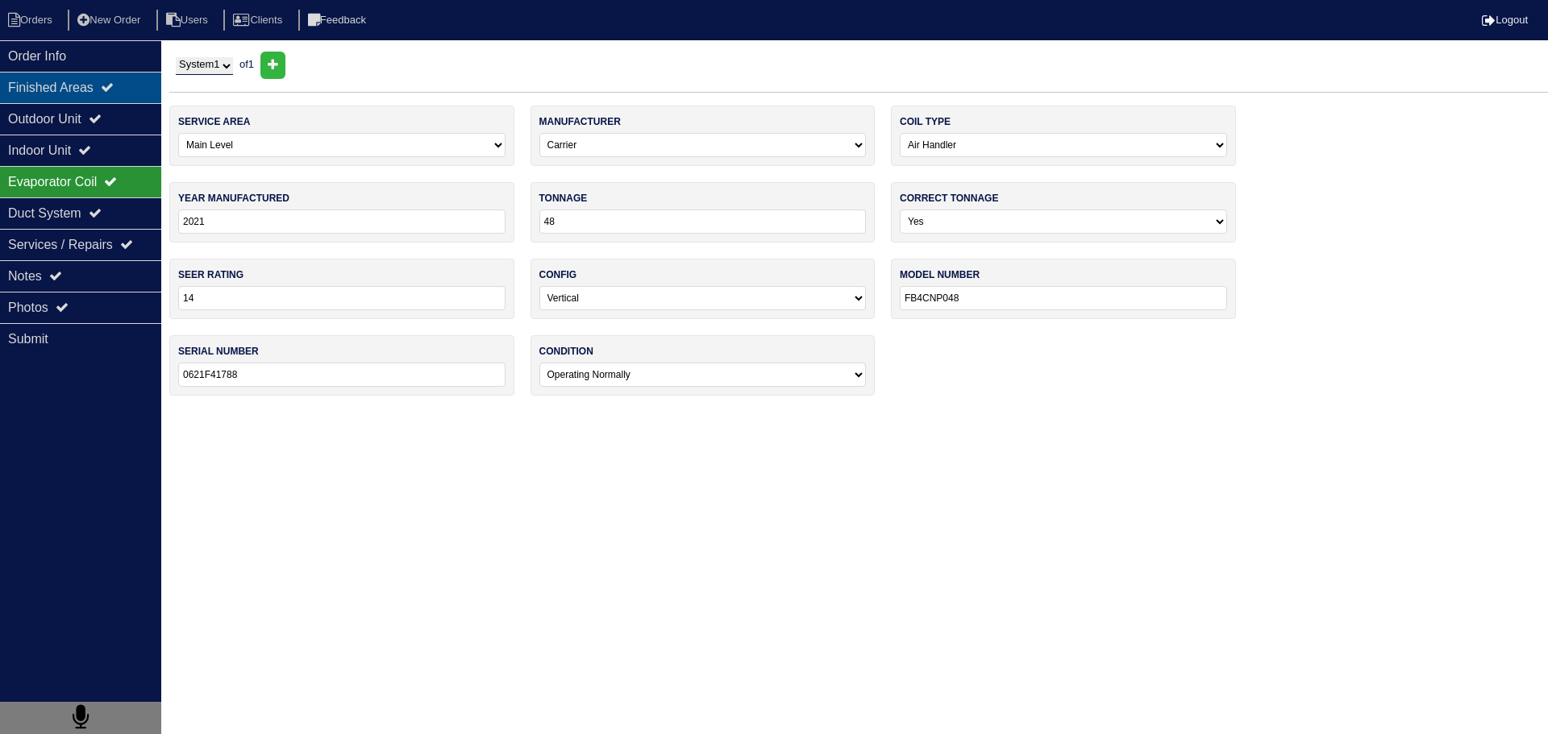
click at [86, 84] on div "Finished Areas" at bounding box center [80, 87] width 161 height 31
click at [74, 58] on div "Order Info" at bounding box center [80, 55] width 161 height 31
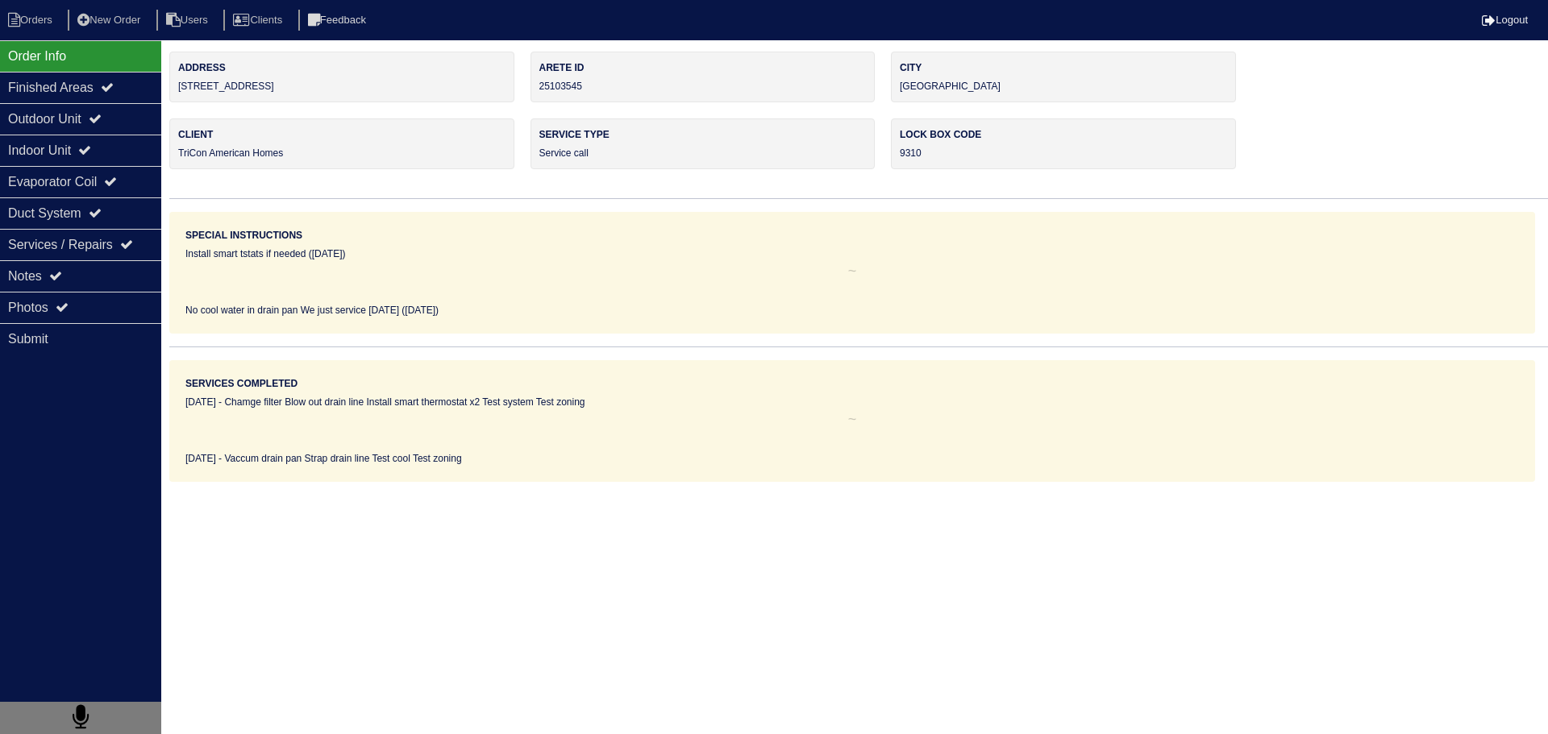
click at [42, 7] on nav "Orders New Order Users Clients Feedback Logout" at bounding box center [774, 20] width 1548 height 40
click at [42, 9] on nav "Orders New Order Users Clients Feedback Logout" at bounding box center [774, 20] width 1548 height 40
click at [42, 19] on li "Orders" at bounding box center [32, 21] width 65 height 22
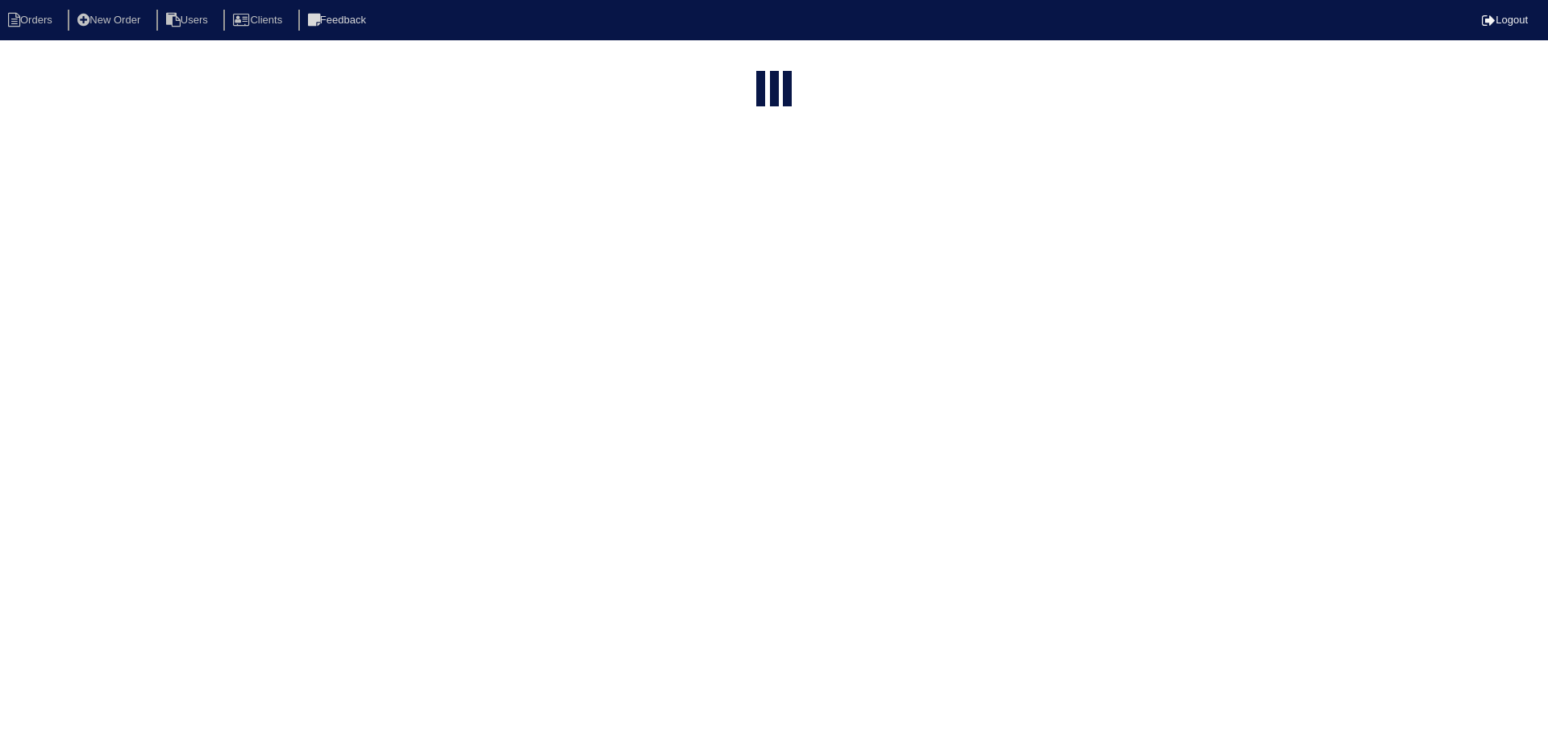
select select "15"
select select "service call"
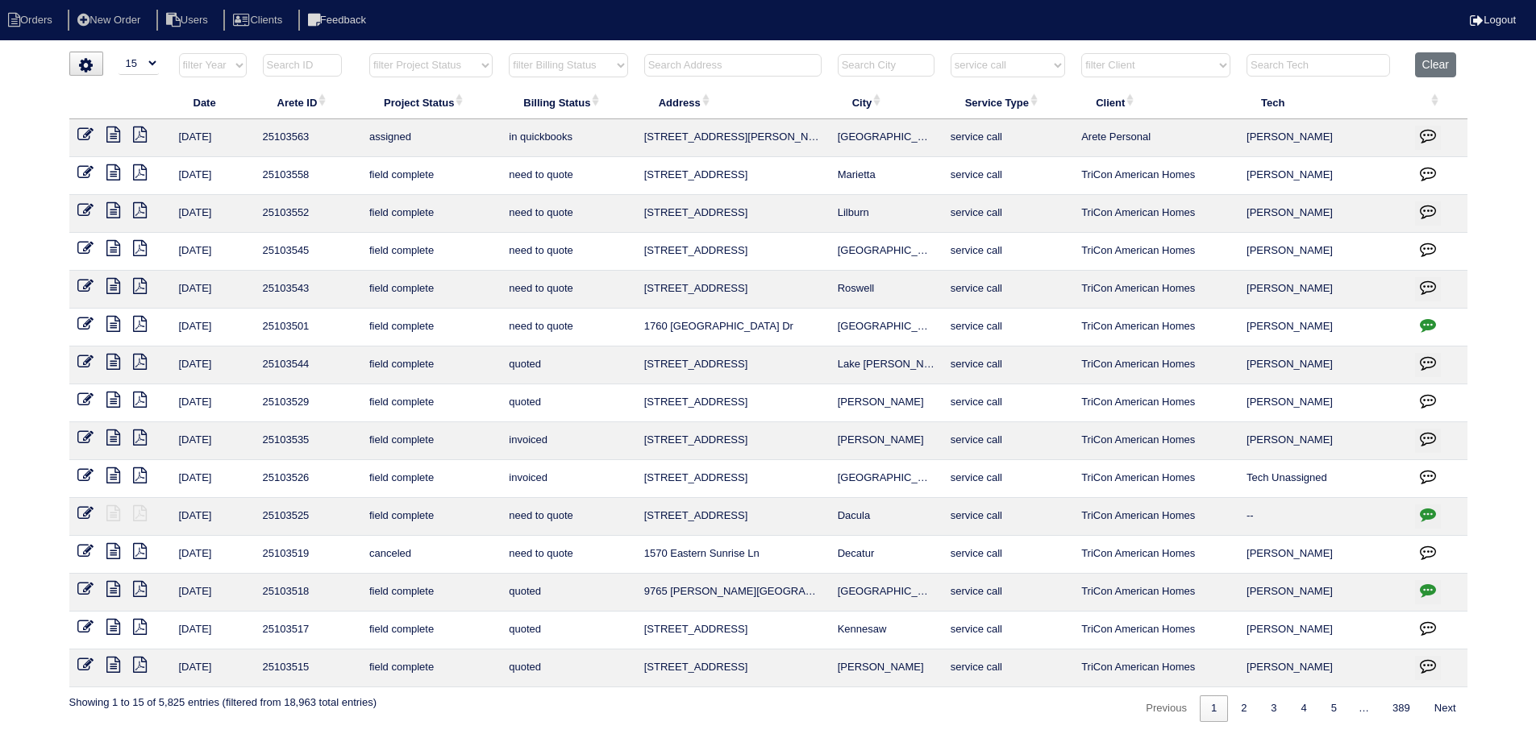
click at [112, 208] on icon at bounding box center [113, 210] width 14 height 16
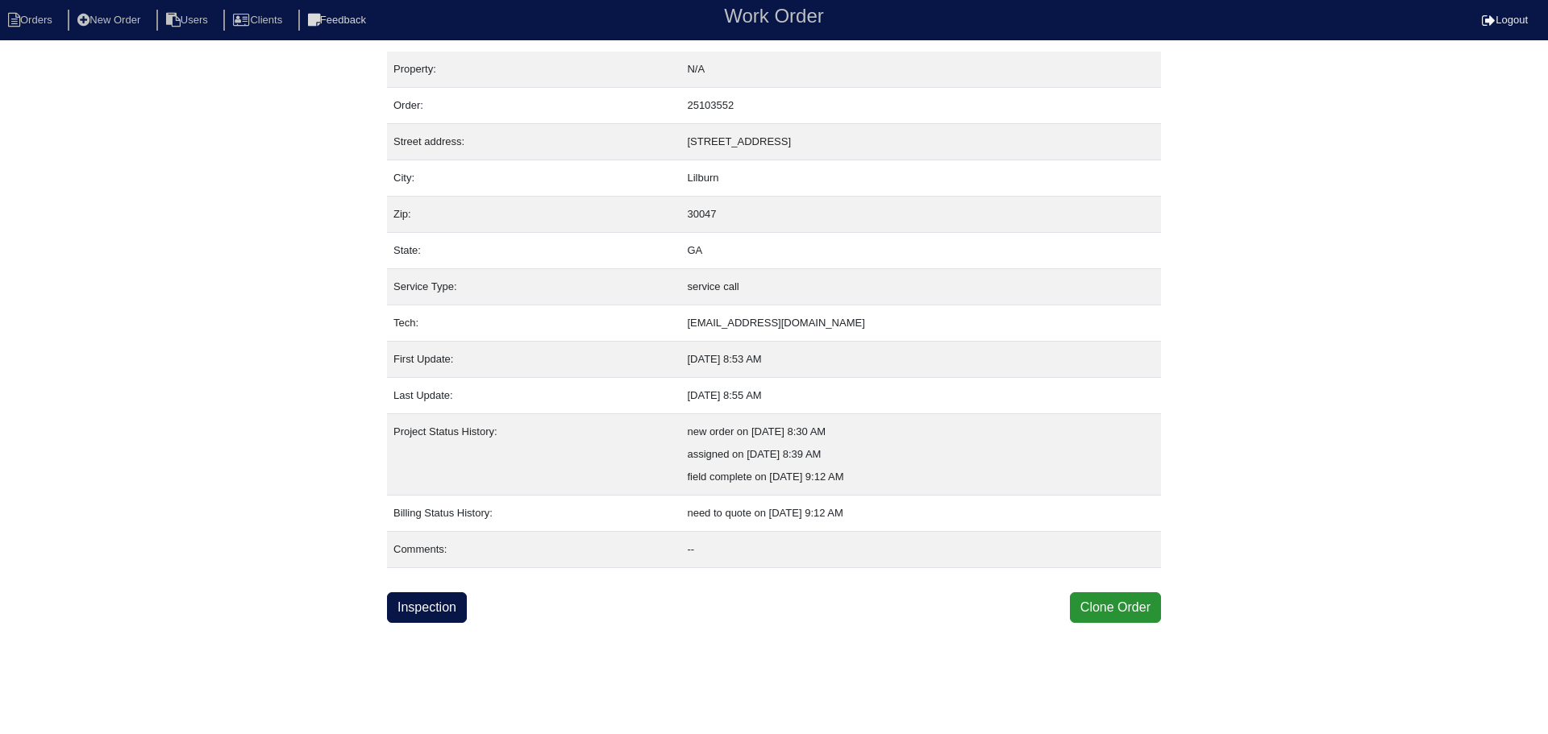
click at [450, 592] on div "Property: N/A Order: 25103552 Street address: [STREET_ADDRESS] City: [GEOGRAPHI…" at bounding box center [774, 338] width 774 height 572
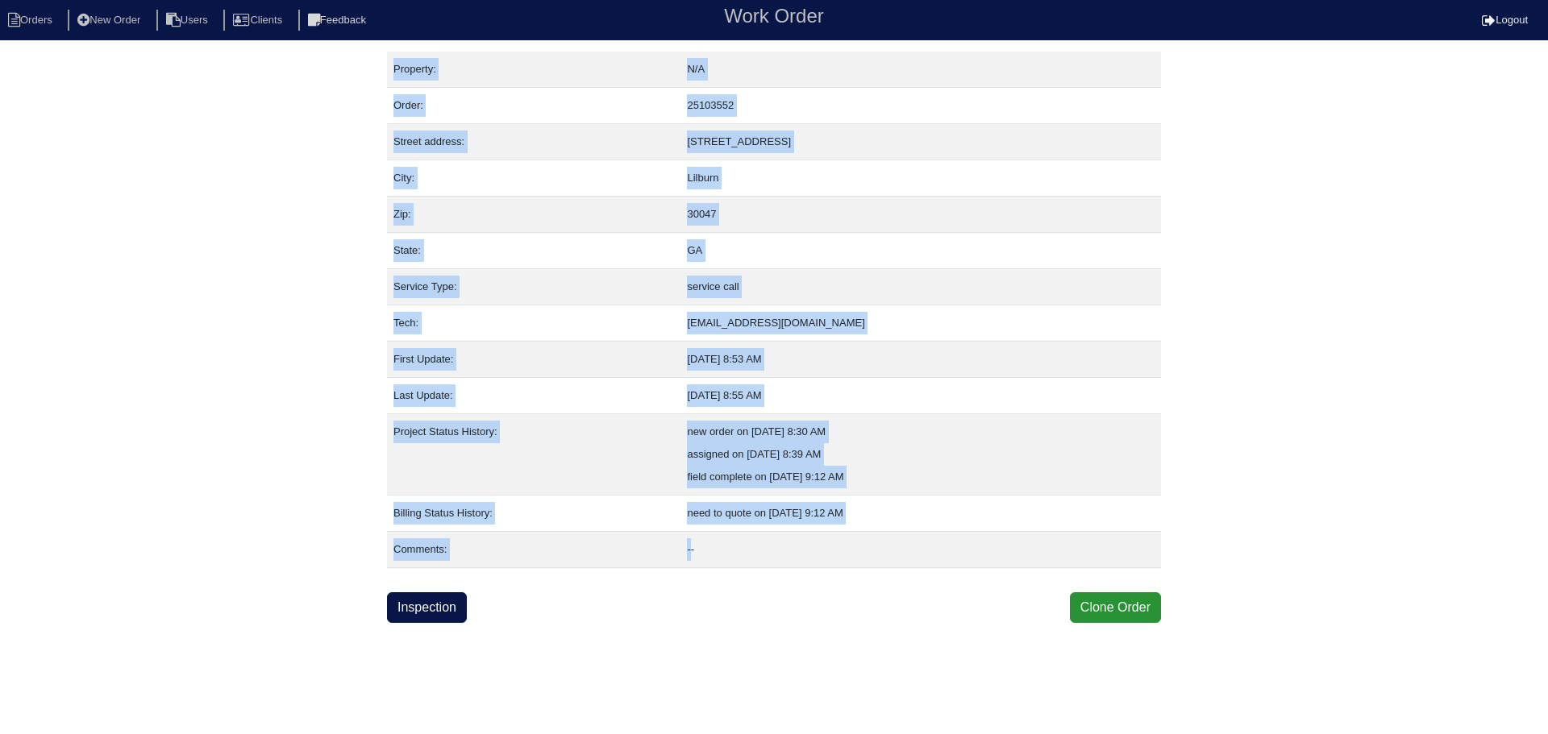
click at [450, 592] on div "Property: N/A Order: 25103552 Street address: [STREET_ADDRESS] City: [GEOGRAPHI…" at bounding box center [774, 338] width 774 height 572
click at [455, 601] on link "Inspection" at bounding box center [427, 608] width 80 height 31
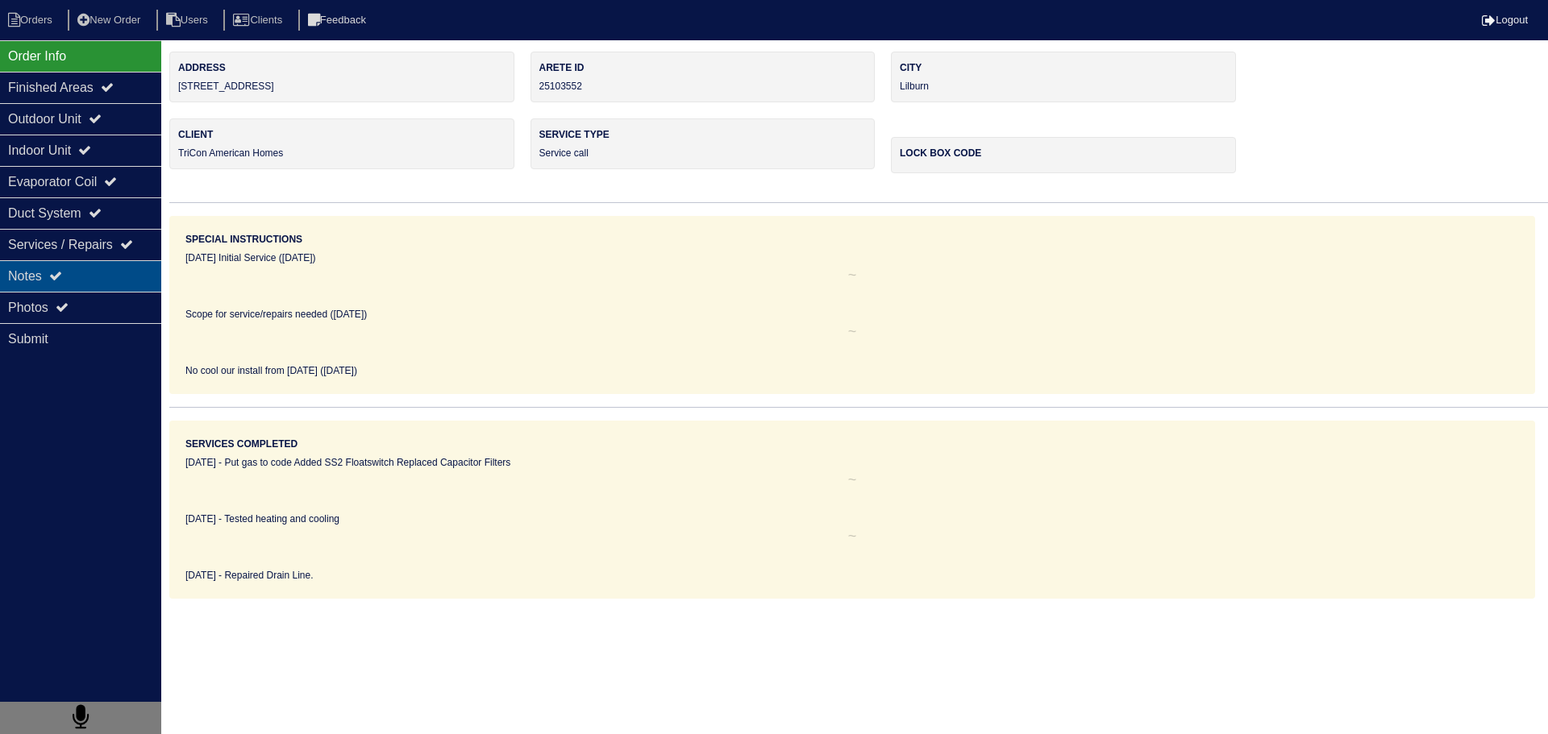
click at [94, 262] on div "Notes" at bounding box center [80, 275] width 161 height 31
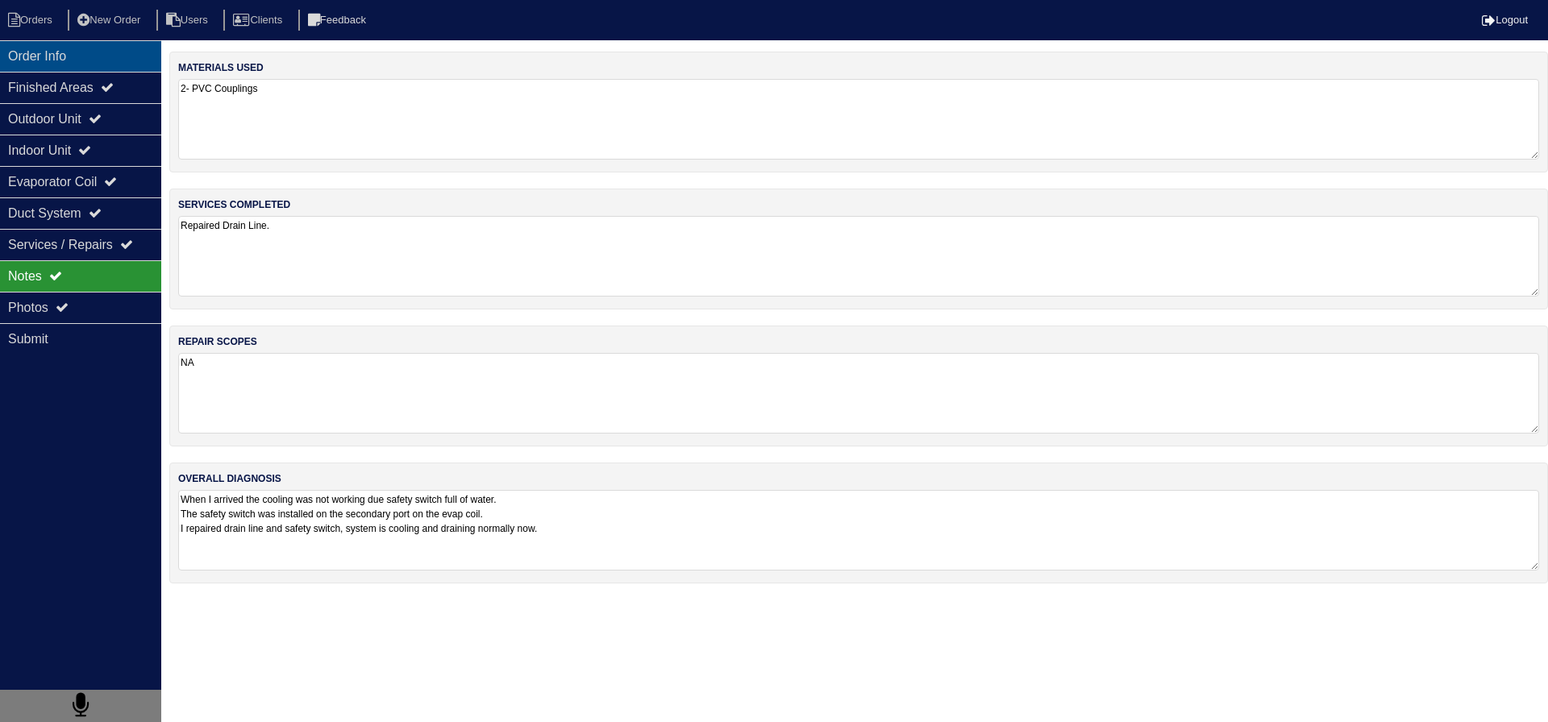
click at [91, 57] on div "Order Info" at bounding box center [80, 55] width 161 height 31
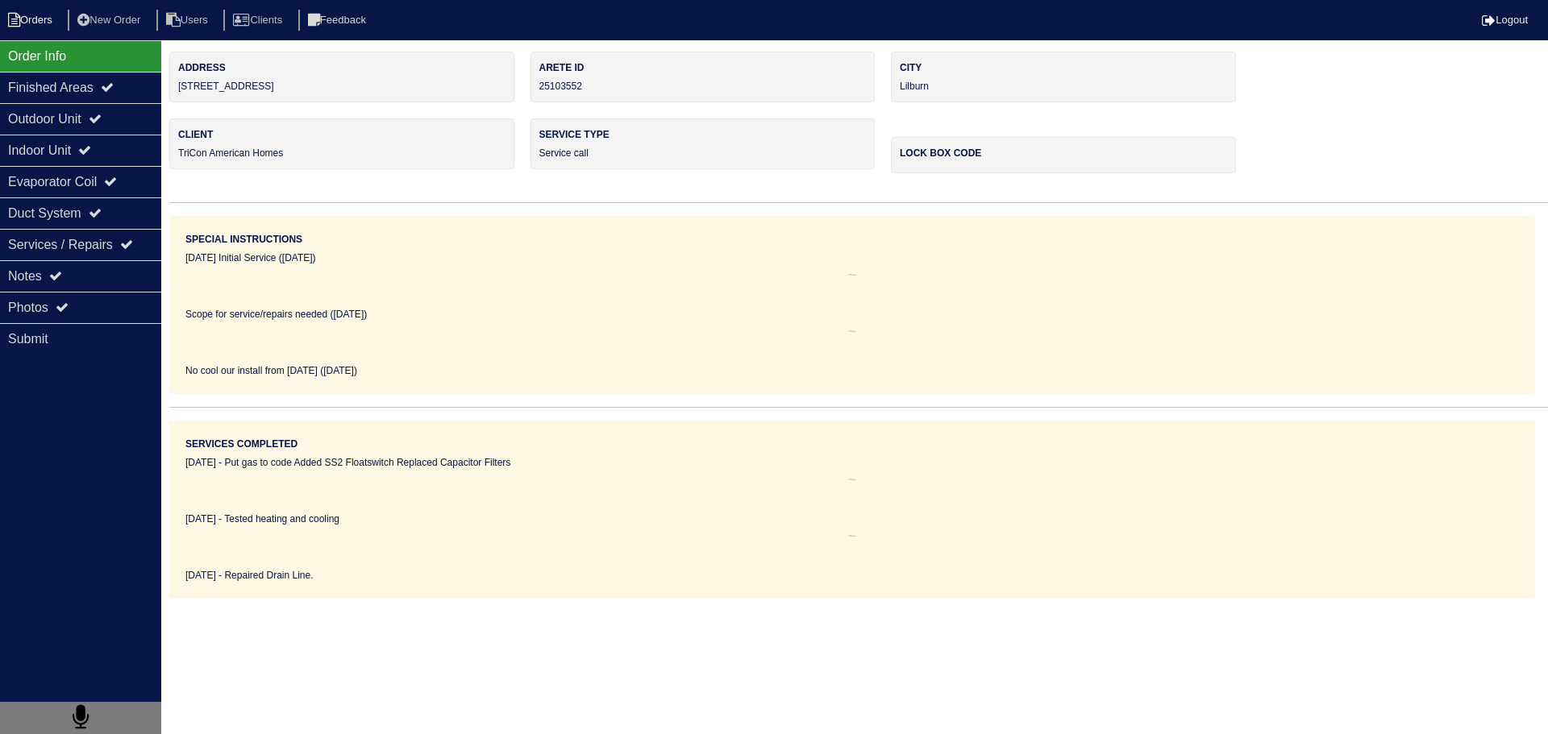
click at [29, 27] on li "Orders" at bounding box center [32, 21] width 65 height 22
select select "15"
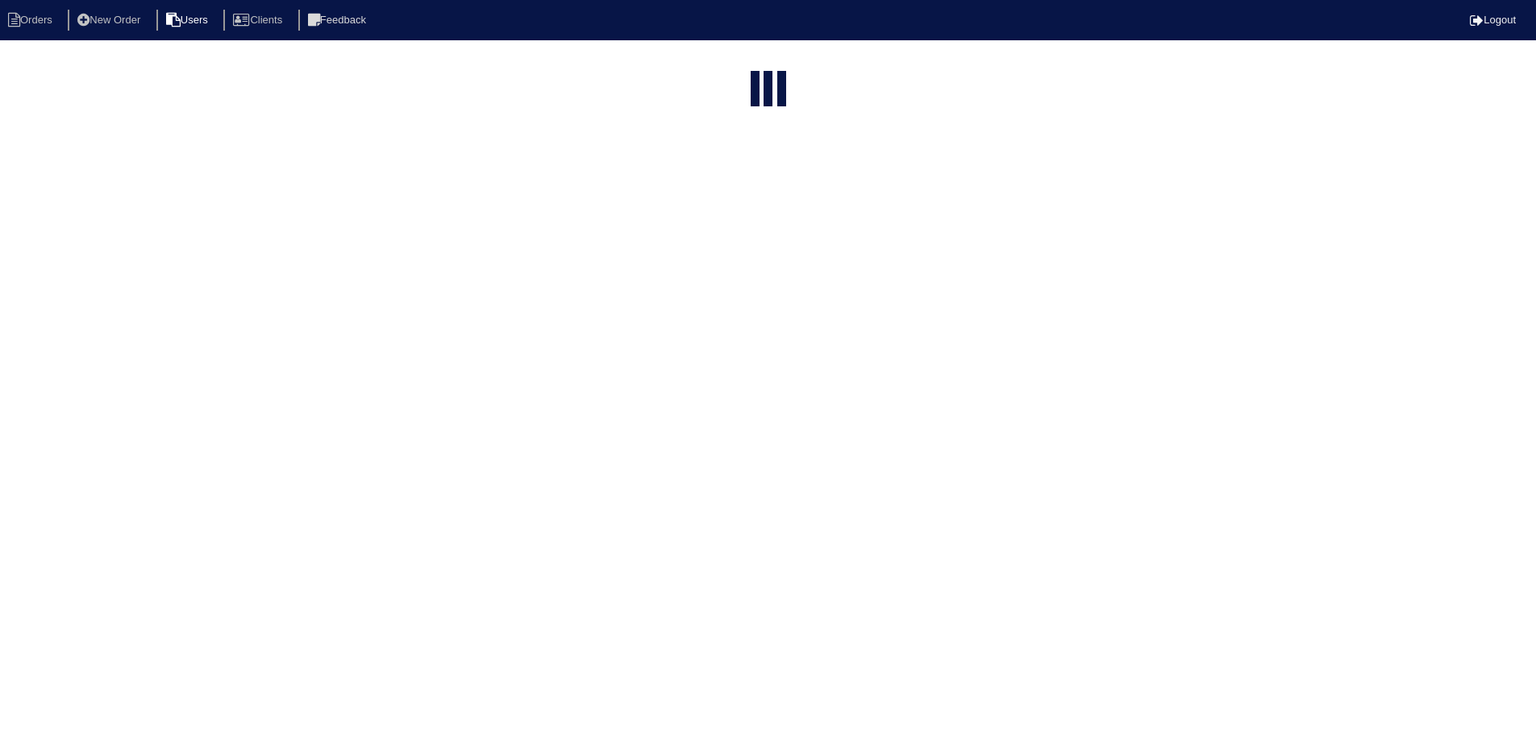
select select "service call"
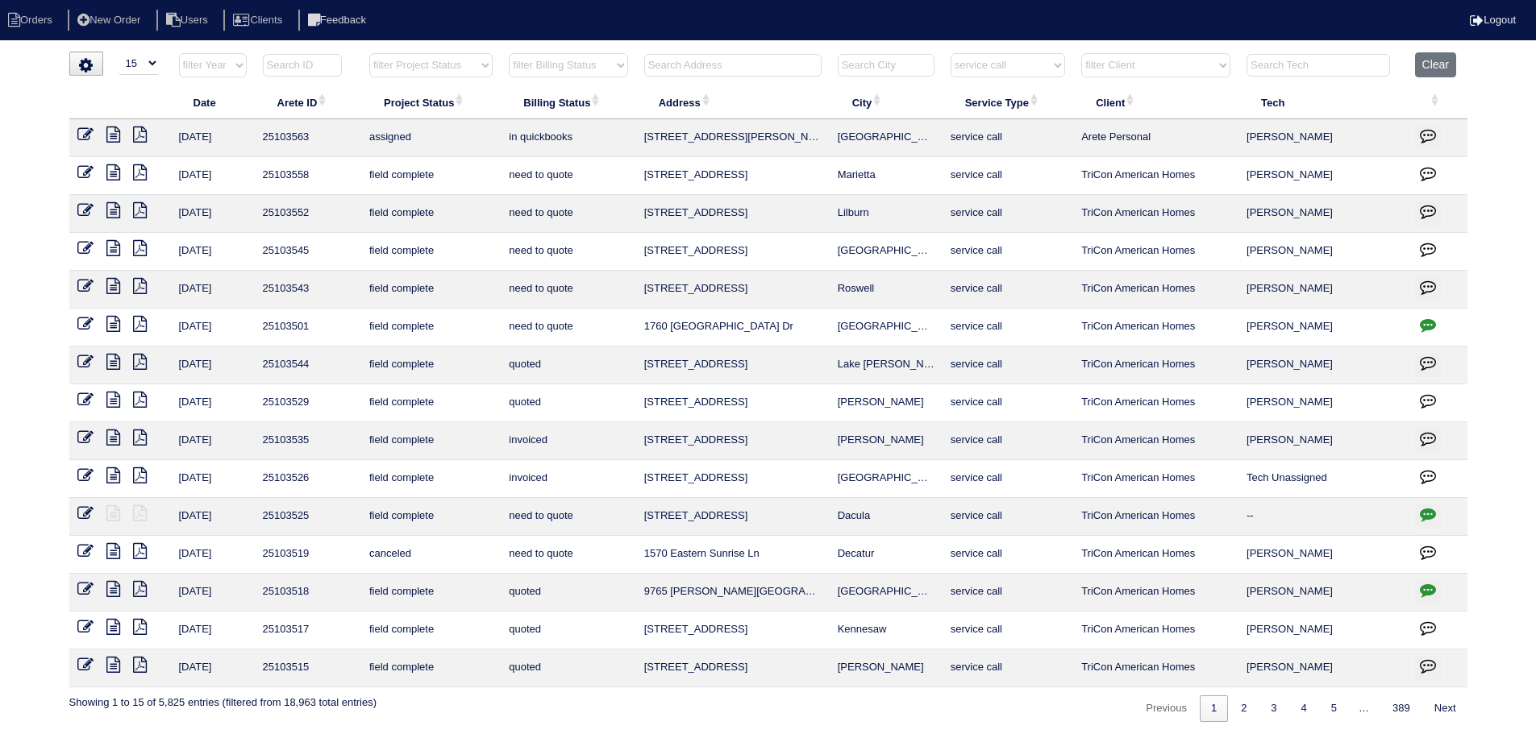
click at [114, 174] on icon at bounding box center [113, 172] width 14 height 16
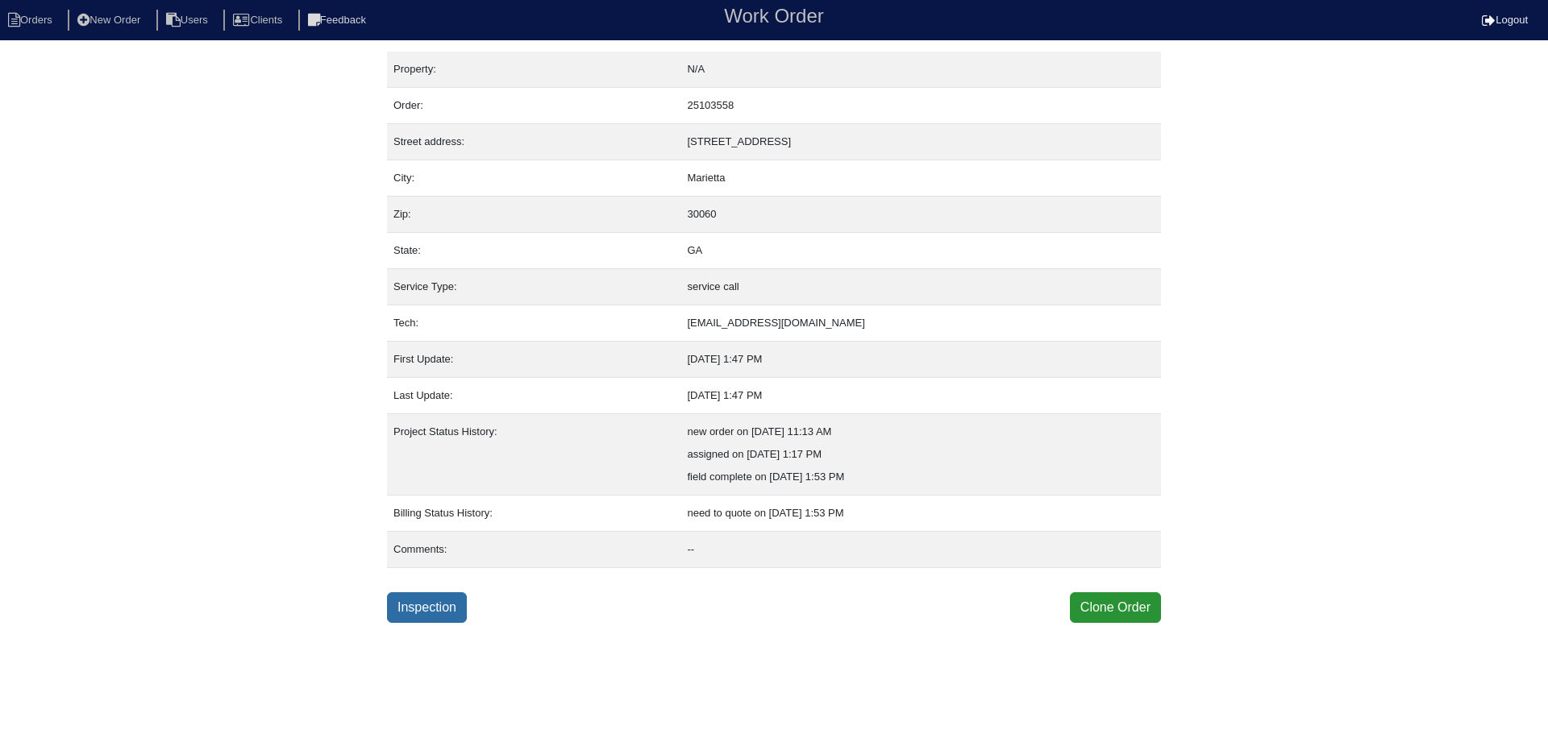
click at [419, 601] on link "Inspection" at bounding box center [427, 608] width 80 height 31
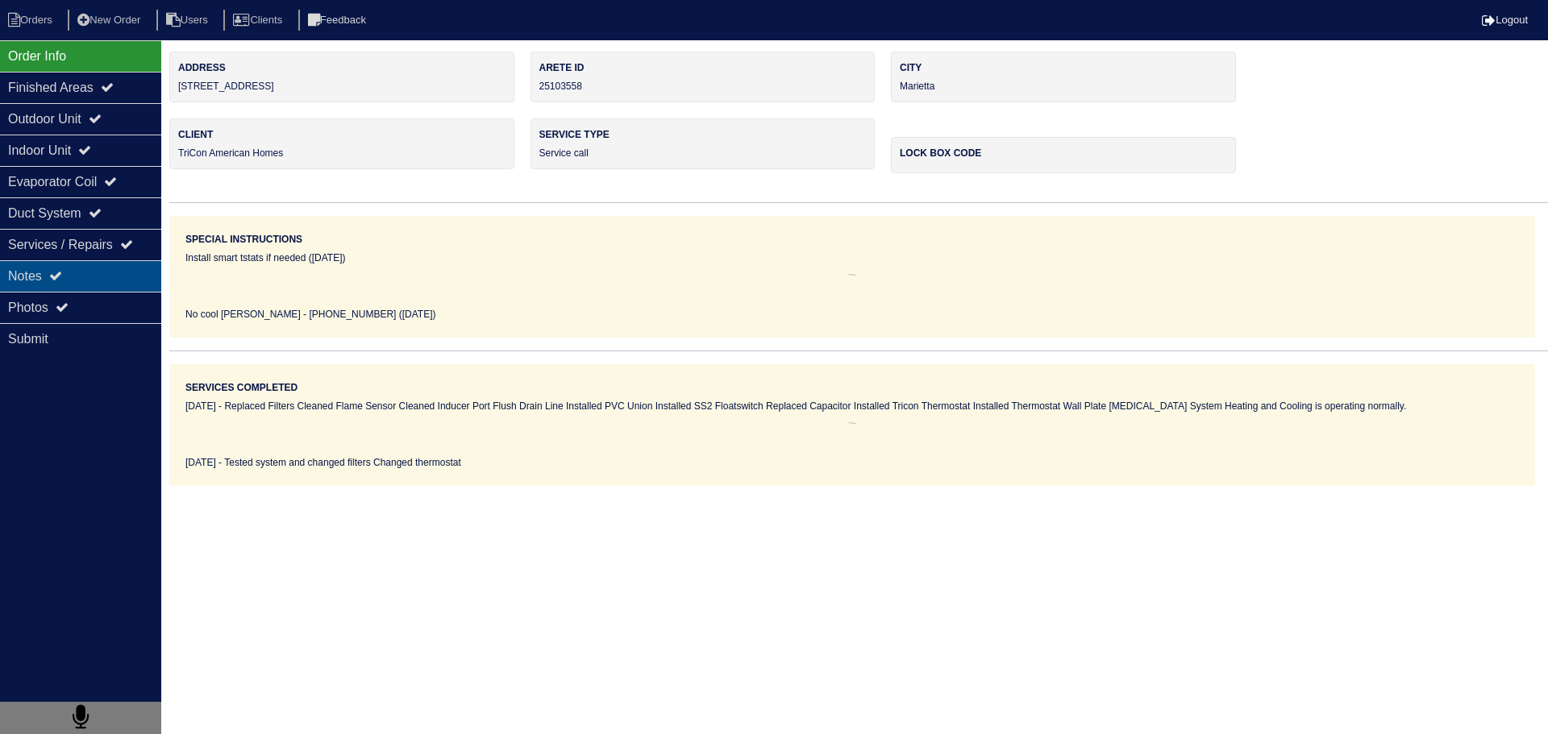
click at [73, 289] on div "Notes" at bounding box center [80, 275] width 161 height 31
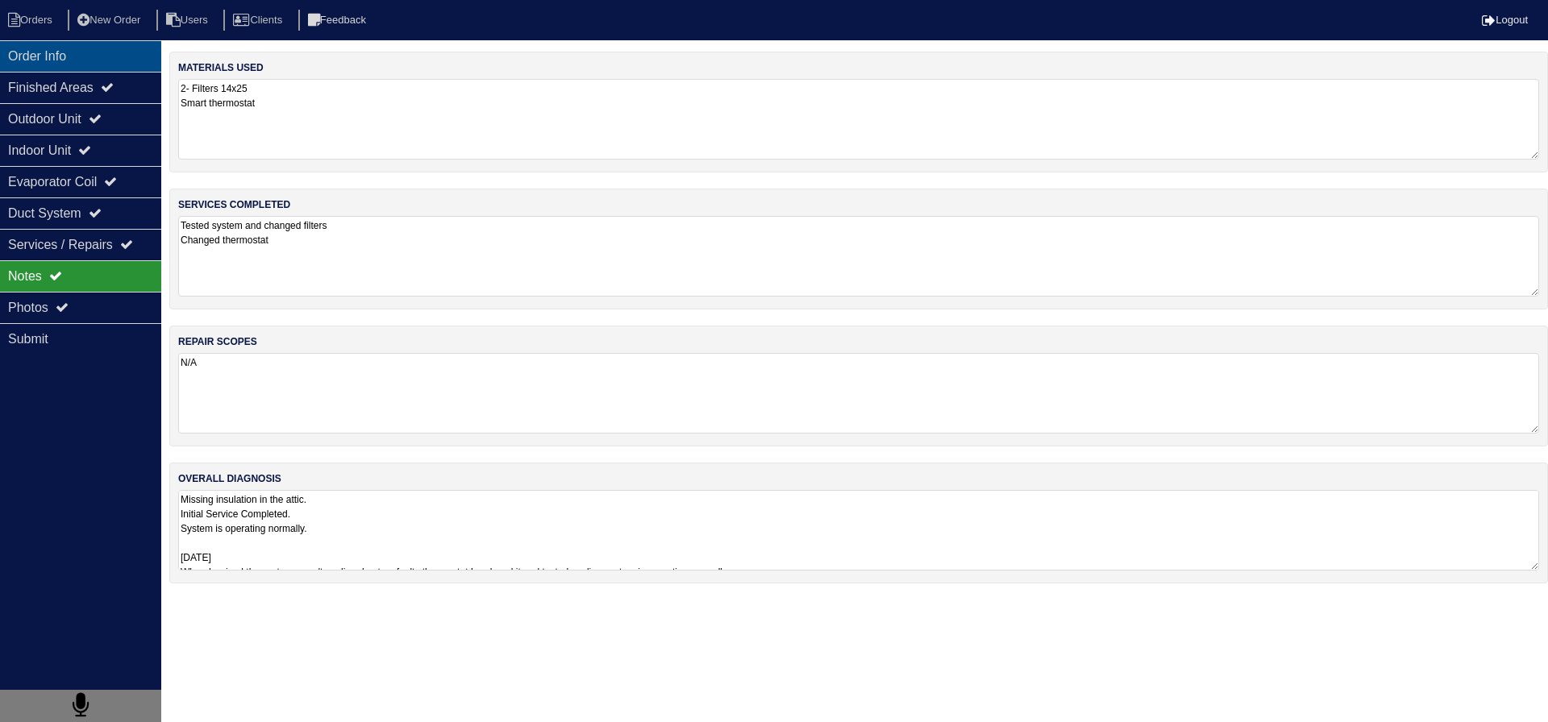
click at [106, 57] on div "Order Info" at bounding box center [80, 55] width 161 height 31
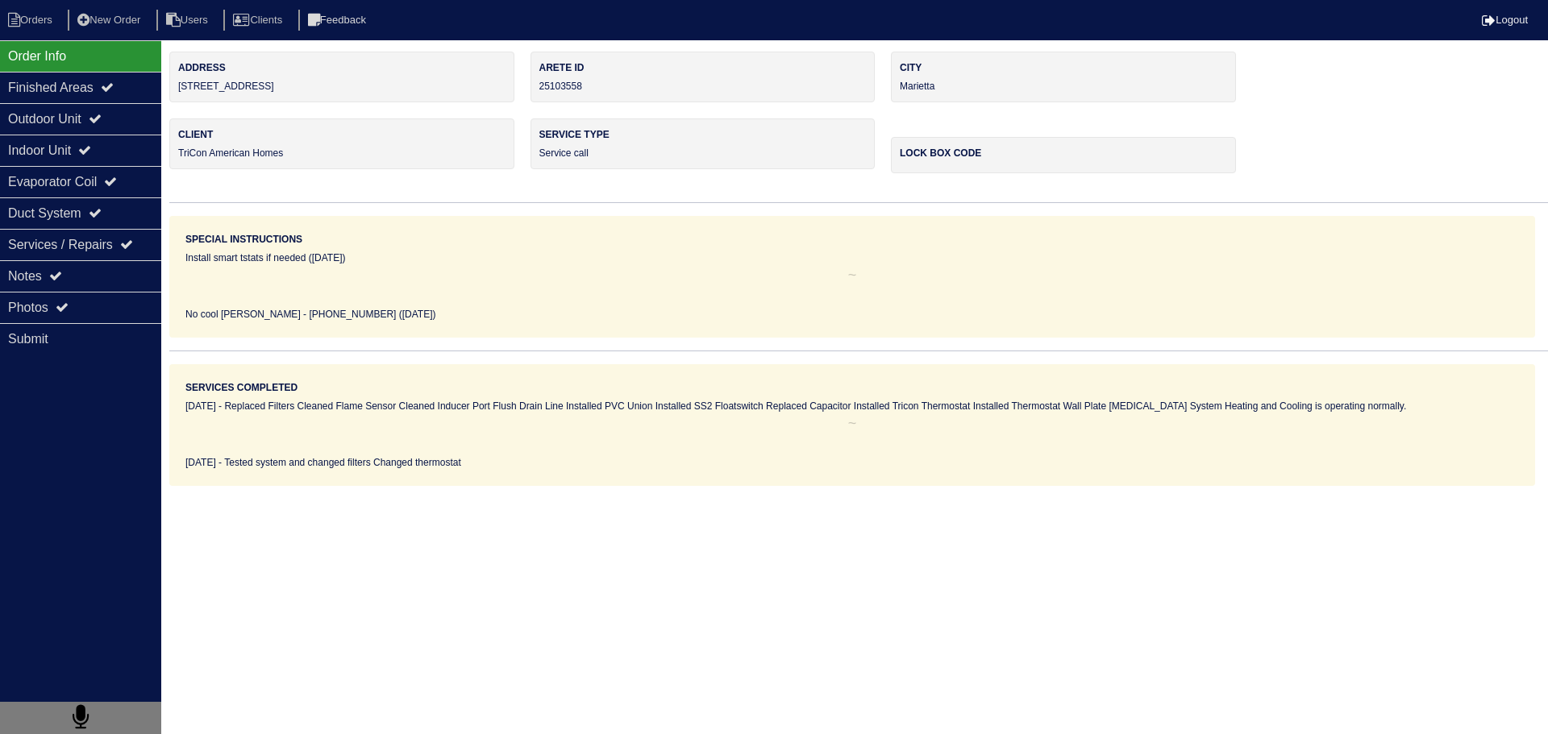
click at [35, 35] on nav "Orders New Order Users Clients Feedback Logout" at bounding box center [774, 20] width 1548 height 40
click at [35, 19] on li "Orders" at bounding box center [32, 21] width 65 height 22
select select "15"
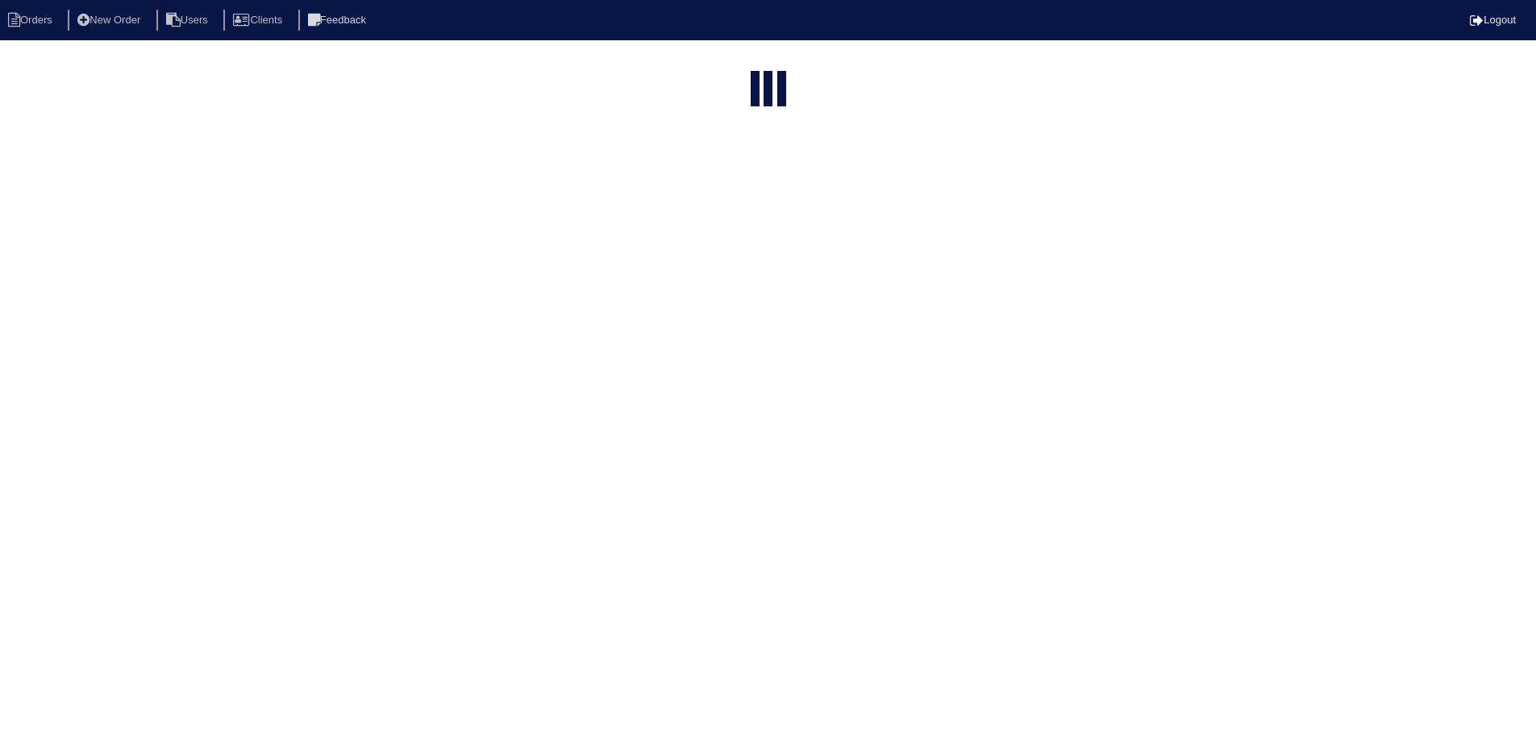
select select "service call"
